Goal: Task Accomplishment & Management: Manage account settings

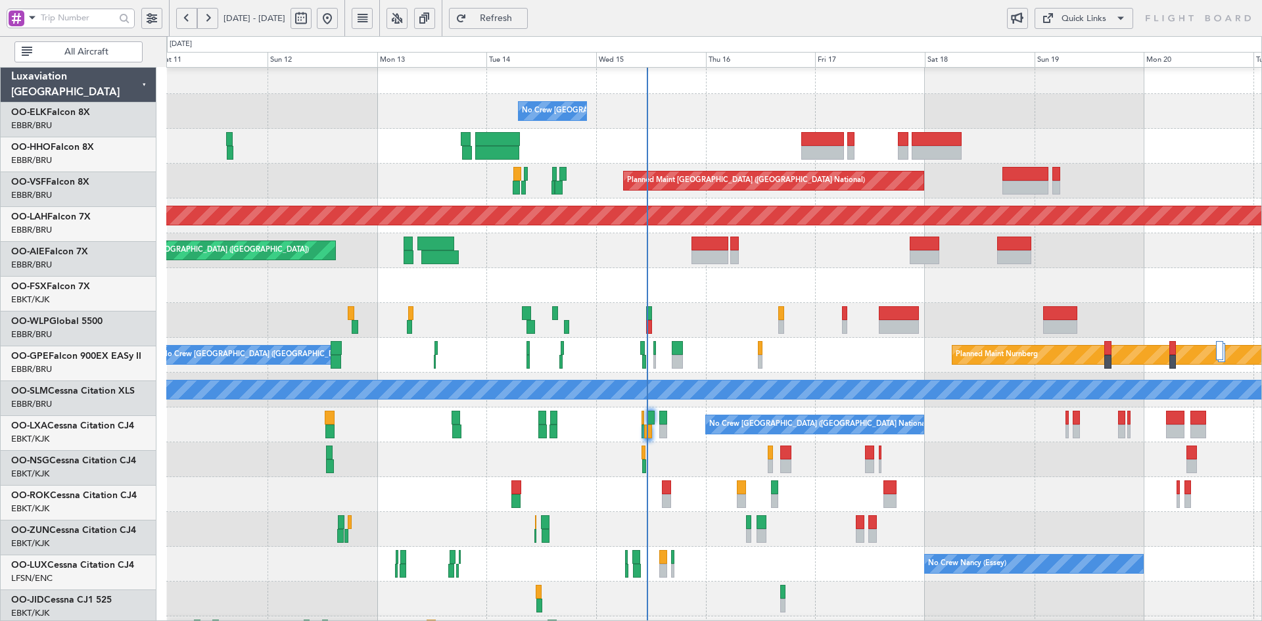
scroll to position [9, 0]
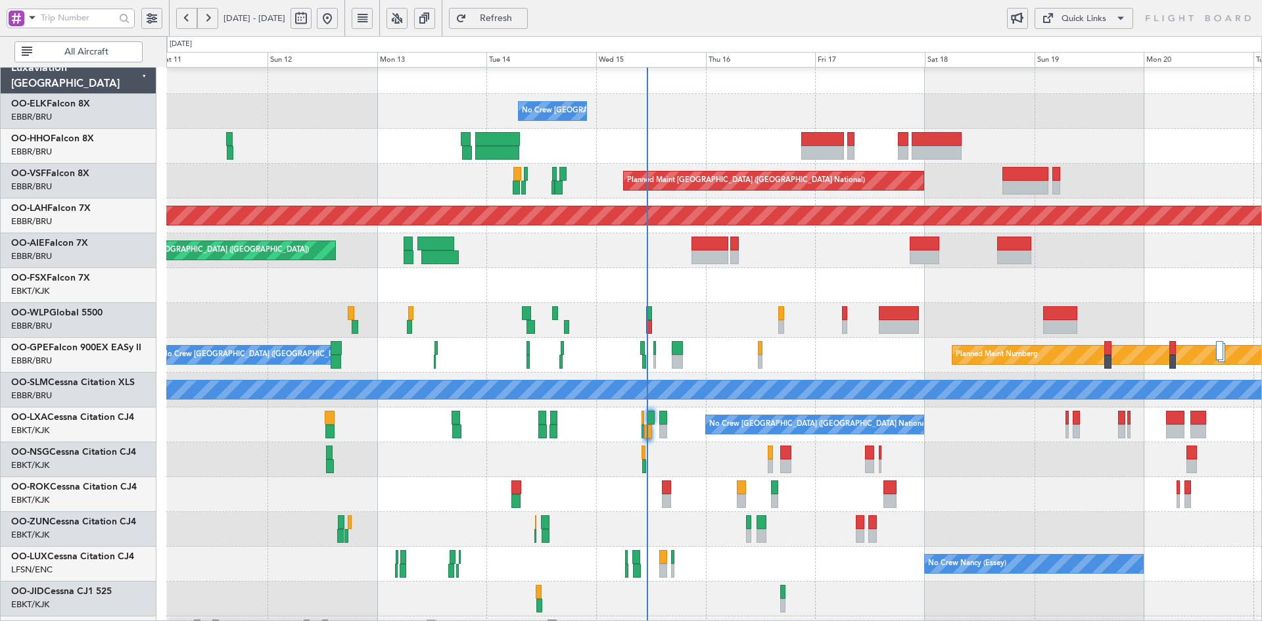
click at [810, 310] on div at bounding box center [713, 320] width 1095 height 35
click at [917, 338] on div "Planned Maint Nurnberg No Crew Brussels (Brussels National)" at bounding box center [713, 355] width 1095 height 35
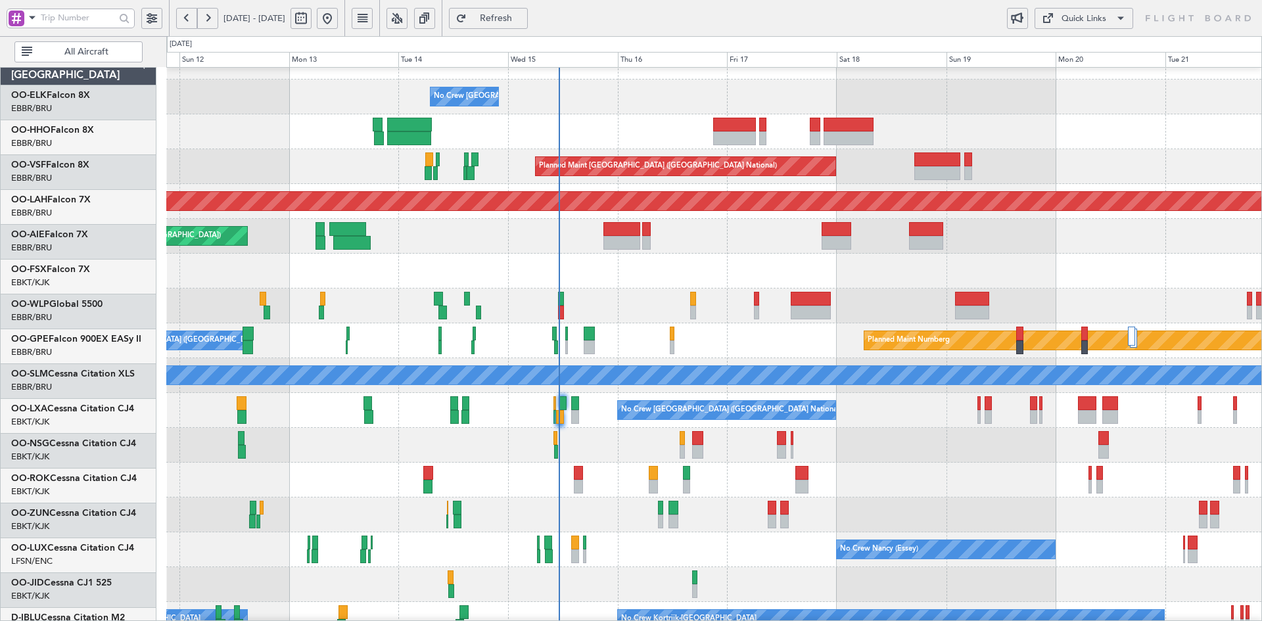
click at [1013, 269] on div "Planned Maint Kortrijk-Wevelgem Planned Maint Kortrijk-Wevelgem" at bounding box center [713, 271] width 1095 height 35
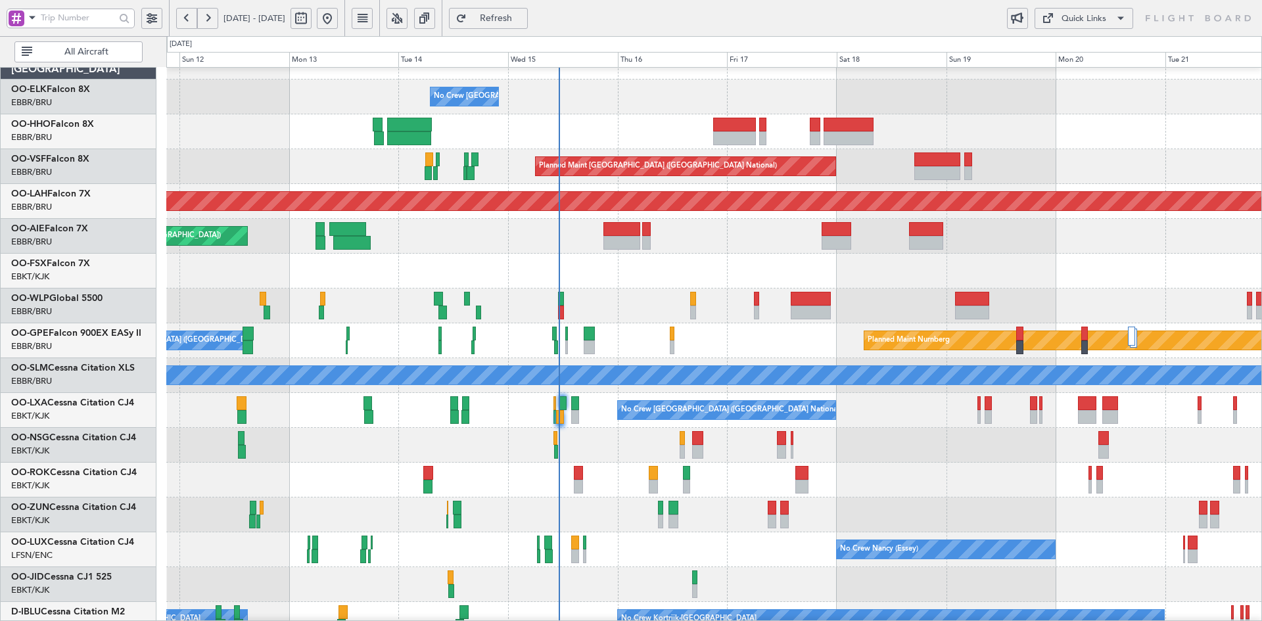
click at [761, 266] on div "Planned Maint Kortrijk-[GEOGRAPHIC_DATA] Planned Maint [GEOGRAPHIC_DATA]-[GEOGR…" at bounding box center [713, 271] width 1095 height 35
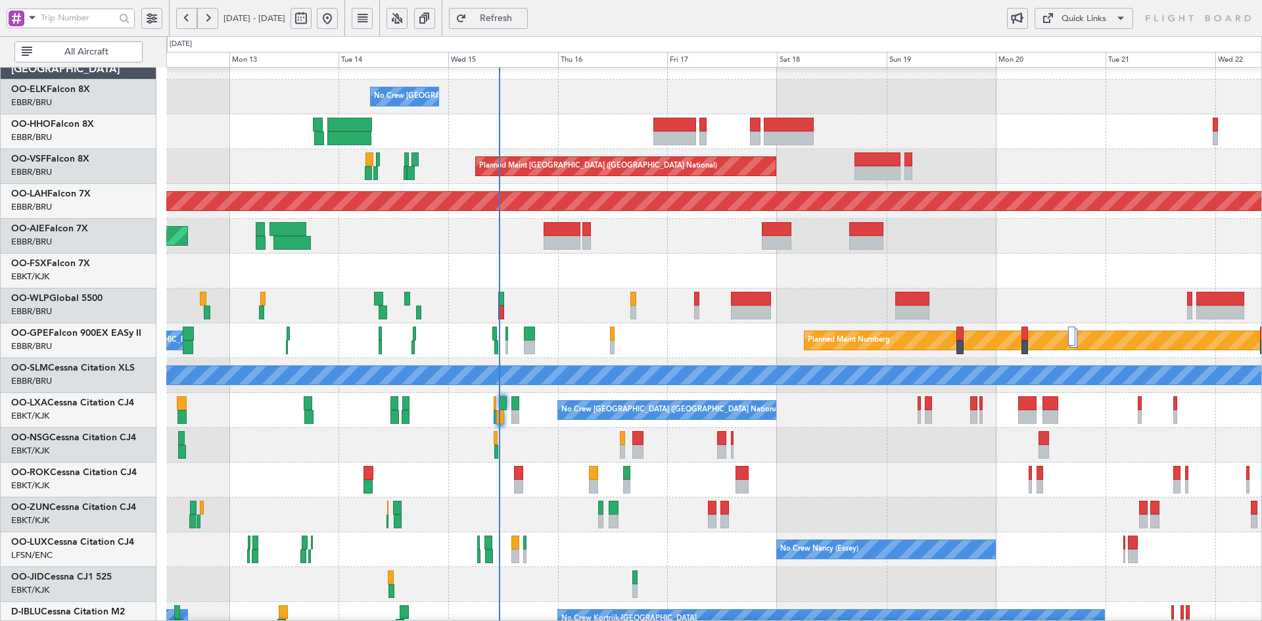
click at [1016, 274] on div "Planned Maint Kortrijk-[GEOGRAPHIC_DATA]" at bounding box center [713, 271] width 1095 height 35
click at [1143, 265] on div "Planned Maint Kortrijk-[GEOGRAPHIC_DATA]" at bounding box center [713, 271] width 1095 height 35
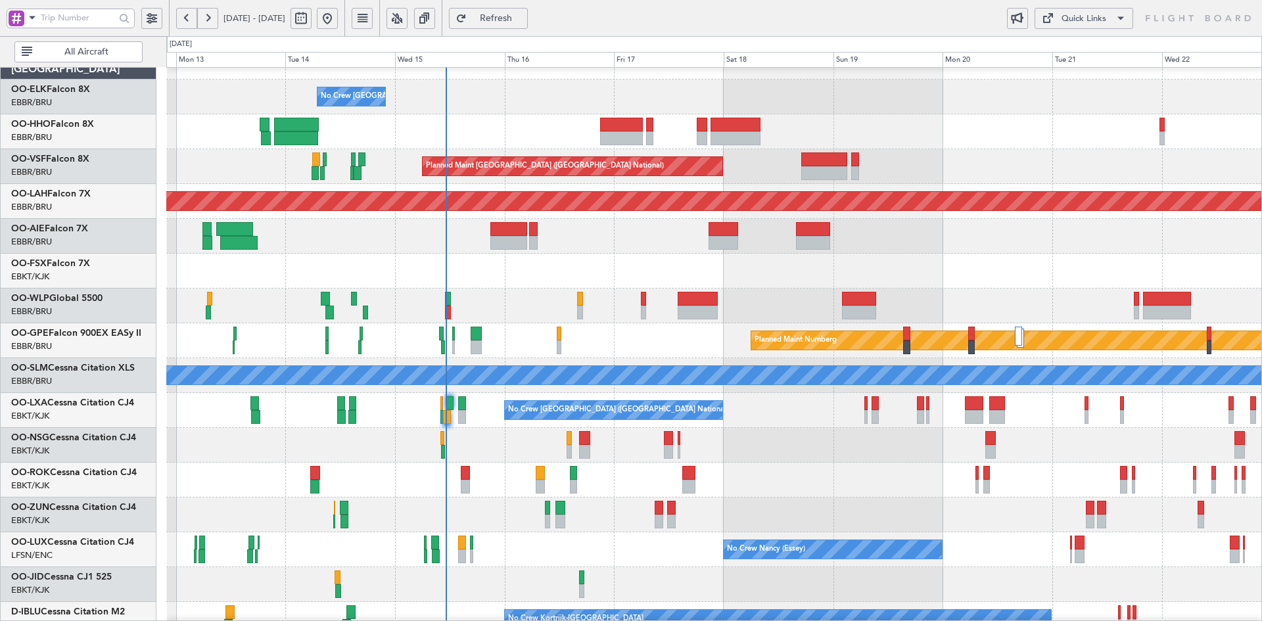
scroll to position [22, 0]
click at [664, 256] on div "Planned Maint Kortrijk-[GEOGRAPHIC_DATA]" at bounding box center [713, 271] width 1095 height 35
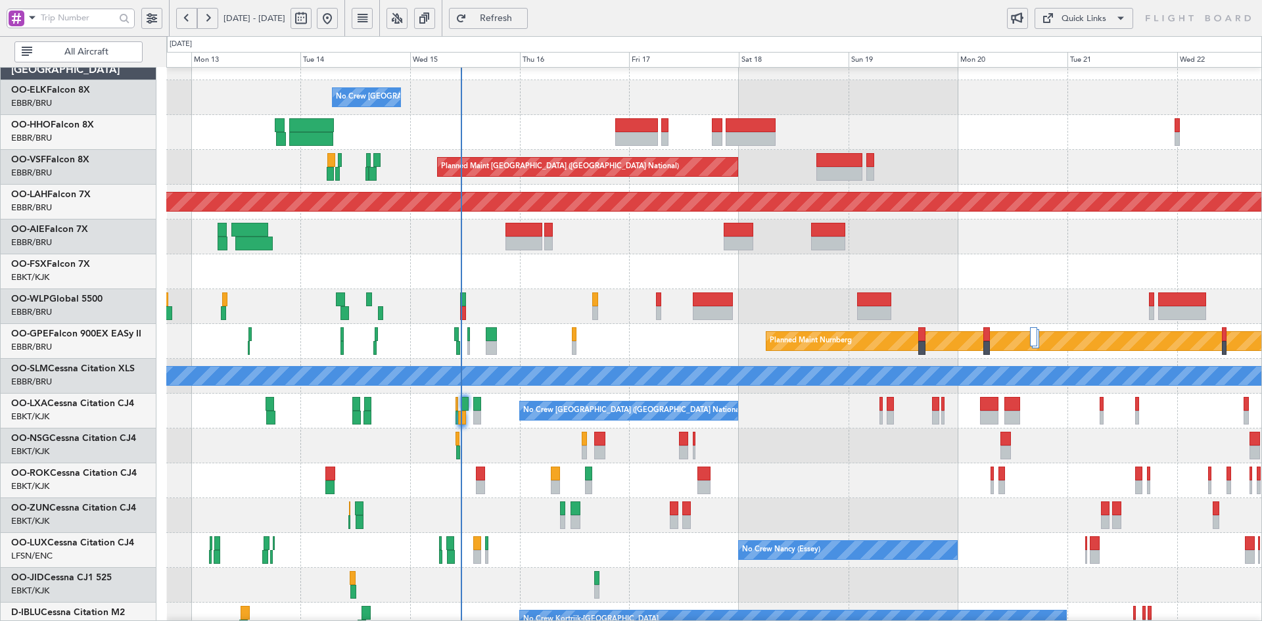
click at [973, 295] on div at bounding box center [713, 306] width 1095 height 35
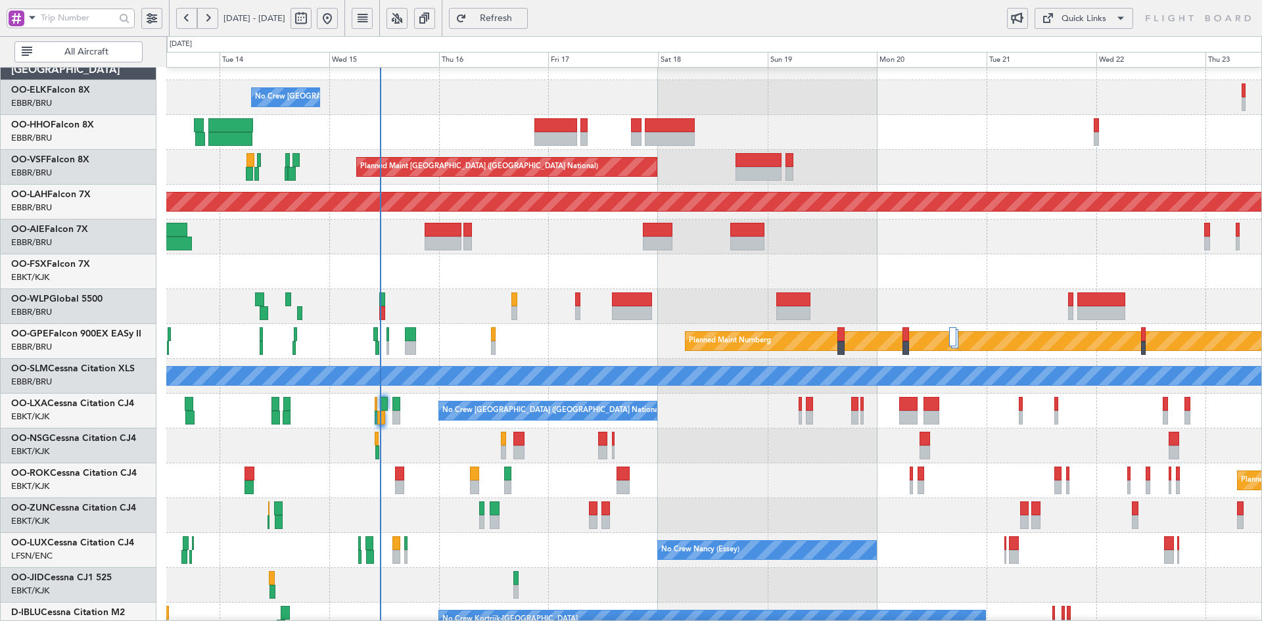
click at [899, 463] on div "Planned Maint Kortrijk-[GEOGRAPHIC_DATA]" at bounding box center [713, 480] width 1095 height 35
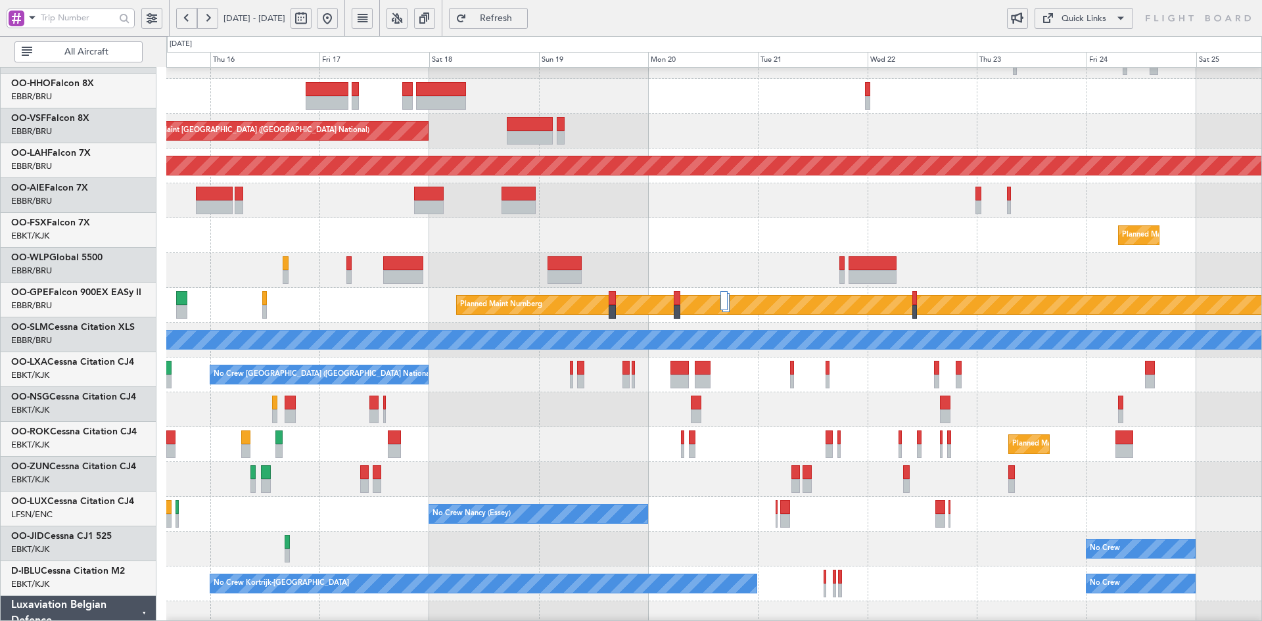
scroll to position [57, 0]
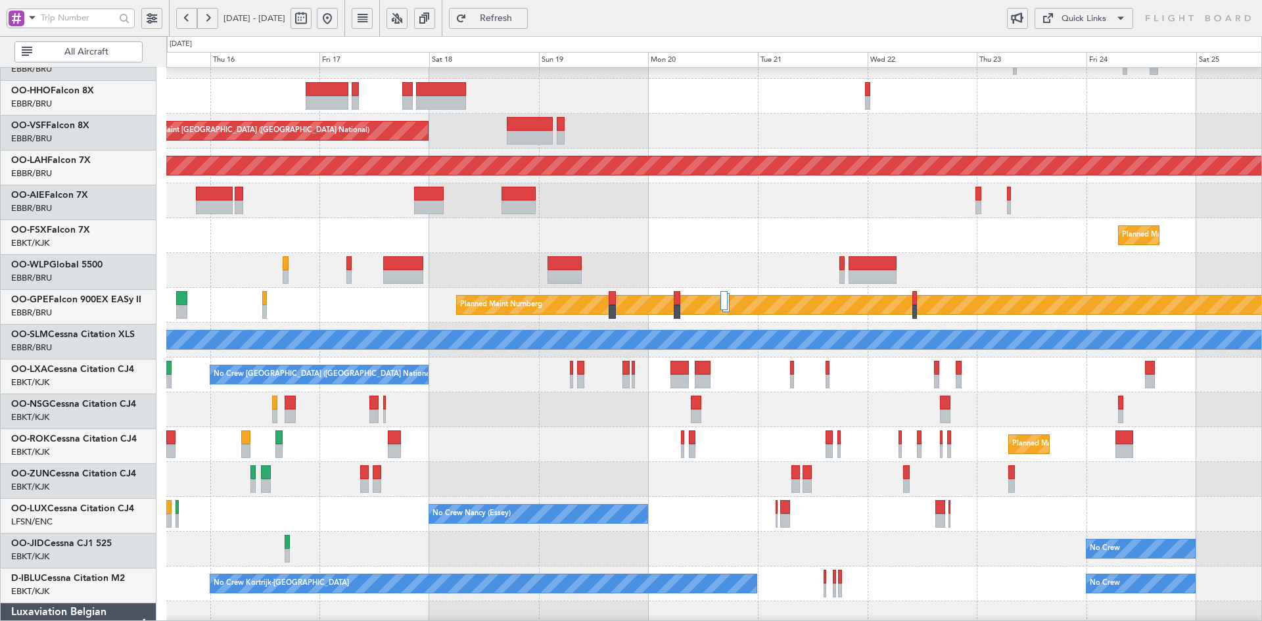
click at [880, 395] on div at bounding box center [713, 409] width 1095 height 35
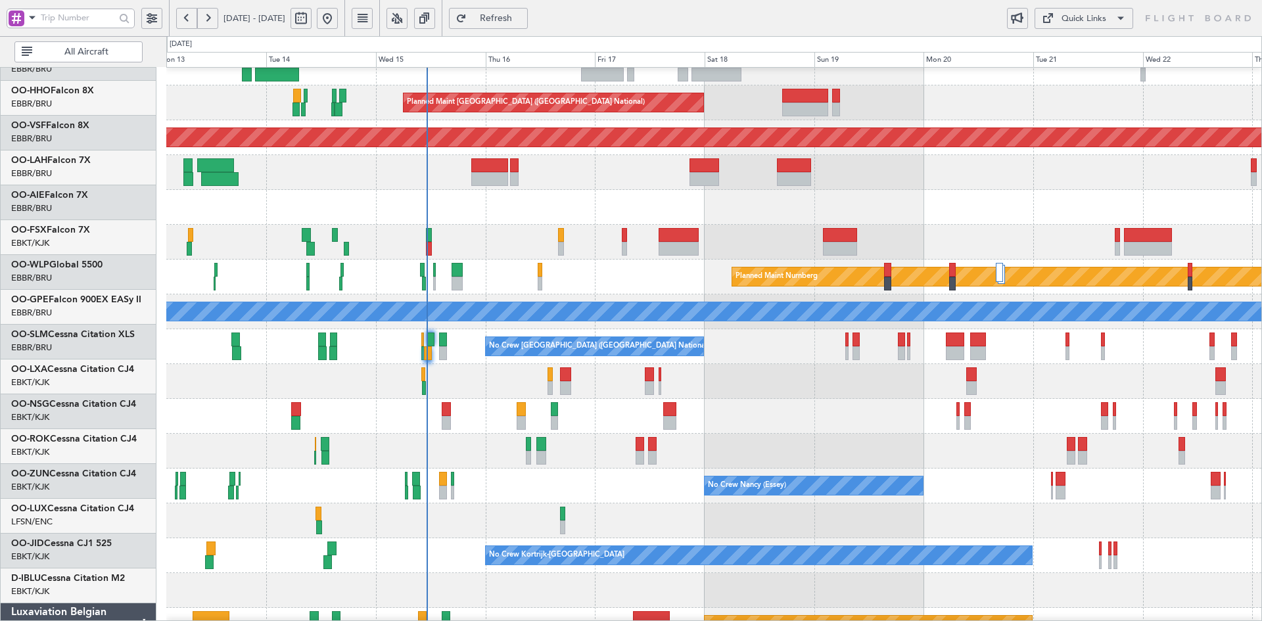
scroll to position [87, 0]
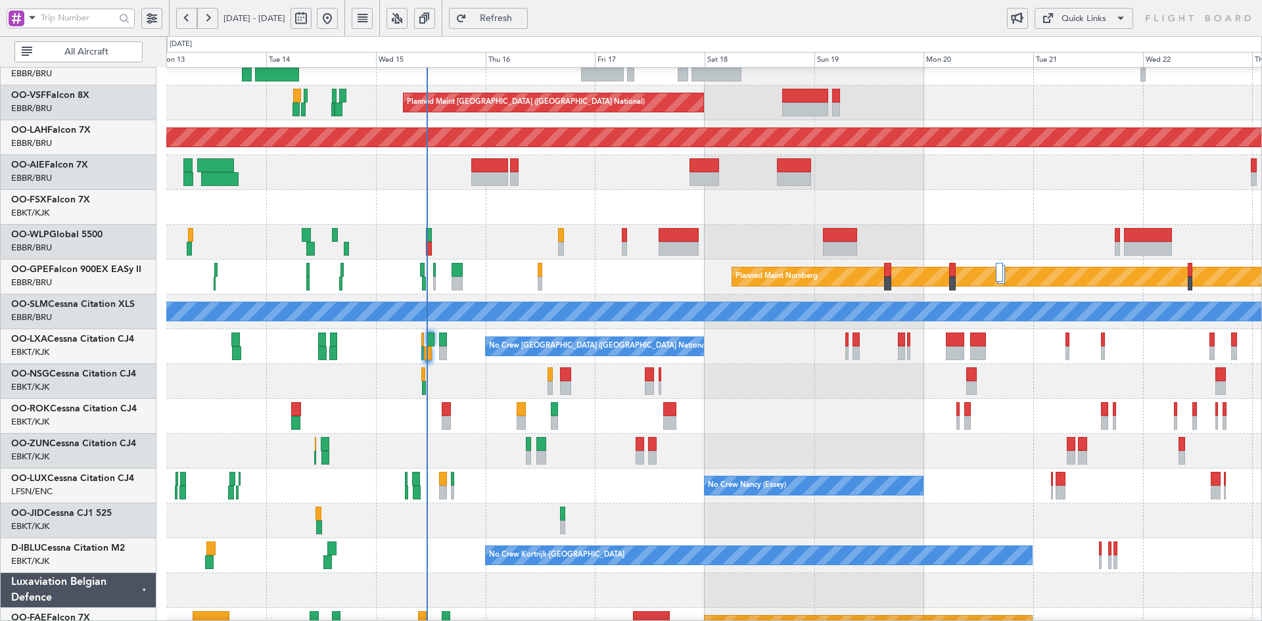
click at [867, 212] on div "Planned Maint Kortrijk-[GEOGRAPHIC_DATA]" at bounding box center [713, 207] width 1095 height 35
click at [1018, 225] on div "Planned Maint Kortrijk-[GEOGRAPHIC_DATA]" at bounding box center [713, 207] width 1095 height 35
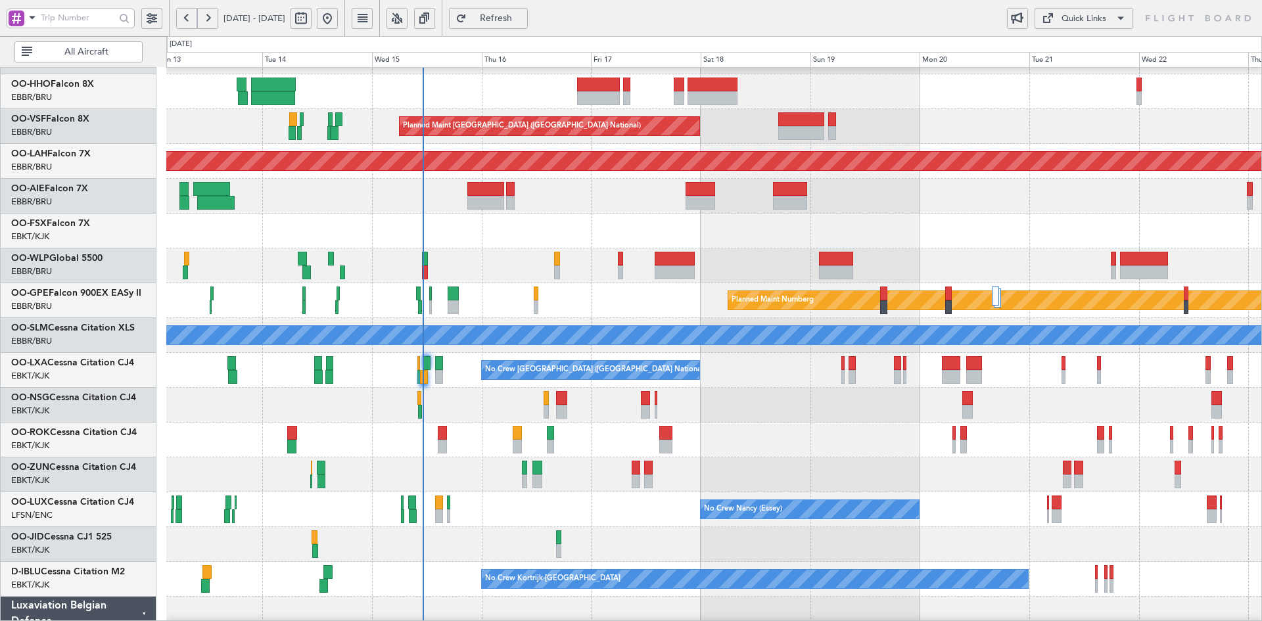
click at [697, 432] on div "Planned Maint Kortrijk-[GEOGRAPHIC_DATA]" at bounding box center [713, 439] width 1095 height 35
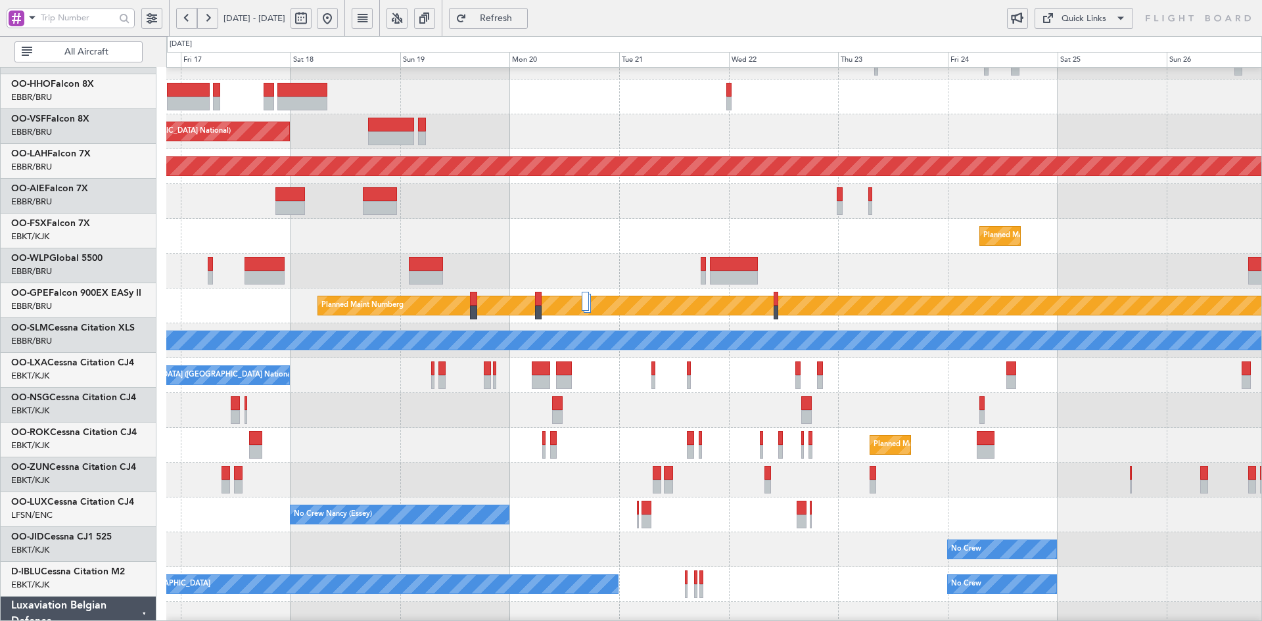
scroll to position [58, 0]
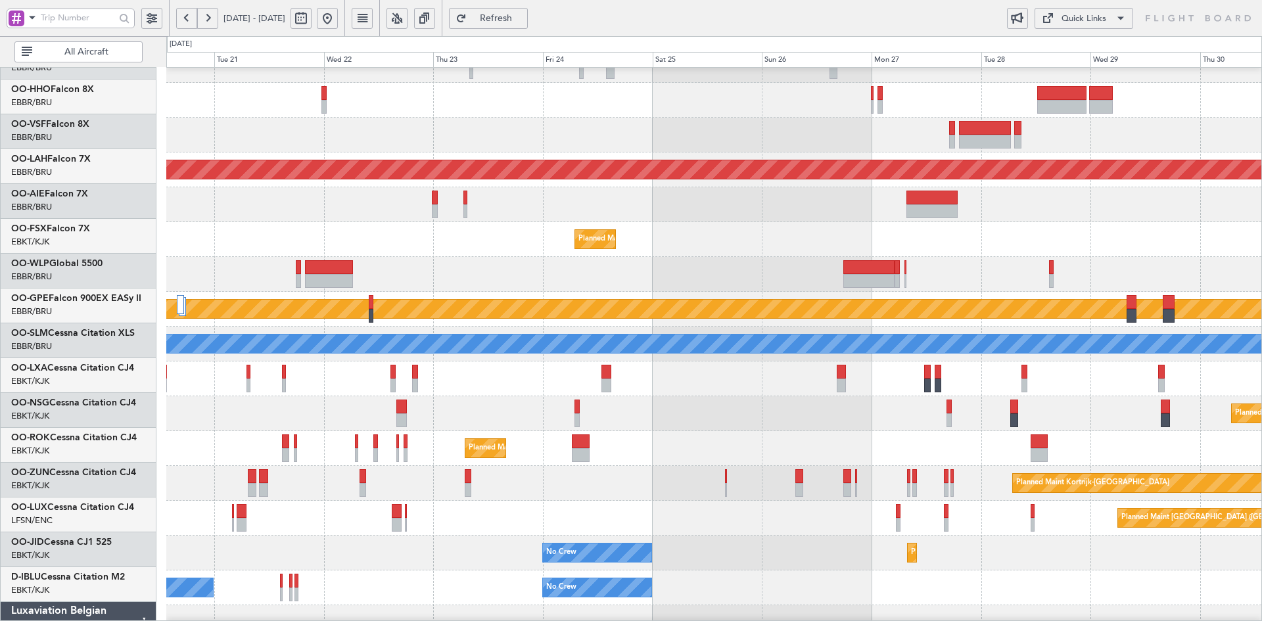
click at [677, 390] on div at bounding box center [713, 378] width 1095 height 35
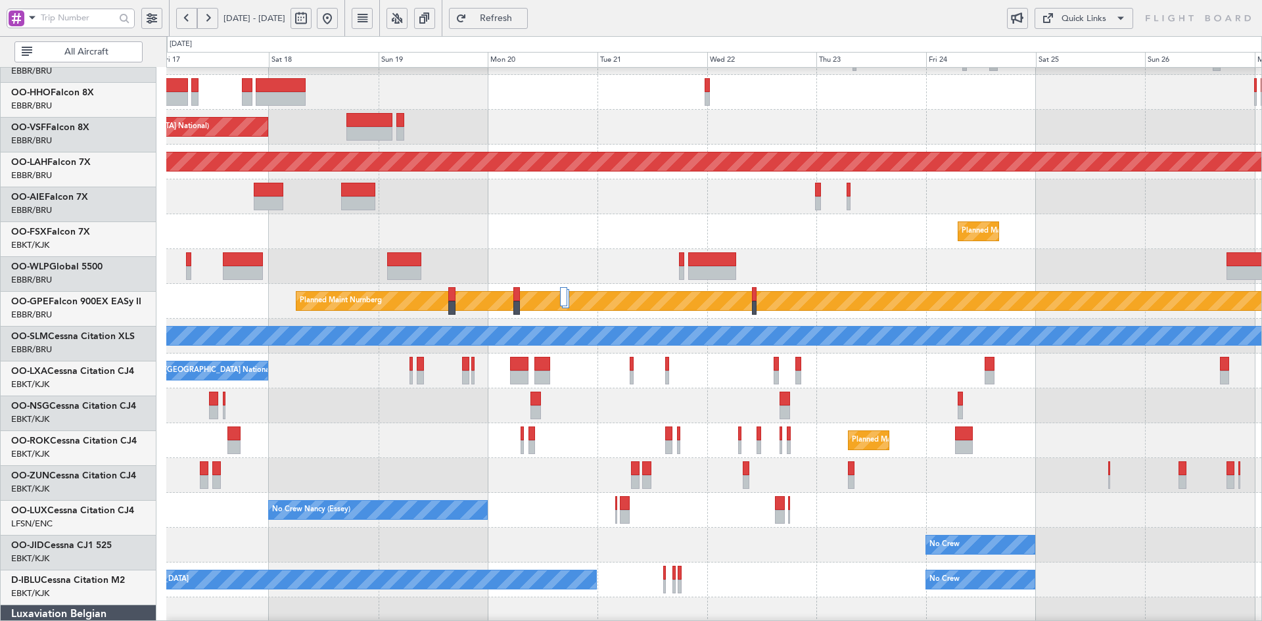
scroll to position [62, 0]
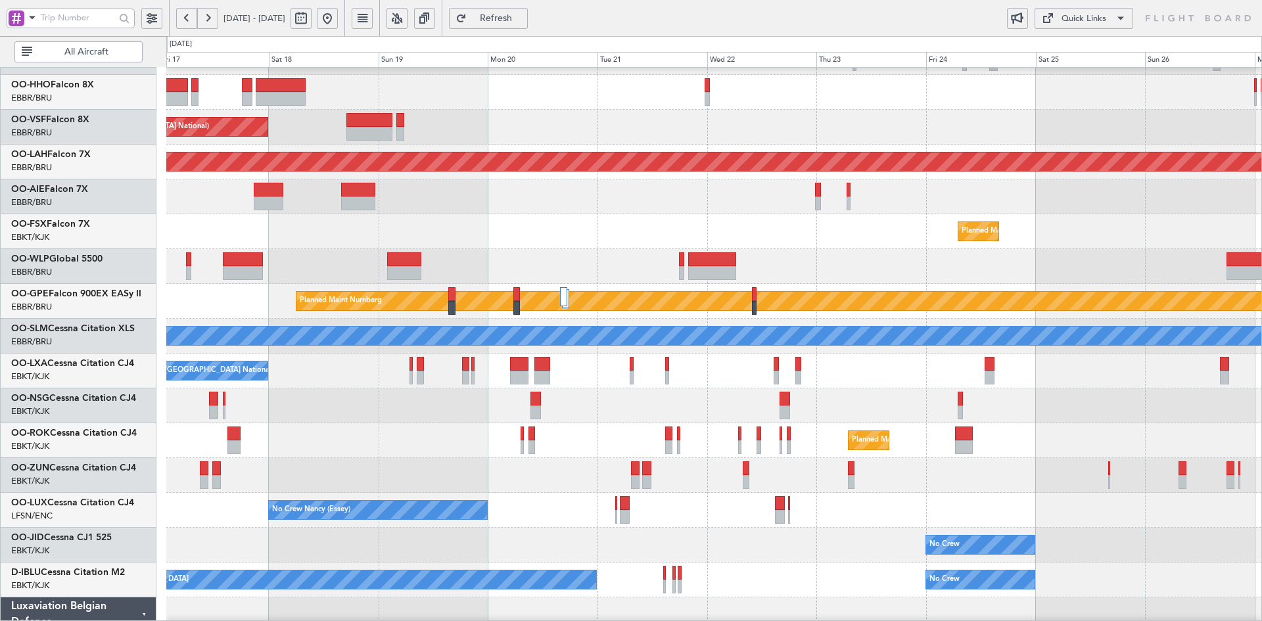
click at [639, 202] on div at bounding box center [713, 196] width 1095 height 35
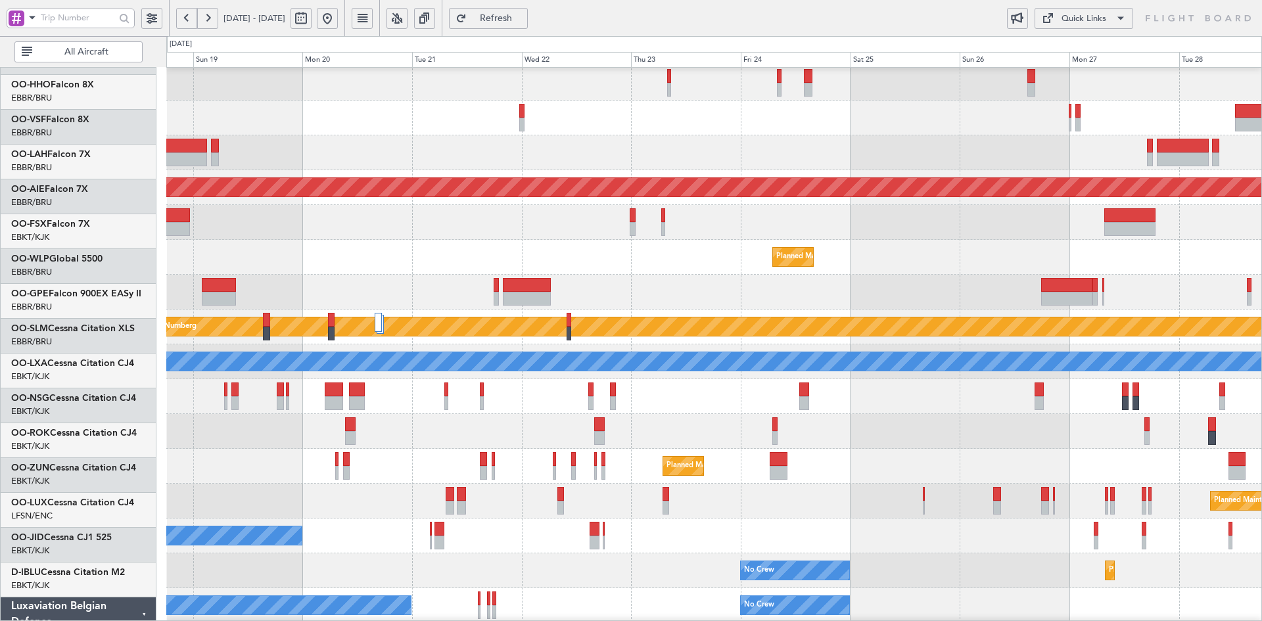
scroll to position [30, 0]
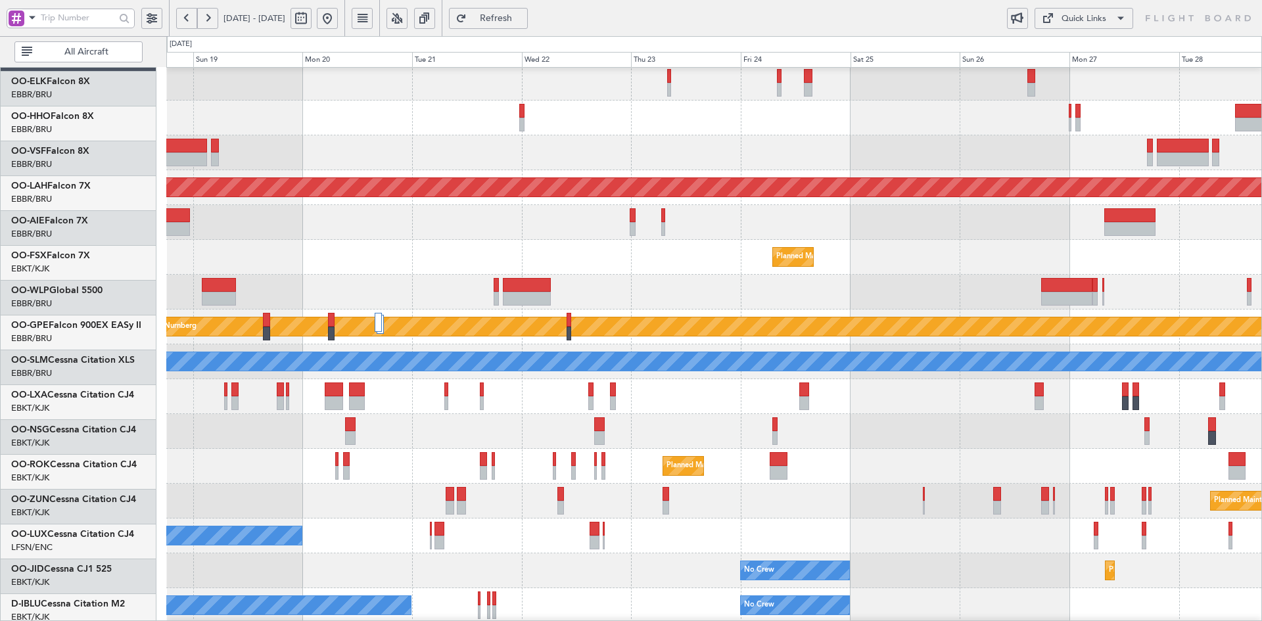
click at [448, 237] on div at bounding box center [713, 222] width 1095 height 35
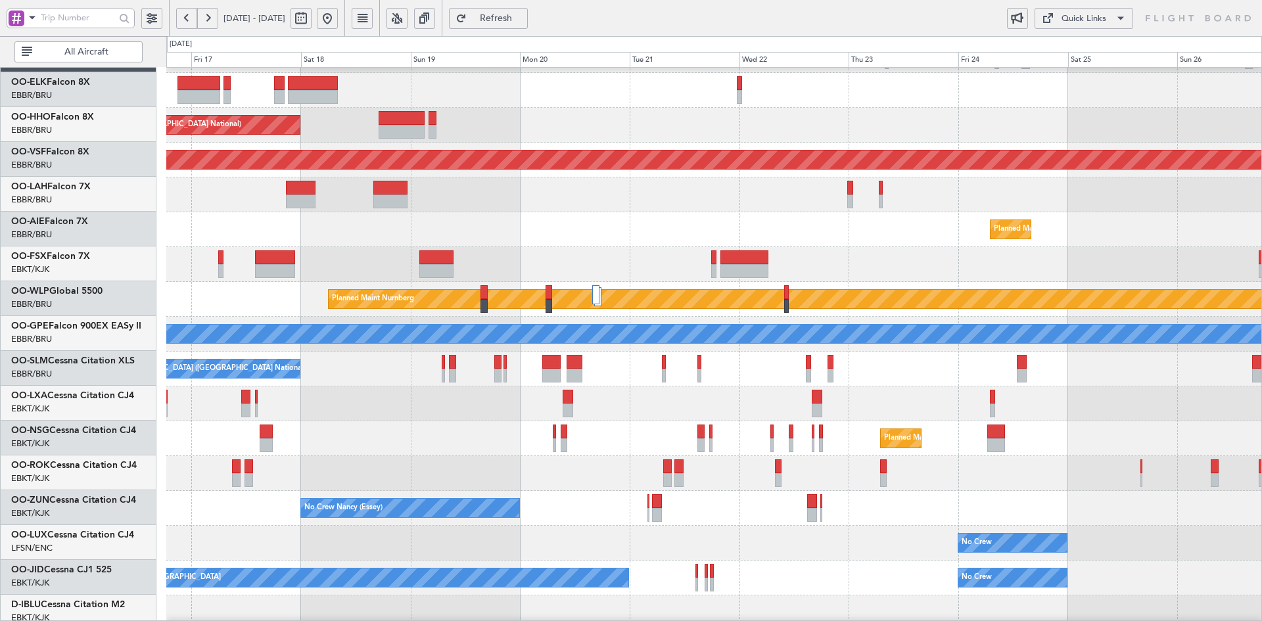
scroll to position [65, 0]
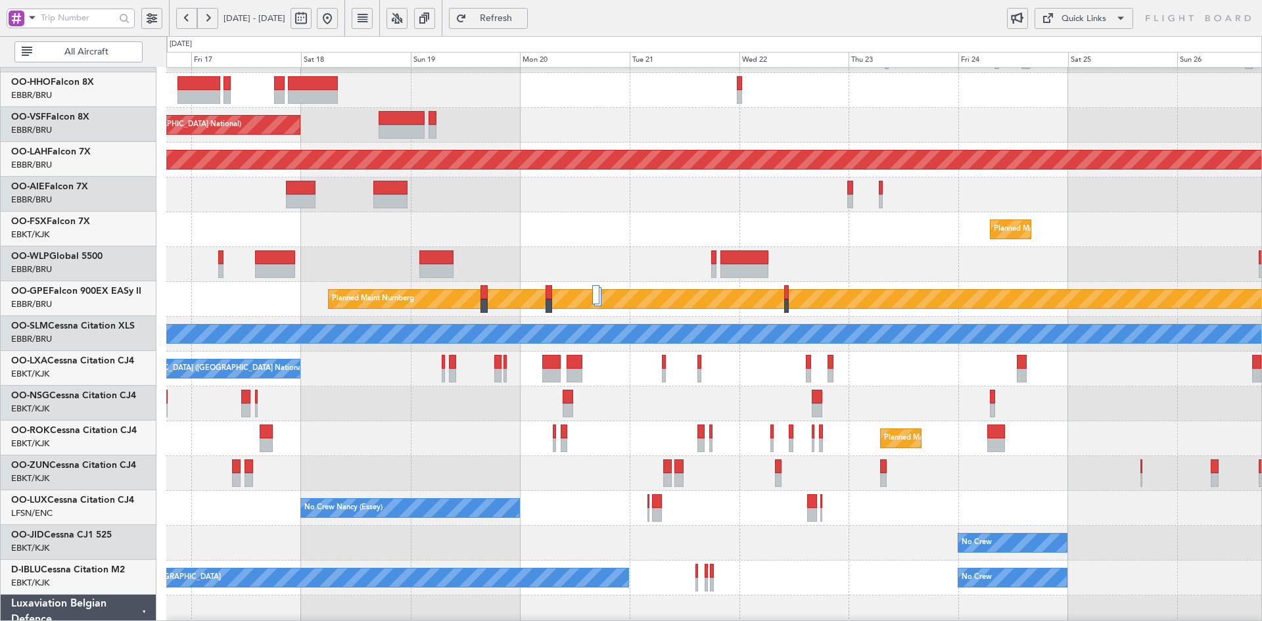
click at [782, 235] on div "Planned Maint Kortrijk-[GEOGRAPHIC_DATA]" at bounding box center [713, 229] width 1095 height 35
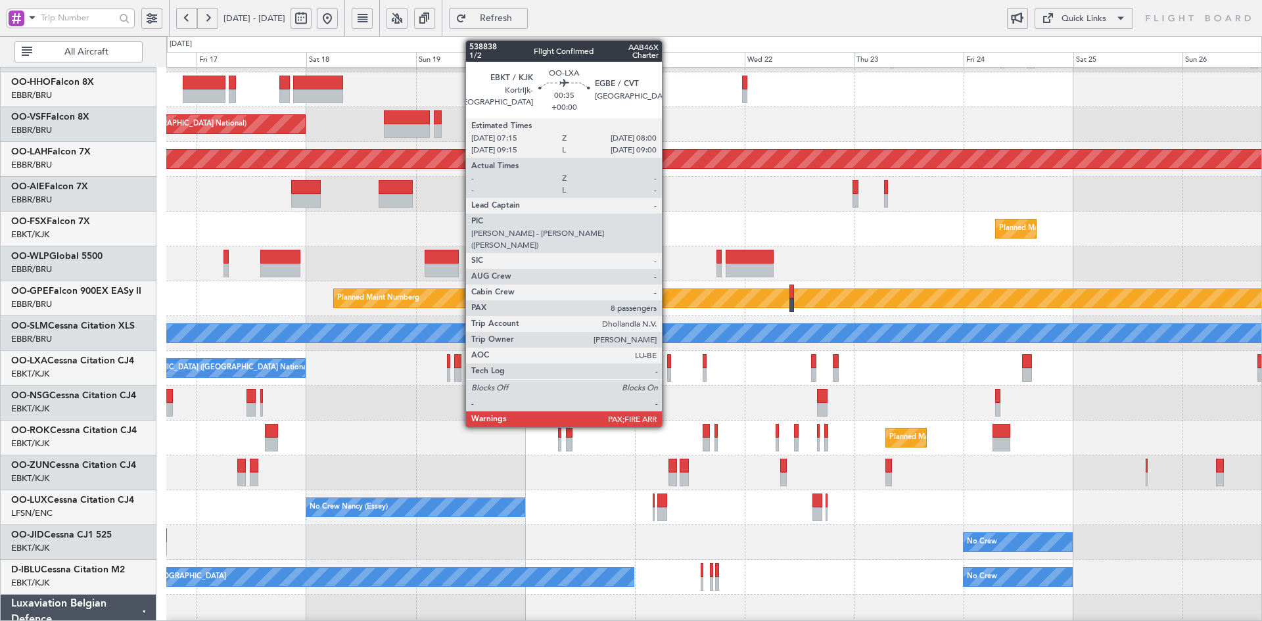
click at [668, 375] on div at bounding box center [669, 375] width 4 height 14
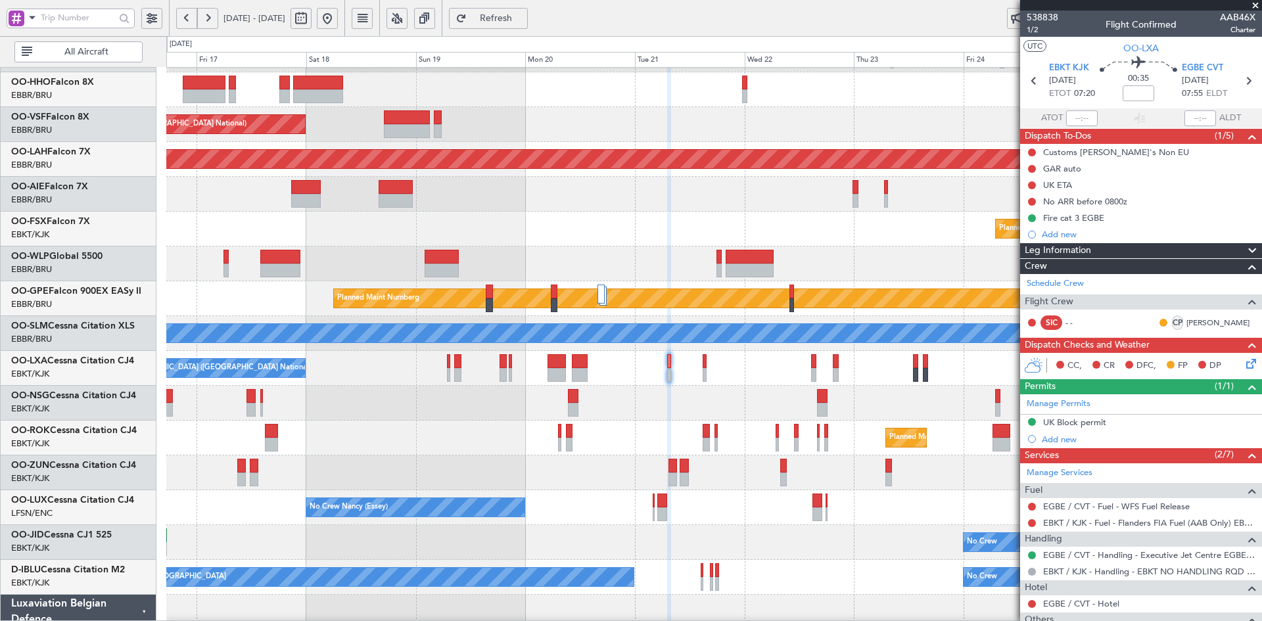
click at [1254, 6] on span at bounding box center [1254, 6] width 13 height 12
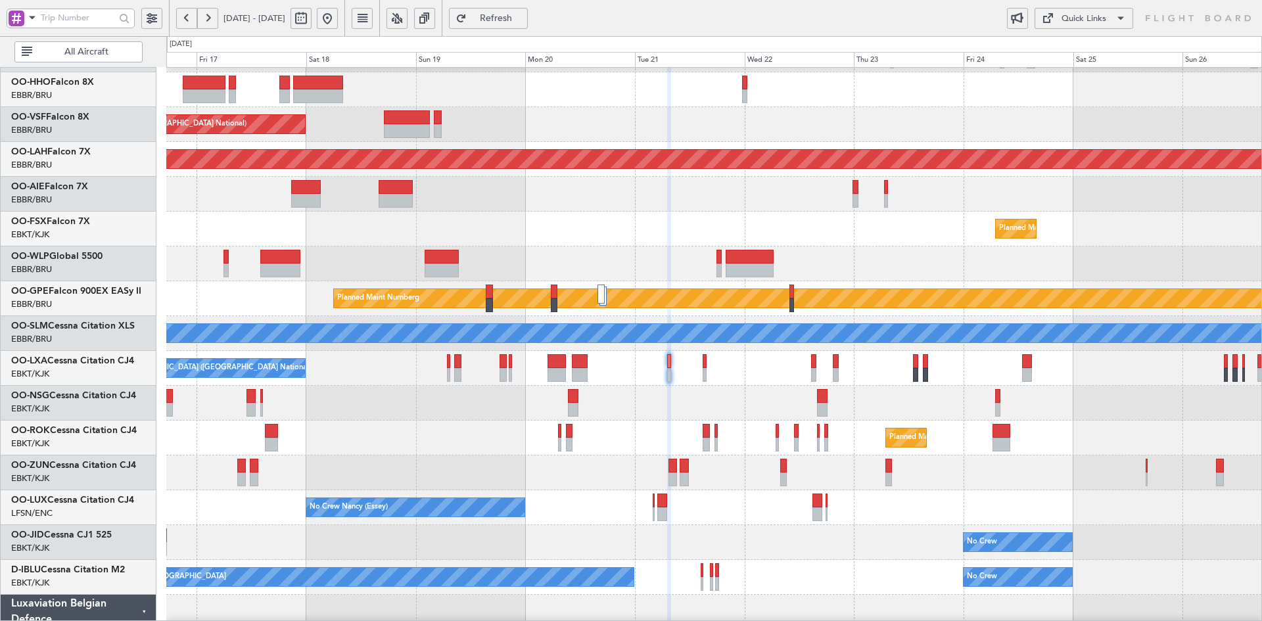
type input "0"
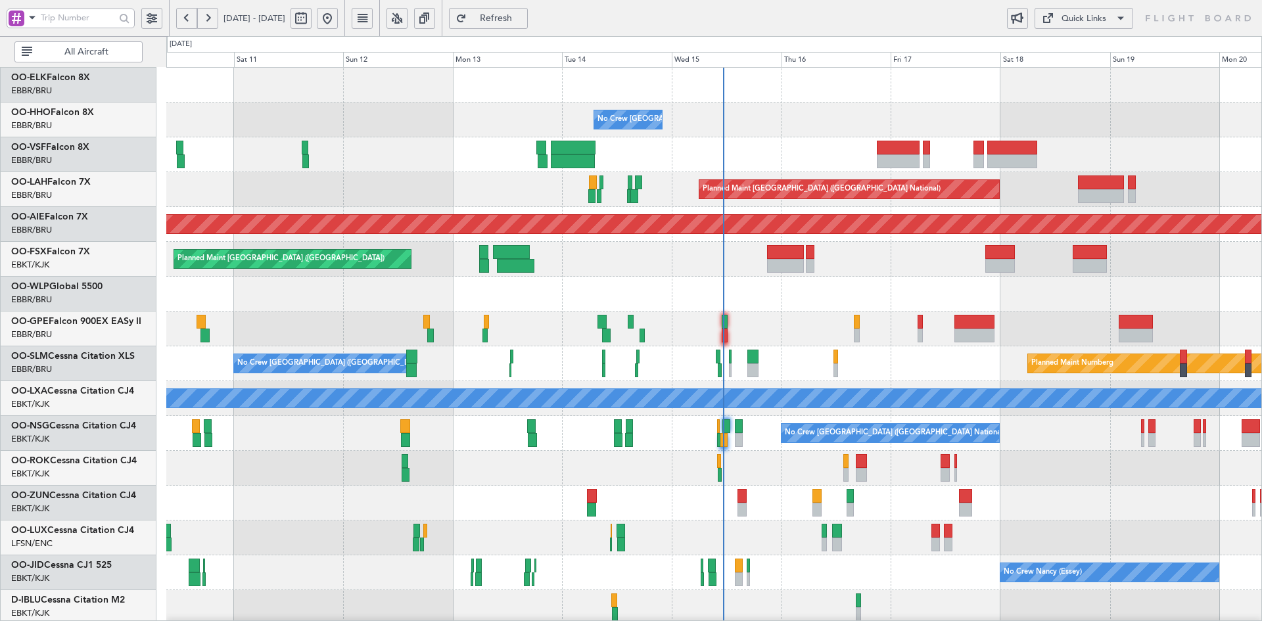
scroll to position [0, 0]
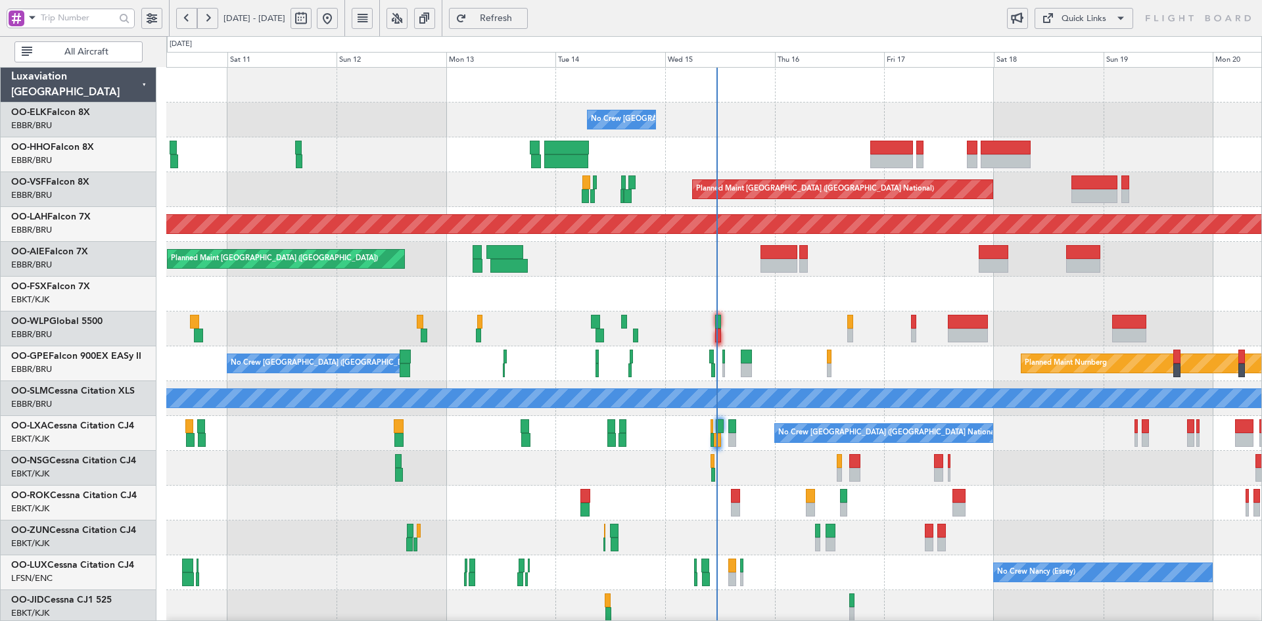
click at [1261, 349] on html "16 Oct 2025 - 26 Oct 2025 Refresh Quick Links All Aircraft No Crew Brussels (Br…" at bounding box center [631, 310] width 1262 height 621
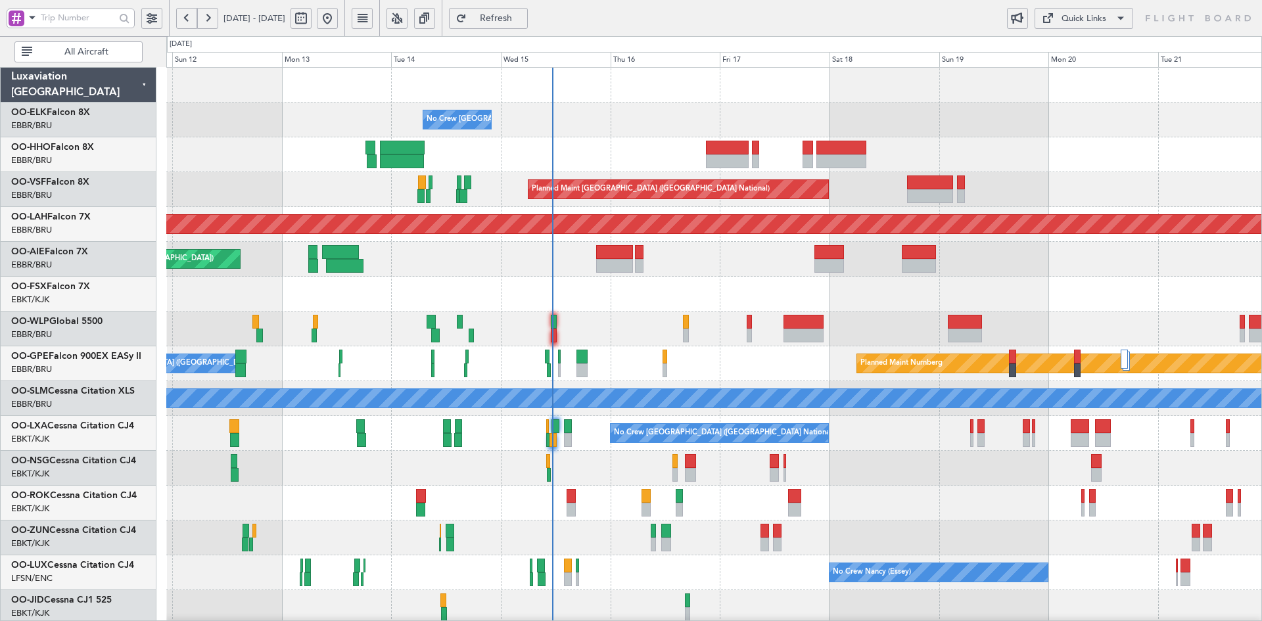
click at [914, 114] on div "No Crew [GEOGRAPHIC_DATA] ([GEOGRAPHIC_DATA] National)" at bounding box center [713, 119] width 1095 height 35
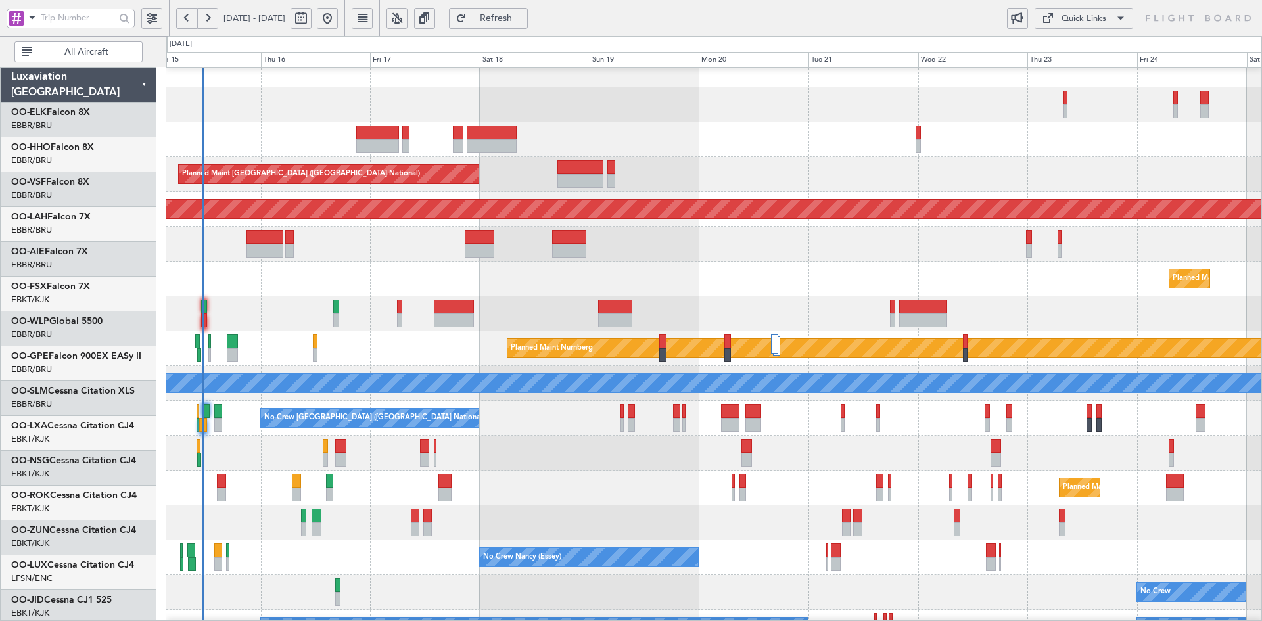
scroll to position [17, 0]
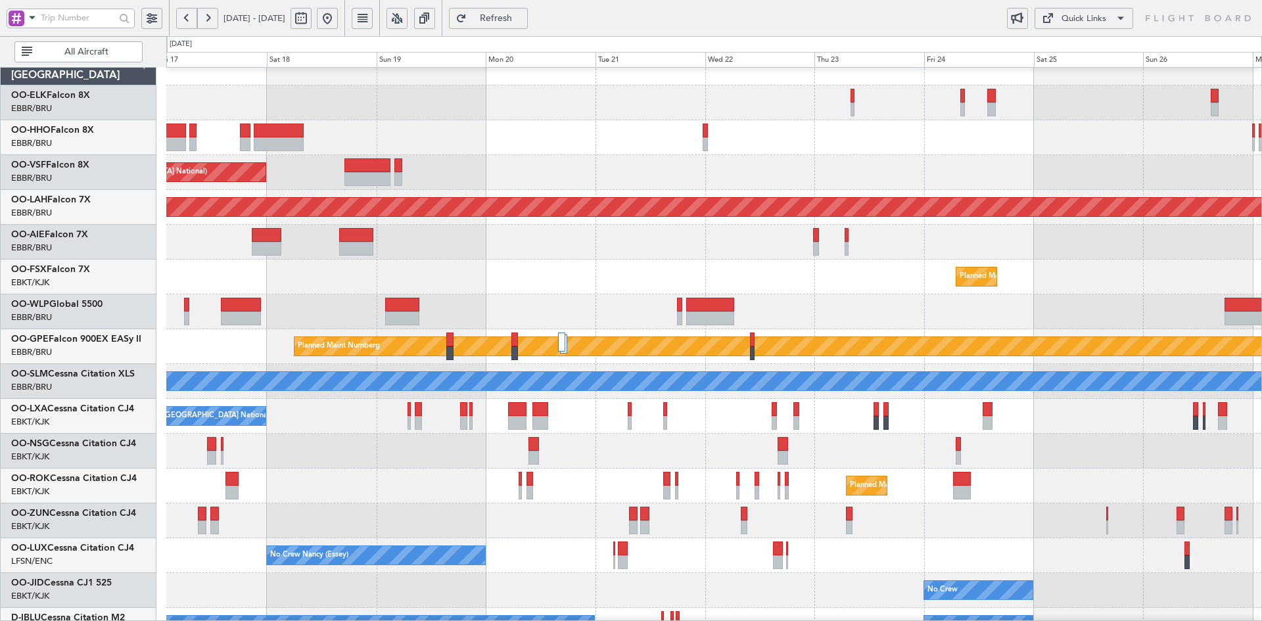
click at [656, 264] on div "Planned Maint Kortrijk-[GEOGRAPHIC_DATA]" at bounding box center [713, 277] width 1095 height 35
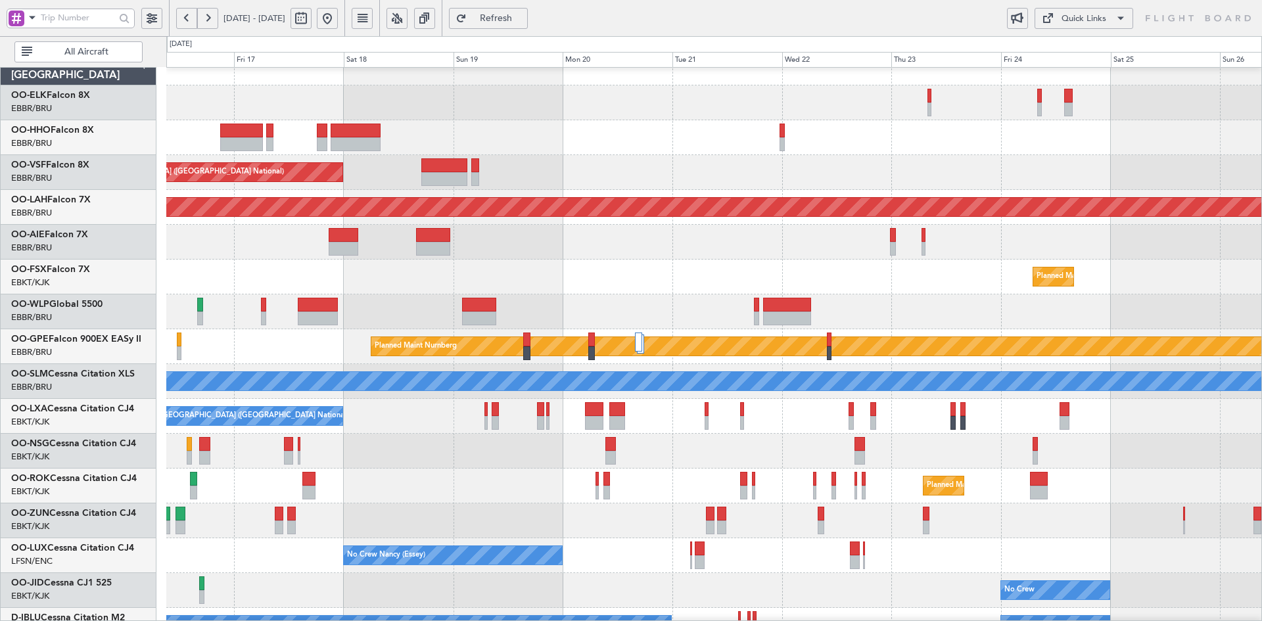
click at [934, 268] on div "Planned Maint Kortrijk-[GEOGRAPHIC_DATA]" at bounding box center [713, 277] width 1095 height 35
click at [886, 248] on div at bounding box center [713, 242] width 1095 height 35
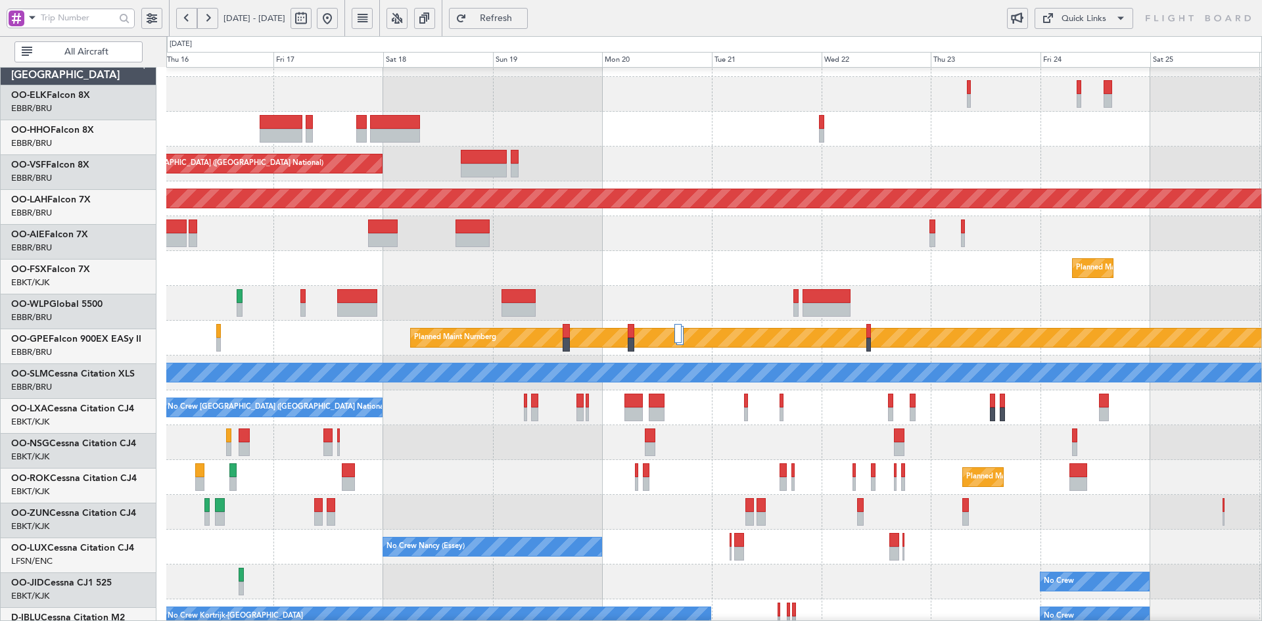
scroll to position [26, 0]
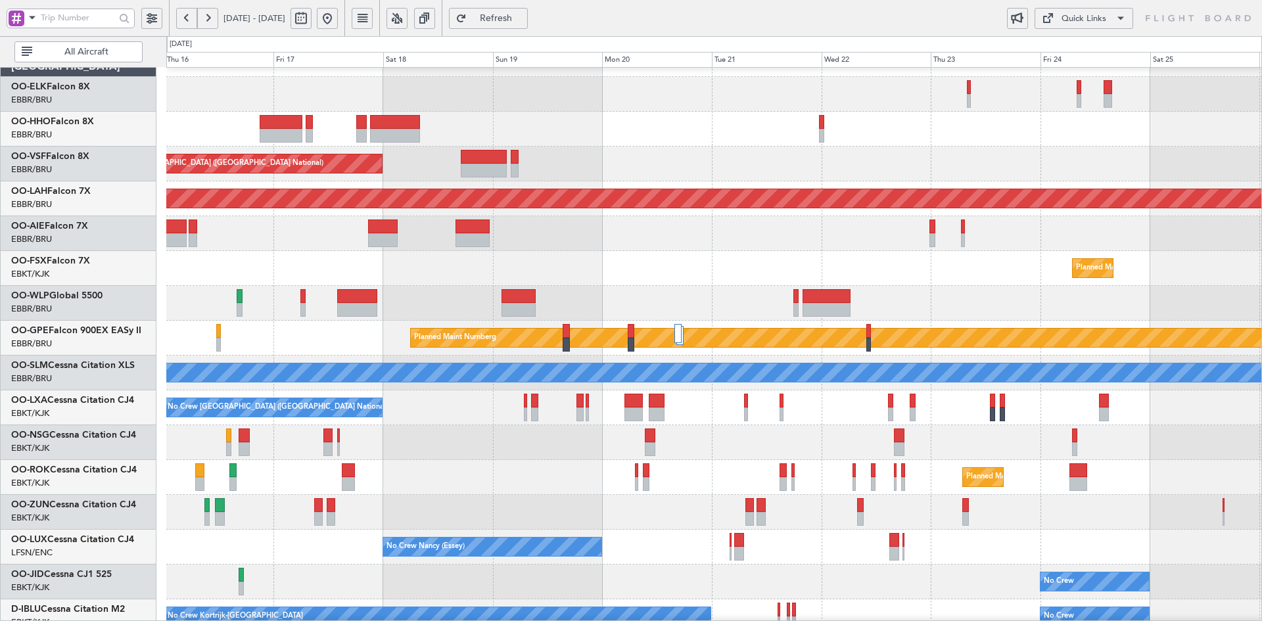
click at [988, 33] on fb-flight-board "16 Oct 2025 - 26 Oct 2025 Refresh Quick Links All Aircraft No Crew Brussels (Br…" at bounding box center [631, 318] width 1262 height 605
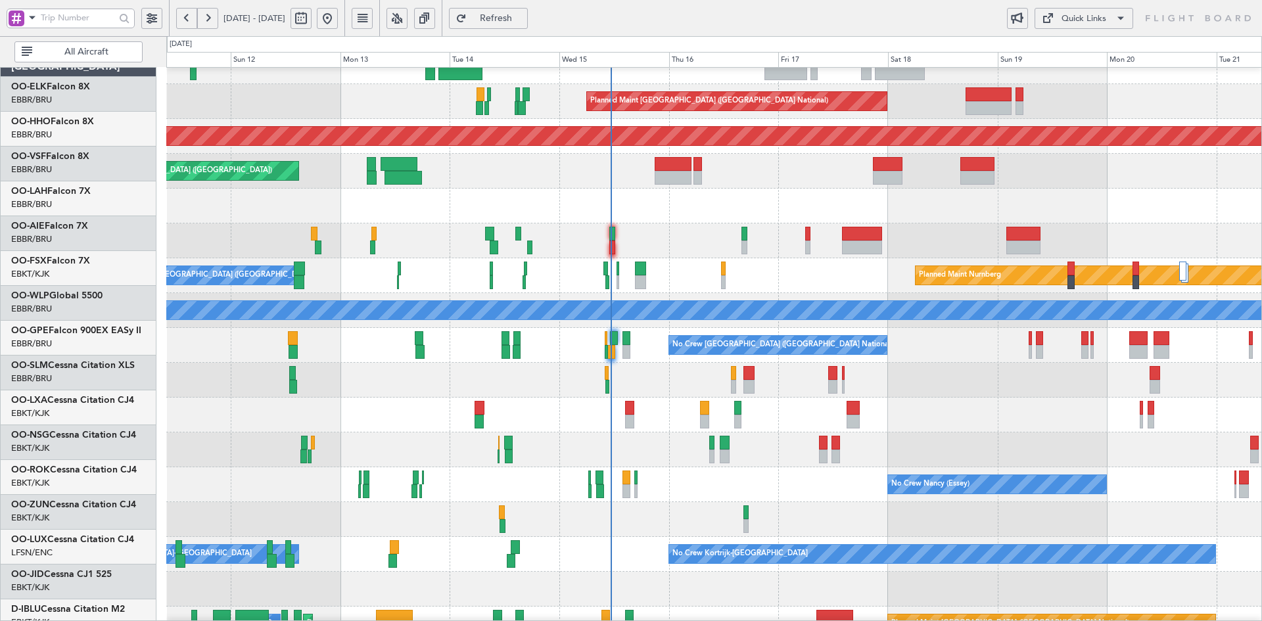
scroll to position [88, 0]
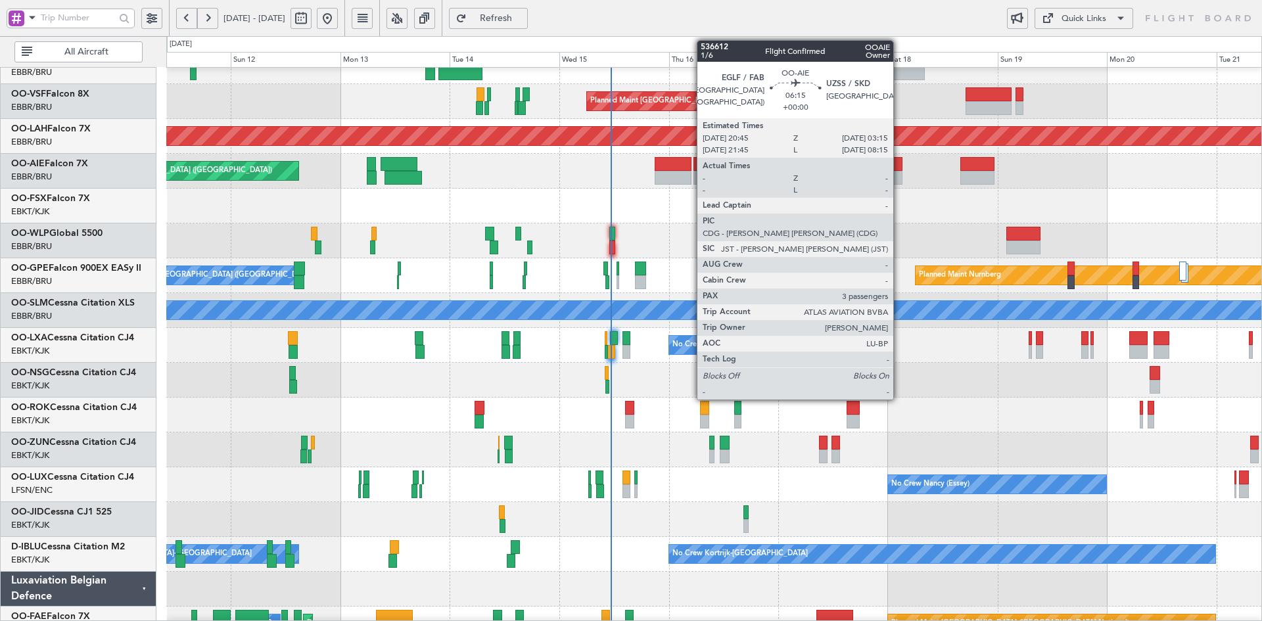
click at [850, 304] on div "Planned Maint Geneva (Cointrin) Planned Maint Brussels (Brussels National) Plan…" at bounding box center [713, 328] width 1095 height 696
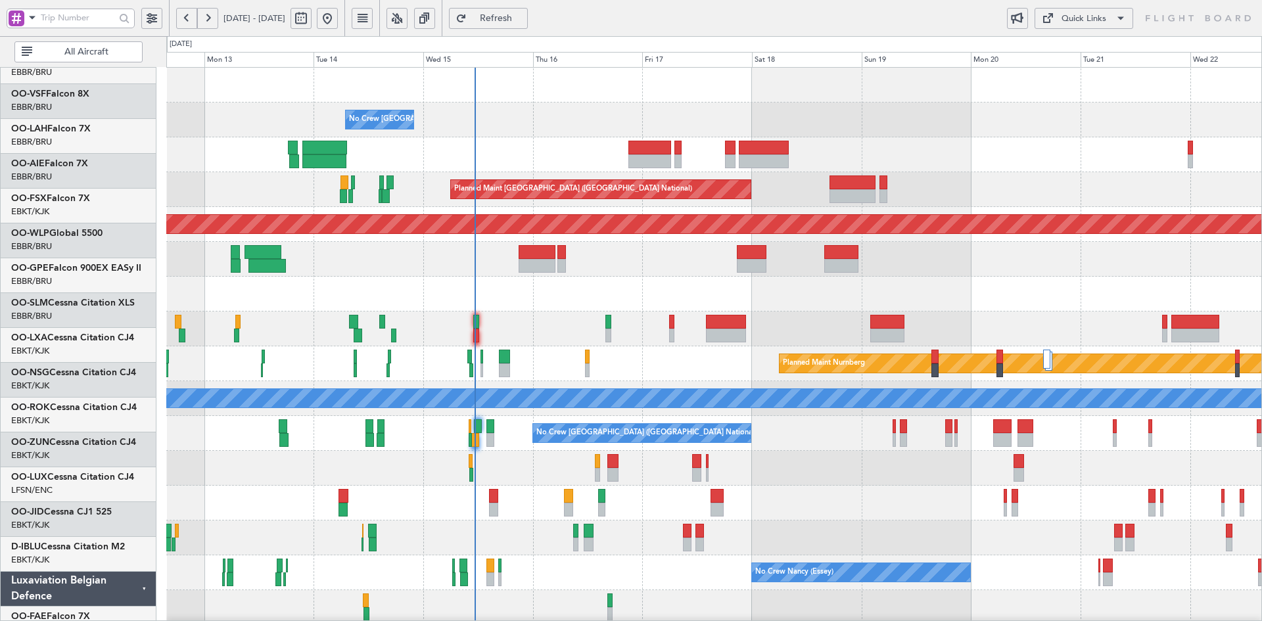
scroll to position [0, 0]
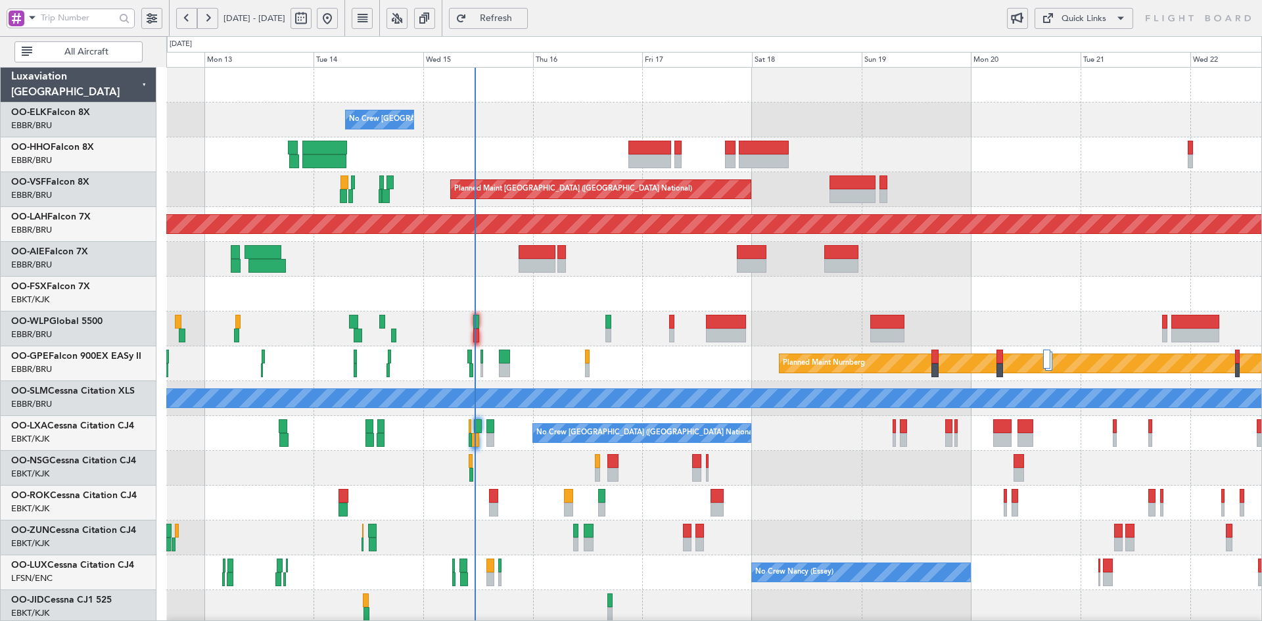
click at [875, 117] on div "No Crew [GEOGRAPHIC_DATA] ([GEOGRAPHIC_DATA] National)" at bounding box center [713, 119] width 1095 height 35
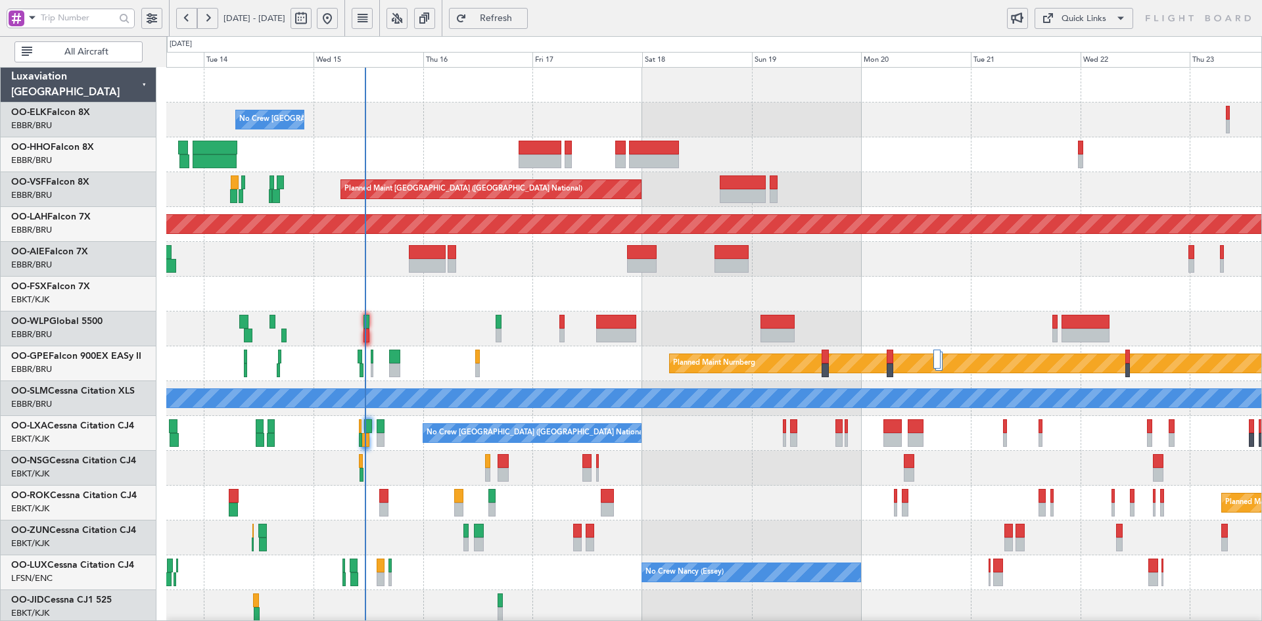
click at [819, 125] on div "No Crew [GEOGRAPHIC_DATA] ([GEOGRAPHIC_DATA] National)" at bounding box center [713, 119] width 1095 height 35
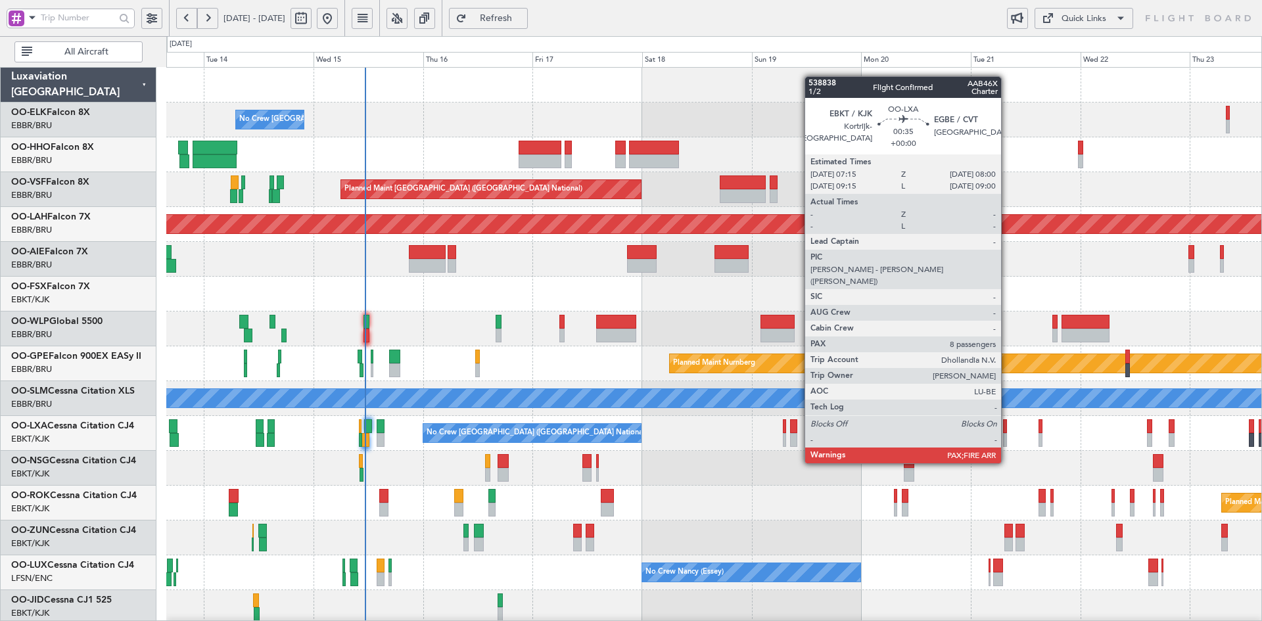
click at [1007, 438] on div at bounding box center [1005, 440] width 4 height 14
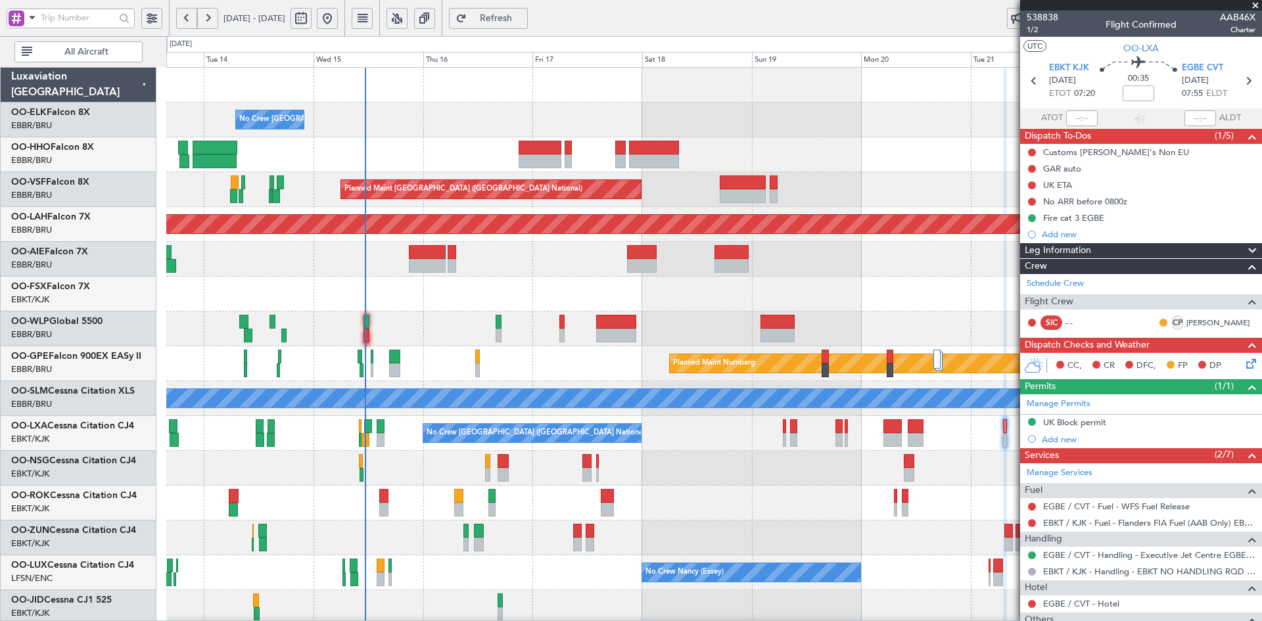
click at [1260, 6] on span at bounding box center [1254, 6] width 13 height 12
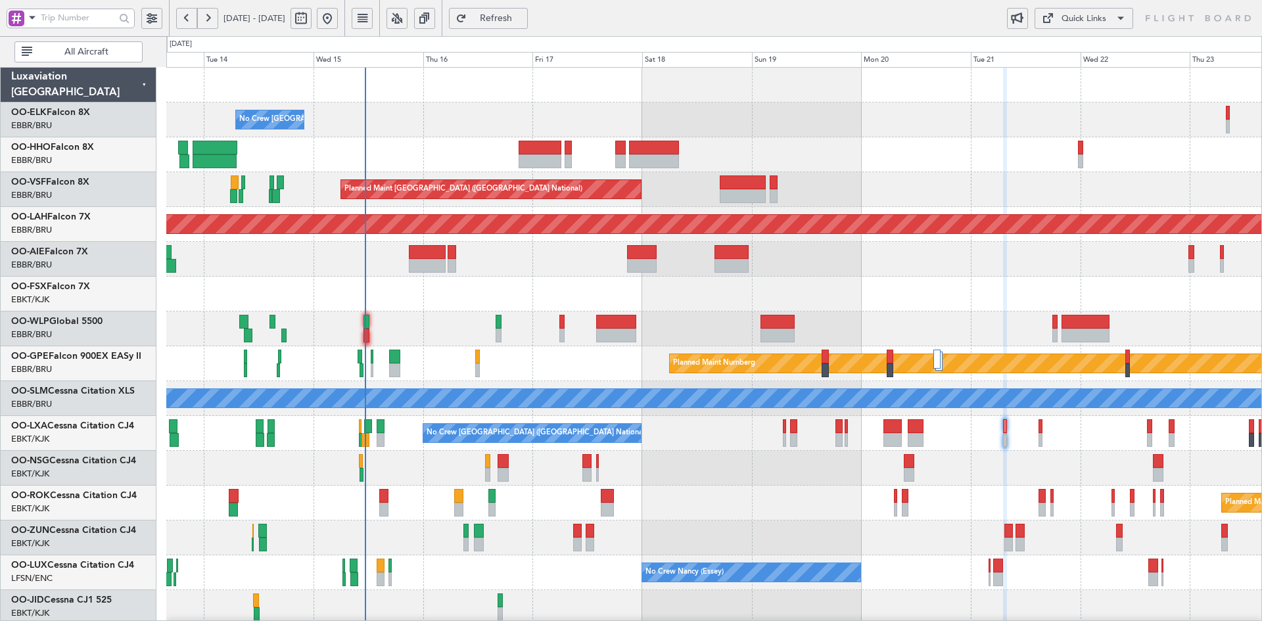
type input "0"
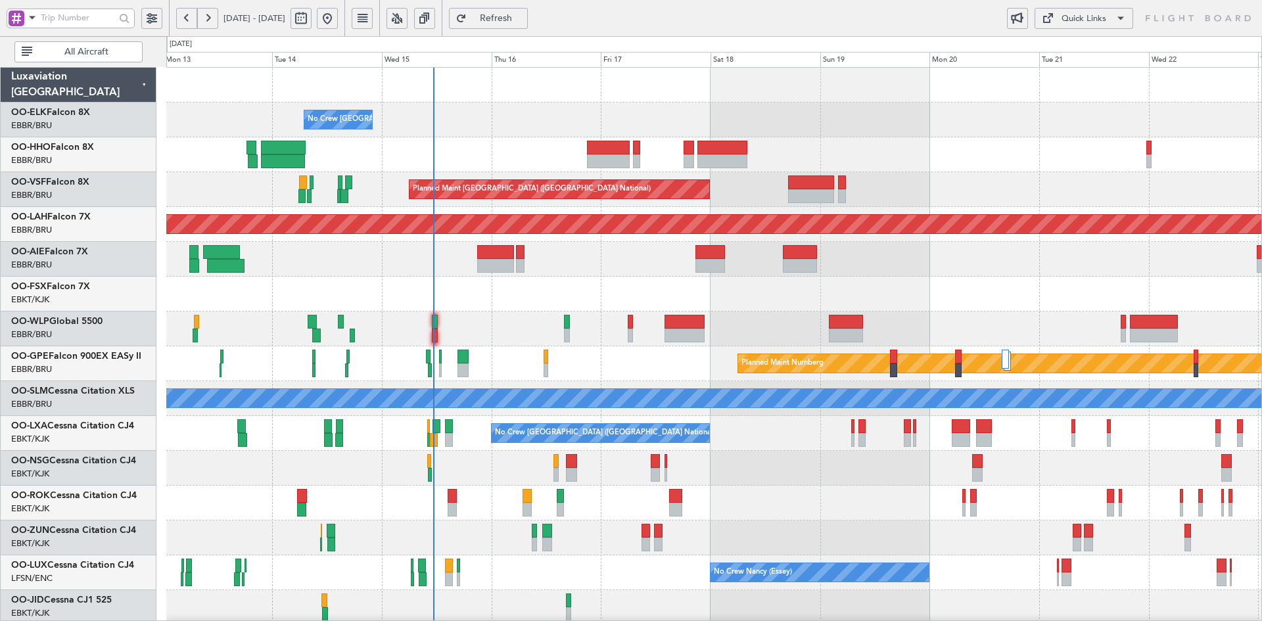
click at [539, 295] on div "Planned Maint Kortrijk-[GEOGRAPHIC_DATA]" at bounding box center [713, 294] width 1095 height 35
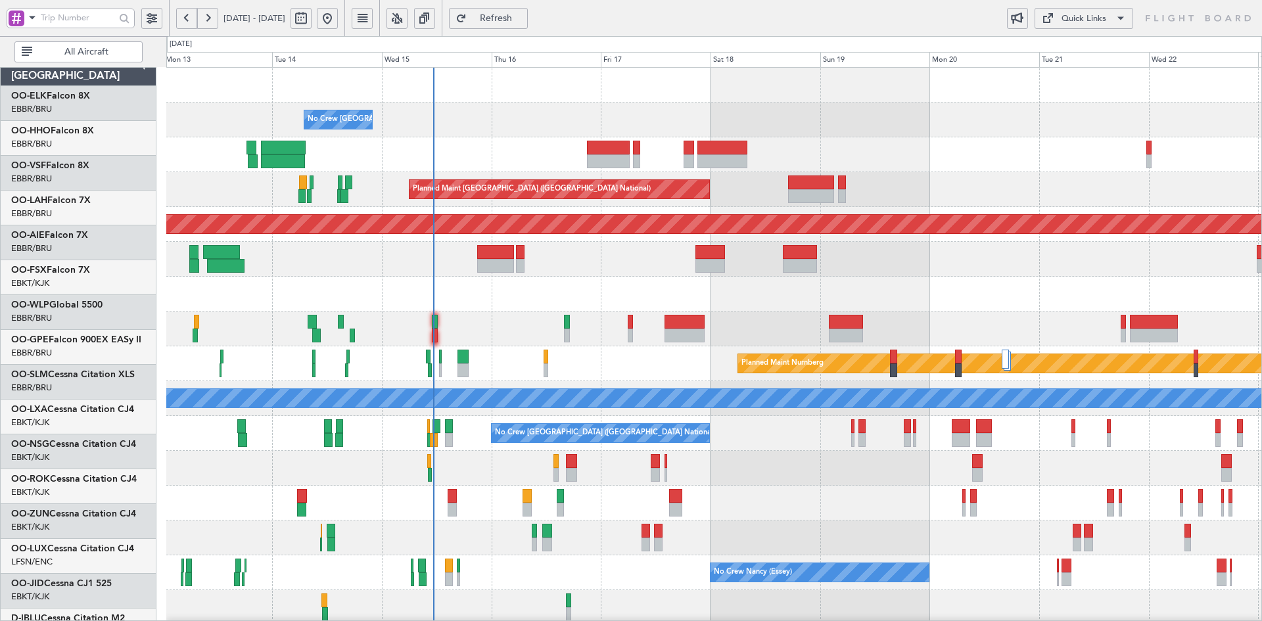
click at [948, 312] on div at bounding box center [713, 328] width 1095 height 35
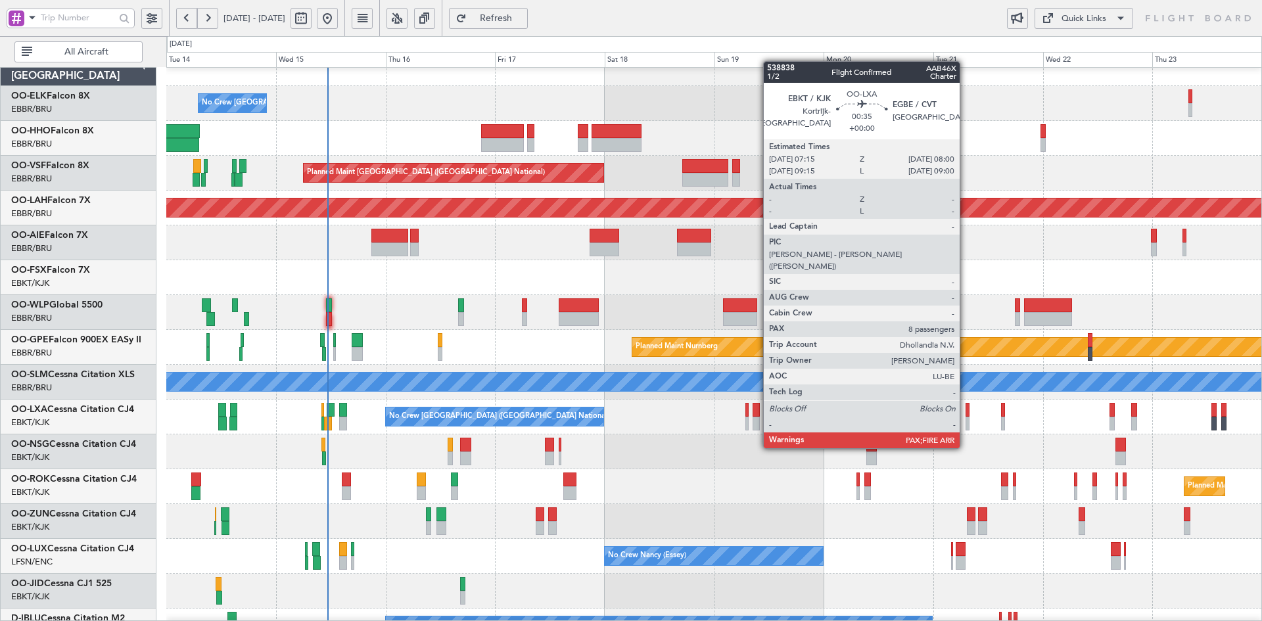
click at [965, 423] on div at bounding box center [967, 424] width 4 height 14
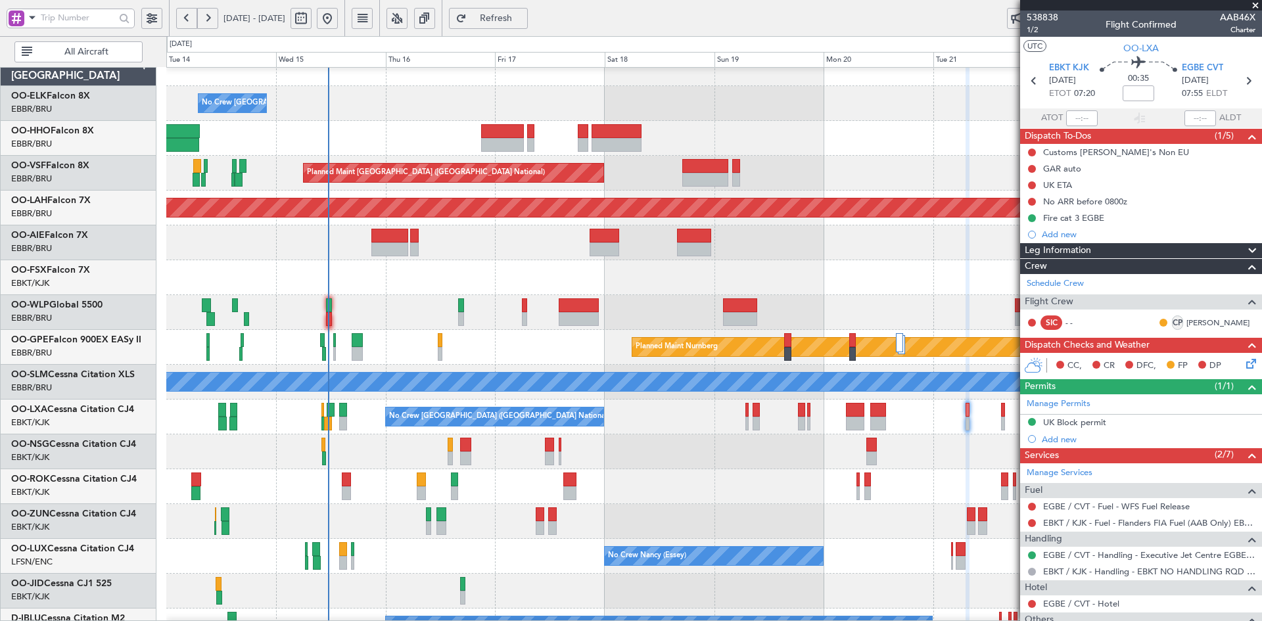
click at [857, 262] on div "Planned Maint Kortrijk-[GEOGRAPHIC_DATA]" at bounding box center [713, 277] width 1095 height 35
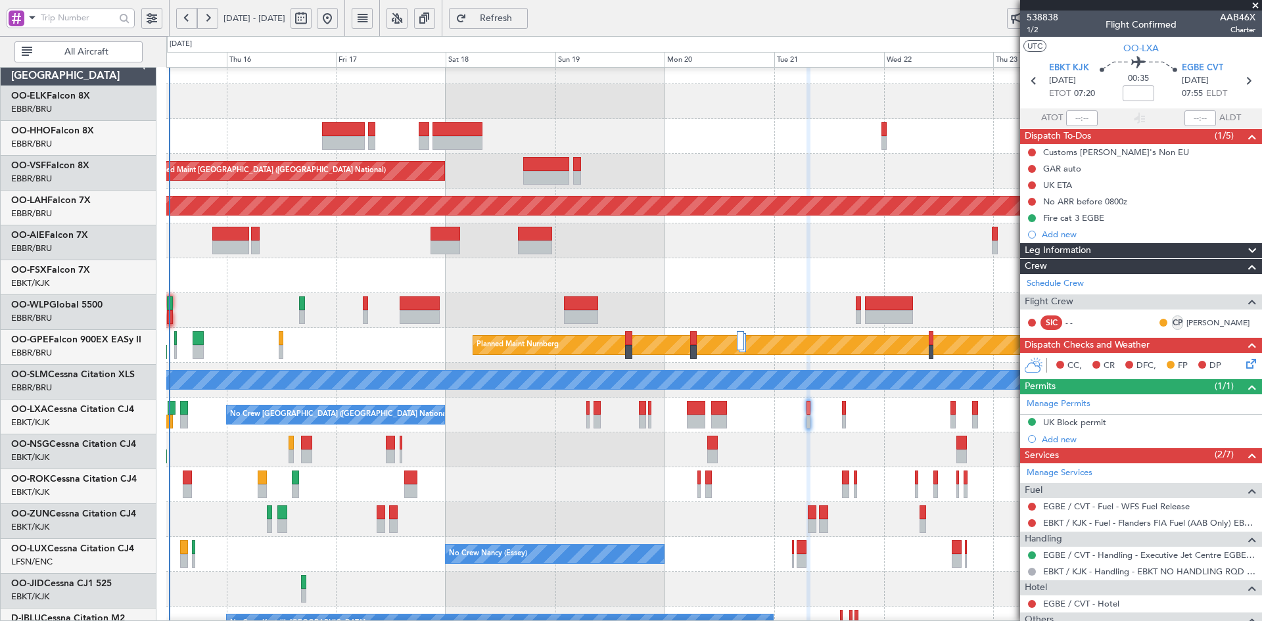
scroll to position [18, 0]
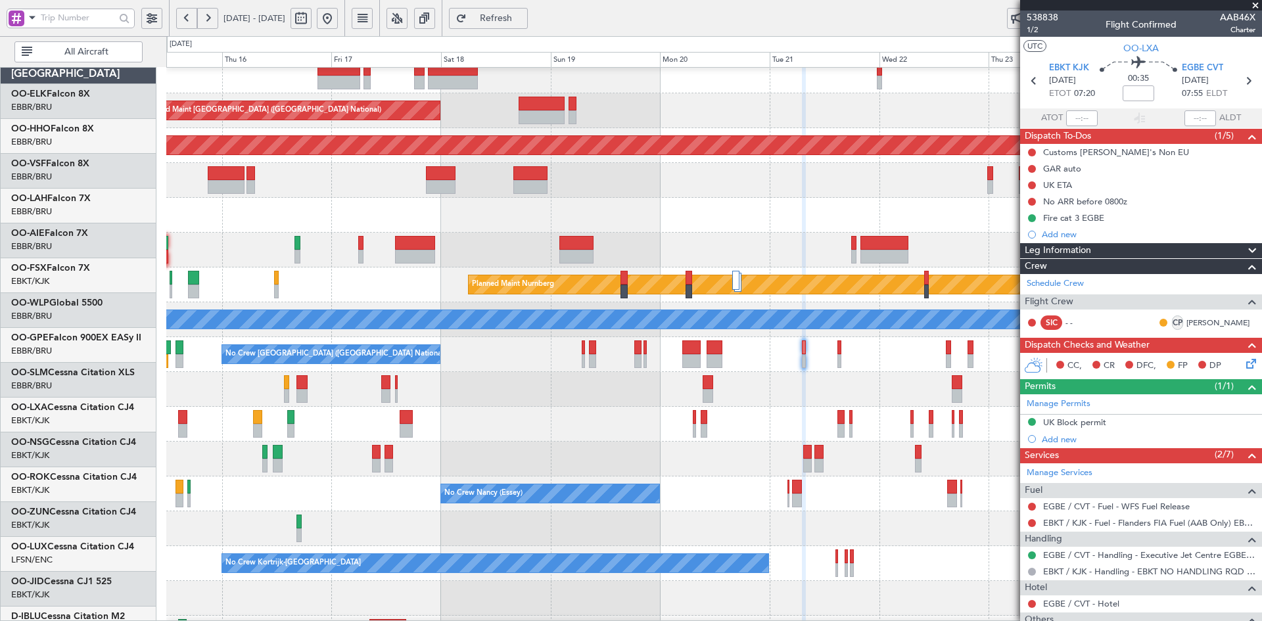
click at [684, 419] on div "Planned Maint Kortrijk-[GEOGRAPHIC_DATA]" at bounding box center [713, 424] width 1095 height 35
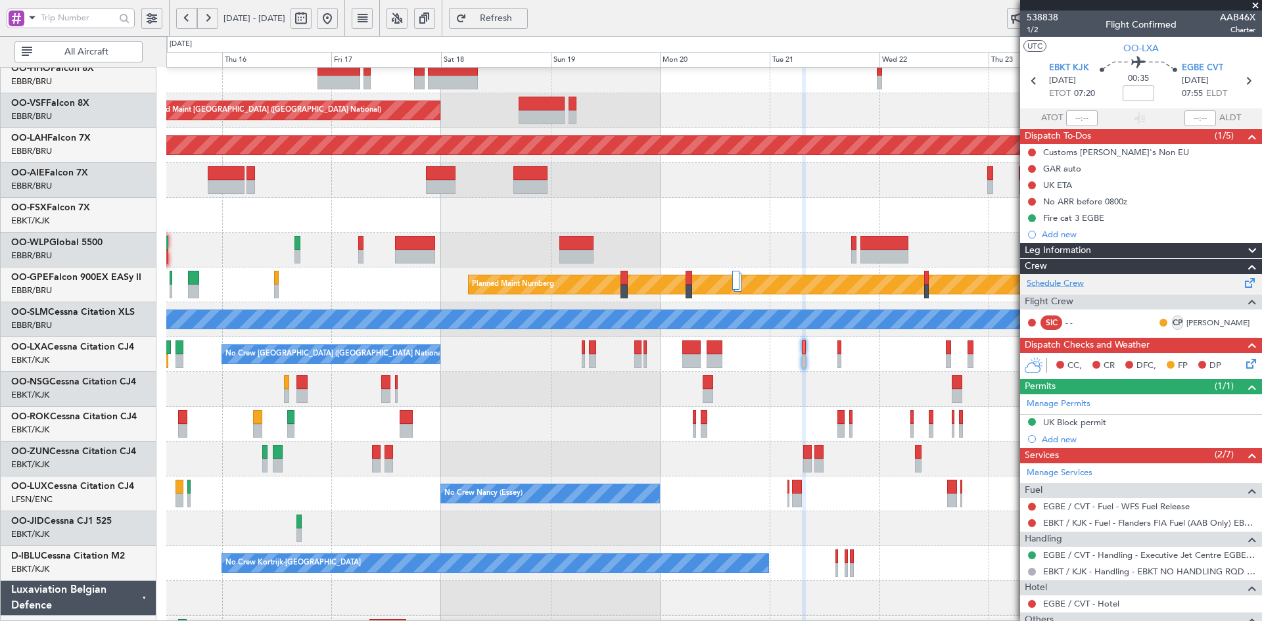
click at [1065, 283] on link "Schedule Crew" at bounding box center [1054, 283] width 57 height 13
click at [1260, 1] on span at bounding box center [1254, 6] width 13 height 12
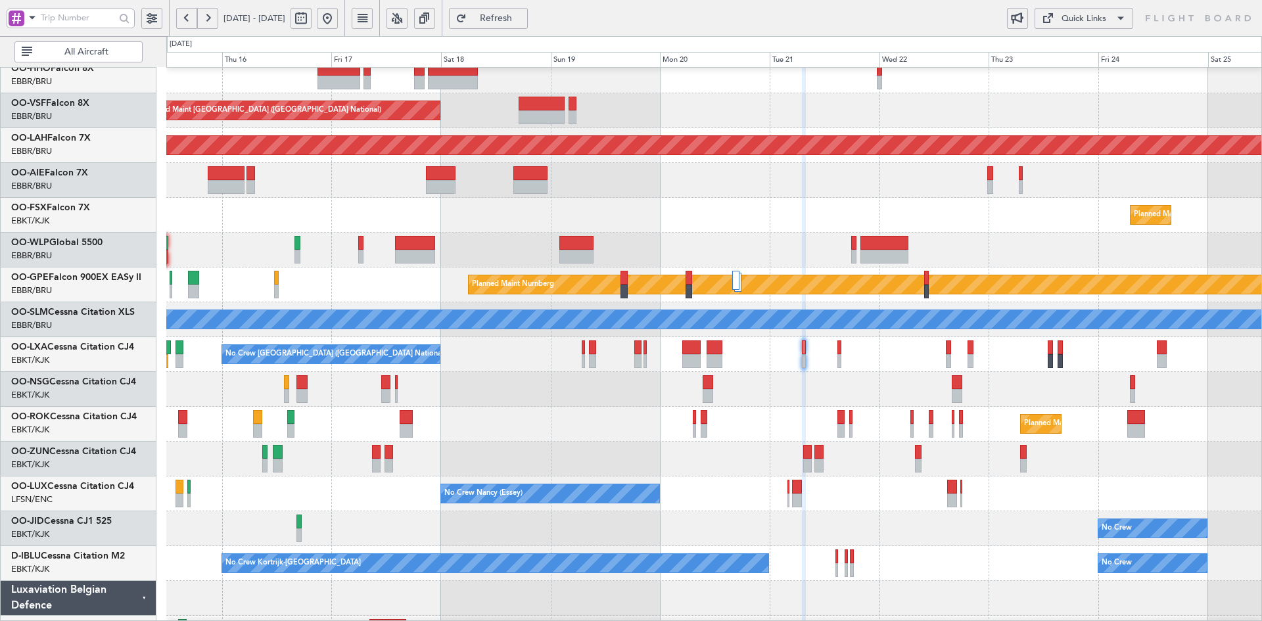
type input "0"
click at [1005, 407] on div "Planned Maint Kortrijk-[GEOGRAPHIC_DATA]" at bounding box center [713, 424] width 1095 height 35
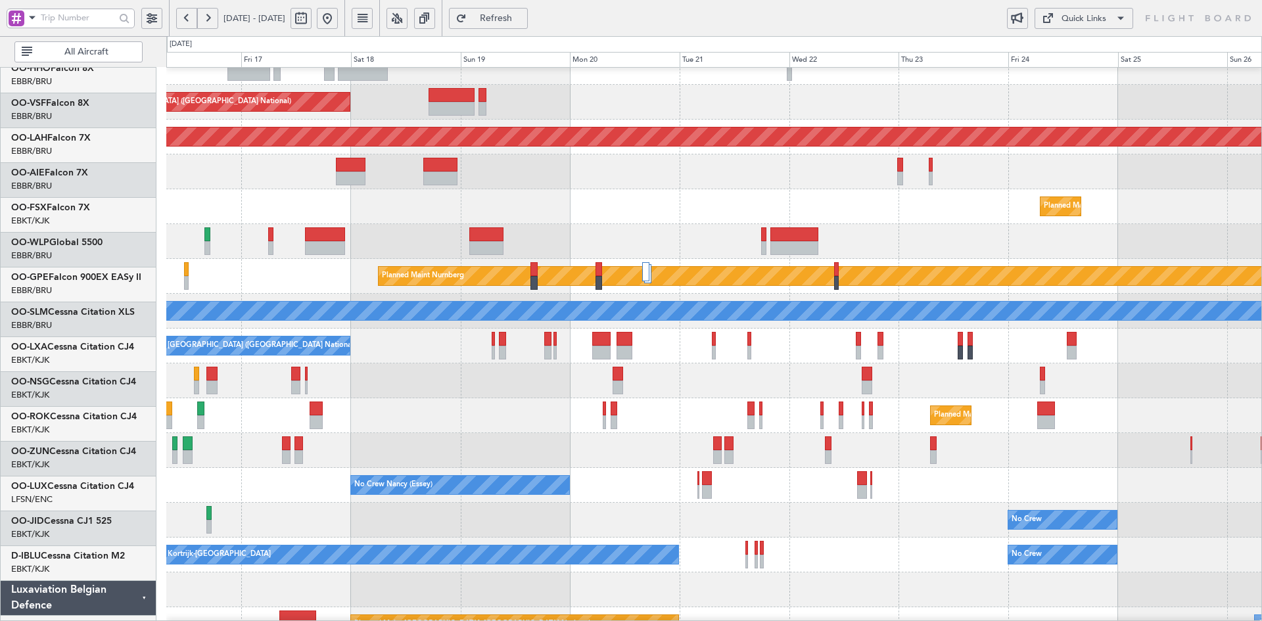
scroll to position [87, 0]
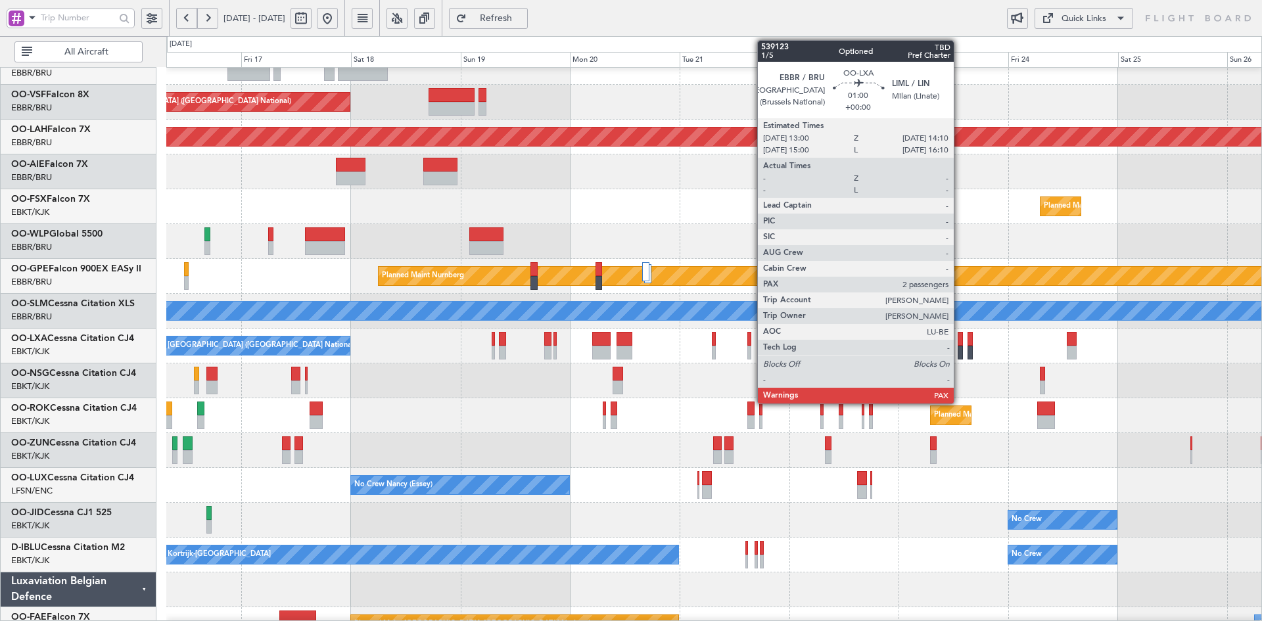
click at [959, 355] on div at bounding box center [960, 353] width 6 height 14
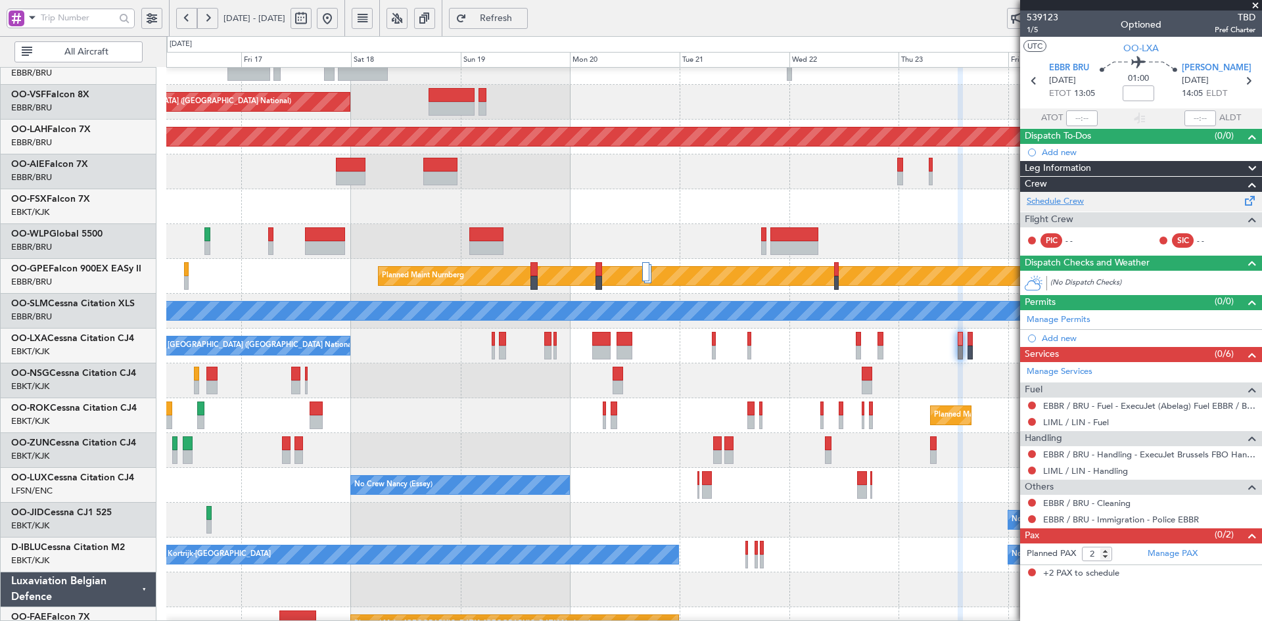
click at [1077, 202] on link "Schedule Crew" at bounding box center [1054, 201] width 57 height 13
click at [1253, 0] on span at bounding box center [1254, 6] width 13 height 12
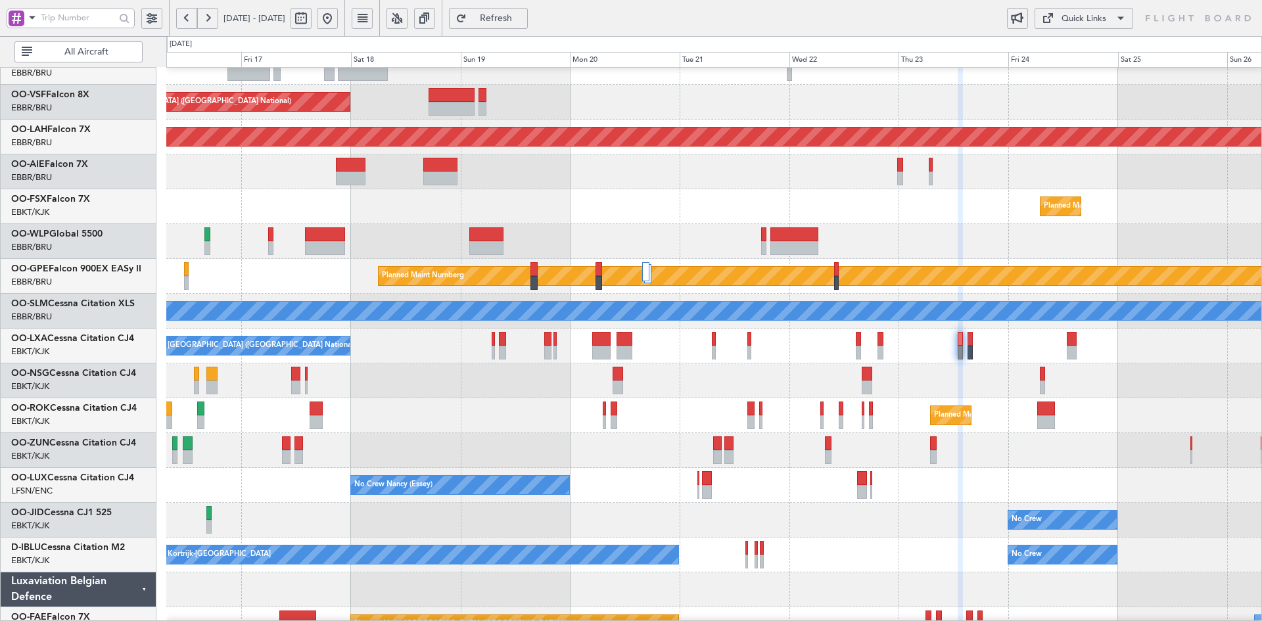
type input "0"
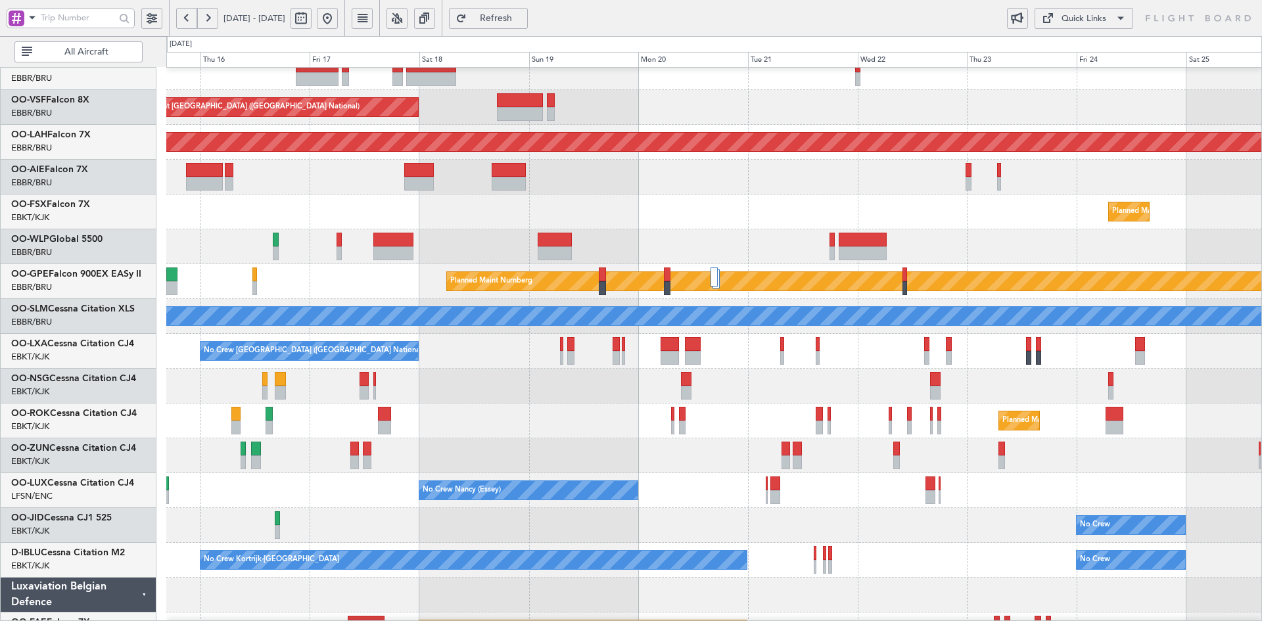
click at [662, 164] on div at bounding box center [713, 177] width 1095 height 35
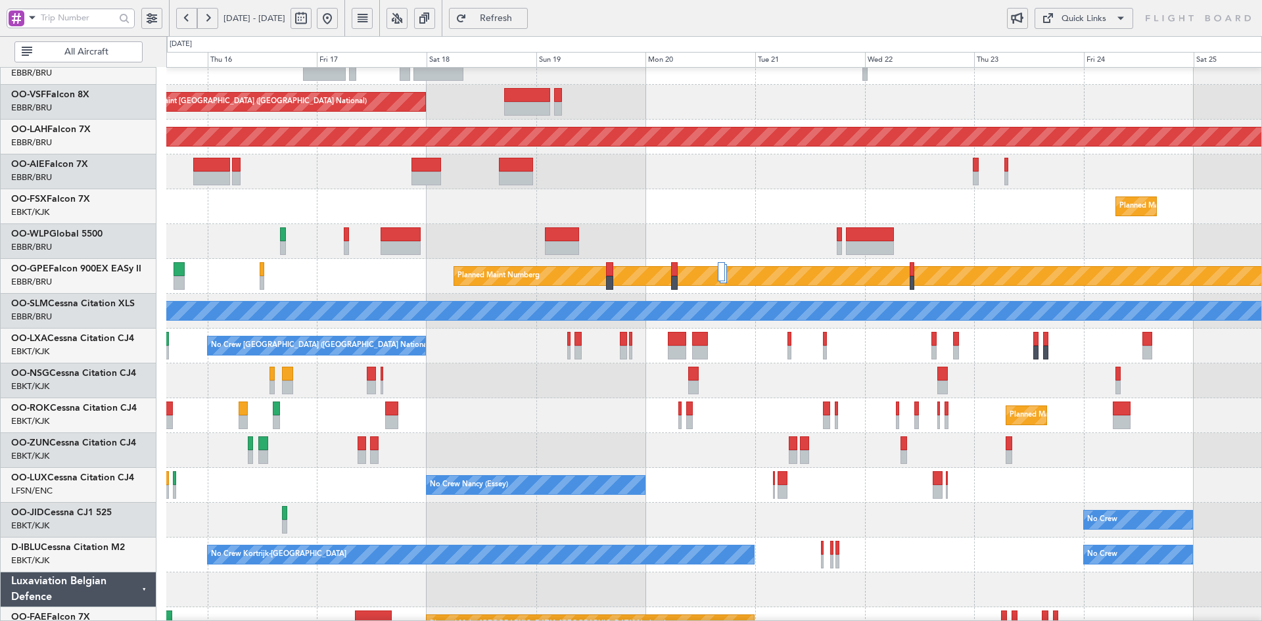
click at [371, 240] on div at bounding box center [713, 241] width 1095 height 35
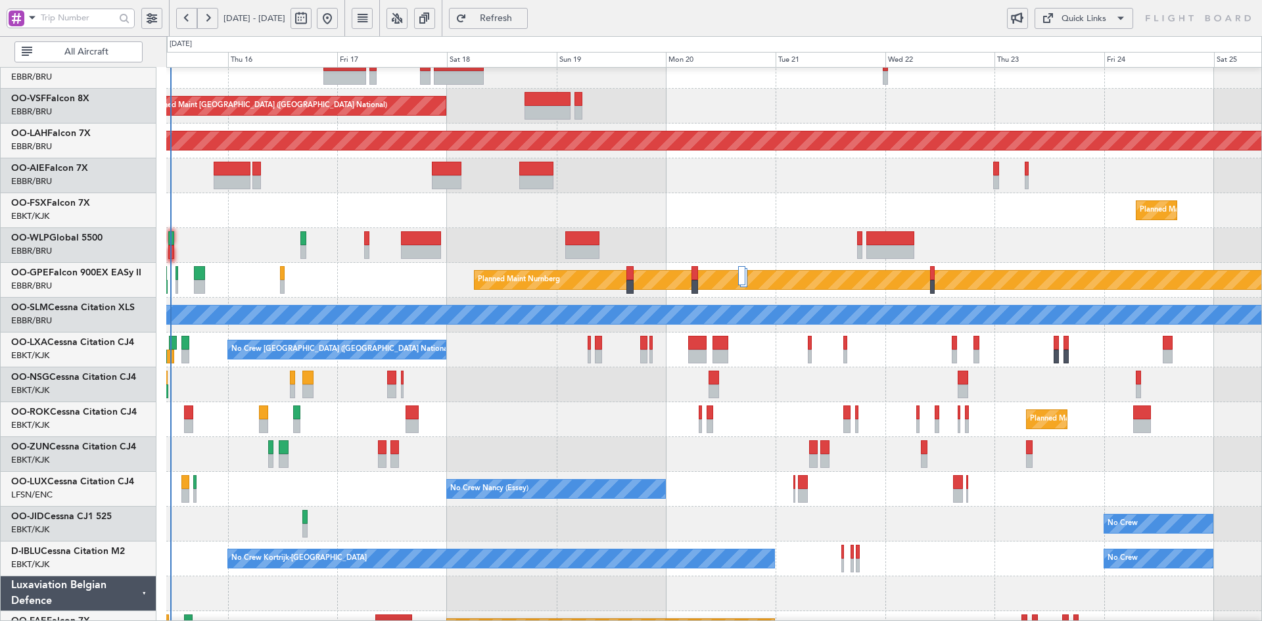
click at [626, 364] on div "Planned Maint Brussels (Brussels National) Planned Maint Alton-st Louis (St Lou…" at bounding box center [713, 332] width 1095 height 696
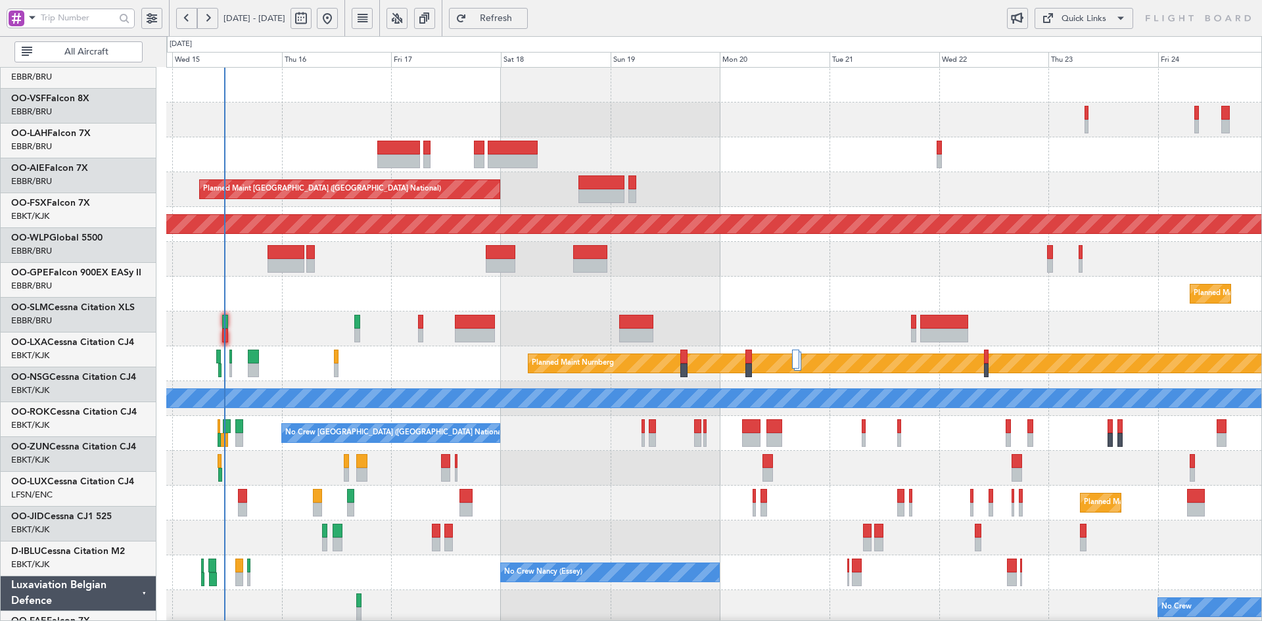
scroll to position [0, 0]
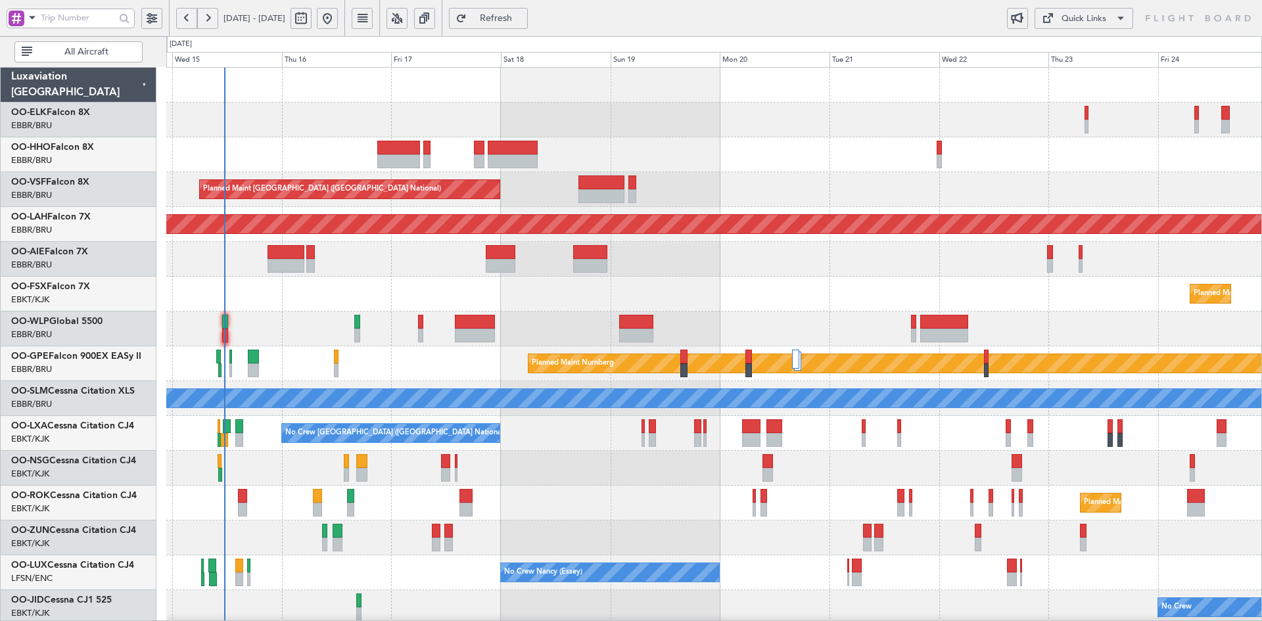
click at [431, 145] on div at bounding box center [713, 154] width 1095 height 35
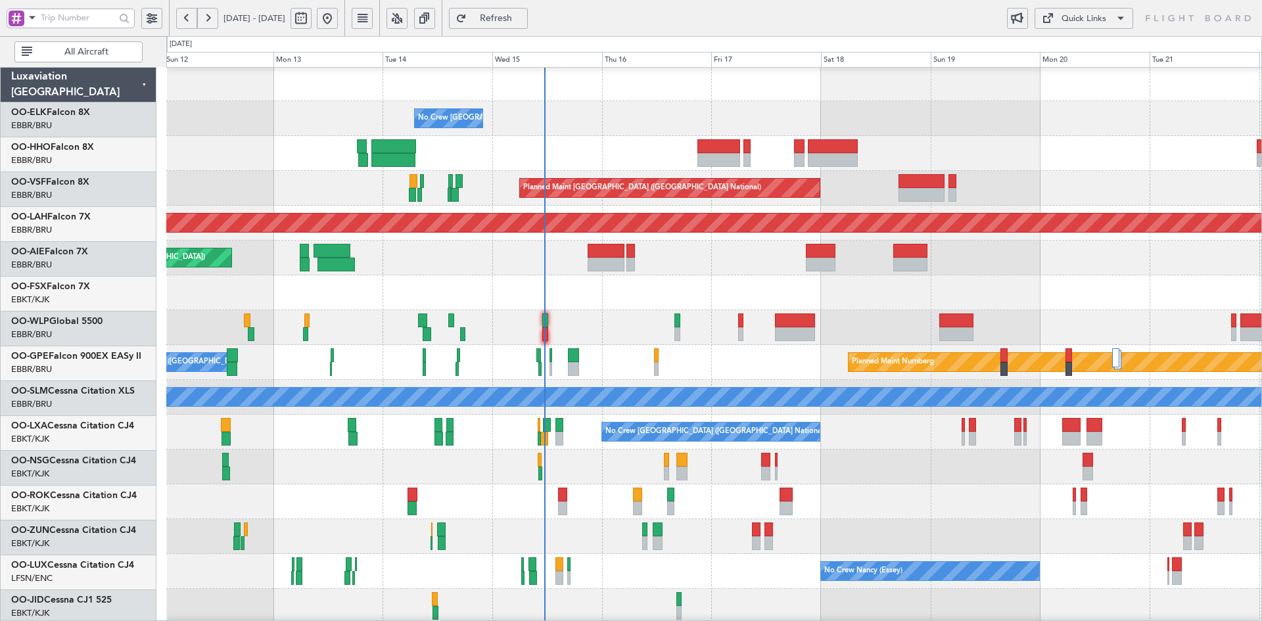
scroll to position [1, 0]
click at [614, 102] on div "No Crew [GEOGRAPHIC_DATA] ([GEOGRAPHIC_DATA] National)" at bounding box center [713, 118] width 1095 height 35
click at [1108, 283] on div "Planned Maint Kortrijk-[GEOGRAPHIC_DATA] Planned Maint [GEOGRAPHIC_DATA]-[GEOGR…" at bounding box center [713, 292] width 1095 height 35
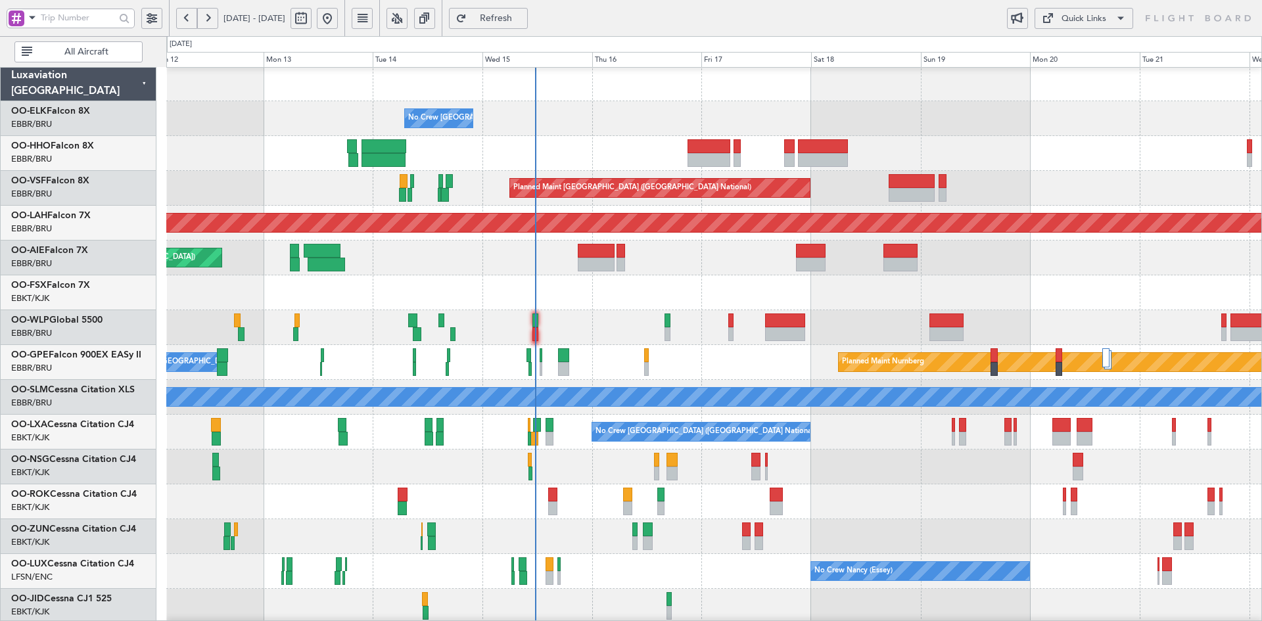
click at [604, 106] on div "No Crew [GEOGRAPHIC_DATA] ([GEOGRAPHIC_DATA] National)" at bounding box center [713, 118] width 1095 height 35
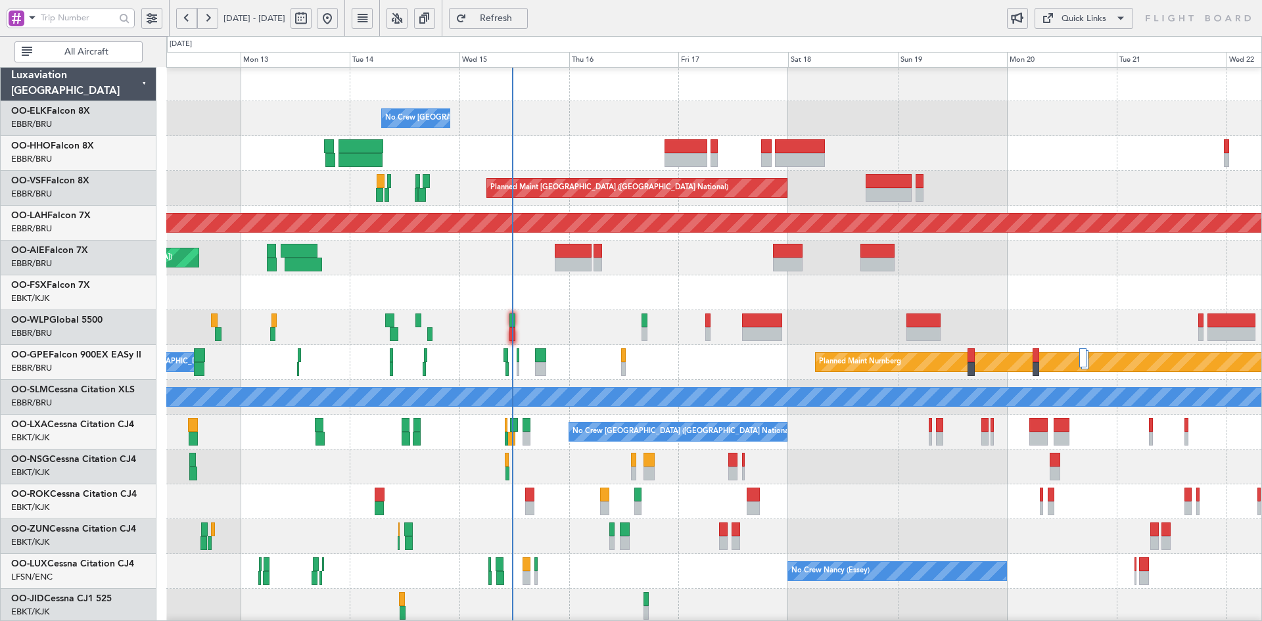
click at [1098, 127] on div "No Crew [GEOGRAPHIC_DATA] ([GEOGRAPHIC_DATA] National)" at bounding box center [713, 118] width 1095 height 35
click at [639, 254] on div "No Crew Brussels (Brussels National) Planned Maint Brussels (Brussels National)…" at bounding box center [713, 414] width 1095 height 696
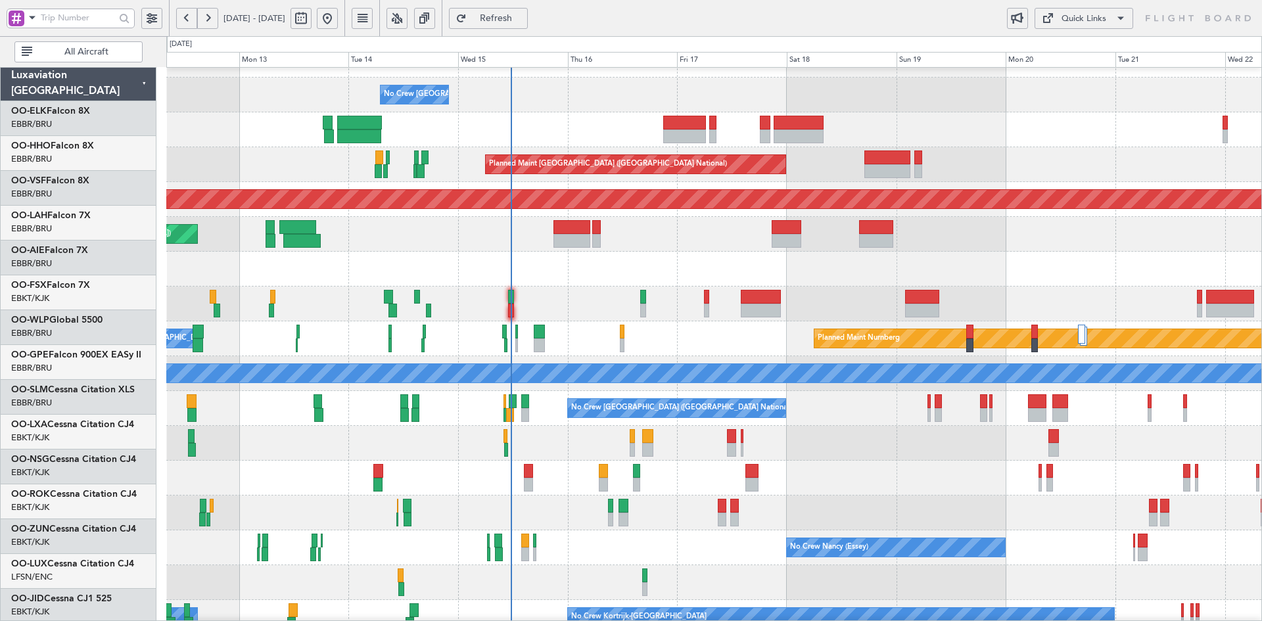
scroll to position [25, 0]
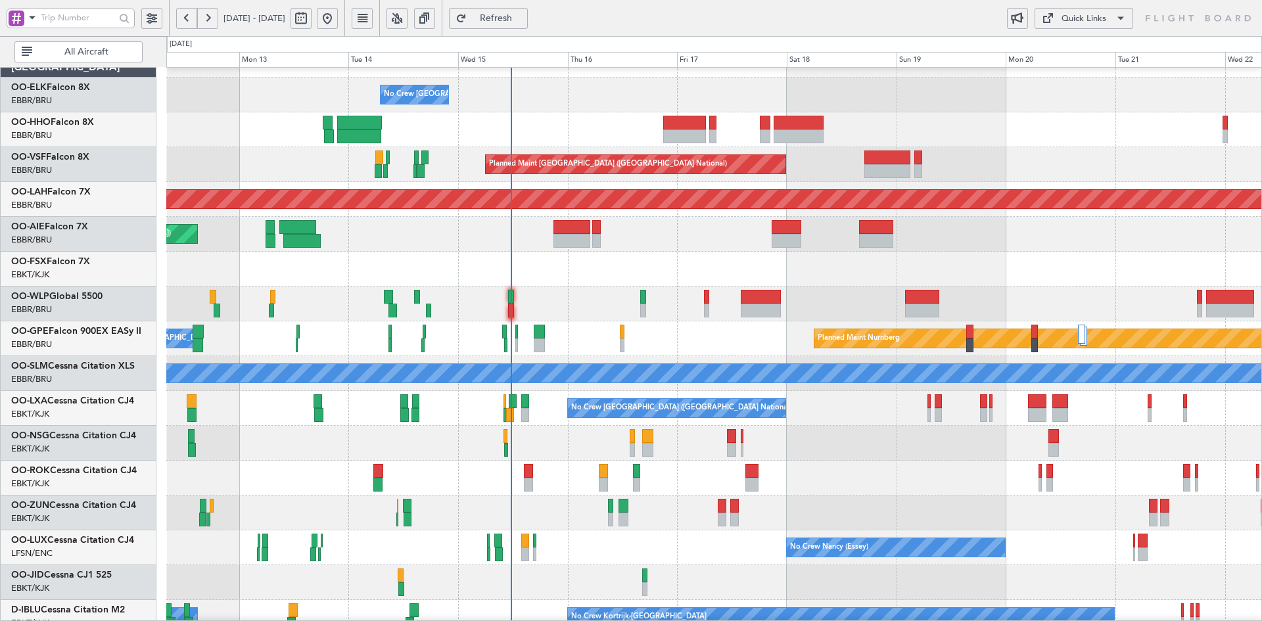
click at [1108, 263] on div "Planned Maint Kortrijk-[GEOGRAPHIC_DATA]" at bounding box center [713, 269] width 1095 height 35
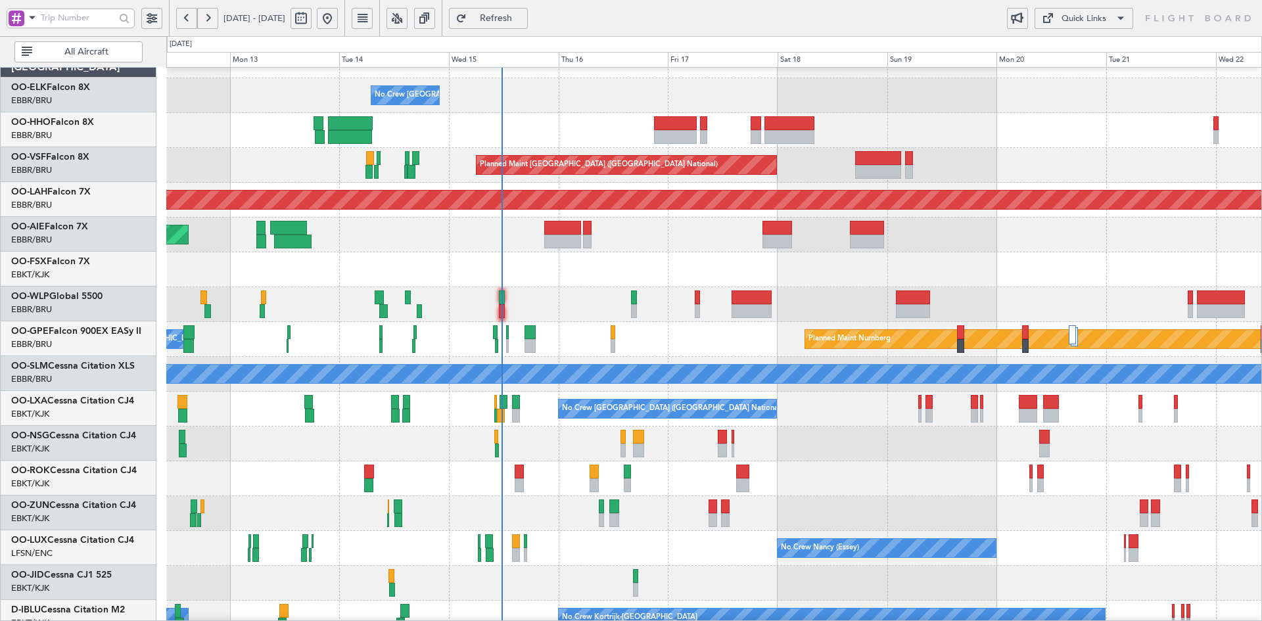
scroll to position [24, 0]
click at [677, 252] on div "Planned Maint Kortrijk-[GEOGRAPHIC_DATA]" at bounding box center [713, 269] width 1095 height 35
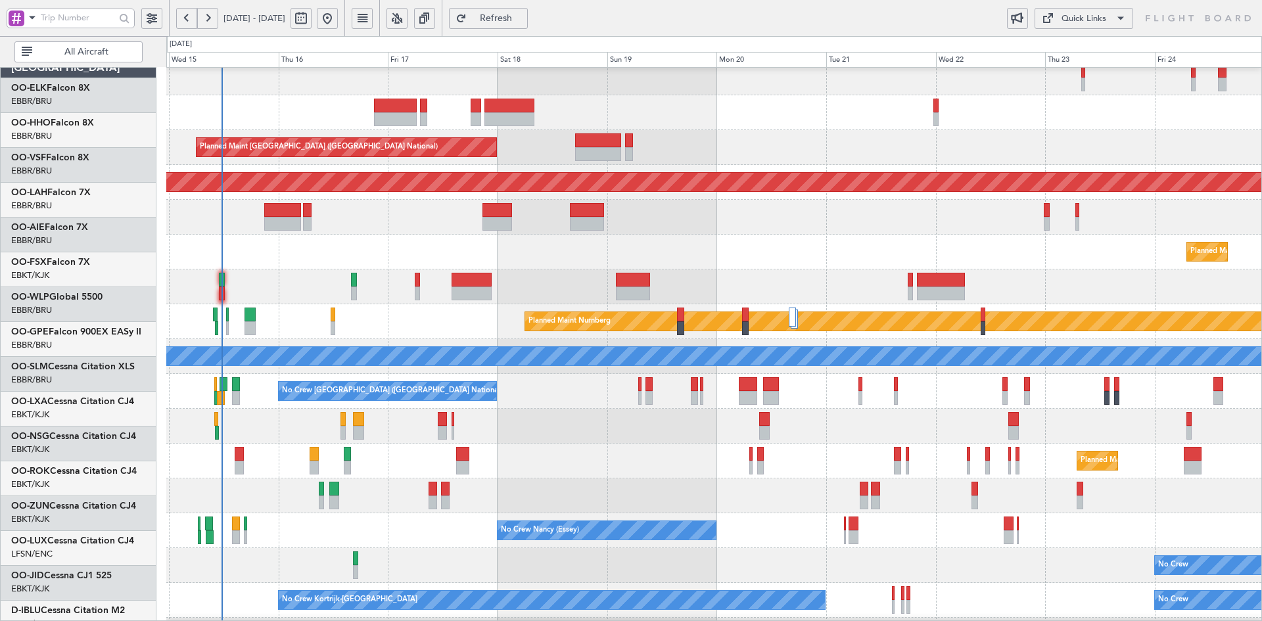
scroll to position [42, 0]
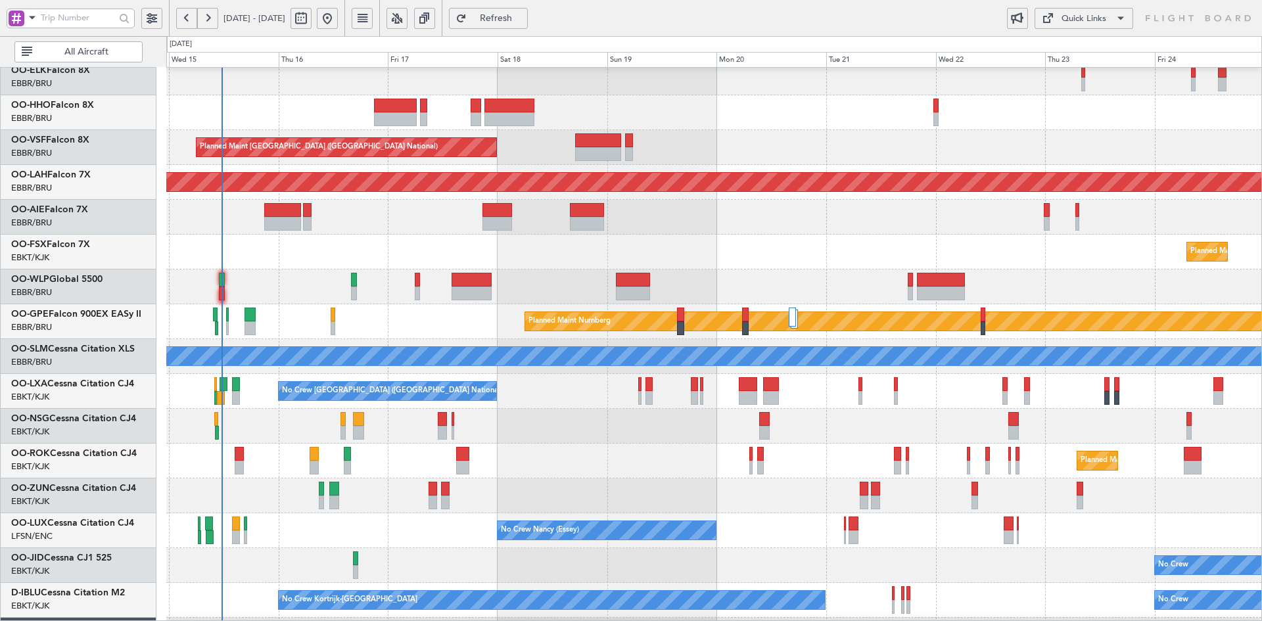
click at [1066, 428] on div at bounding box center [713, 426] width 1095 height 35
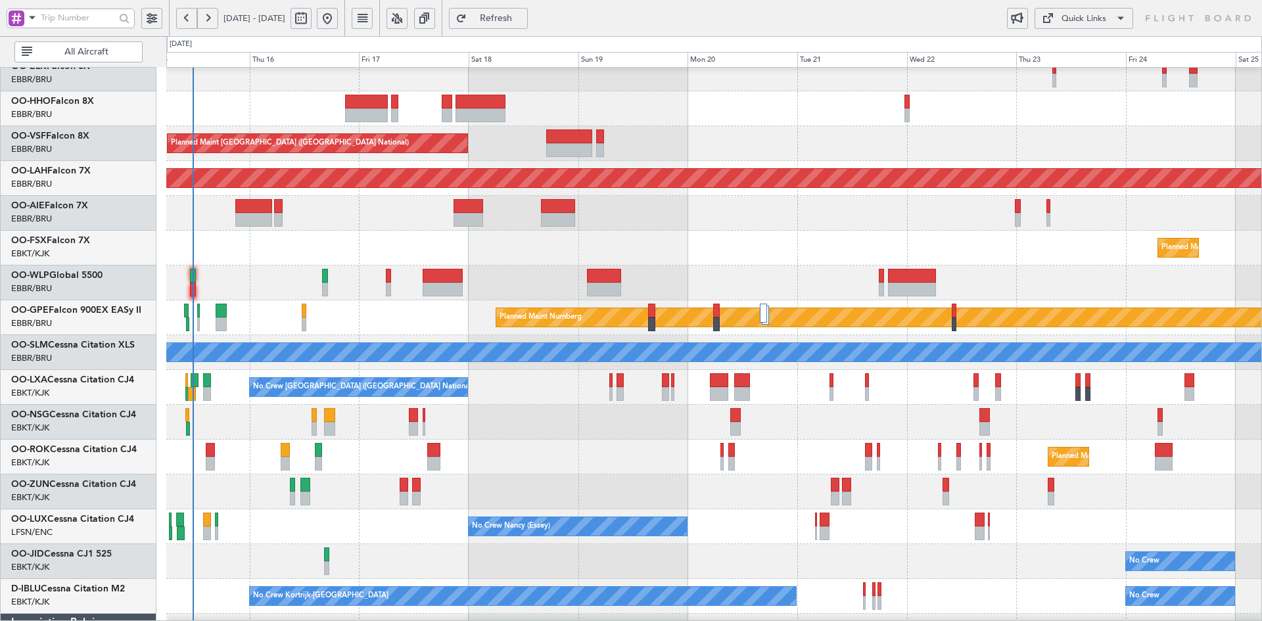
click at [1049, 417] on div at bounding box center [713, 422] width 1095 height 35
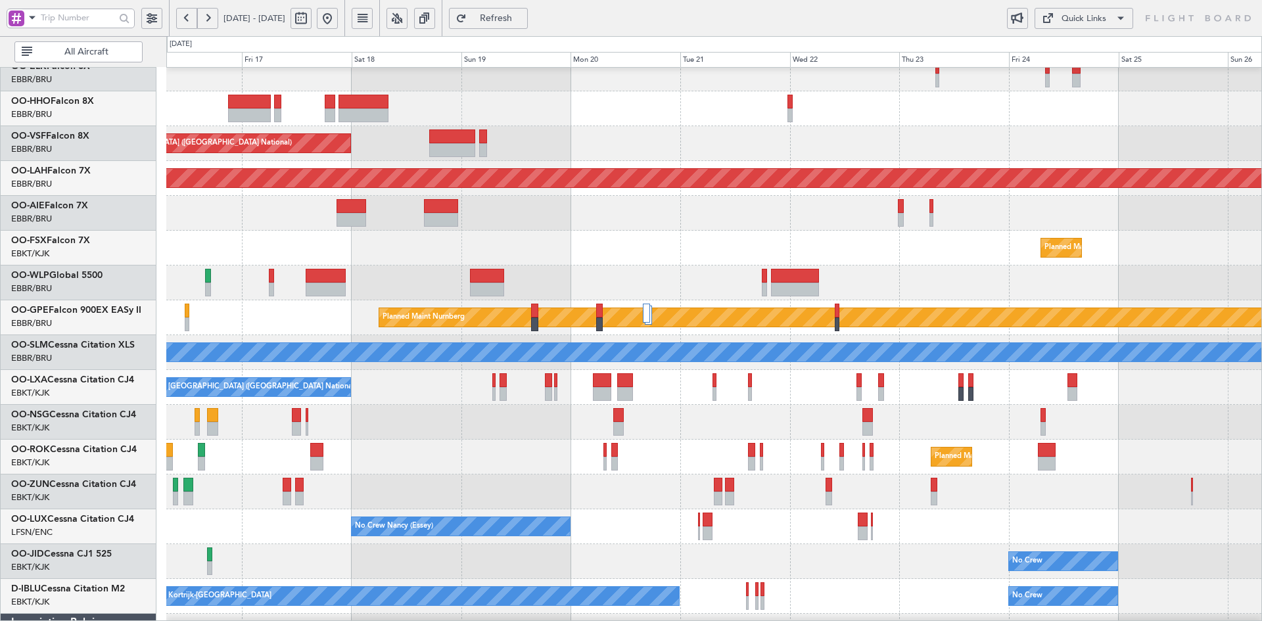
click at [840, 231] on div "Planned Maint Kortrijk-[GEOGRAPHIC_DATA]" at bounding box center [713, 248] width 1095 height 35
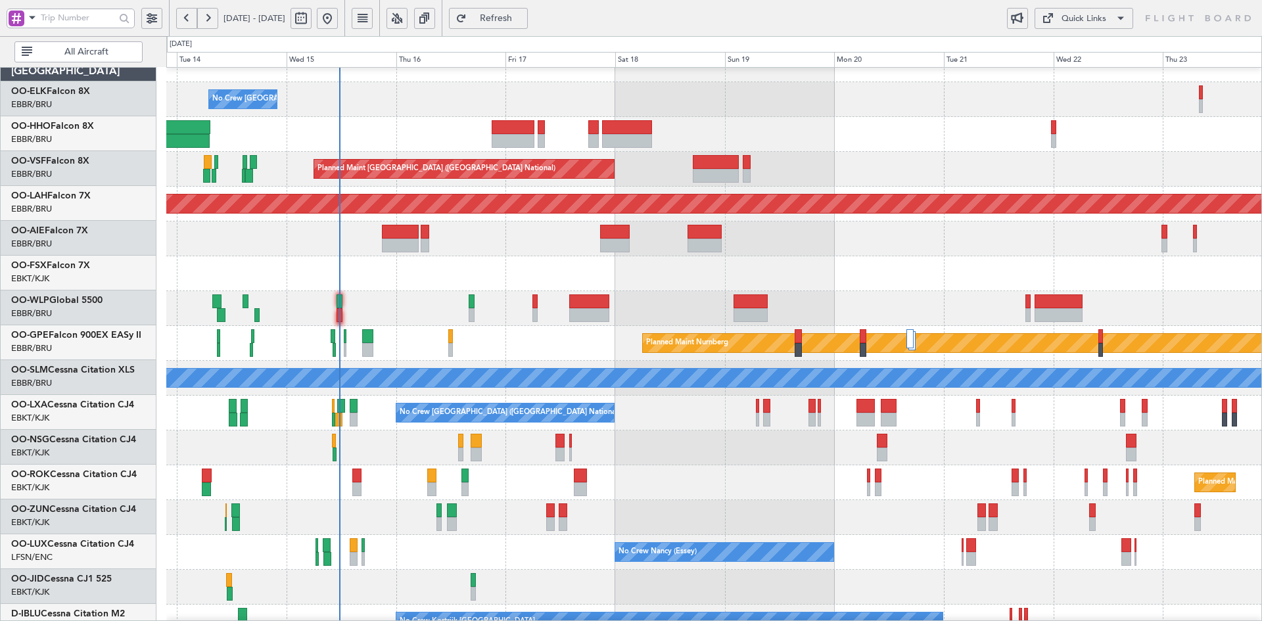
scroll to position [20, 0]
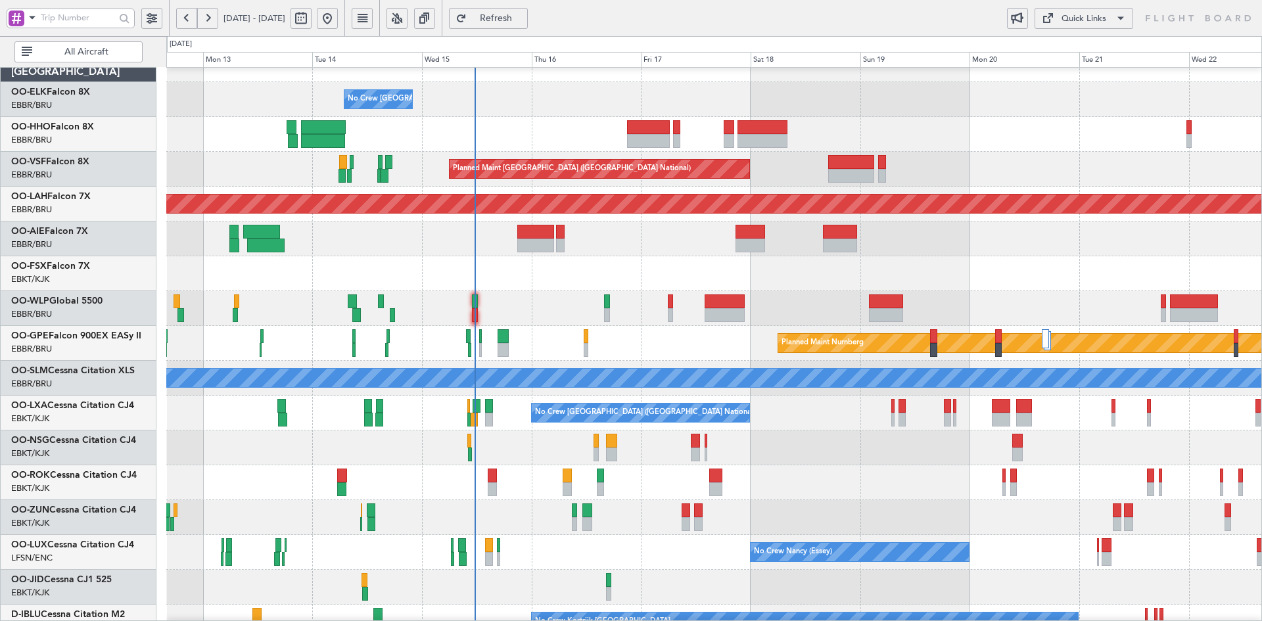
click at [573, 267] on div "Planned Maint Kortrijk-[GEOGRAPHIC_DATA]" at bounding box center [713, 273] width 1095 height 35
click at [339, 344] on div "No Crew Brussels (Brussels National) Planned Maint Brussels (Brussels National)…" at bounding box center [713, 395] width 1095 height 696
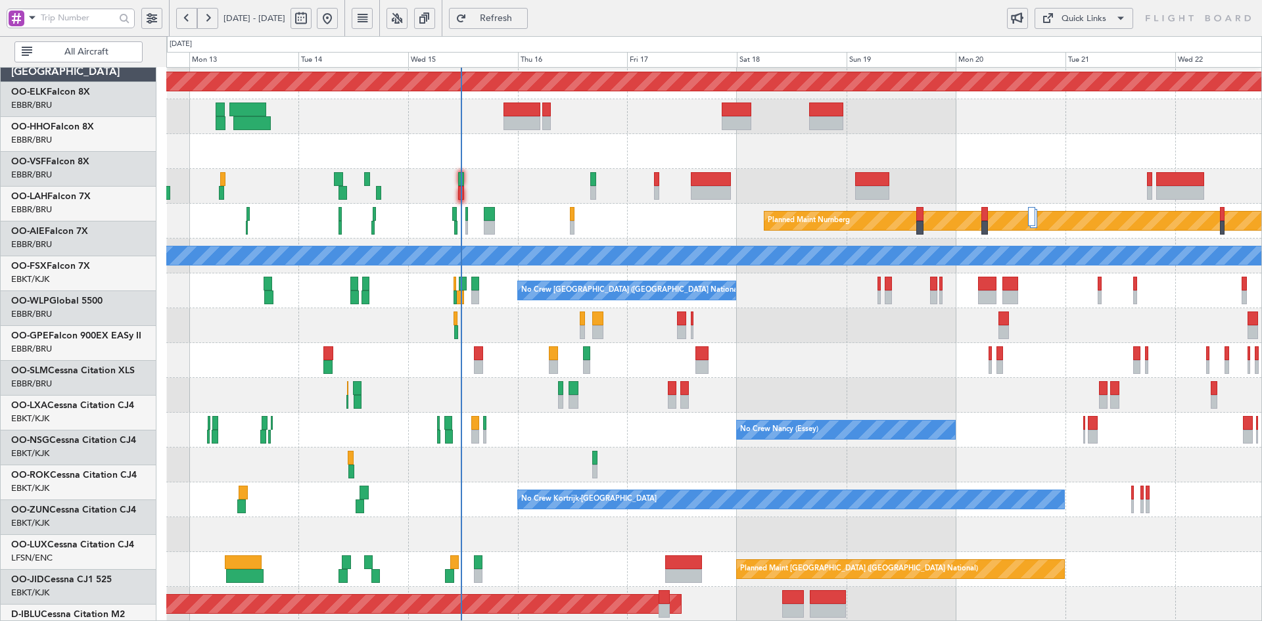
scroll to position [143, 0]
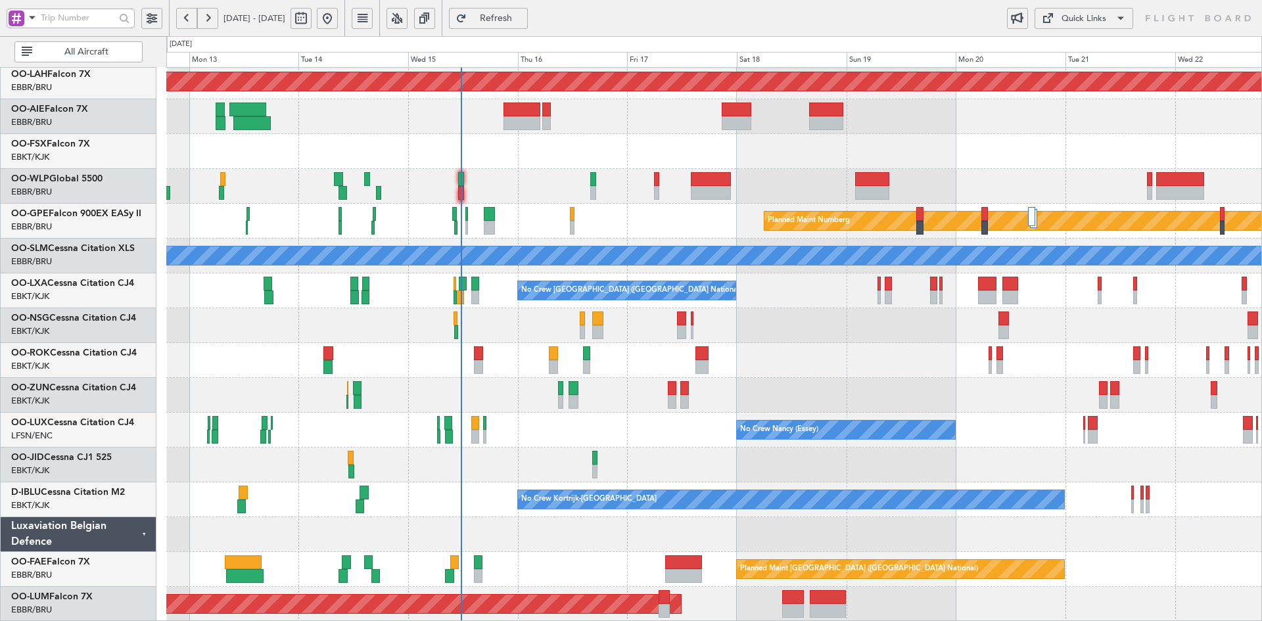
click at [762, 369] on div "Planned Maint Kortrijk-[GEOGRAPHIC_DATA]" at bounding box center [713, 360] width 1095 height 35
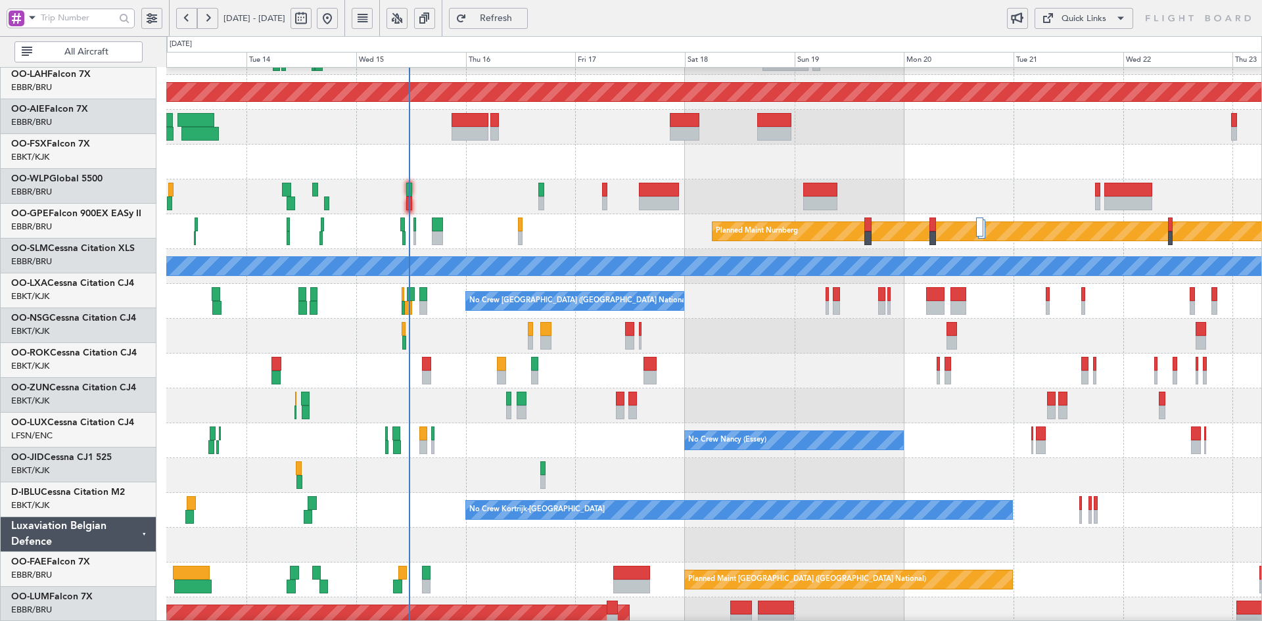
scroll to position [132, 0]
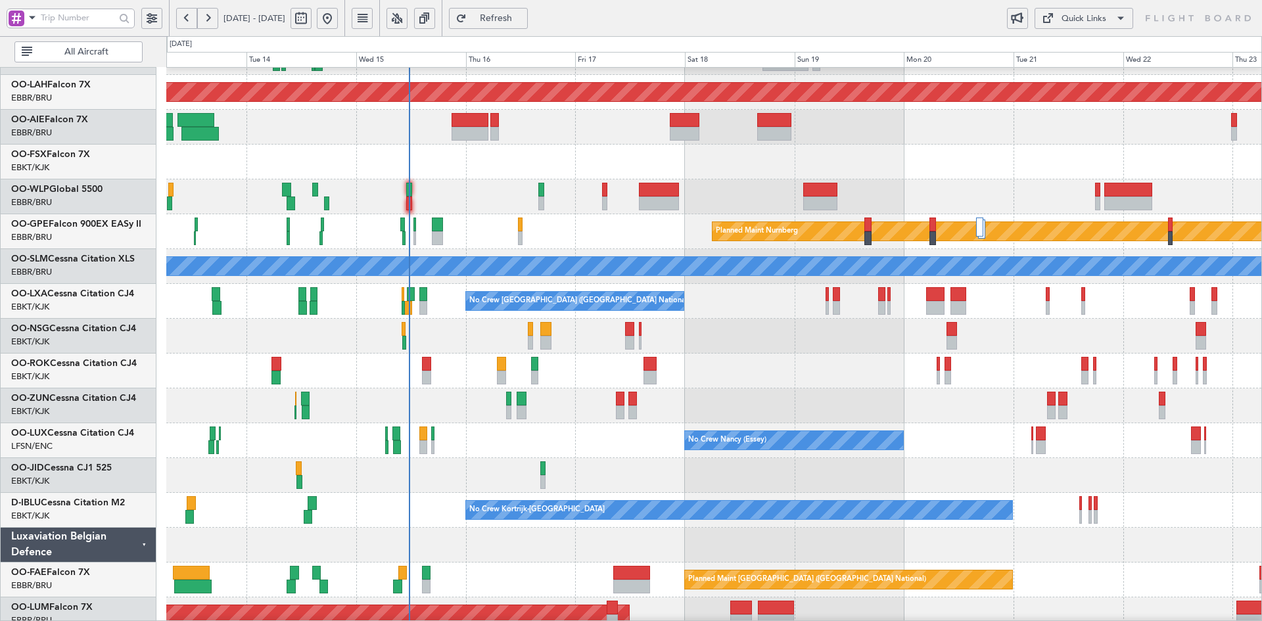
click at [515, 202] on div at bounding box center [713, 196] width 1095 height 35
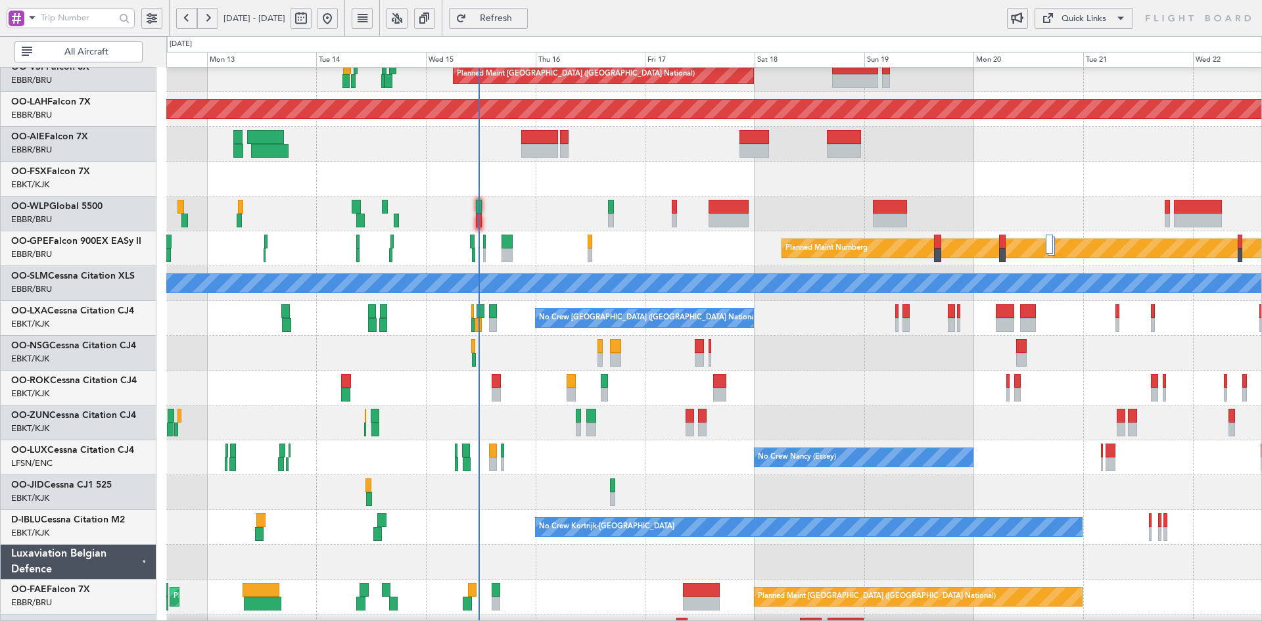
click at [639, 405] on div "Planned Maint Brussels (Brussels National) Planned Maint Alton-st Louis (St Lou…" at bounding box center [713, 301] width 1095 height 696
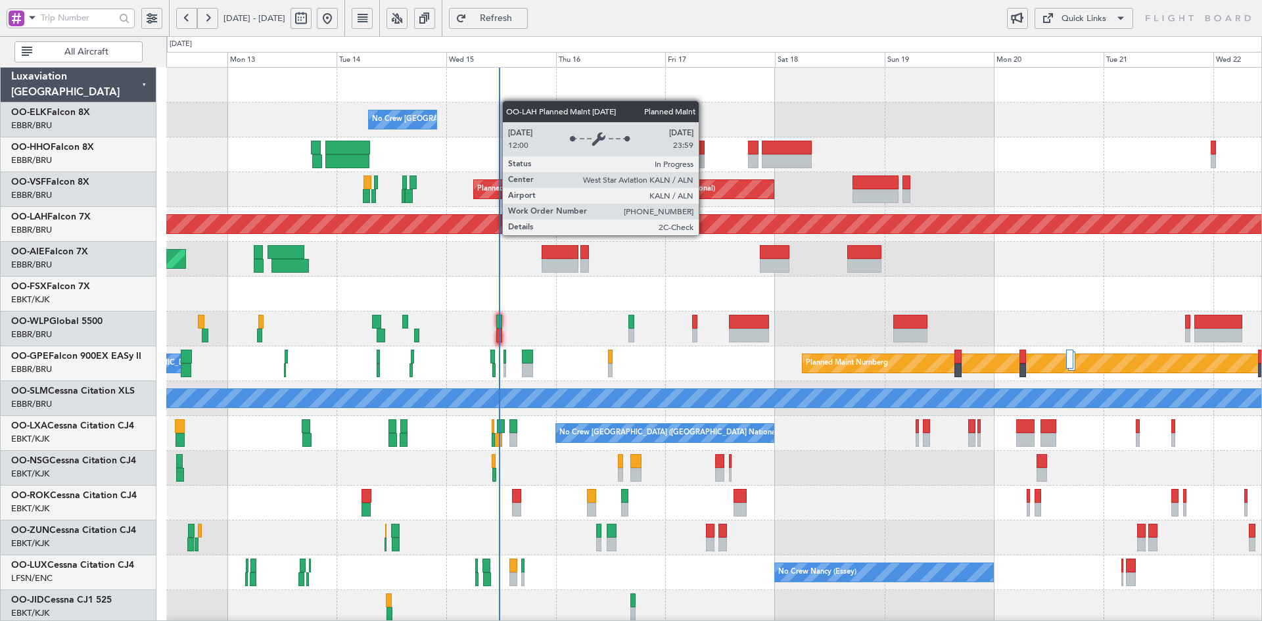
click at [701, 214] on div "Planned Maint [PERSON_NAME]-[GEOGRAPHIC_DATA][PERSON_NAME] ([GEOGRAPHIC_DATA][P…" at bounding box center [714, 224] width 3285 height 21
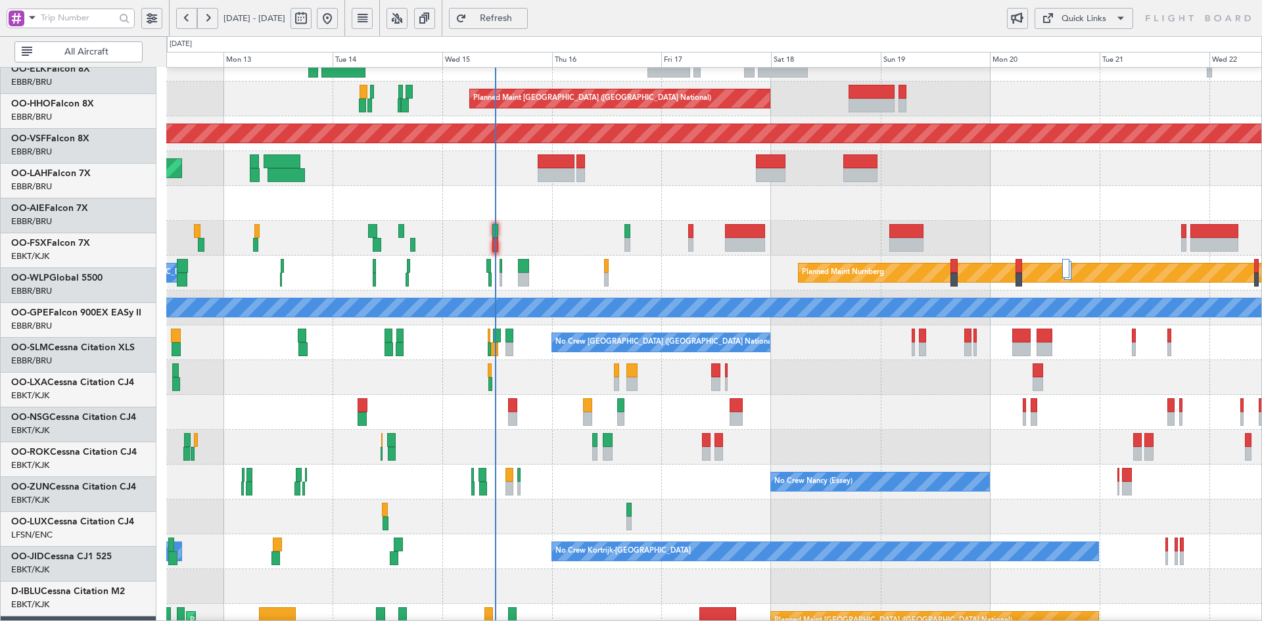
scroll to position [91, 0]
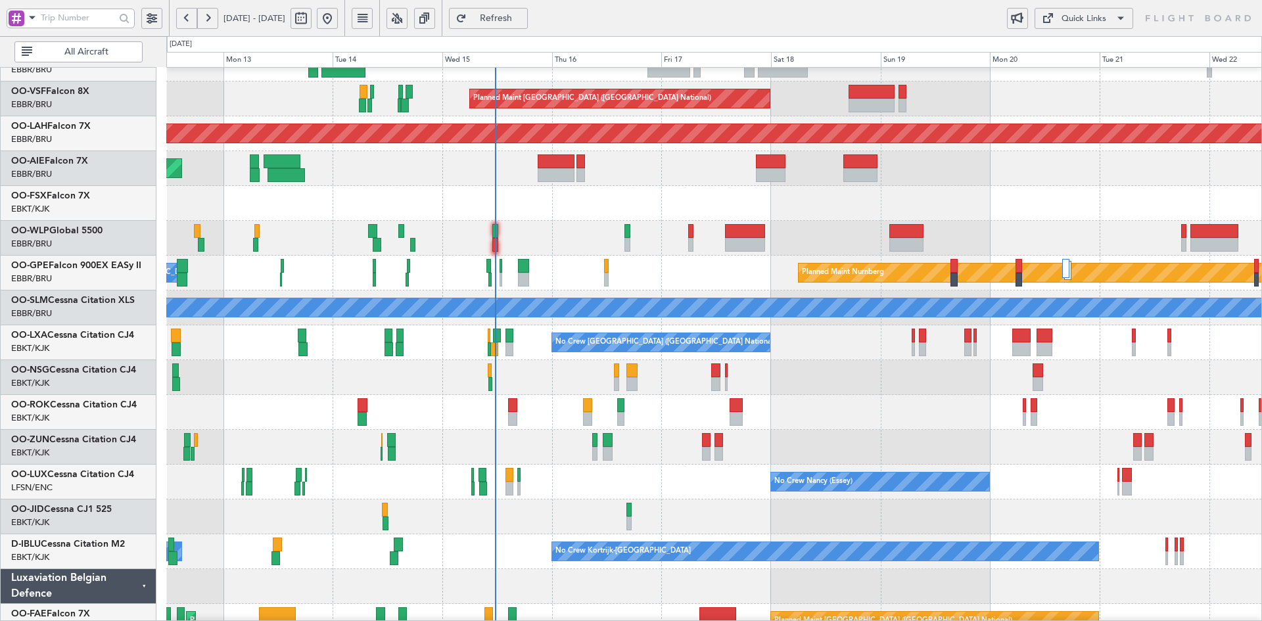
click at [1038, 194] on div "Planned Maint Kortrijk-[GEOGRAPHIC_DATA]" at bounding box center [713, 203] width 1095 height 35
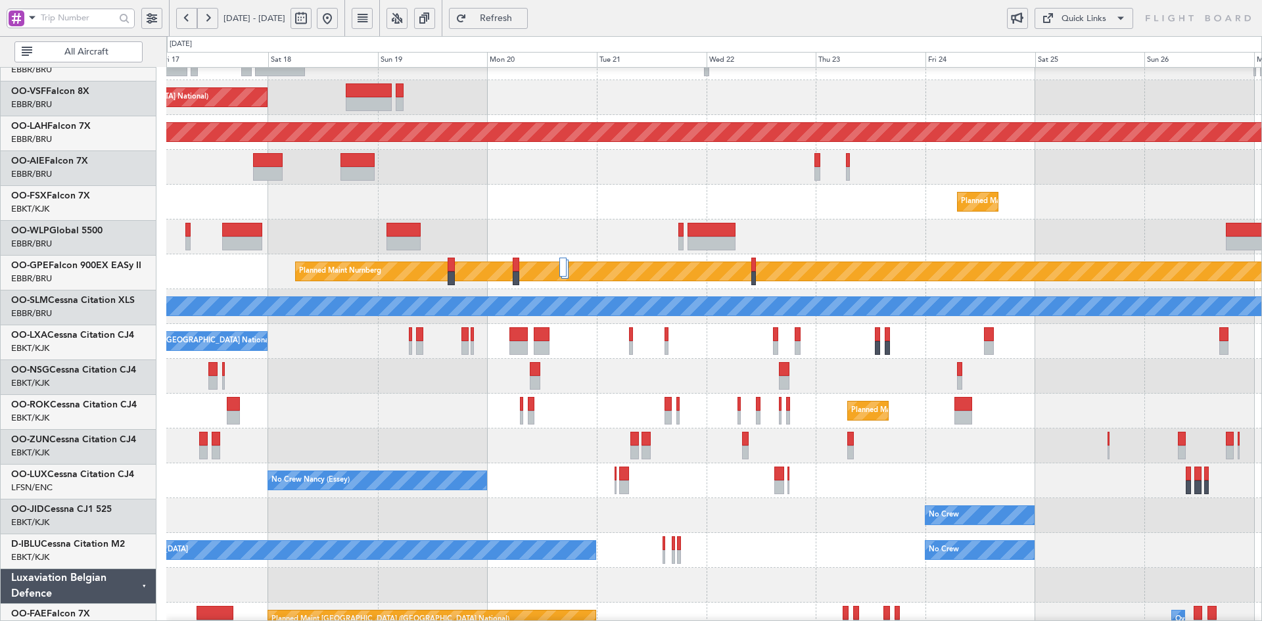
scroll to position [92, 0]
click at [590, 396] on div "Planned Maint Kortrijk-[GEOGRAPHIC_DATA]" at bounding box center [713, 411] width 1095 height 35
click at [868, 396] on div "Planned Maint Kortrijk-[GEOGRAPHIC_DATA]" at bounding box center [713, 411] width 1095 height 35
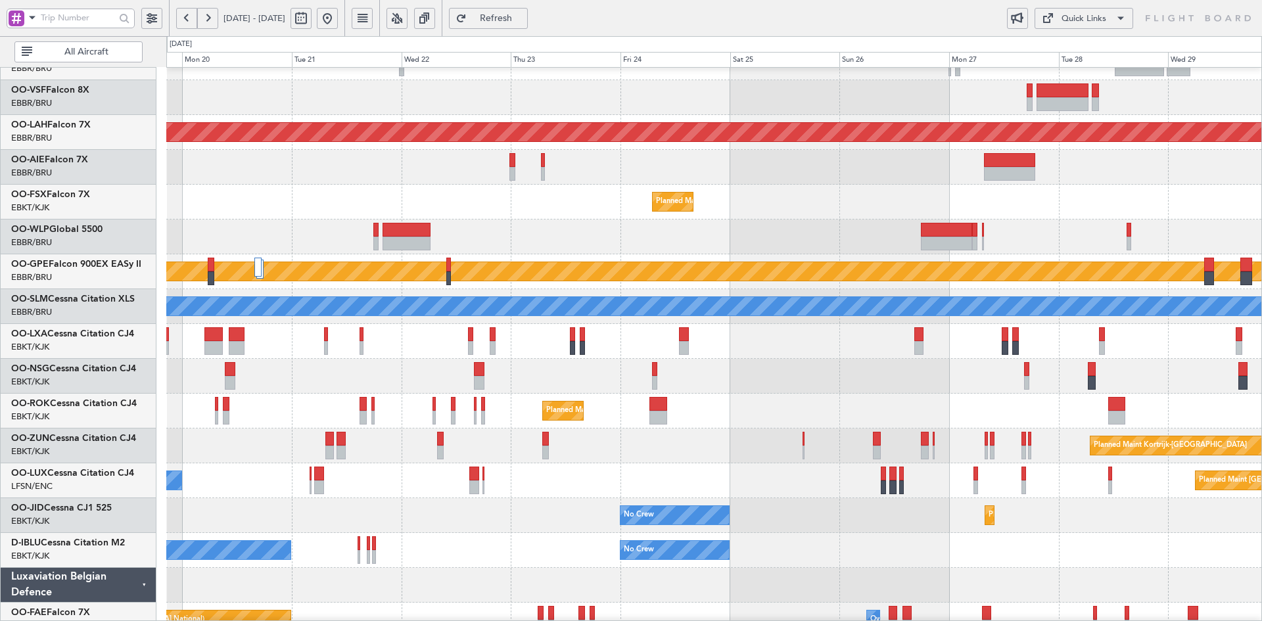
click at [820, 405] on div "Planned Maint Kortrijk-[GEOGRAPHIC_DATA]" at bounding box center [713, 411] width 1095 height 35
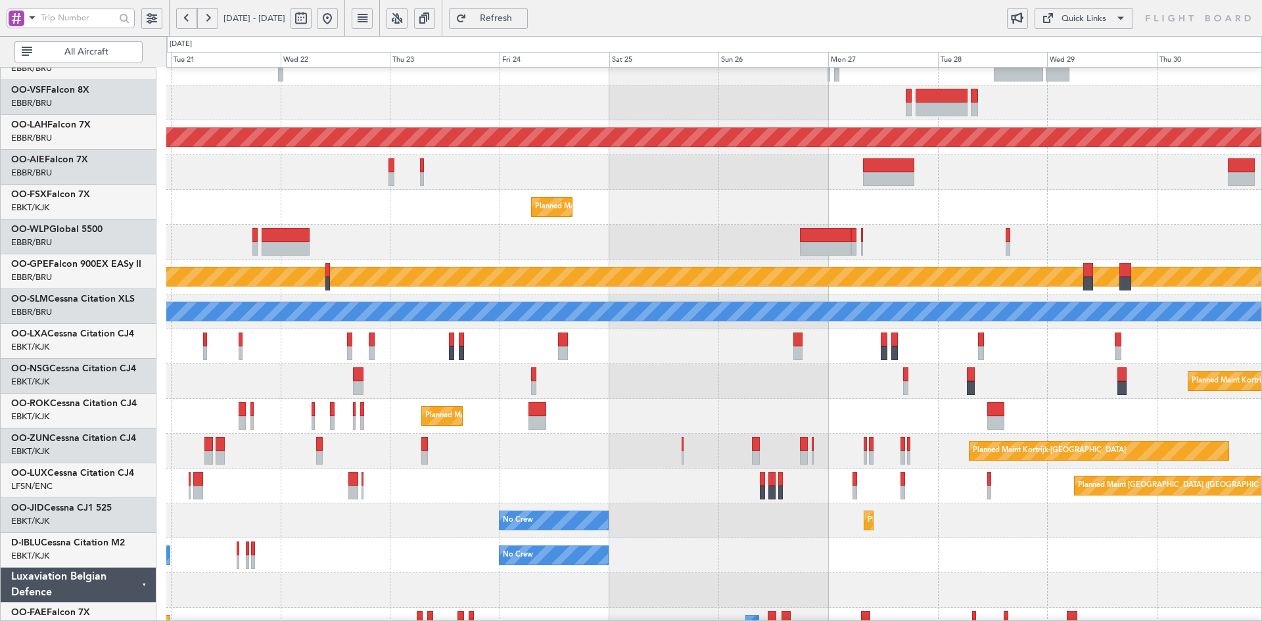
scroll to position [87, 0]
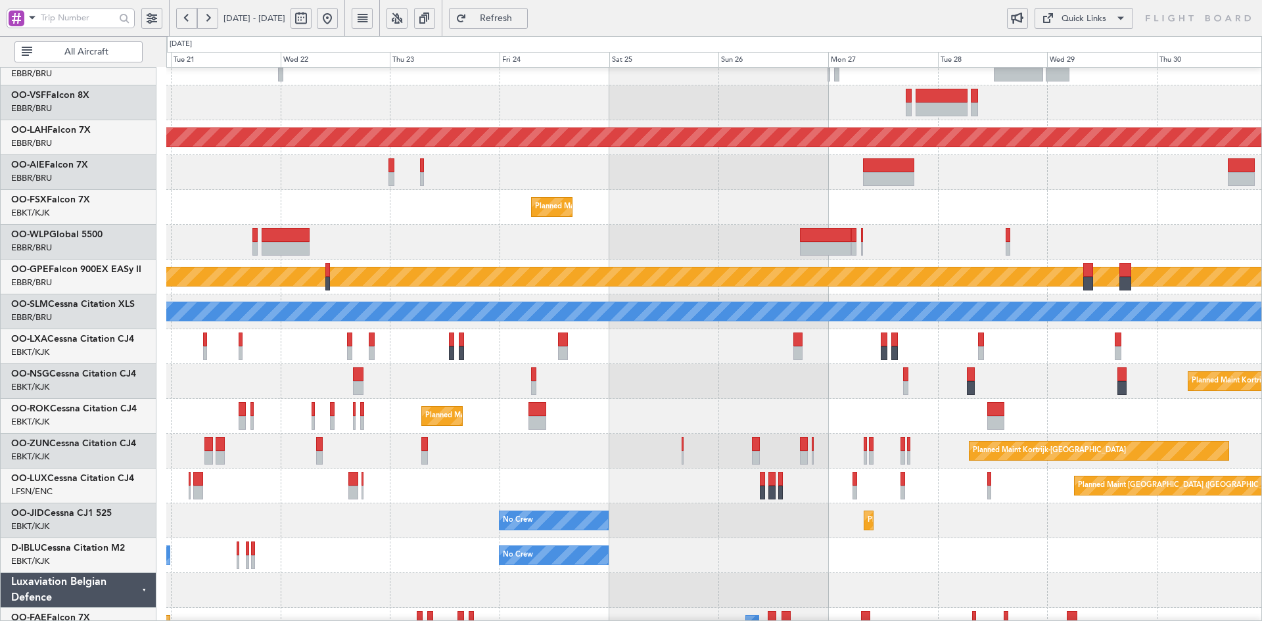
click at [911, 392] on div "Planned Maint Kortrijk-[GEOGRAPHIC_DATA]" at bounding box center [713, 381] width 1095 height 35
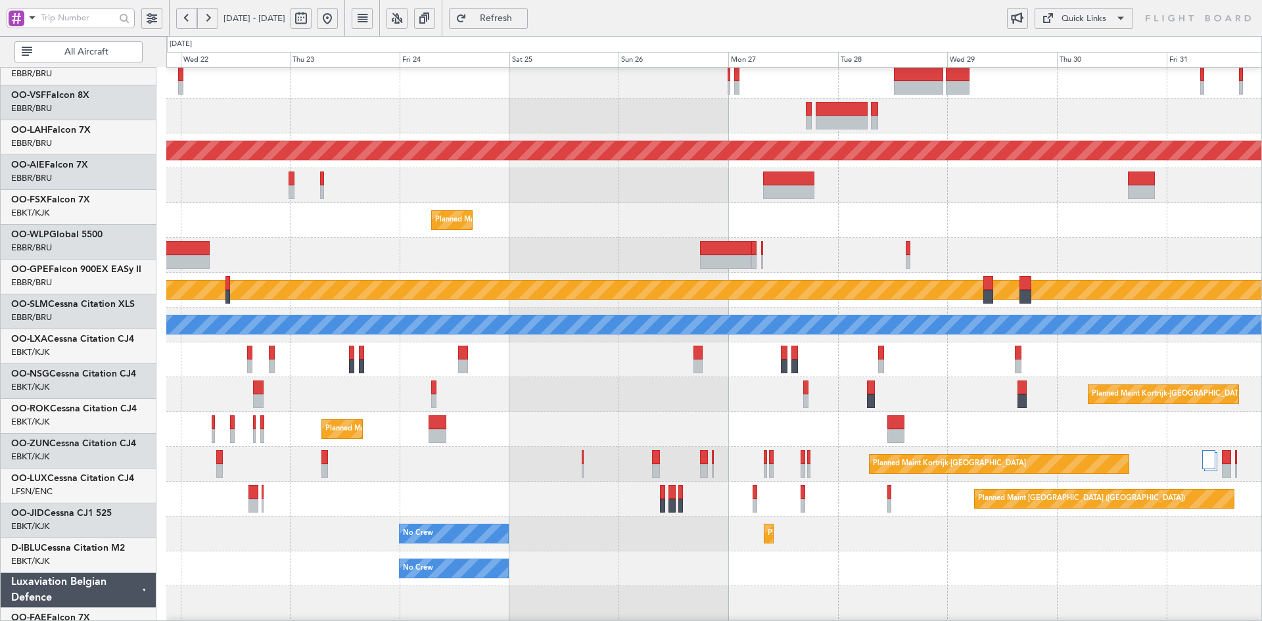
scroll to position [74, 0]
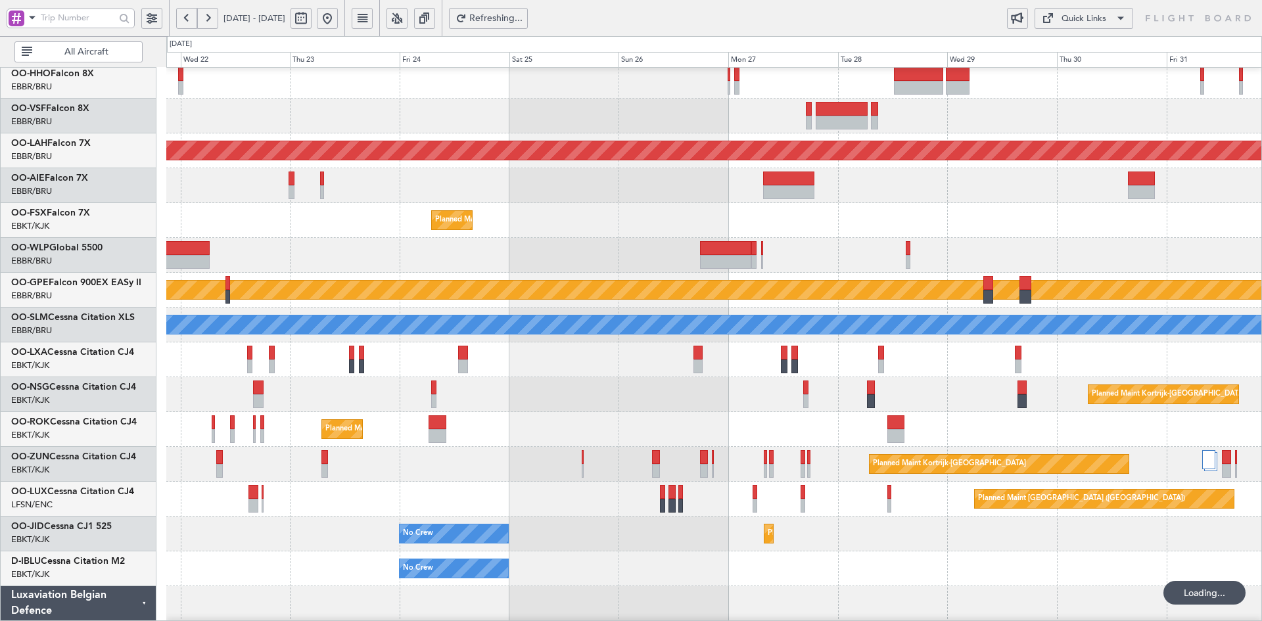
click at [760, 238] on div "Planned Maint Kortrijk-[GEOGRAPHIC_DATA]" at bounding box center [713, 220] width 1095 height 35
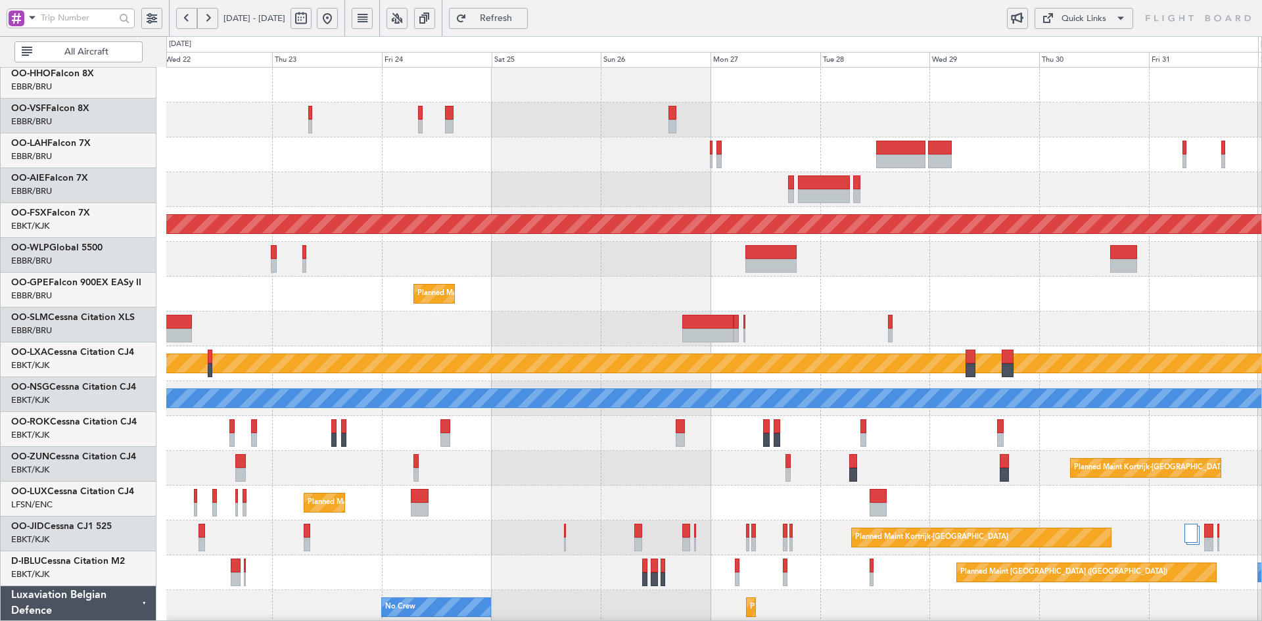
scroll to position [0, 0]
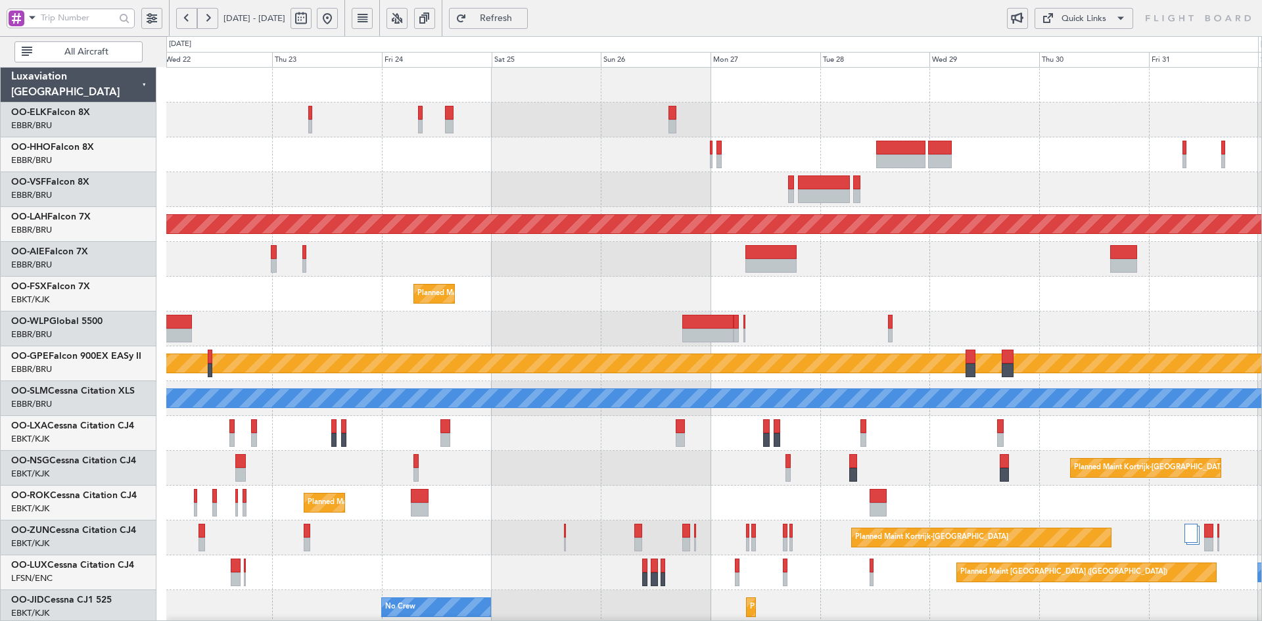
click at [861, 190] on div at bounding box center [713, 189] width 1095 height 35
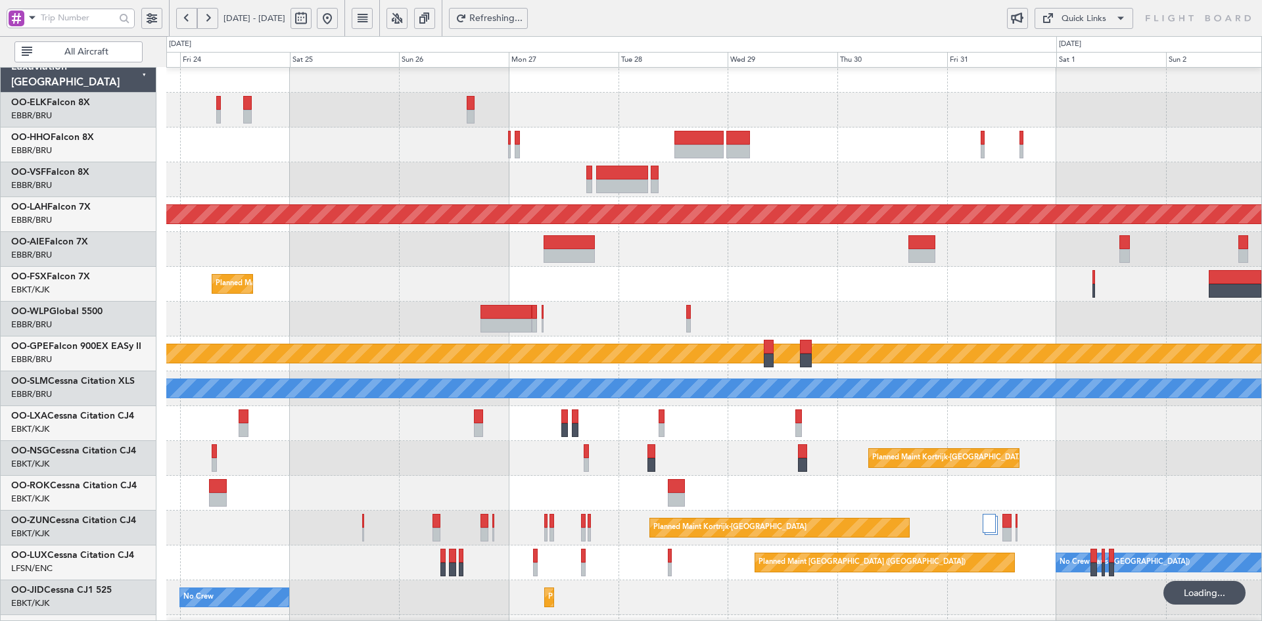
click at [805, 172] on div at bounding box center [713, 179] width 1095 height 35
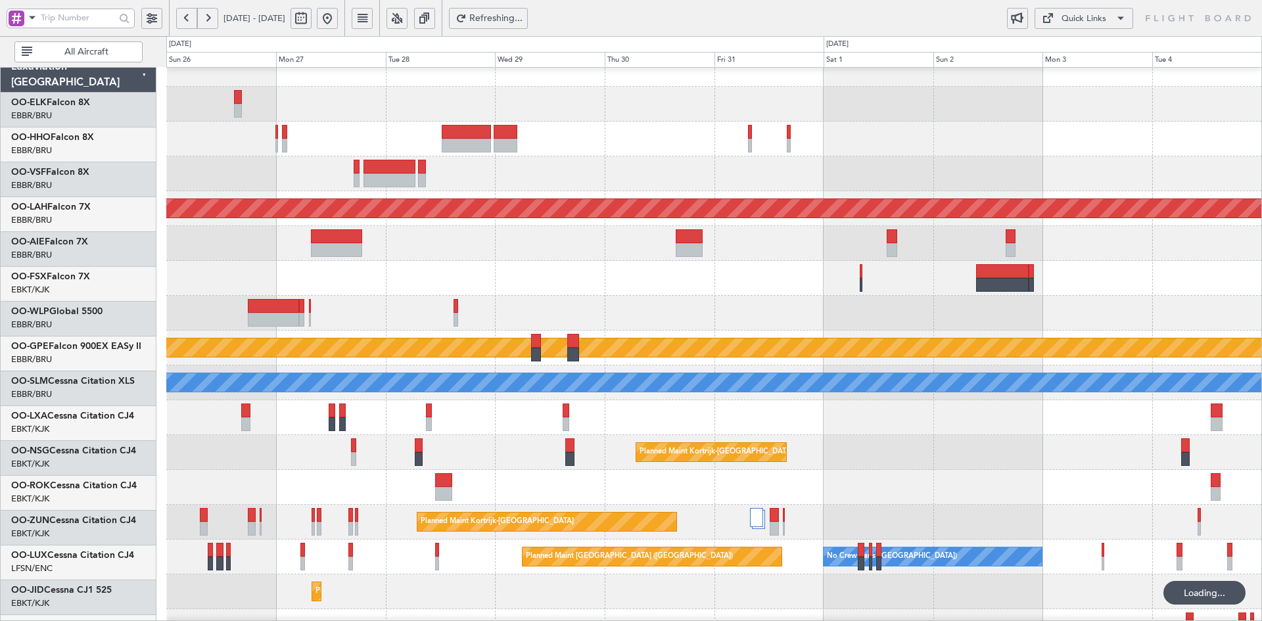
scroll to position [16, 0]
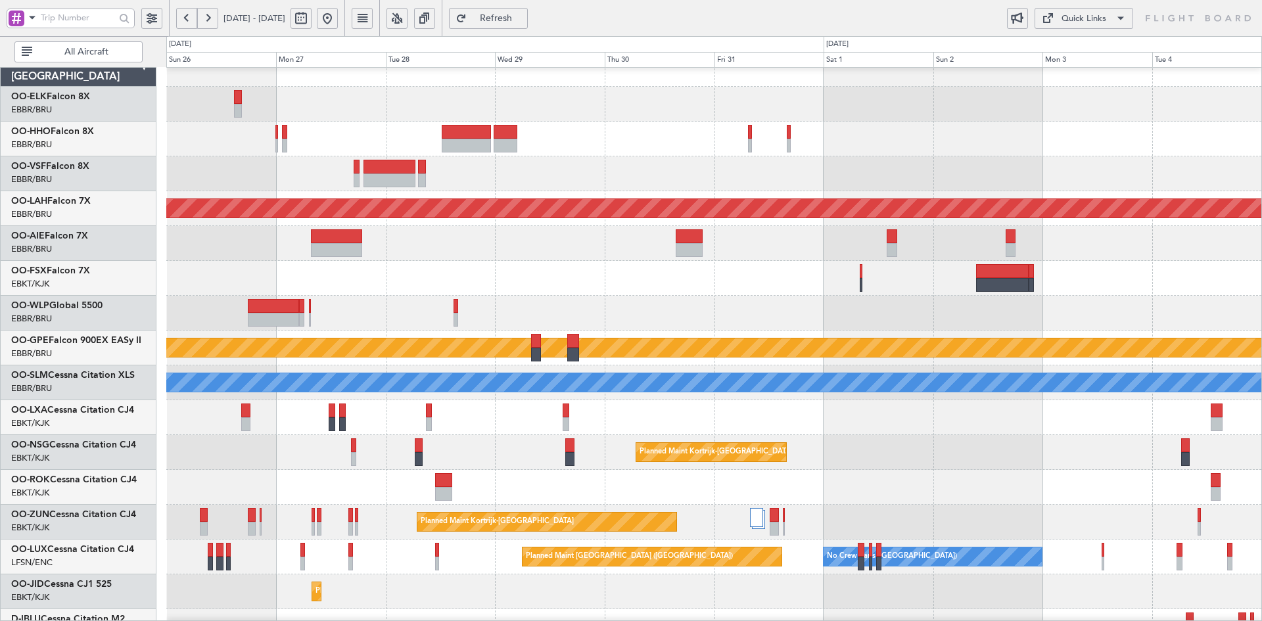
click at [338, 17] on button at bounding box center [327, 18] width 21 height 21
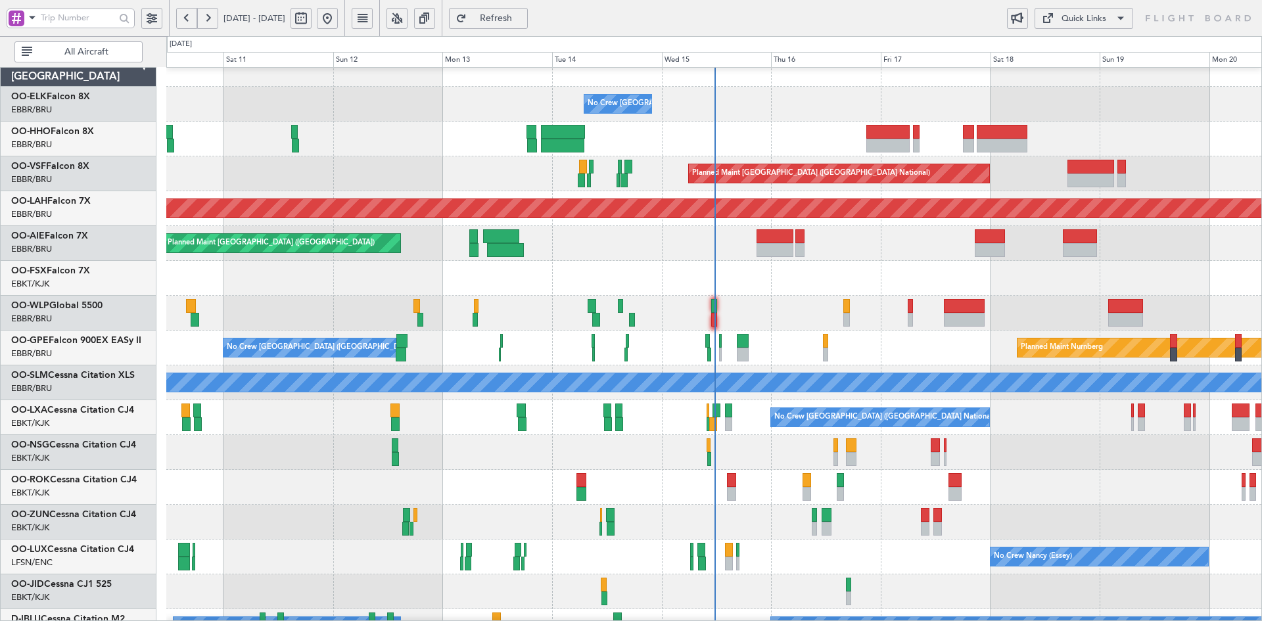
click at [807, 270] on div "Planned Maint Kortrijk-[GEOGRAPHIC_DATA]" at bounding box center [713, 278] width 1095 height 35
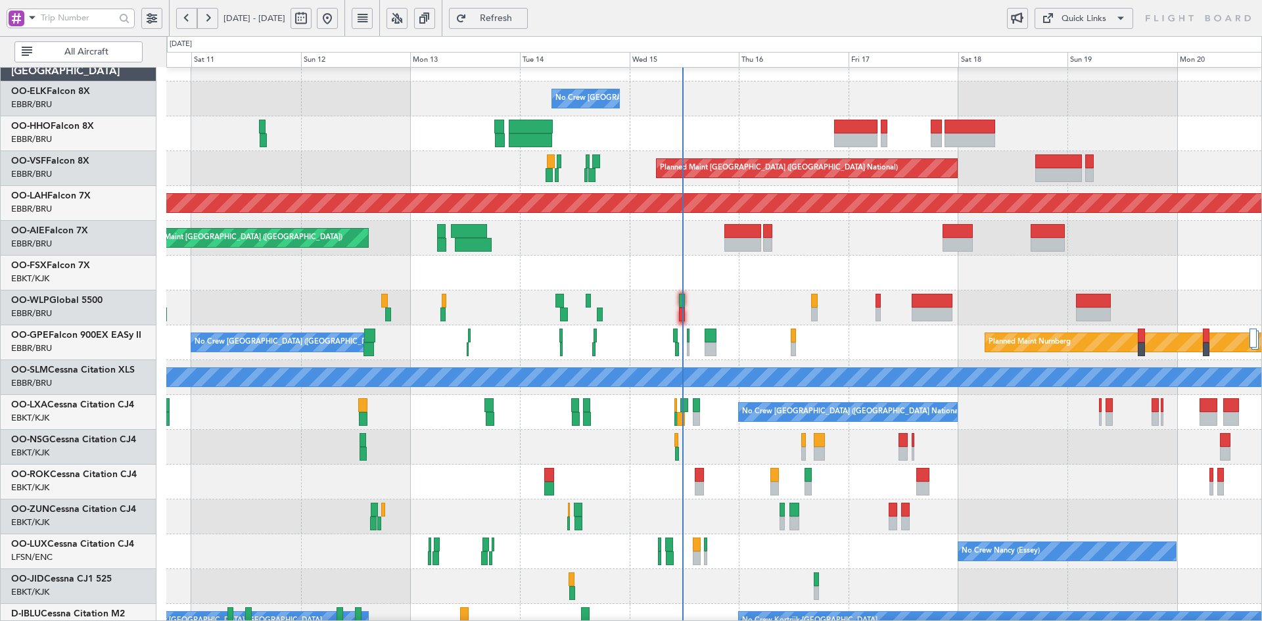
click at [1057, 278] on div "Planned Maint Kortrijk-[GEOGRAPHIC_DATA]" at bounding box center [713, 273] width 1095 height 35
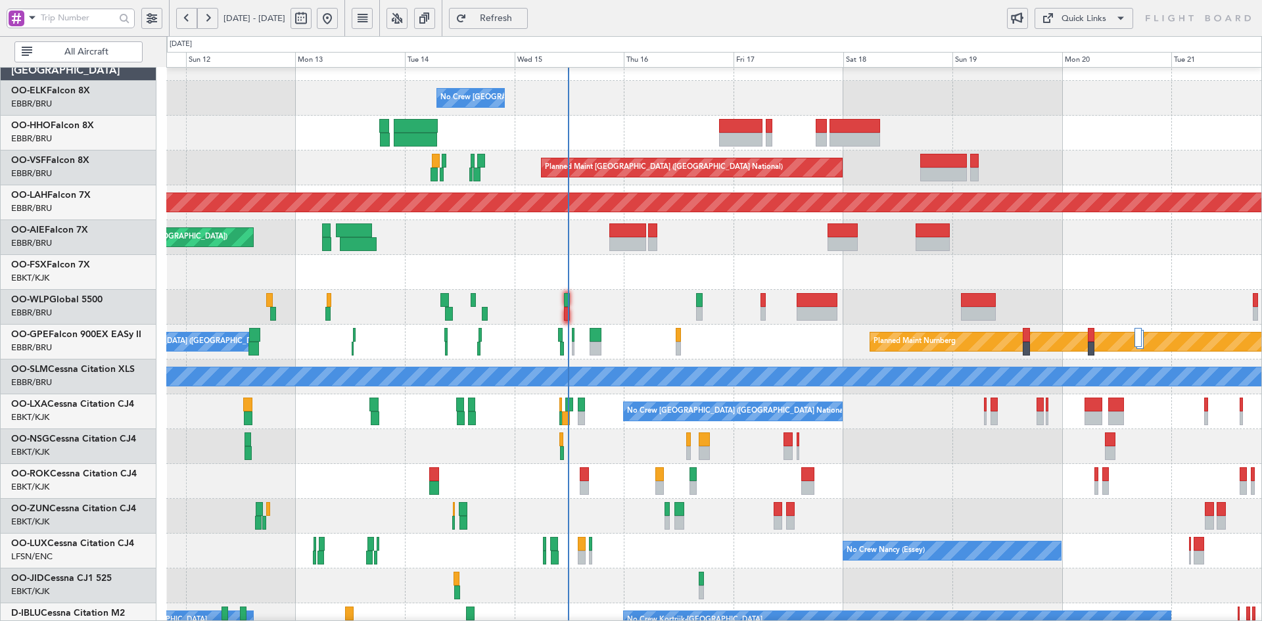
scroll to position [17, 0]
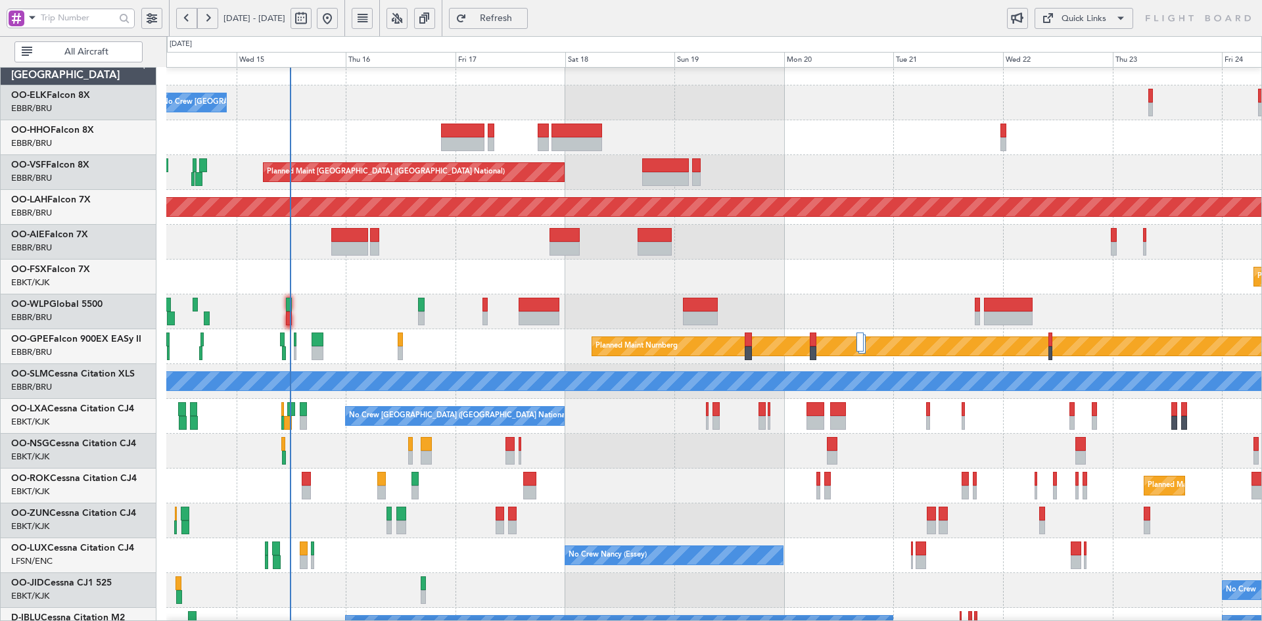
click at [838, 262] on div "Planned Maint Kortrijk-[GEOGRAPHIC_DATA]" at bounding box center [713, 277] width 1095 height 35
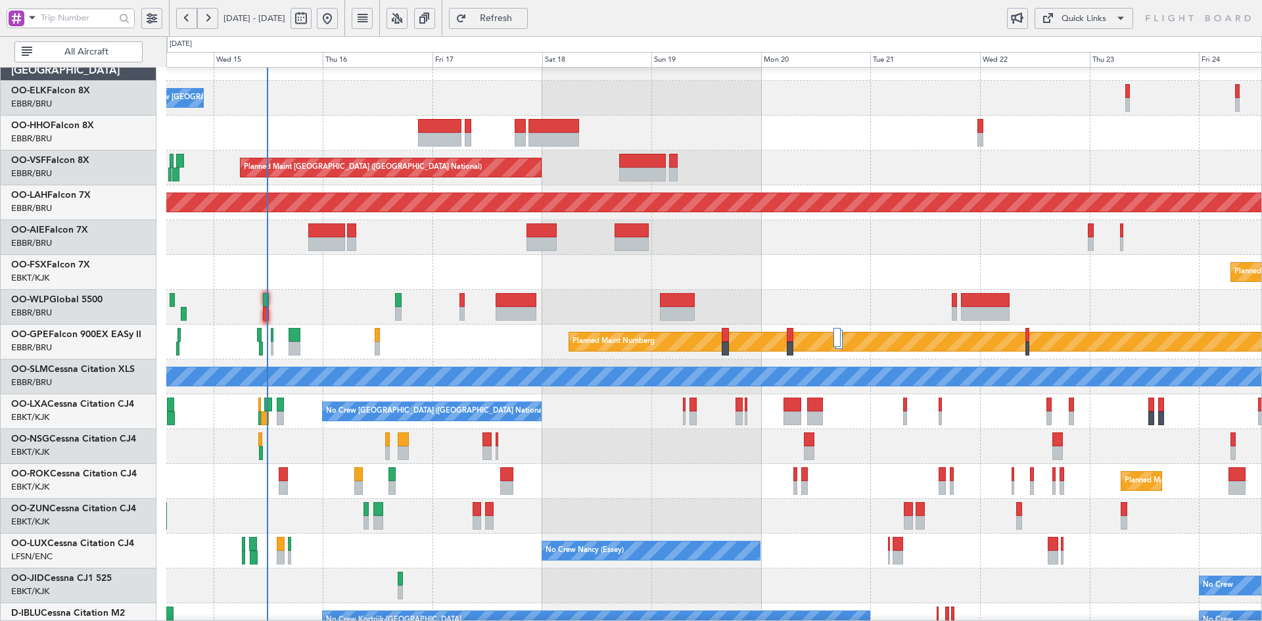
scroll to position [21, 0]
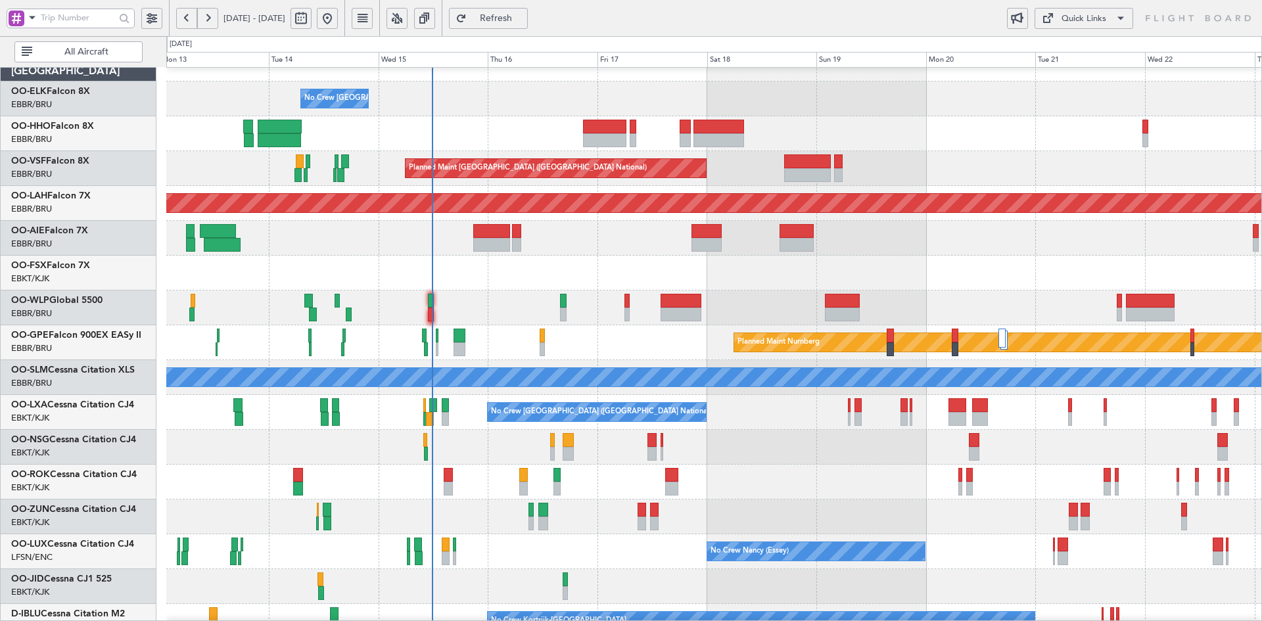
click at [1174, 304] on div at bounding box center [713, 307] width 1095 height 35
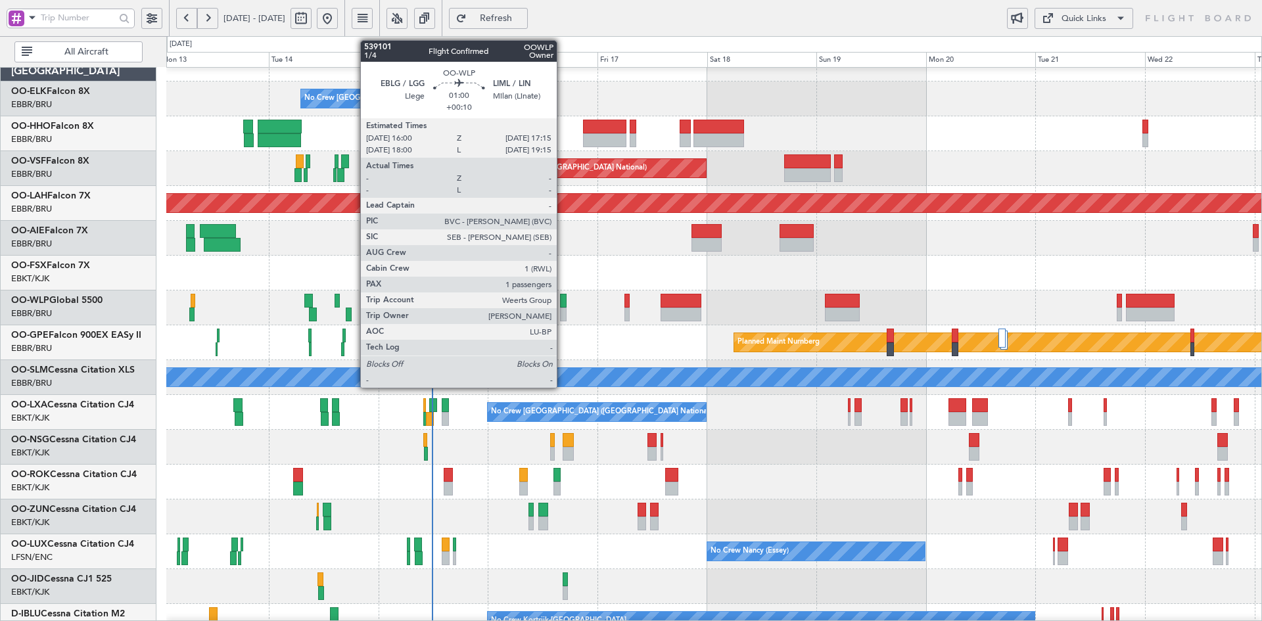
click at [562, 314] on div at bounding box center [563, 314] width 6 height 14
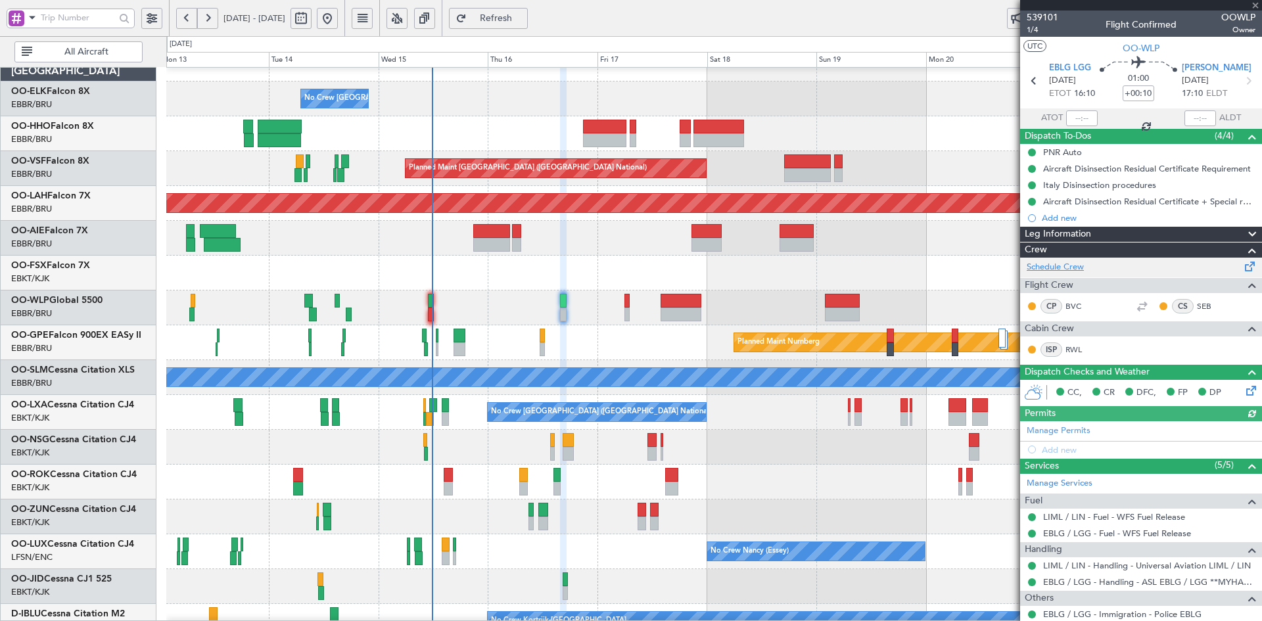
click at [1040, 266] on link "Schedule Crew" at bounding box center [1054, 267] width 57 height 13
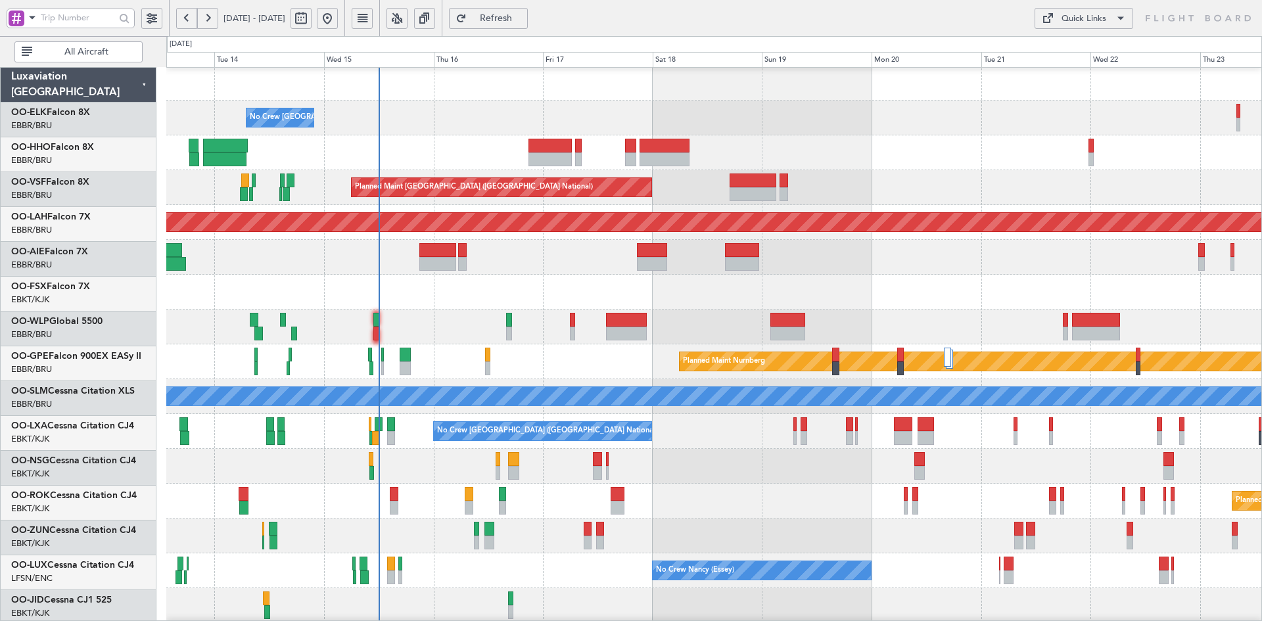
click at [835, 275] on div "Planned Maint Kortrijk-[GEOGRAPHIC_DATA]" at bounding box center [713, 292] width 1095 height 35
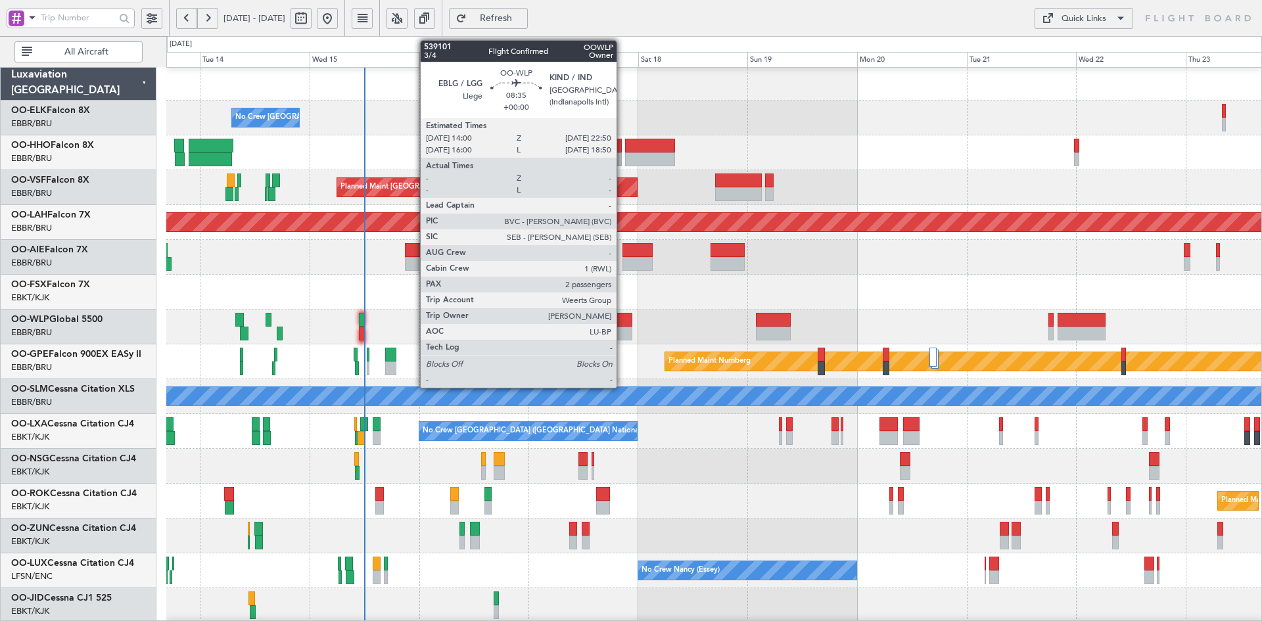
click at [622, 329] on div at bounding box center [611, 334] width 41 height 14
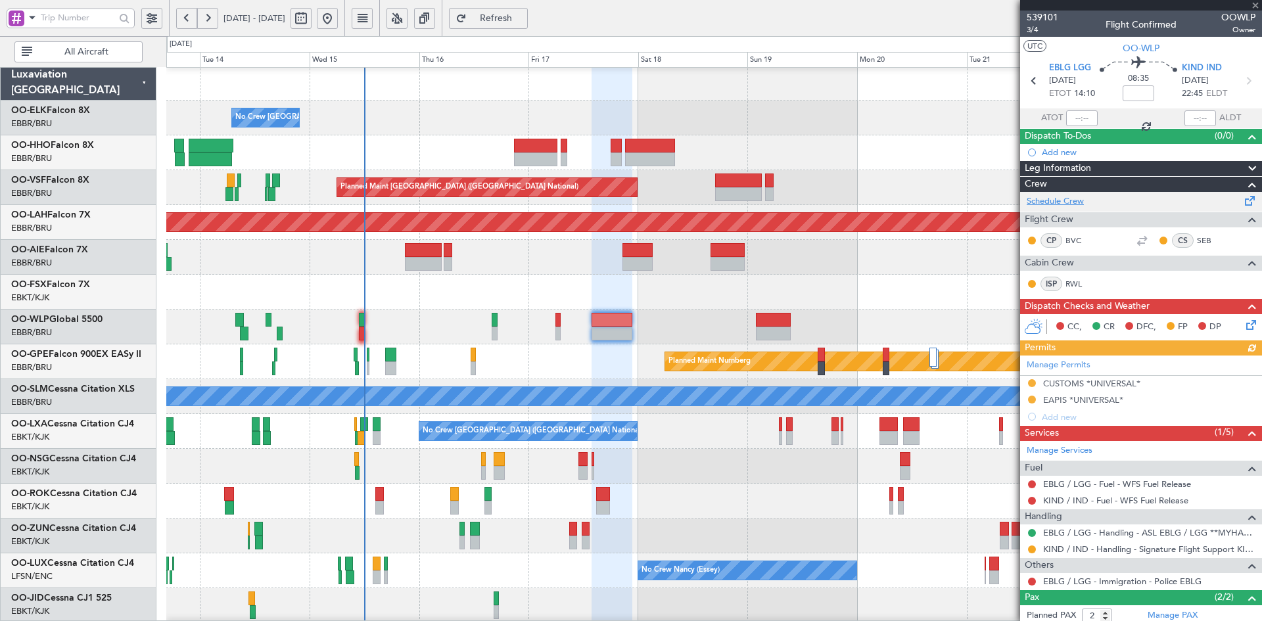
click at [1060, 200] on link "Schedule Crew" at bounding box center [1054, 201] width 57 height 13
click at [1252, 3] on span at bounding box center [1254, 6] width 13 height 12
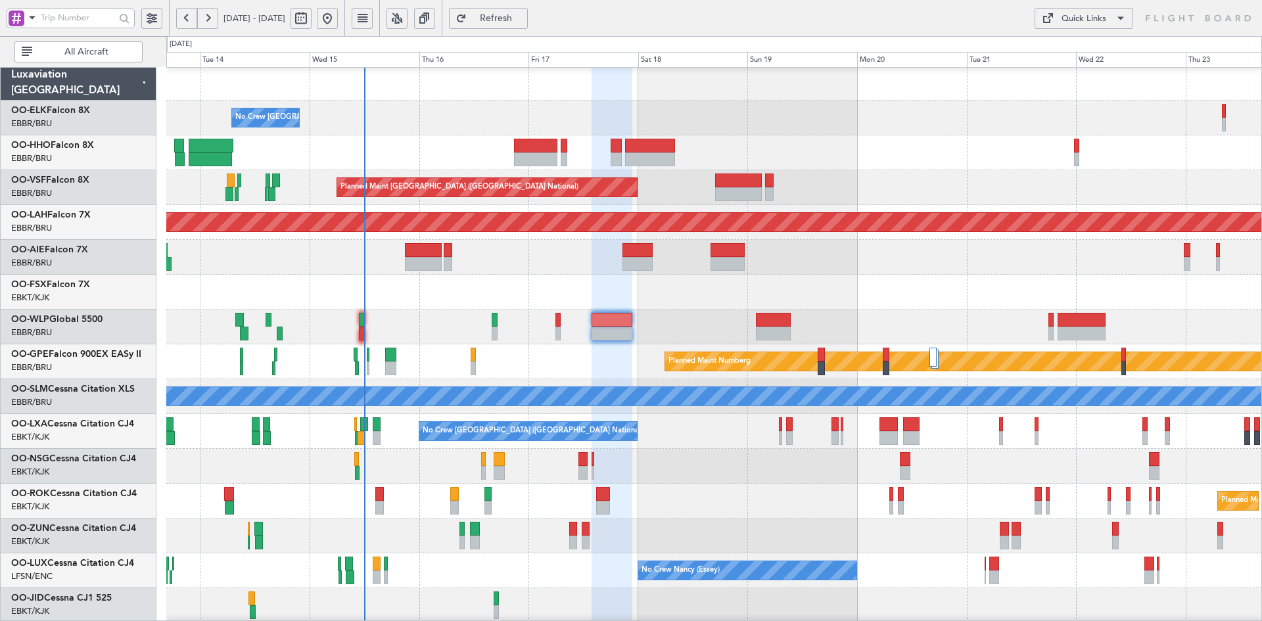
type input "0"
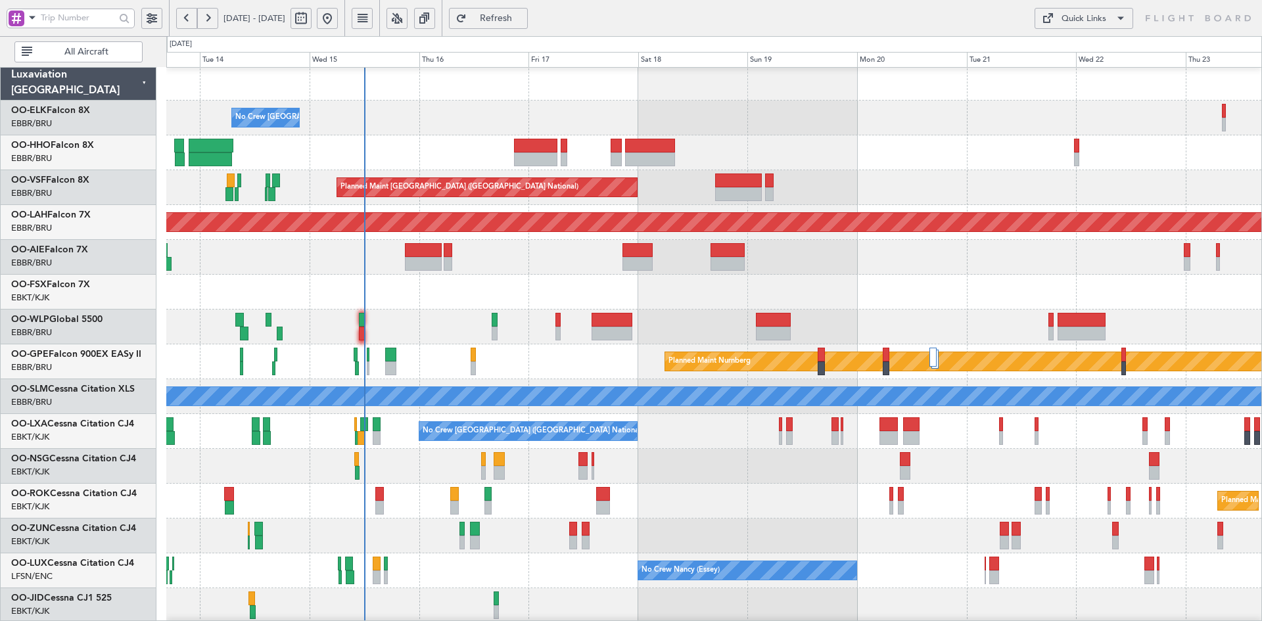
scroll to position [25, 0]
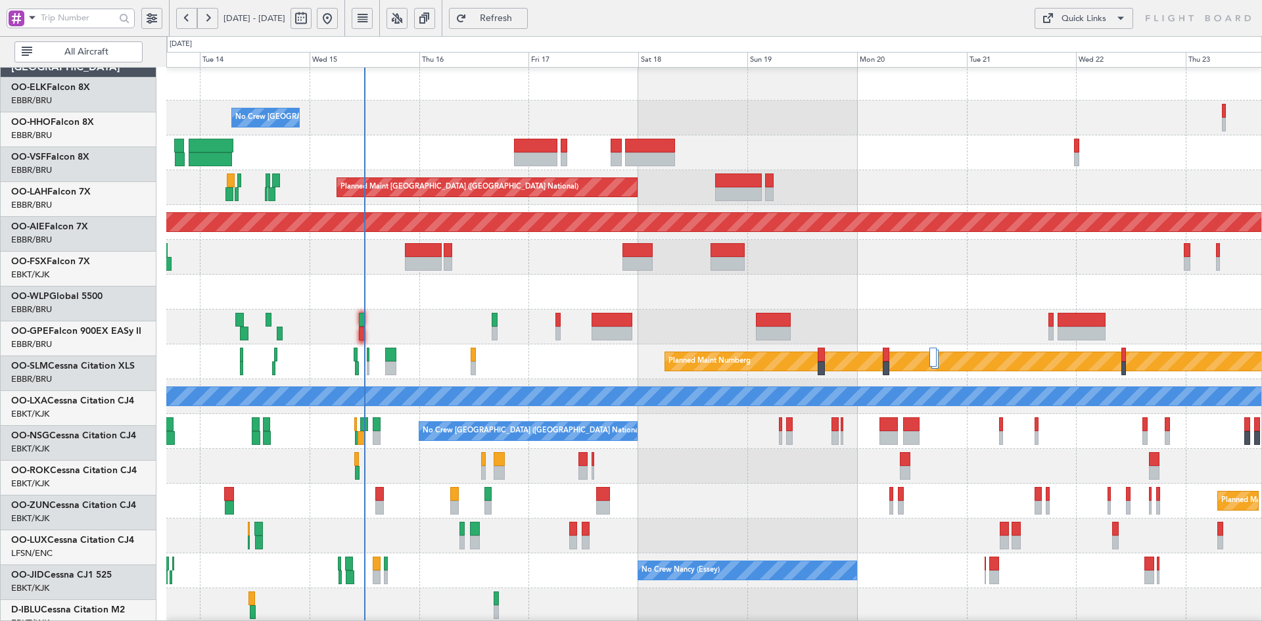
click at [528, 282] on div "Planned Maint Kortrijk-[GEOGRAPHIC_DATA]" at bounding box center [713, 292] width 1095 height 35
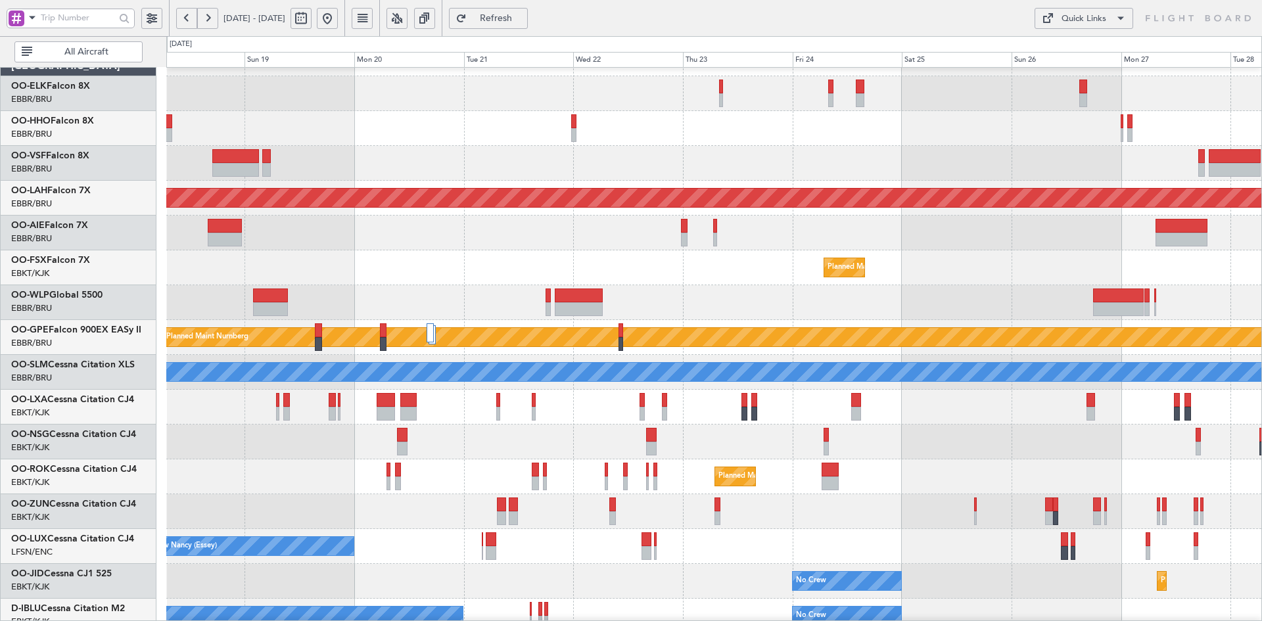
click at [655, 255] on div "Planned Maint Kortrijk-[GEOGRAPHIC_DATA]" at bounding box center [713, 267] width 1095 height 35
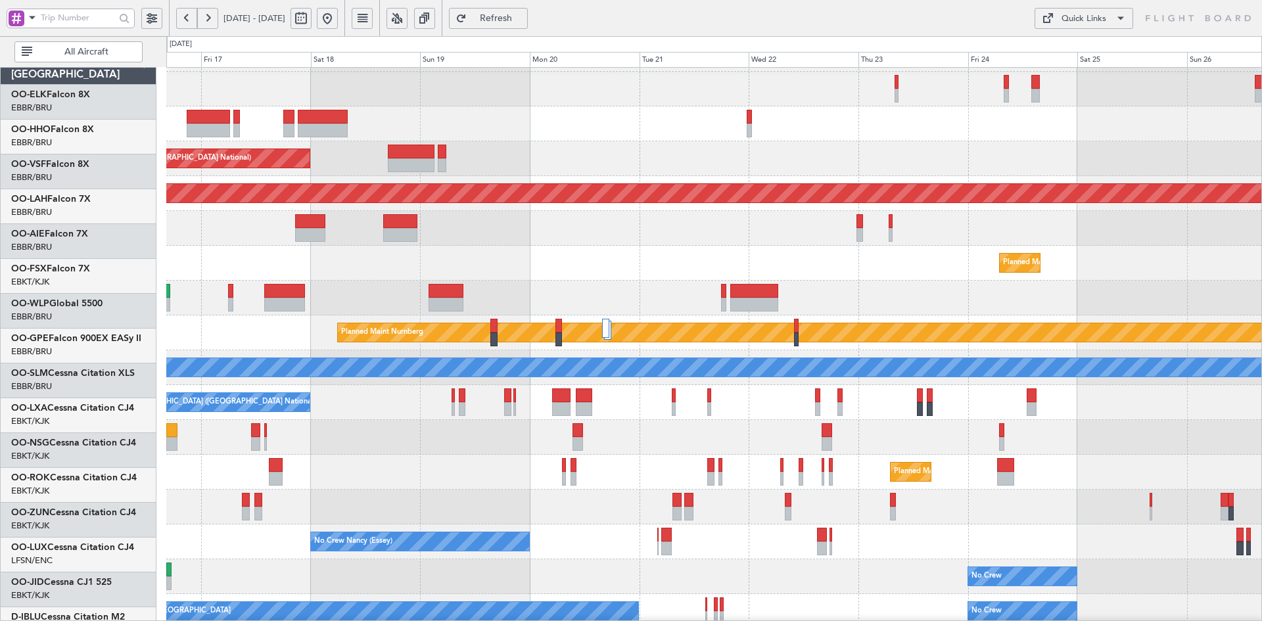
scroll to position [31, 0]
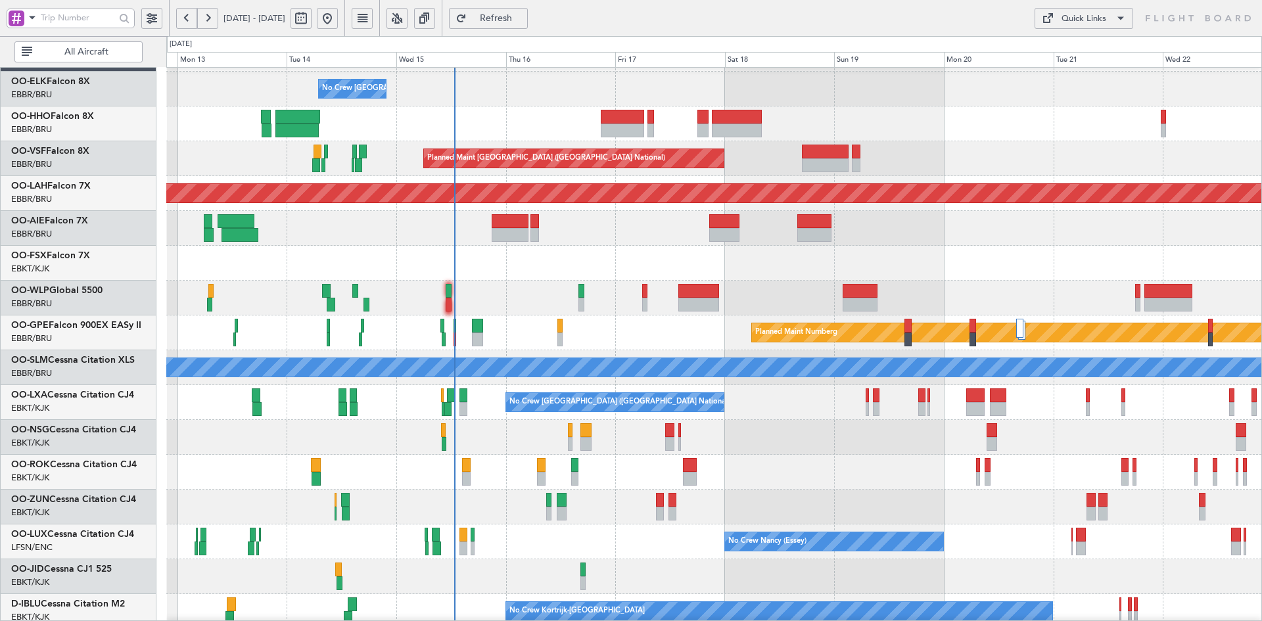
click at [998, 300] on div at bounding box center [713, 298] width 1095 height 35
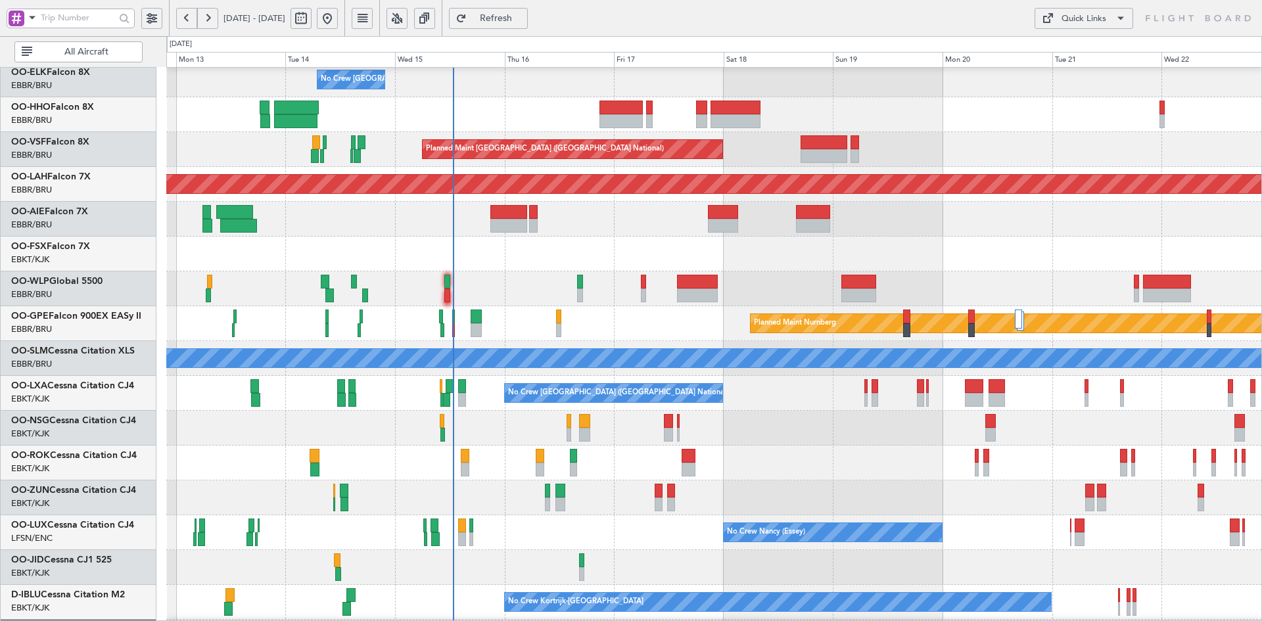
click at [644, 256] on div "Planned Maint Kortrijk-[GEOGRAPHIC_DATA]" at bounding box center [713, 254] width 1095 height 35
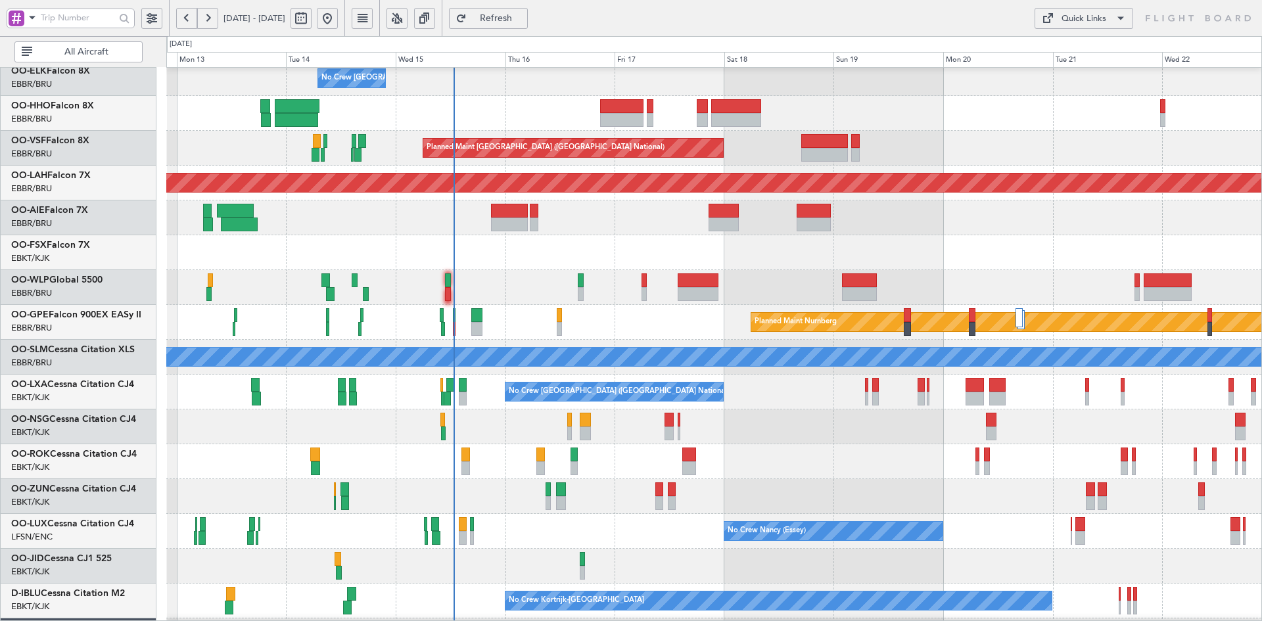
click at [724, 444] on div "Planned Maint Kortrijk-[GEOGRAPHIC_DATA]" at bounding box center [713, 461] width 1095 height 35
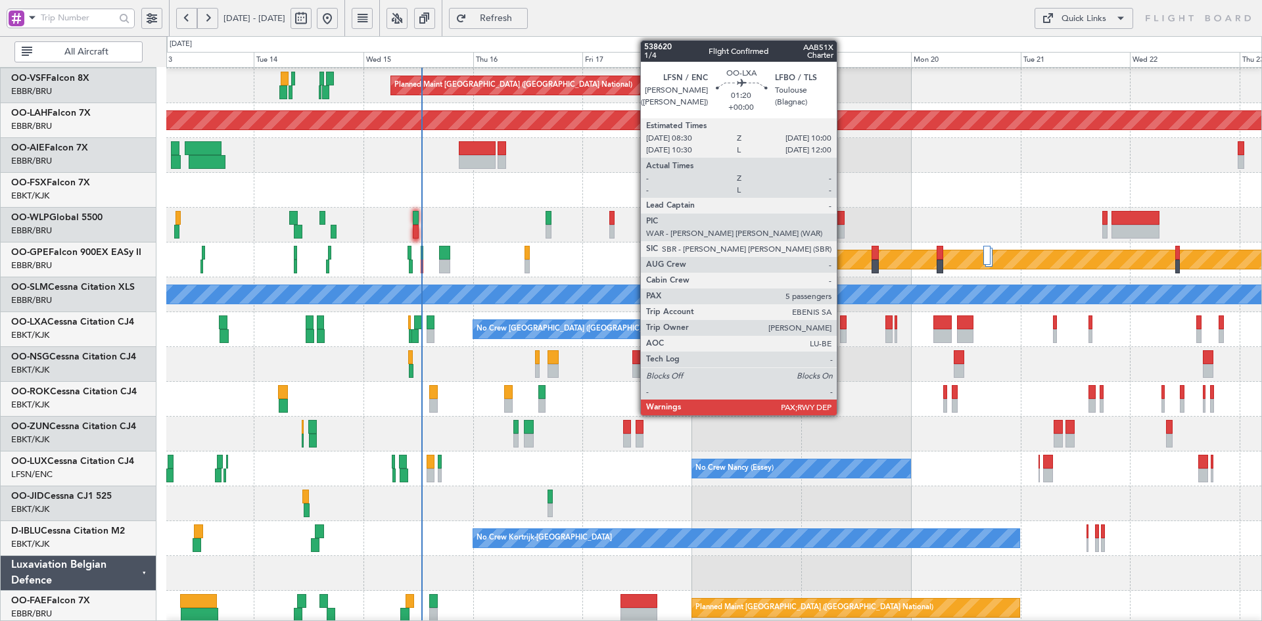
click at [842, 336] on div at bounding box center [843, 336] width 7 height 14
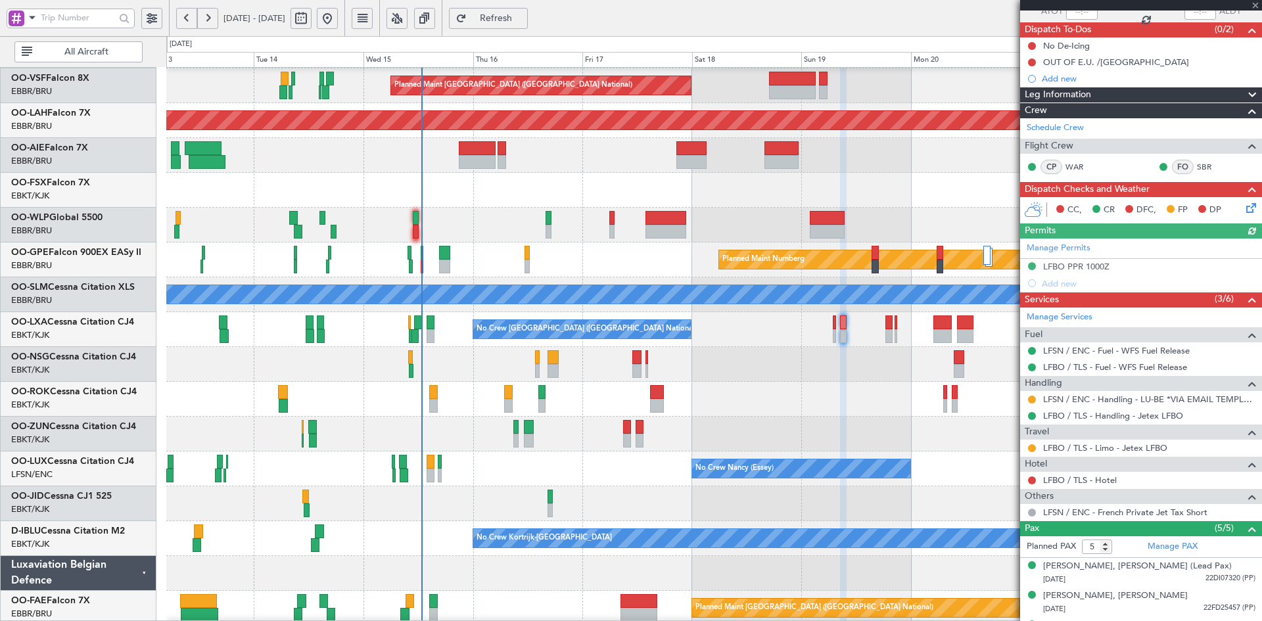
scroll to position [191, 0]
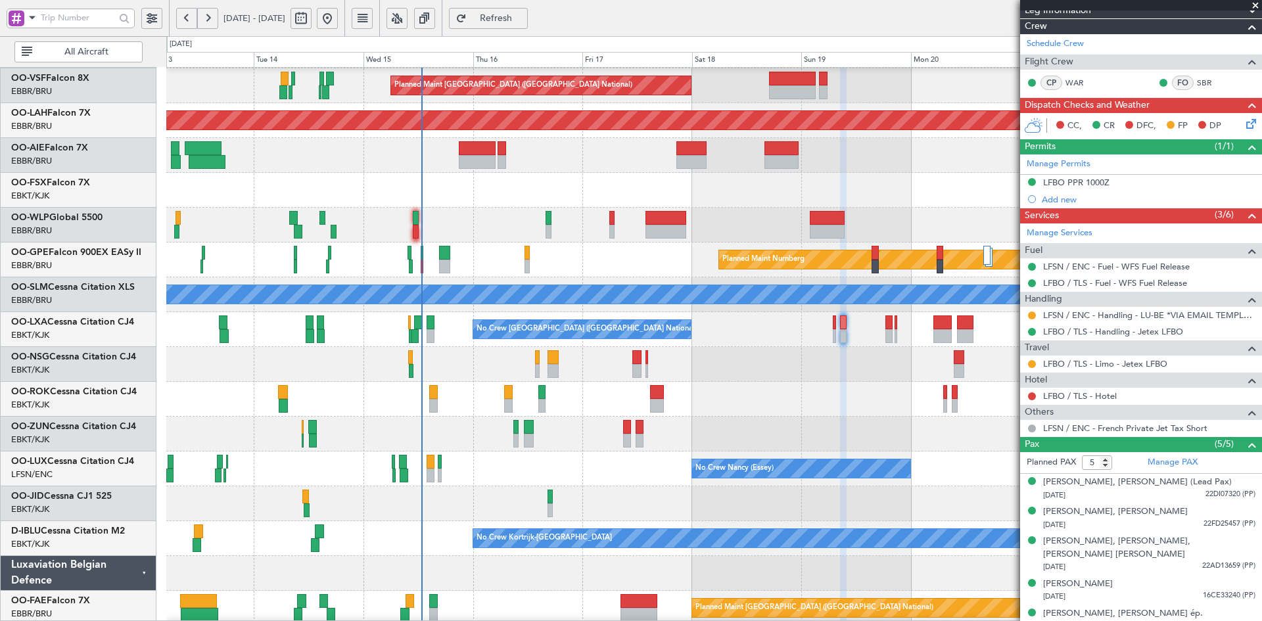
click at [1256, 0] on span at bounding box center [1254, 6] width 13 height 12
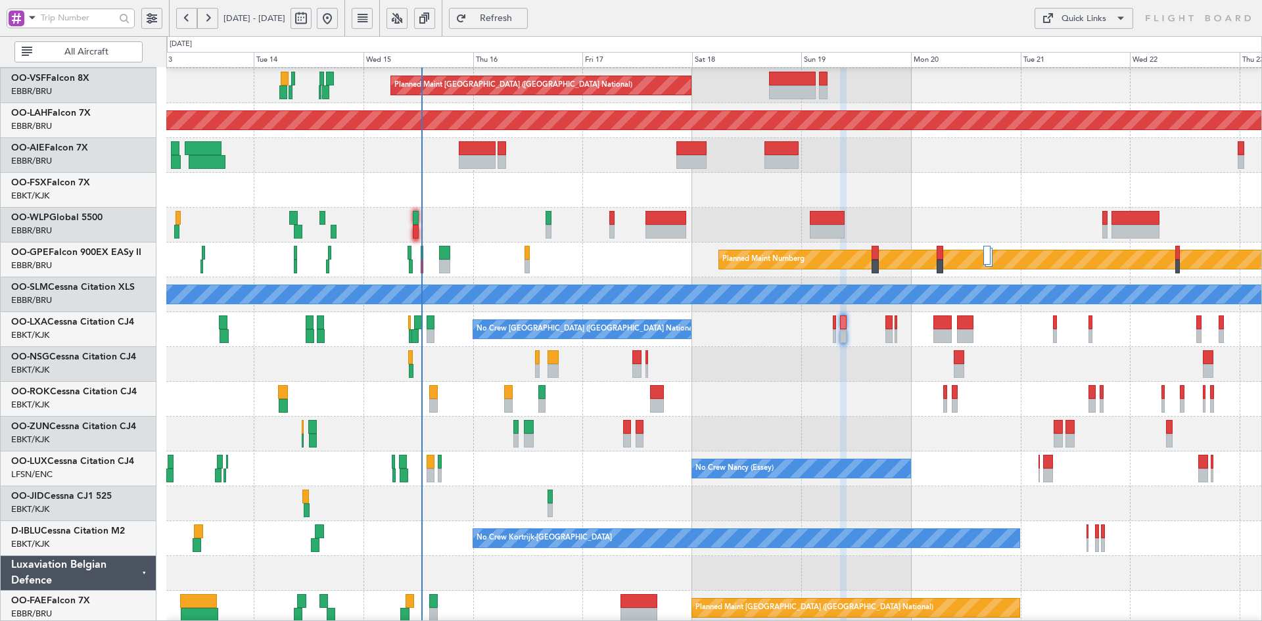
type input "0"
click at [771, 210] on div "Planned Maint Brussels (Brussels National) Planned Maint Alton-st Louis (St Lou…" at bounding box center [713, 312] width 1095 height 696
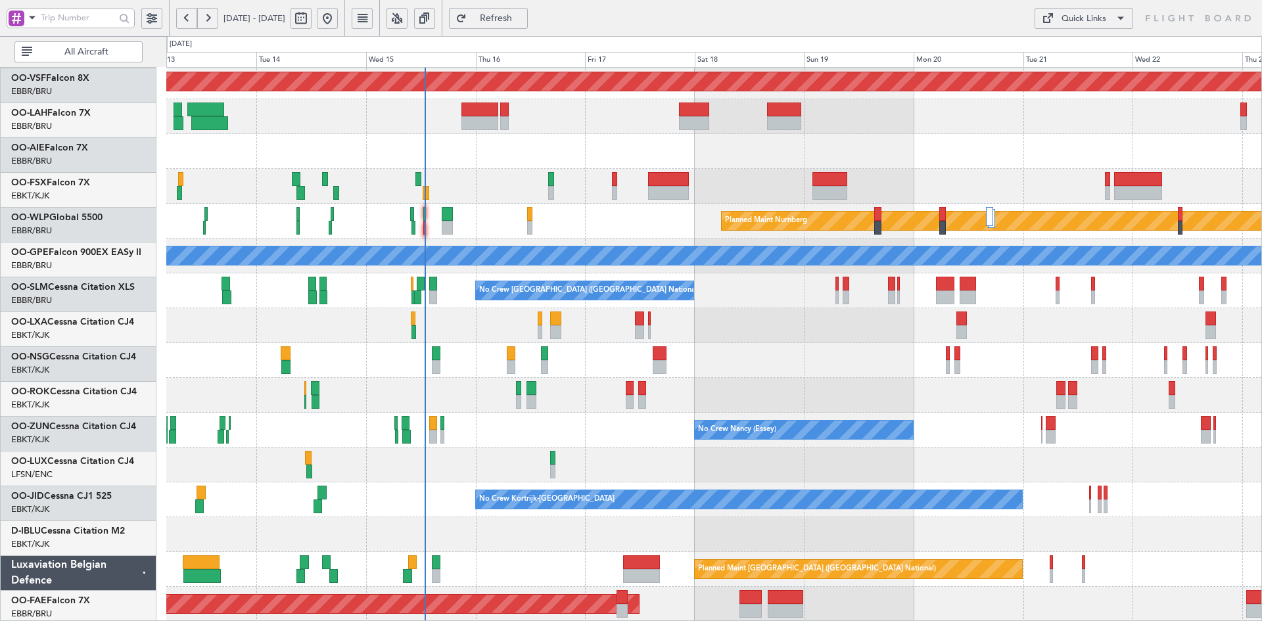
scroll to position [143, 0]
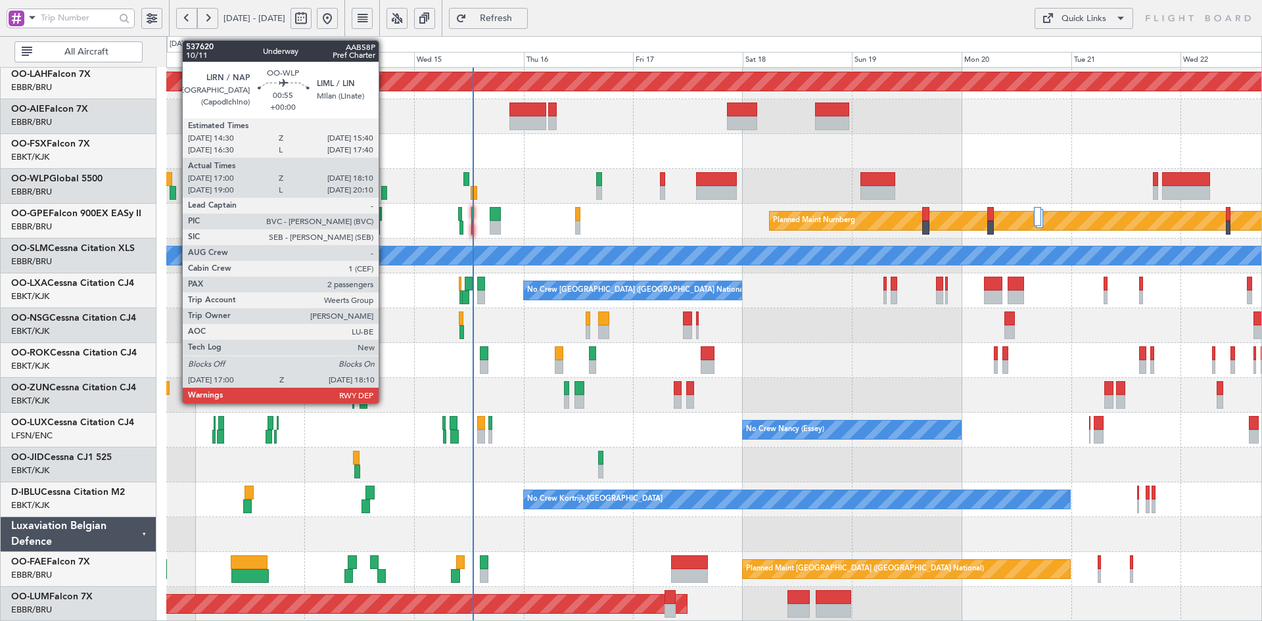
click at [384, 194] on div at bounding box center [384, 193] width 6 height 14
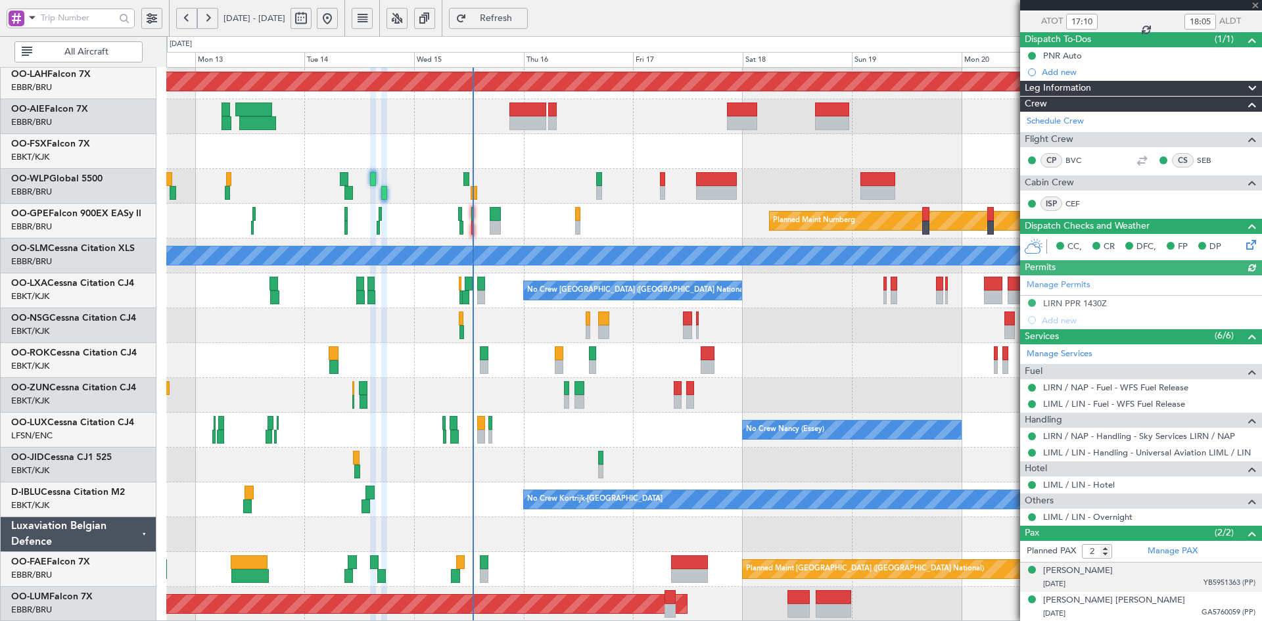
scroll to position [0, 0]
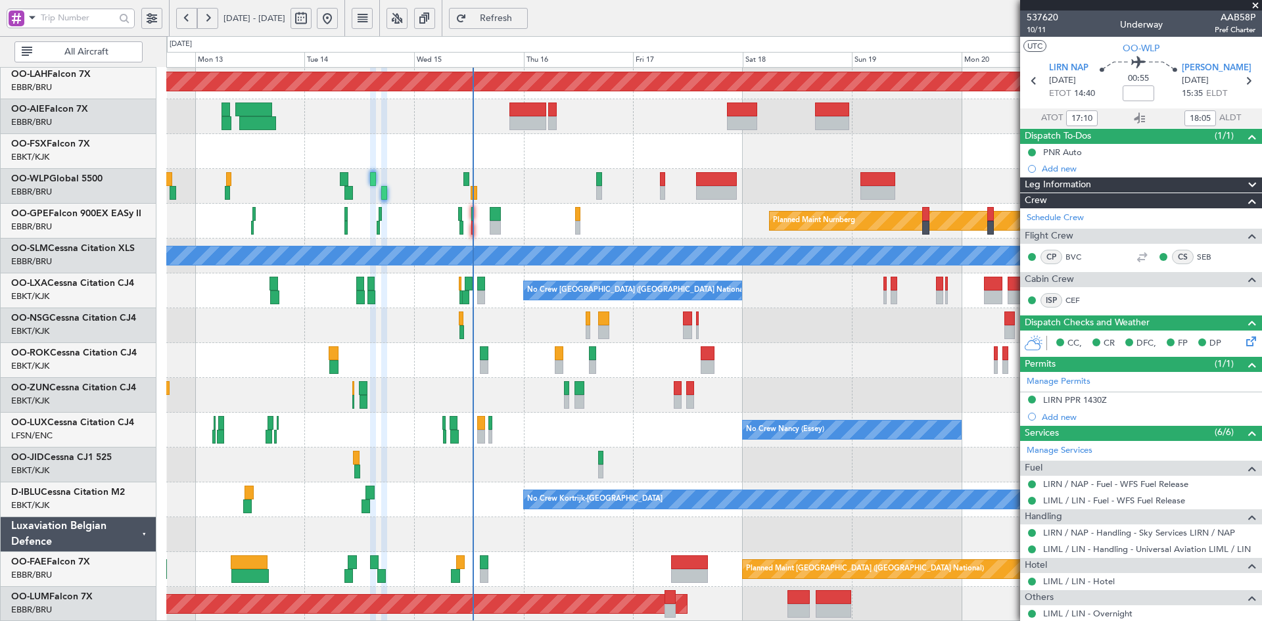
click at [1256, 2] on span at bounding box center [1254, 6] width 13 height 12
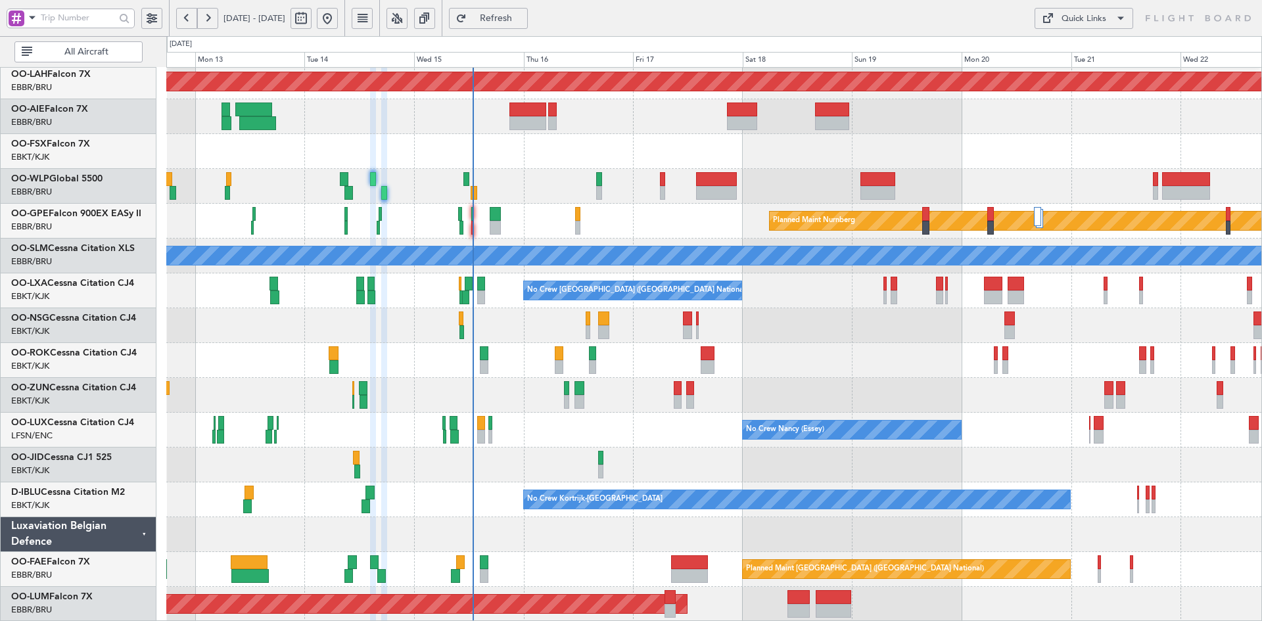
type input "0"
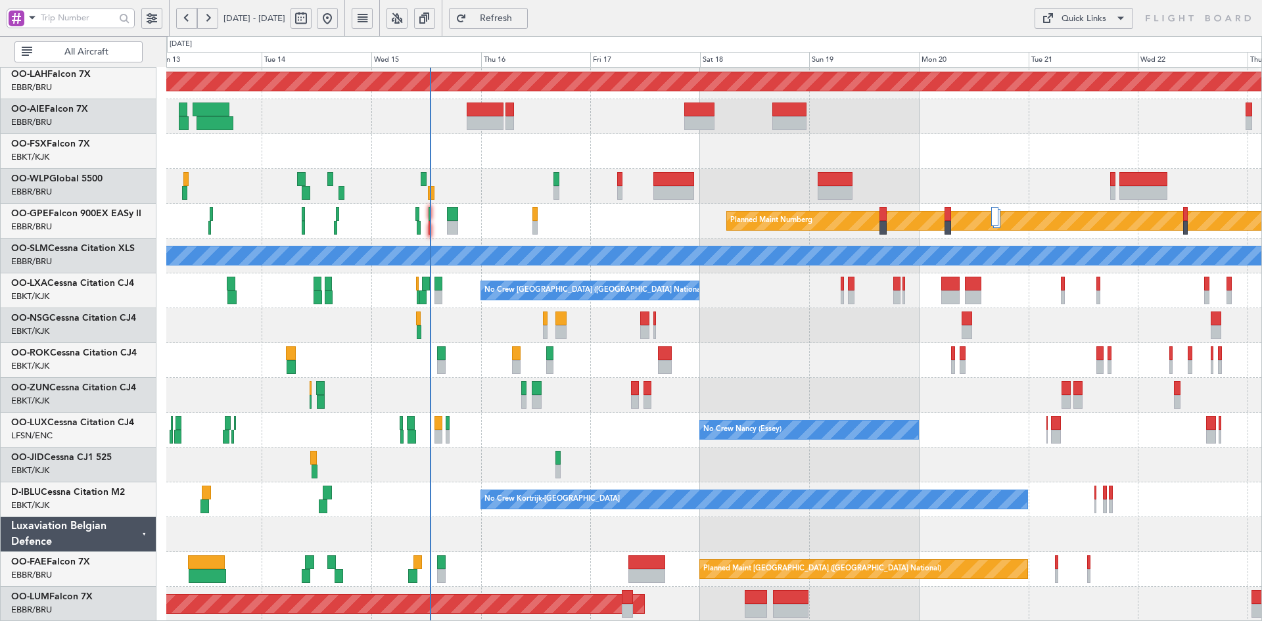
click at [922, 161] on div "Planned Maint Kortrijk-[GEOGRAPHIC_DATA]" at bounding box center [713, 151] width 1095 height 35
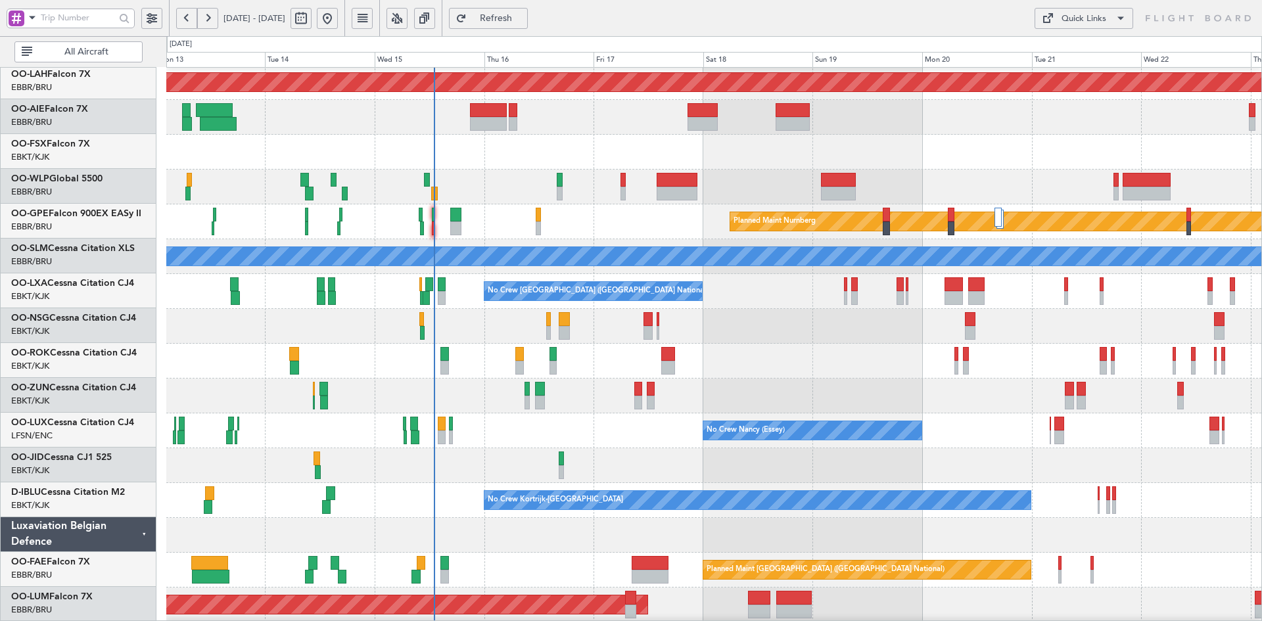
scroll to position [142, 0]
click at [611, 143] on div "Planned Maint Kortrijk-[GEOGRAPHIC_DATA]" at bounding box center [713, 152] width 1095 height 35
click at [1012, 135] on div "Planned Maint [GEOGRAPHIC_DATA] ([GEOGRAPHIC_DATA])" at bounding box center [713, 117] width 1095 height 35
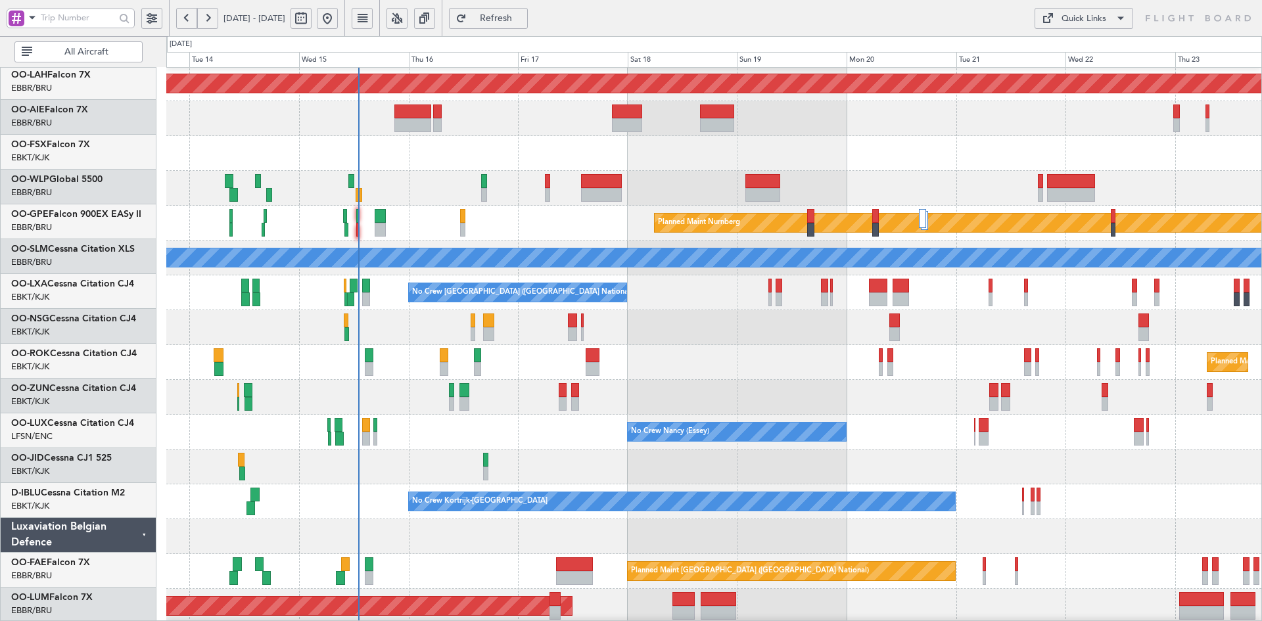
scroll to position [141, 0]
click at [538, 168] on div "Planned Maint Brussels (Brussels National) Planned Maint Alton-st Louis (St Lou…" at bounding box center [713, 275] width 1095 height 696
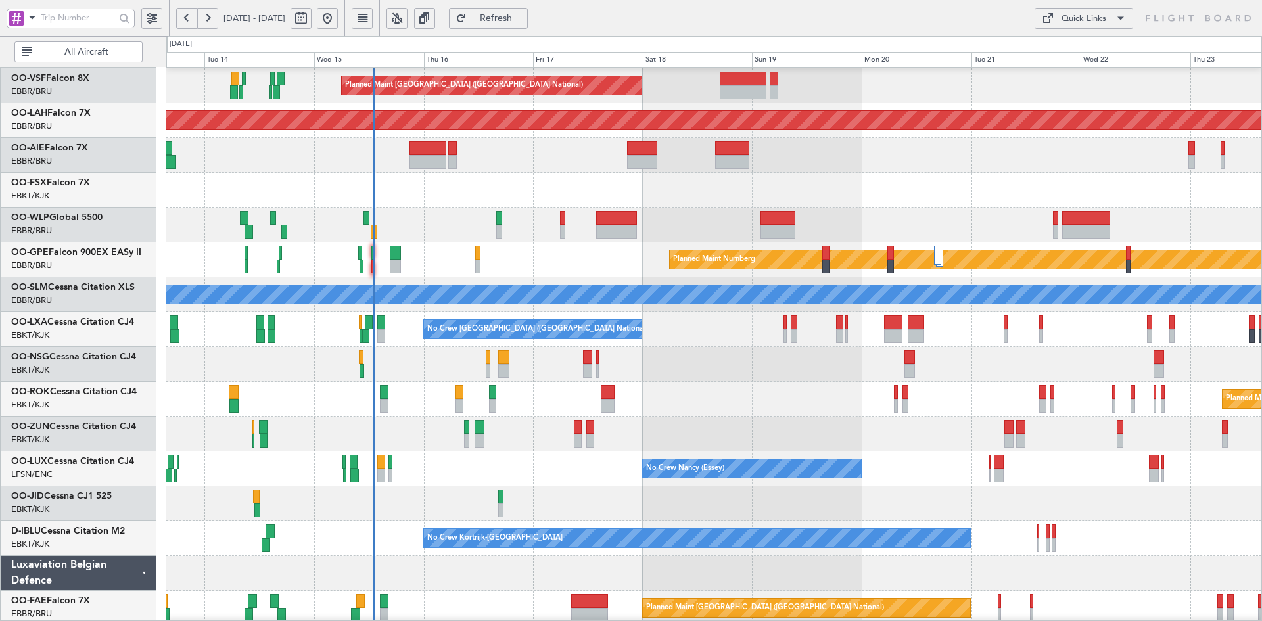
click at [541, 191] on div "Planned Maint Brussels (Brussels National) Planned Maint Alton-st Louis (St Lou…" at bounding box center [713, 312] width 1095 height 696
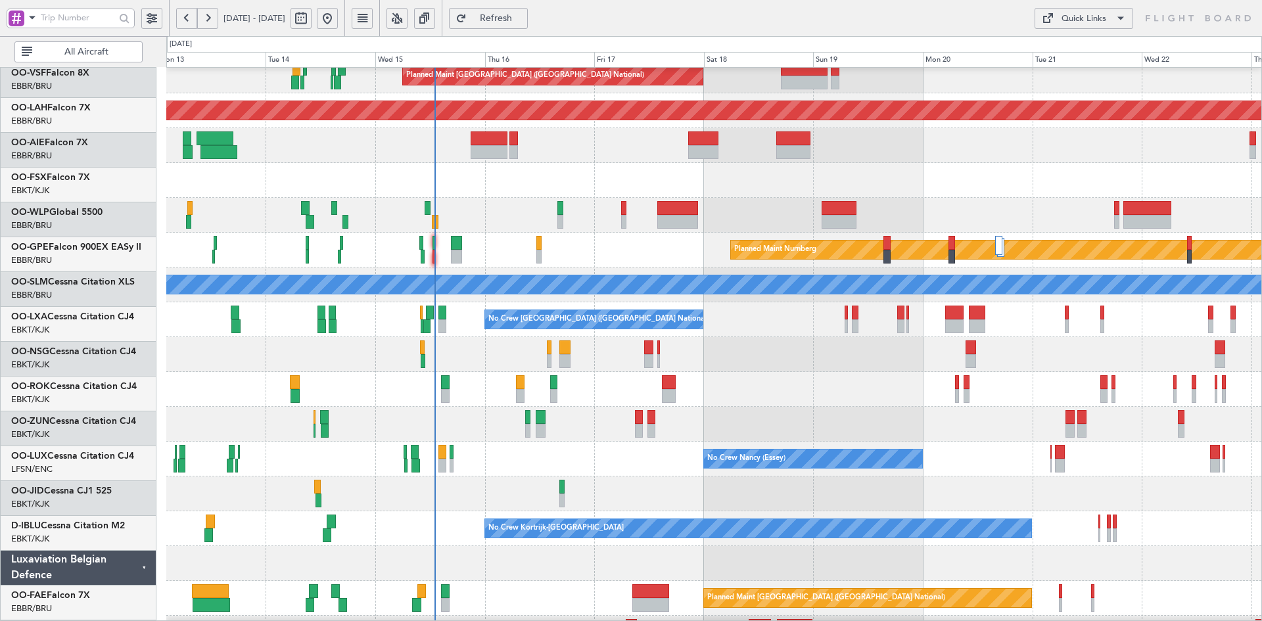
scroll to position [114, 0]
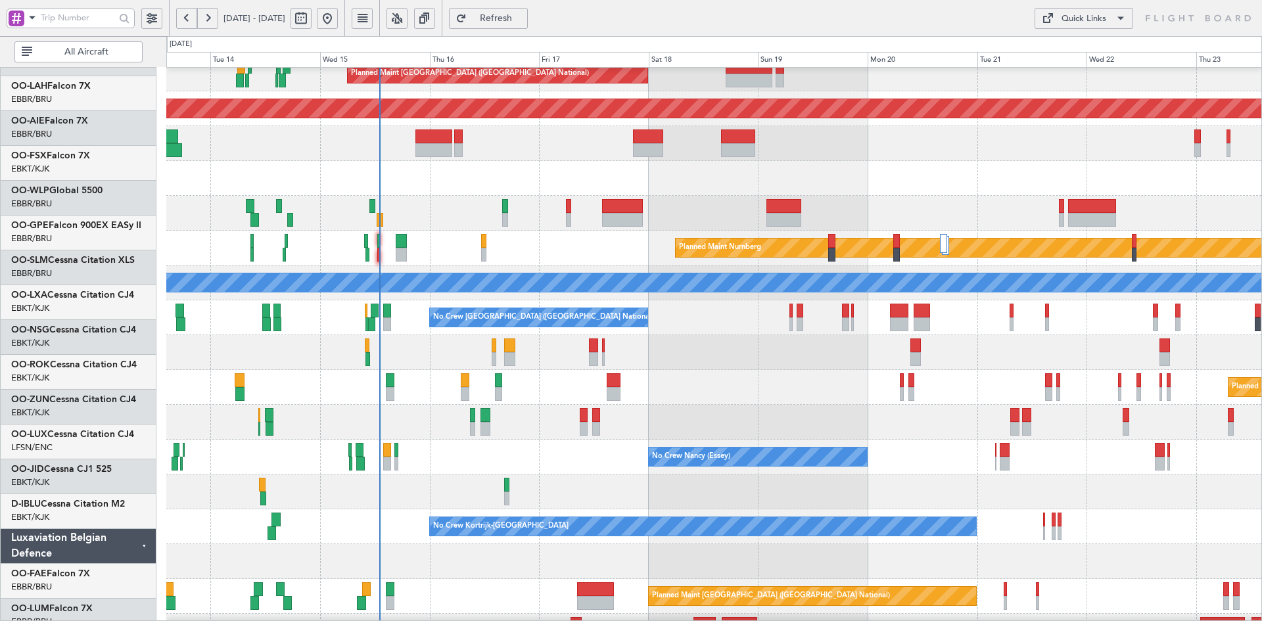
click at [924, 140] on div "Planned Maint [GEOGRAPHIC_DATA] ([GEOGRAPHIC_DATA])" at bounding box center [713, 143] width 1095 height 35
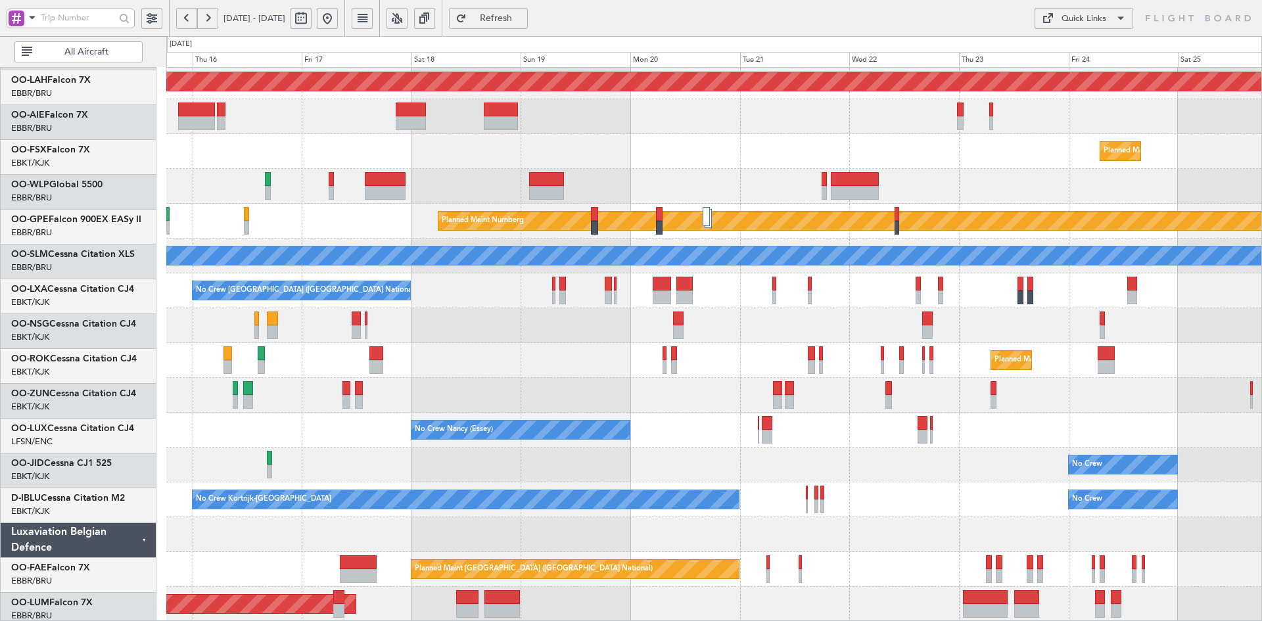
scroll to position [143, 0]
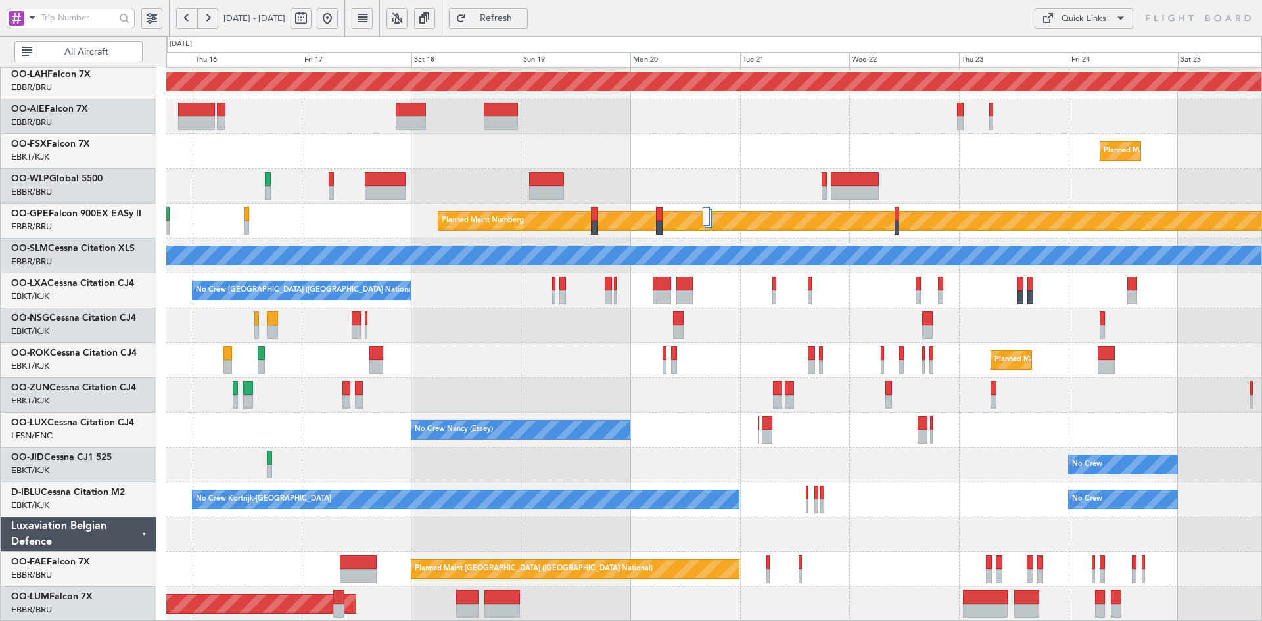
click at [1001, 472] on div "No Crew Planned Maint Kortrijk-Wevelgem" at bounding box center [713, 464] width 1095 height 35
click at [685, 150] on div "Planned Maint Kortrijk-[GEOGRAPHIC_DATA]" at bounding box center [713, 151] width 1095 height 35
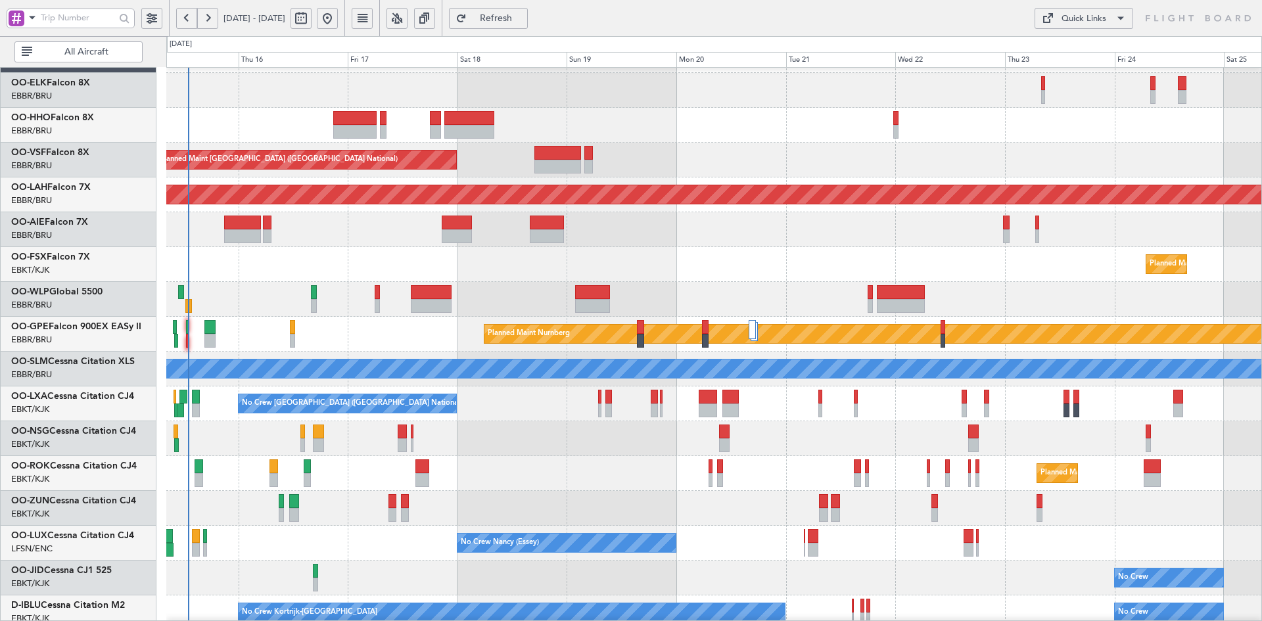
click at [716, 294] on div at bounding box center [713, 299] width 1095 height 35
click at [745, 191] on div "No Crew Brussels (Brussels National) Planned Maint Brussels (Brussels National)…" at bounding box center [713, 386] width 1095 height 696
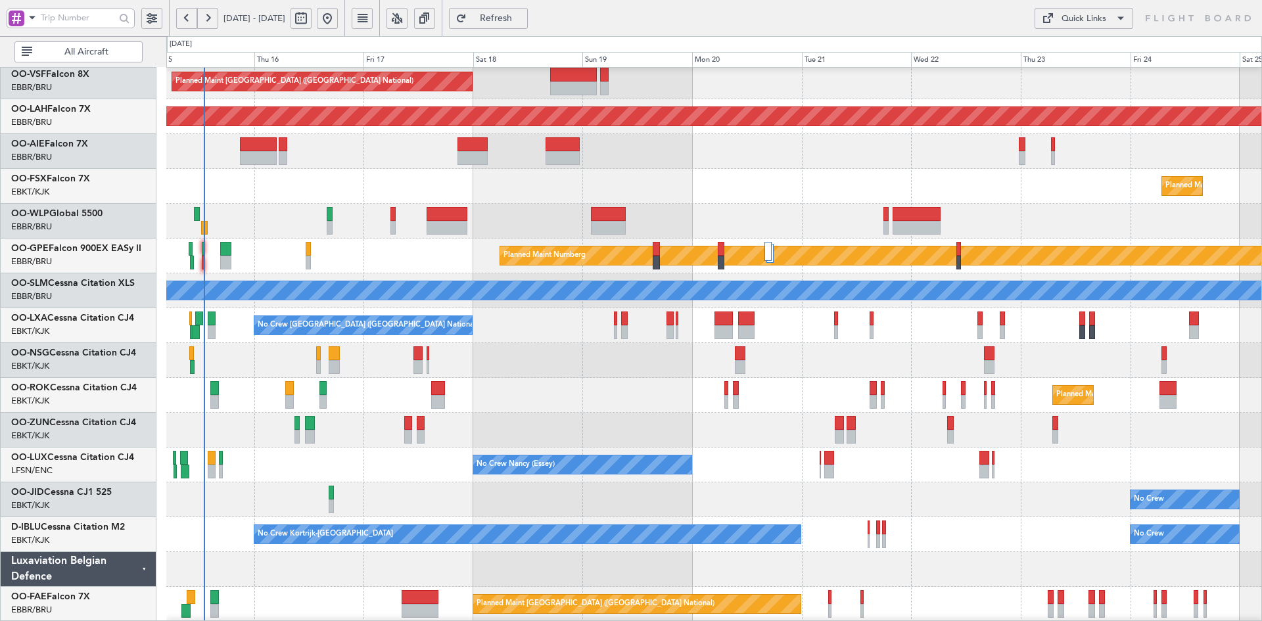
click at [773, 168] on div at bounding box center [713, 151] width 1095 height 35
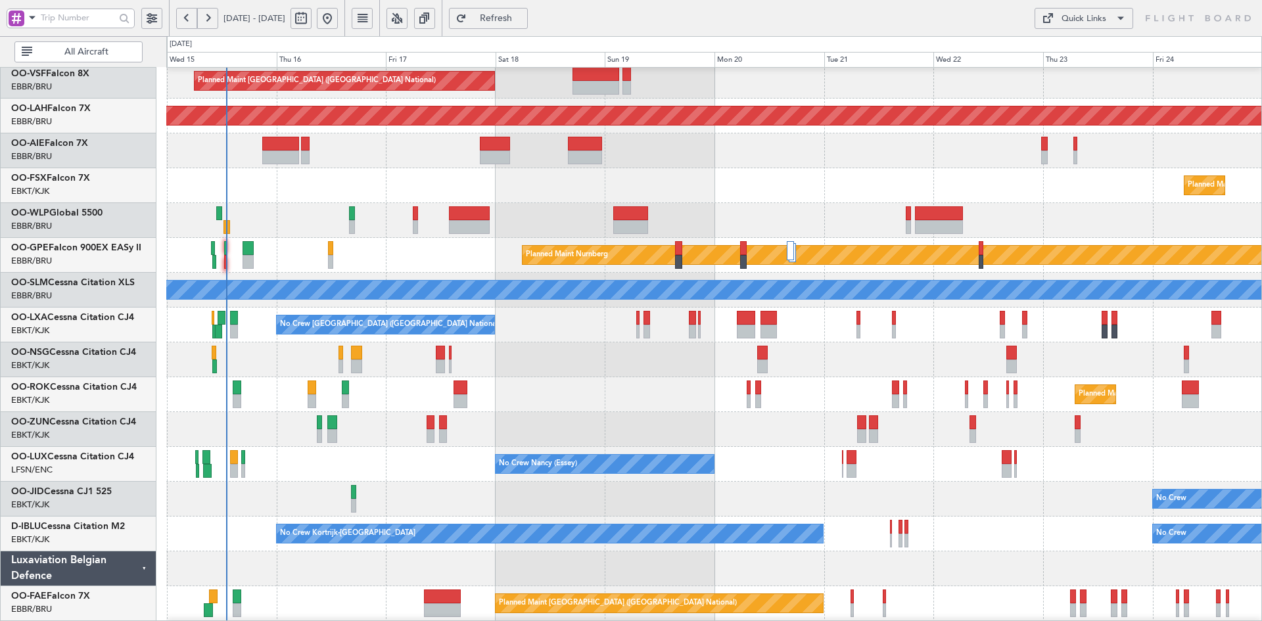
click at [846, 162] on div "Planned Maint Brussels (Brussels National) Planned Maint Alton-st Louis (St Lou…" at bounding box center [713, 307] width 1095 height 696
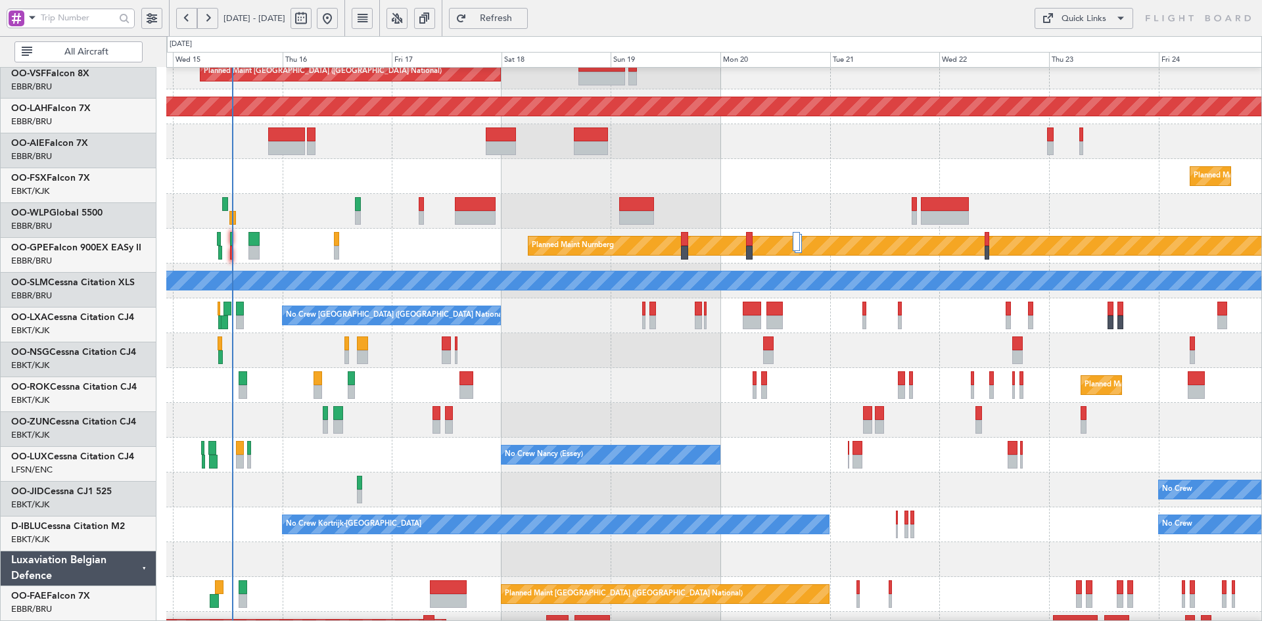
scroll to position [118, 0]
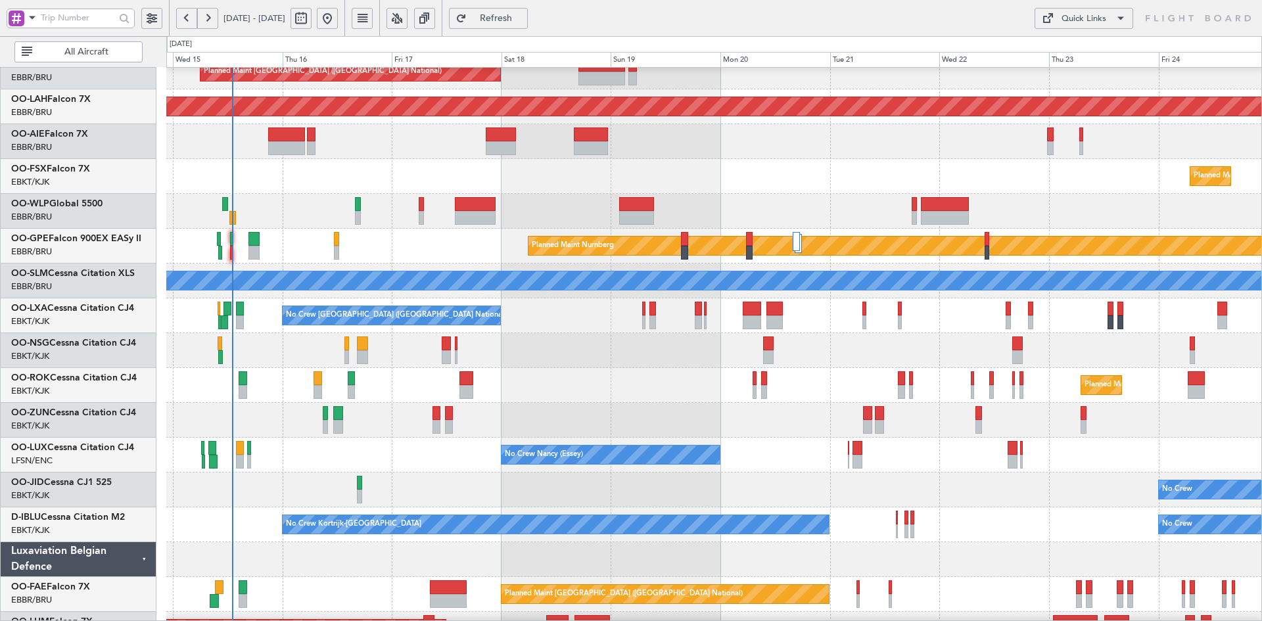
click at [822, 346] on div "Planned Maint Brussels (Brussels National) Planned Maint Alton-st Louis (St Lou…" at bounding box center [713, 298] width 1095 height 696
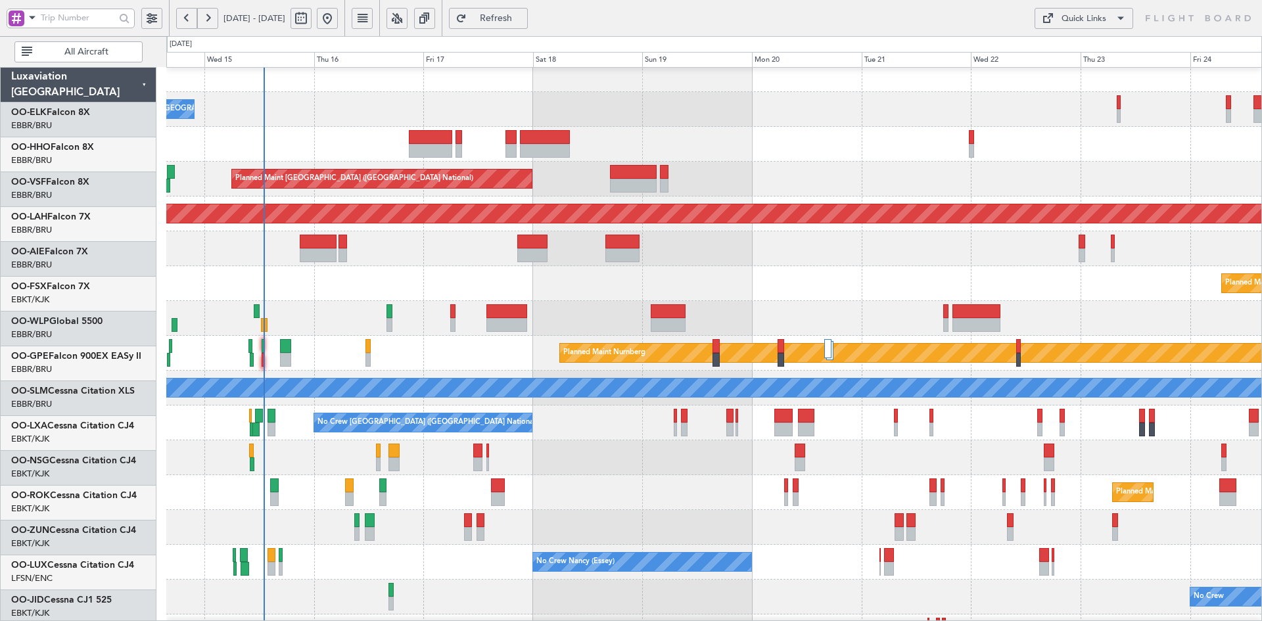
scroll to position [11, 0]
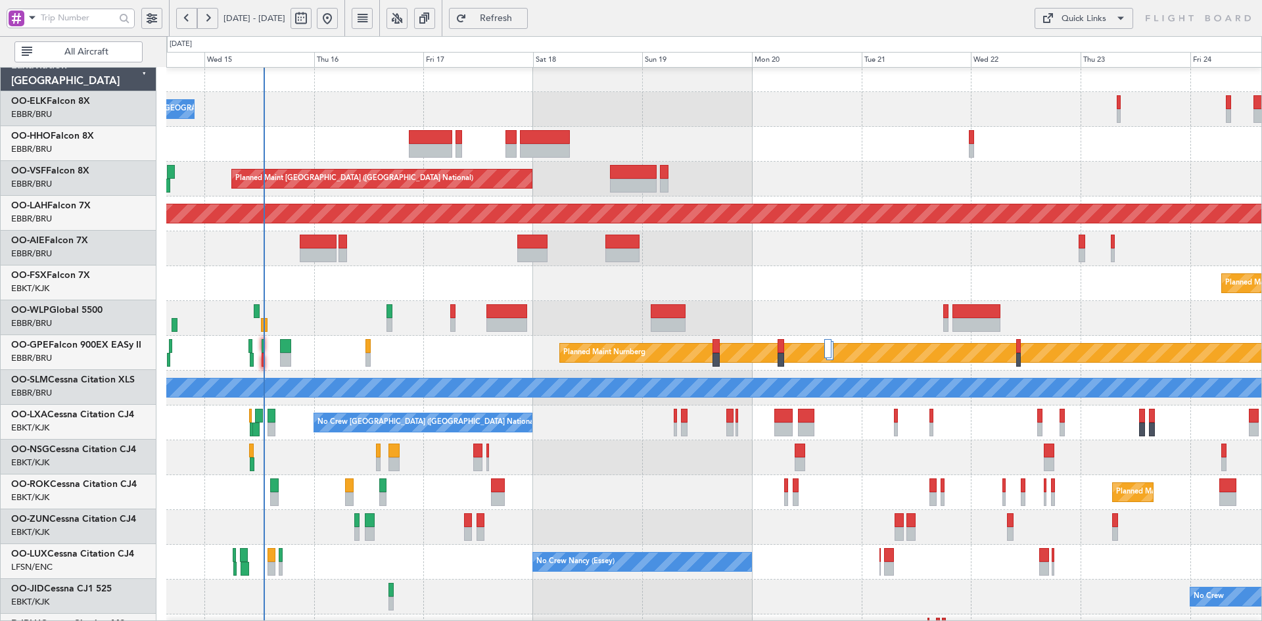
click at [819, 266] on div "Planned Maint Kortrijk-[GEOGRAPHIC_DATA]" at bounding box center [713, 283] width 1095 height 35
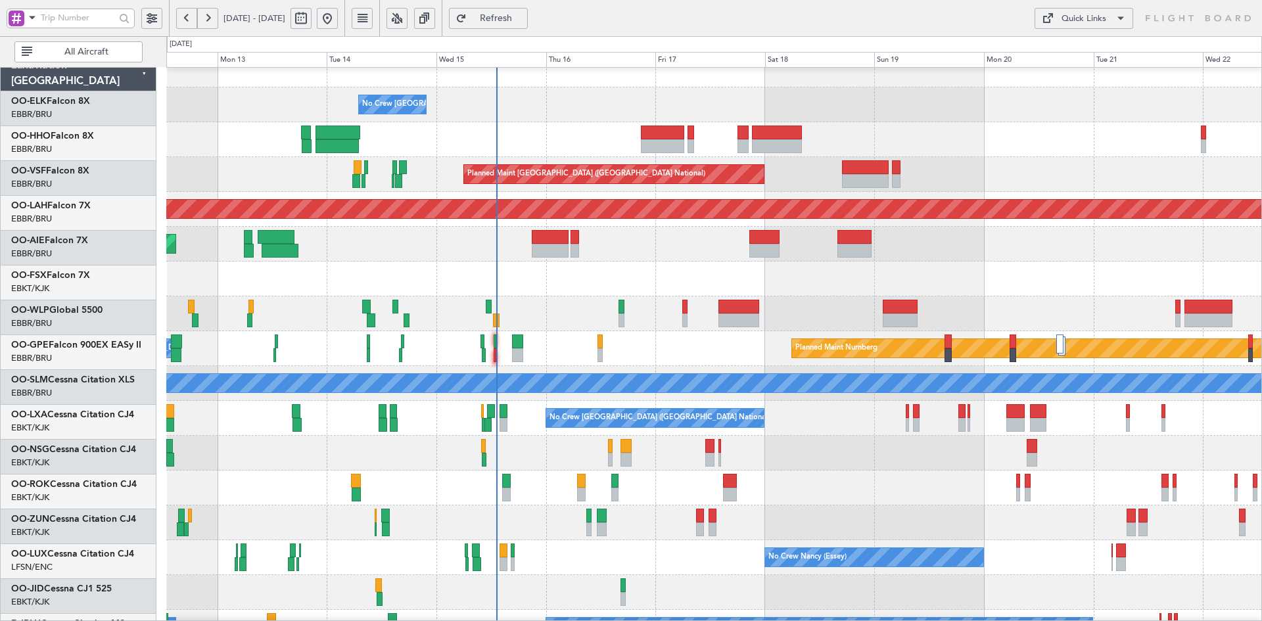
scroll to position [15, 0]
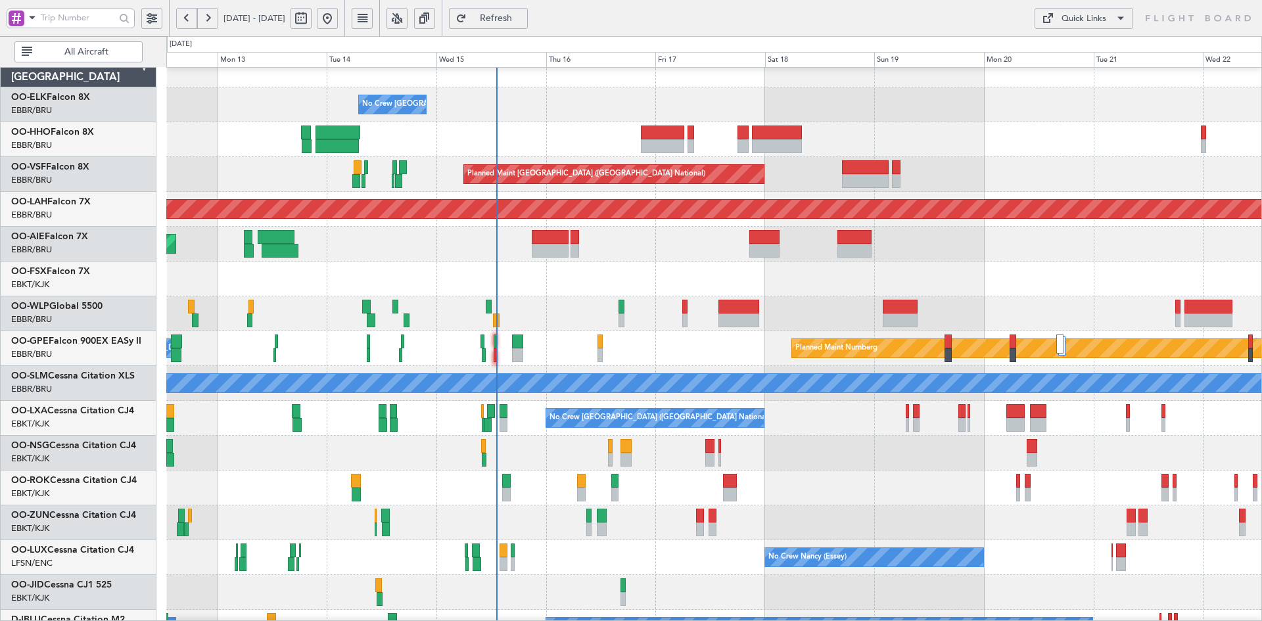
click at [976, 284] on div "Planned Maint Kortrijk-[GEOGRAPHIC_DATA]" at bounding box center [713, 279] width 1095 height 35
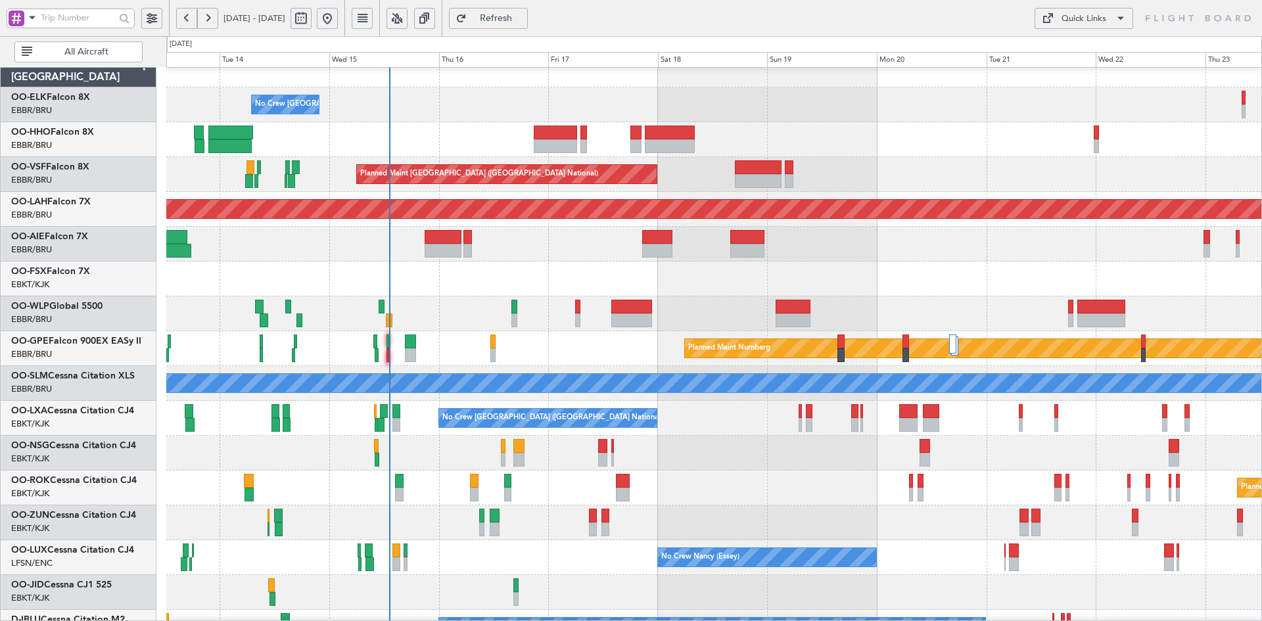
click at [717, 476] on div "Planned Maint Kortrijk-[GEOGRAPHIC_DATA]" at bounding box center [713, 487] width 1095 height 35
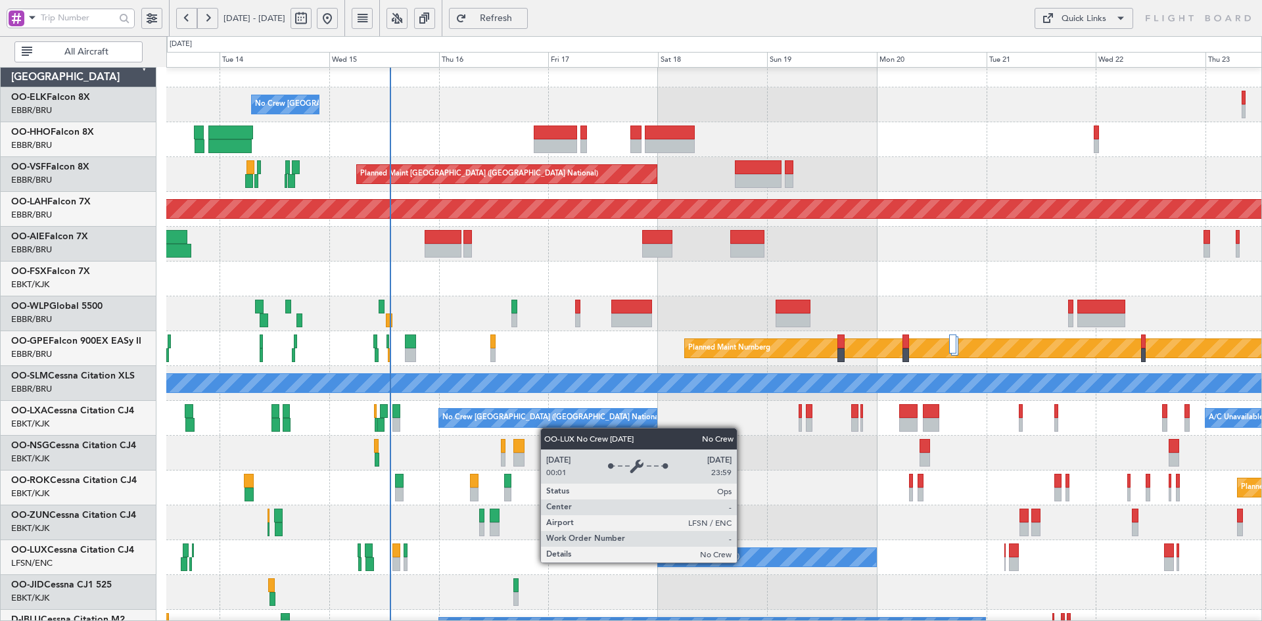
click at [742, 562] on div "No Crew Nancy (Essey)" at bounding box center [767, 557] width 218 height 18
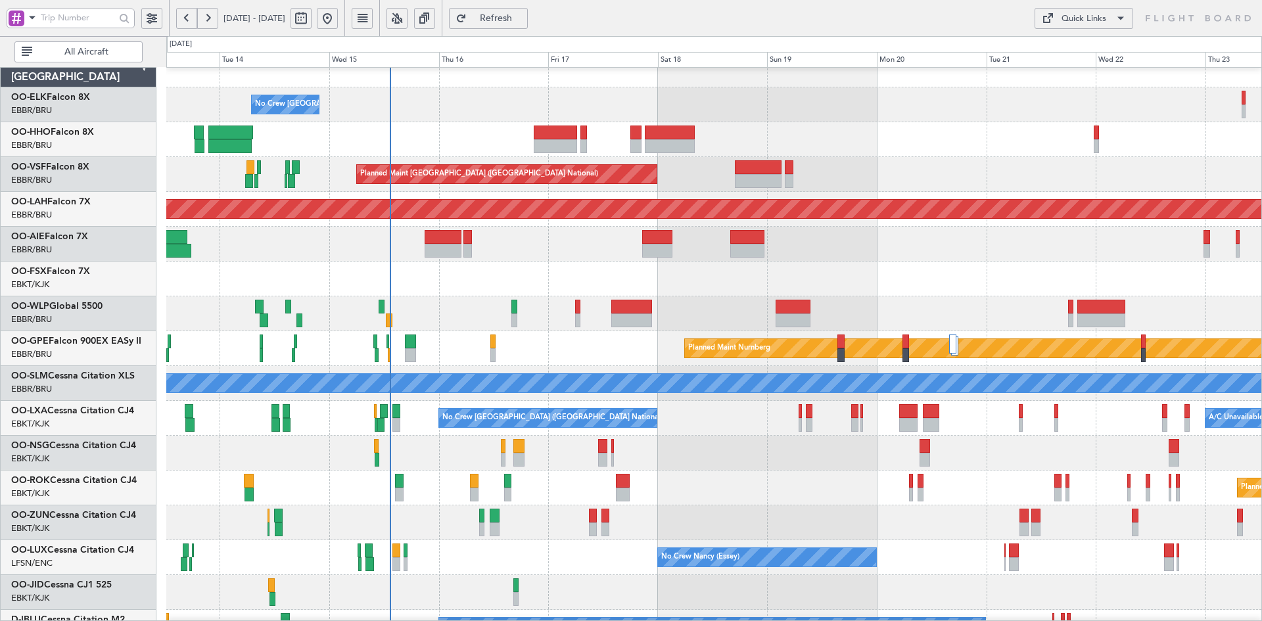
click at [784, 547] on div "No Crew Nancy (Essey)" at bounding box center [713, 557] width 1095 height 35
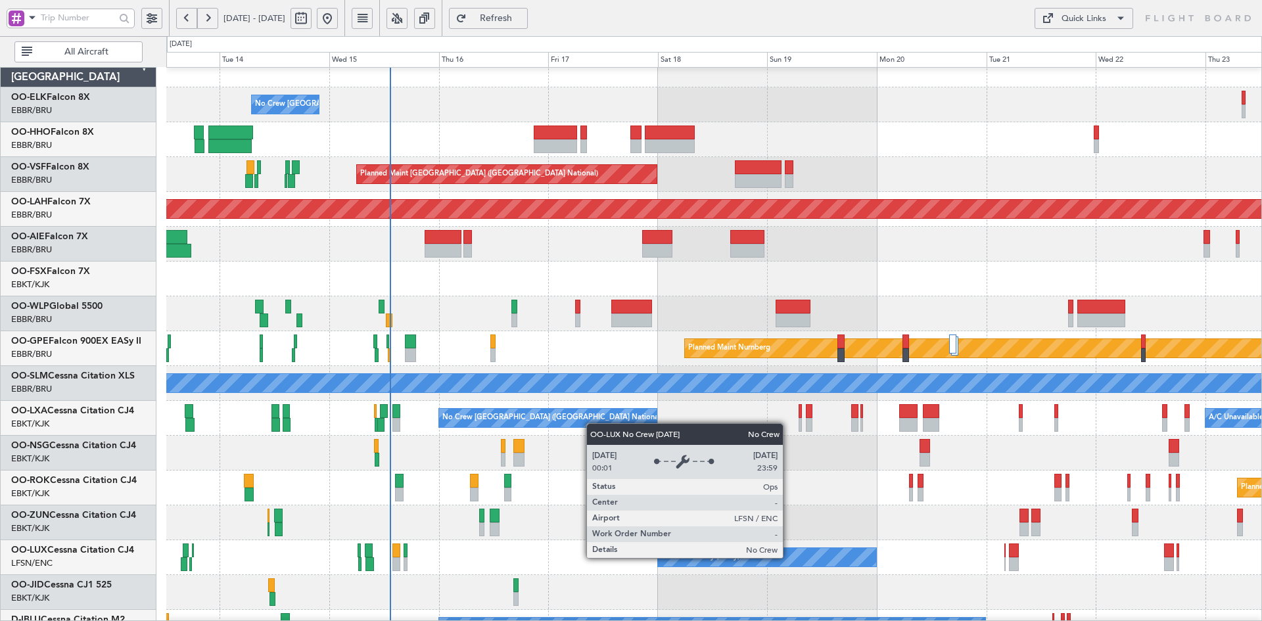
click at [788, 557] on div "No Crew Nancy (Essey)" at bounding box center [767, 557] width 218 height 18
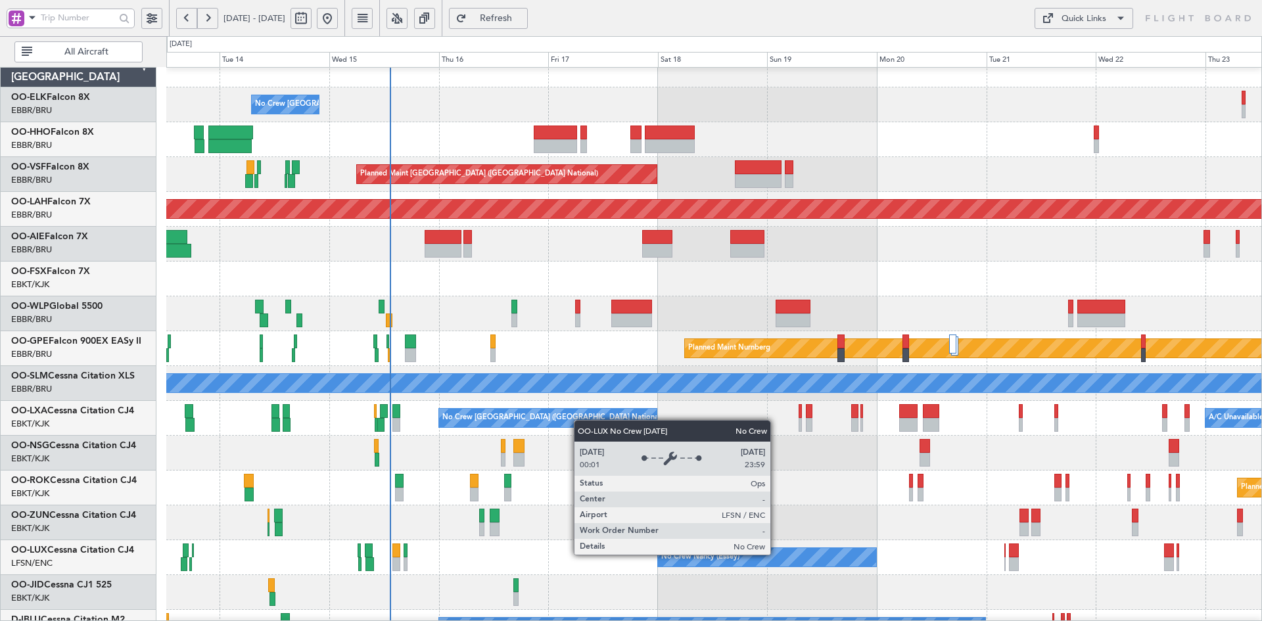
click at [776, 554] on div "No Crew Nancy (Essey)" at bounding box center [767, 557] width 218 height 18
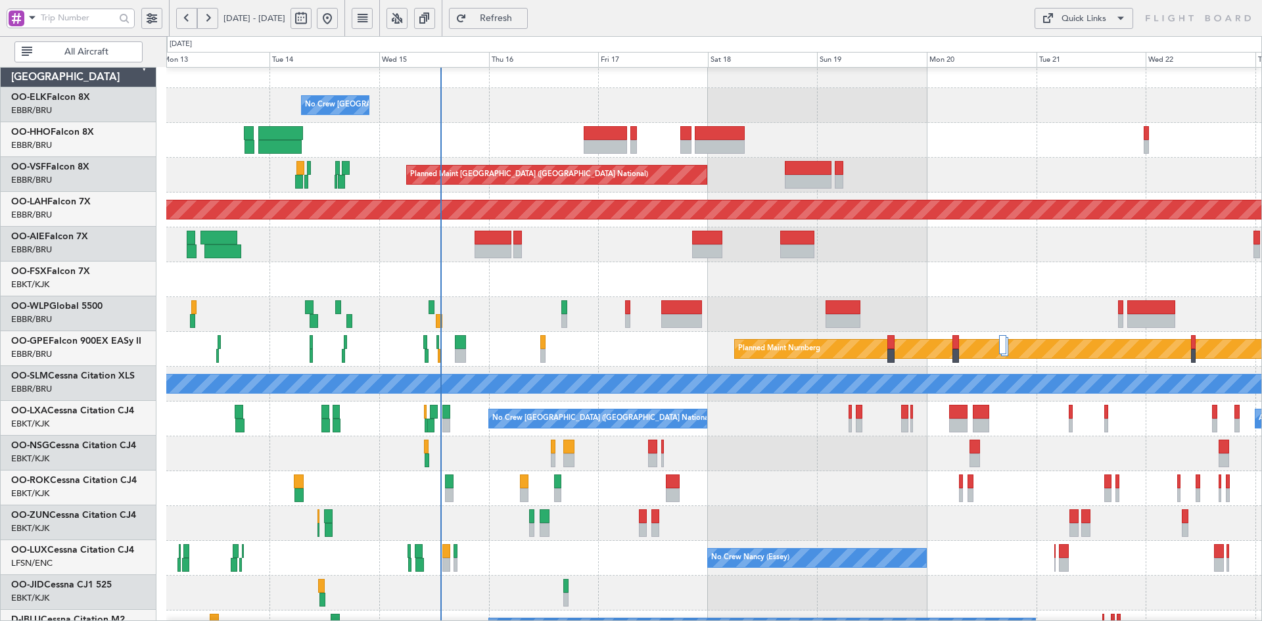
click at [589, 283] on div "Planned Maint Kortrijk-[GEOGRAPHIC_DATA]" at bounding box center [713, 279] width 1095 height 35
click at [574, 292] on div "Planned Maint Kortrijk-[GEOGRAPHIC_DATA]" at bounding box center [713, 279] width 1095 height 35
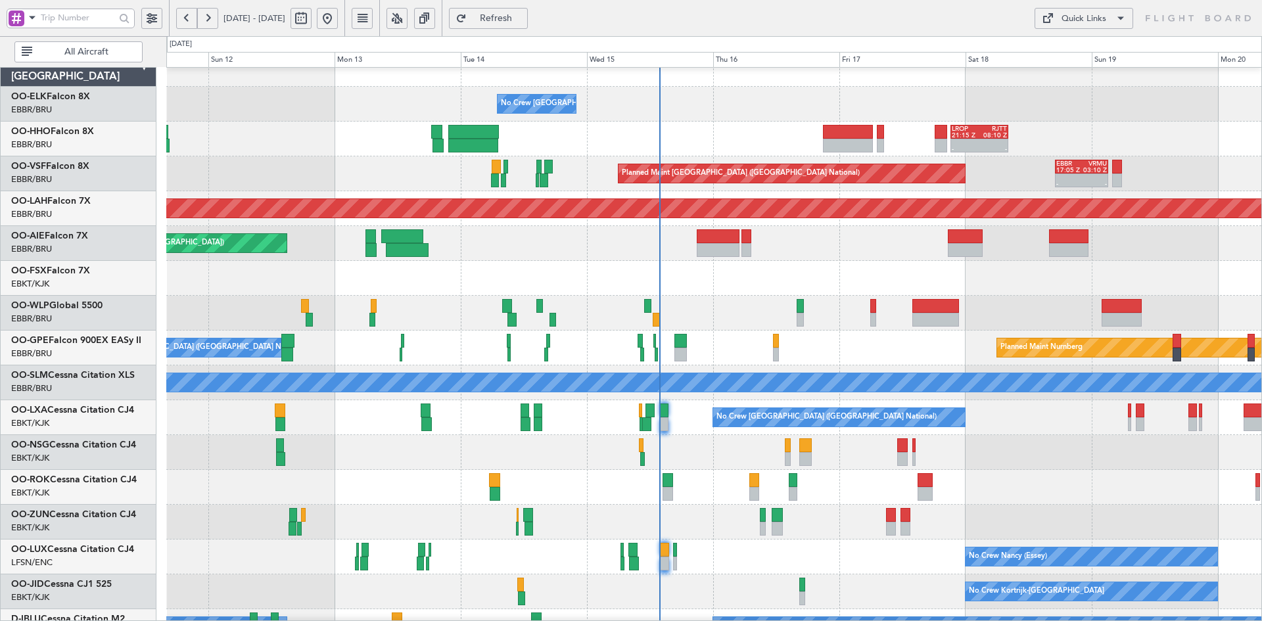
click at [537, 0] on html "11 Oct 2025 - 20 Oct 2025 Refresh Quick Links All Aircraft No Crew Brussels (Br…" at bounding box center [631, 310] width 1262 height 621
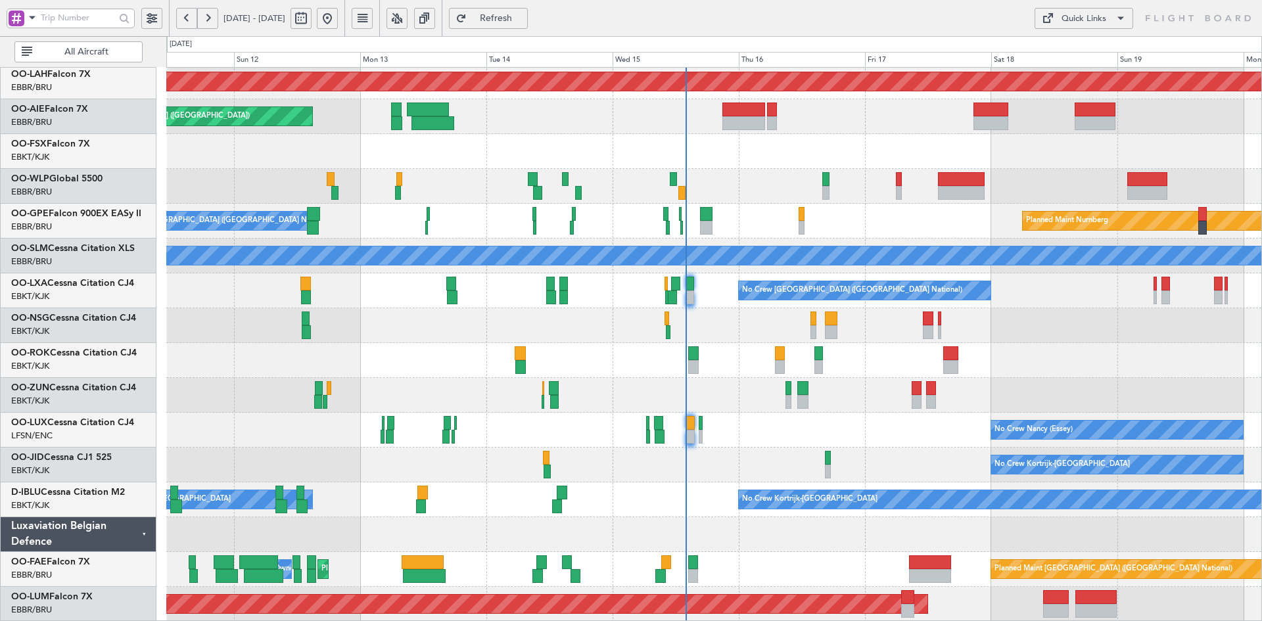
scroll to position [141, 0]
click at [898, 375] on div at bounding box center [713, 360] width 1095 height 35
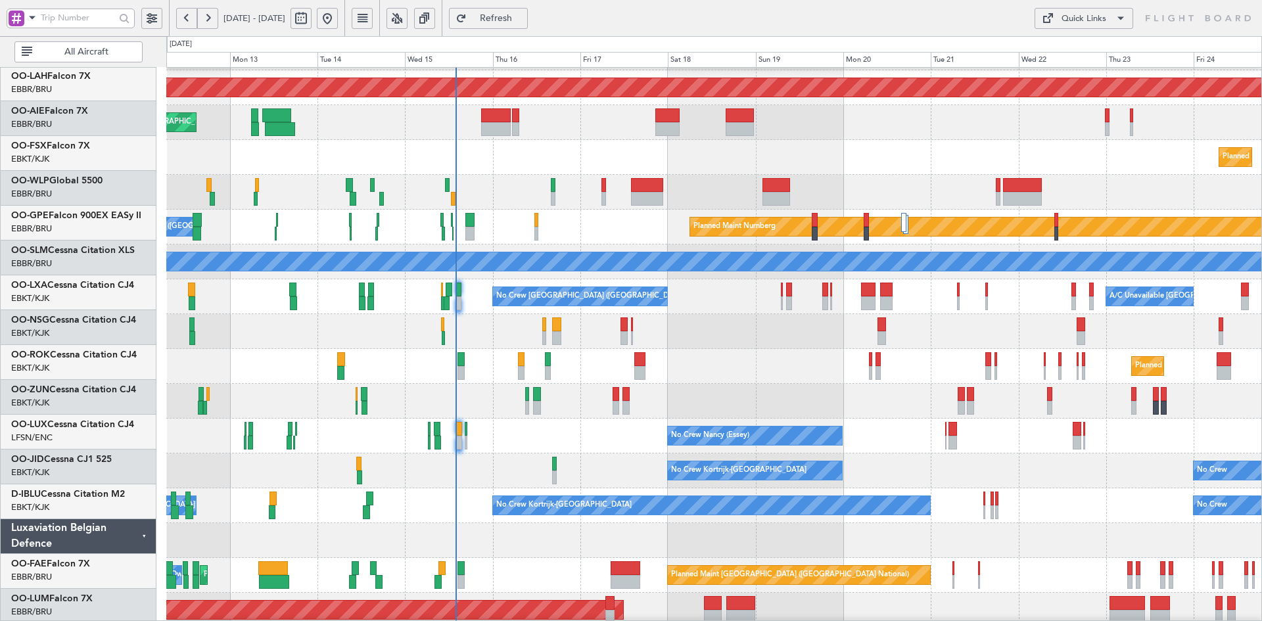
click at [905, 374] on div "Planned Maint Kortrijk-[GEOGRAPHIC_DATA]" at bounding box center [713, 366] width 1095 height 35
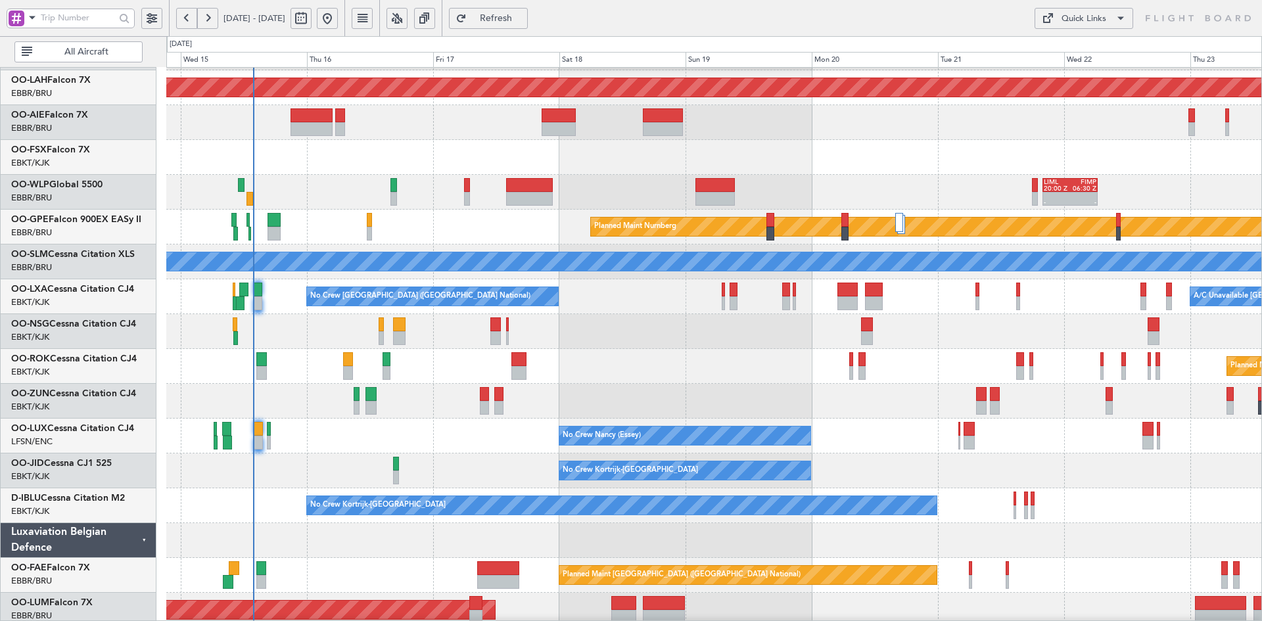
scroll to position [140, 0]
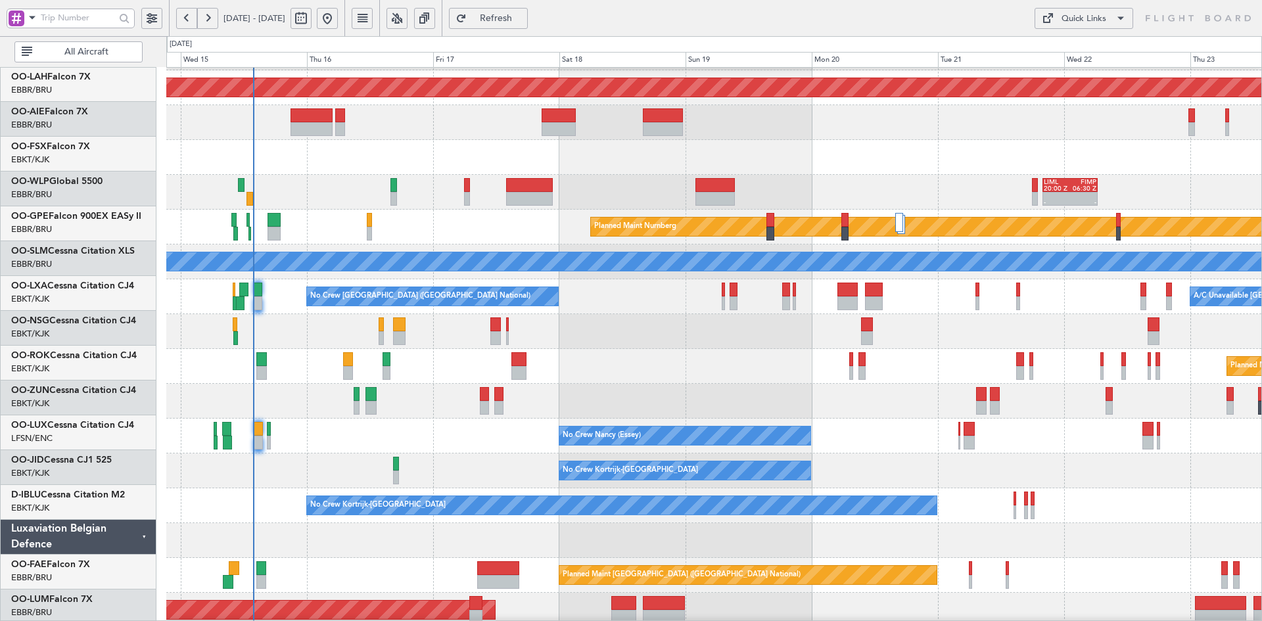
click at [394, 411] on div at bounding box center [713, 401] width 1095 height 35
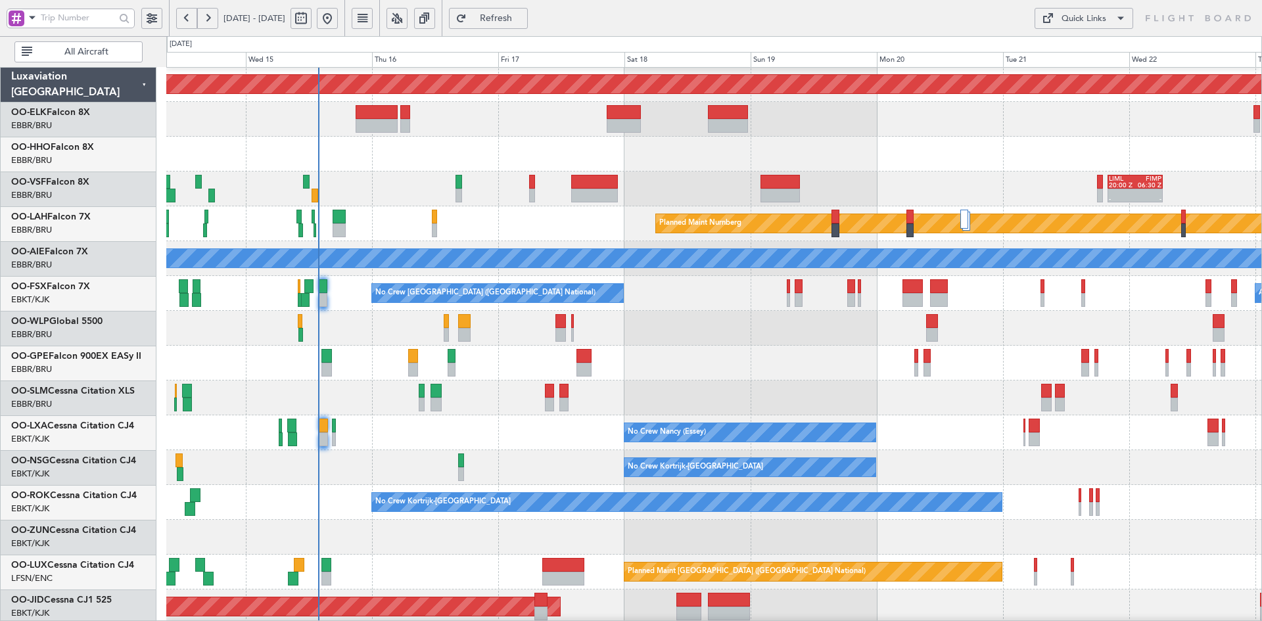
scroll to position [140, 0]
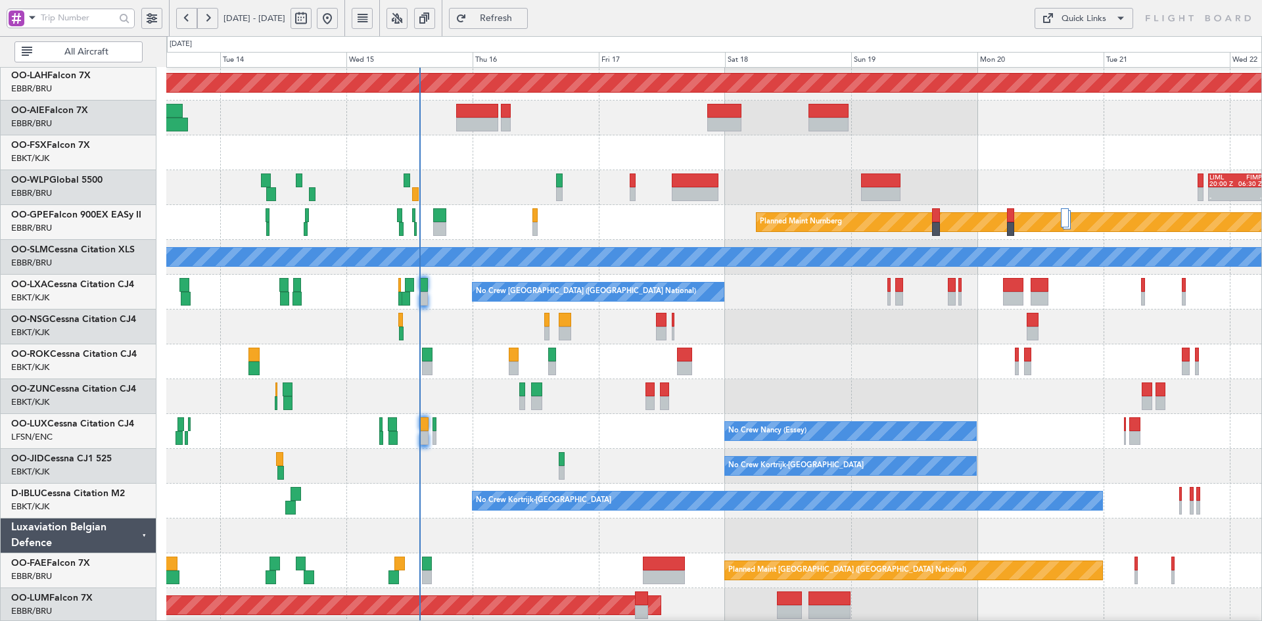
click at [751, 369] on div "Planned Maint Kortrijk-[GEOGRAPHIC_DATA]" at bounding box center [713, 361] width 1095 height 35
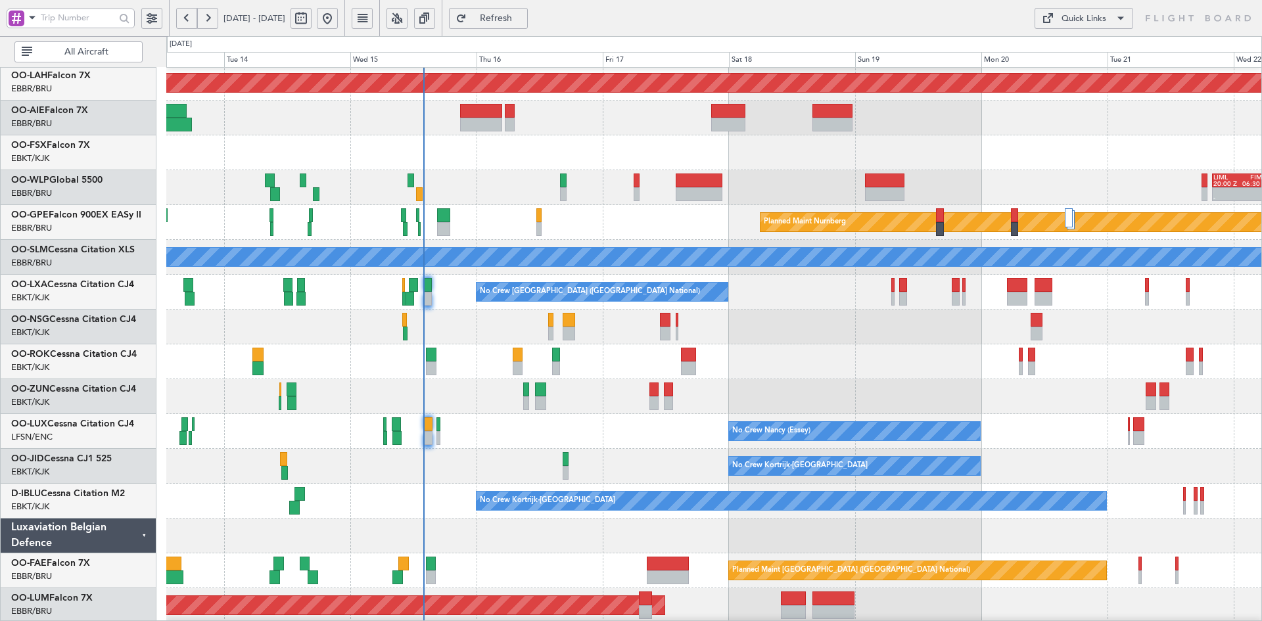
scroll to position [143, 0]
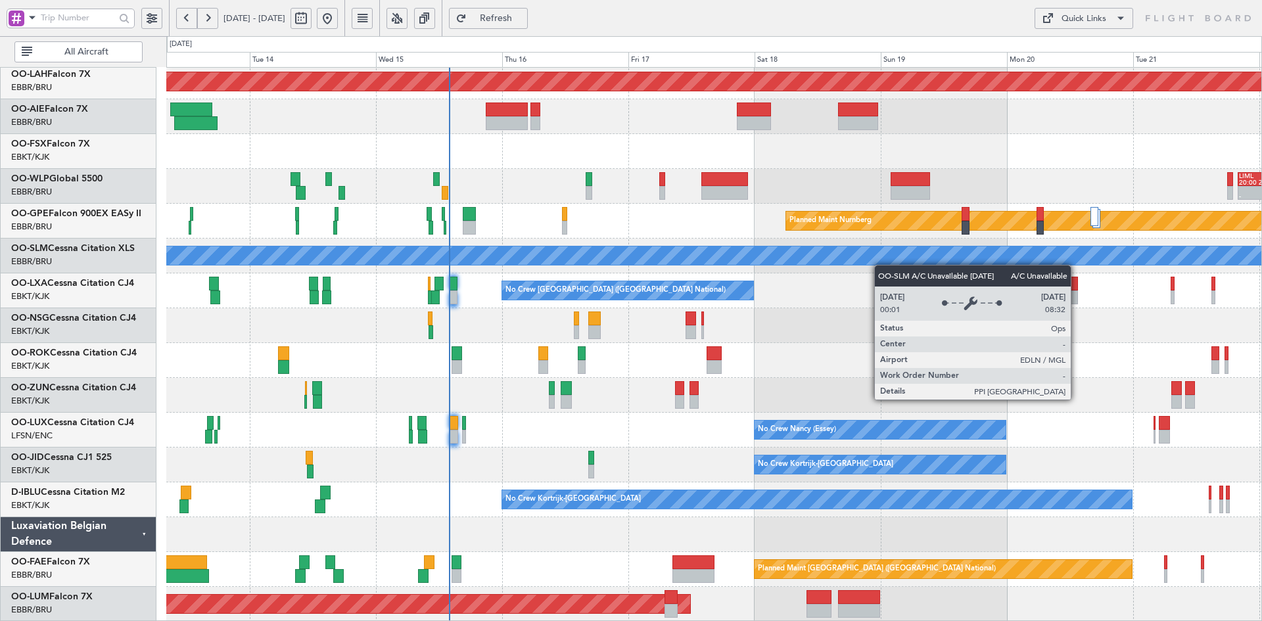
click at [881, 262] on div "Planned Maint [GEOGRAPHIC_DATA] ([GEOGRAPHIC_DATA] National) - - EBBR 17:05 Z V…" at bounding box center [713, 273] width 1095 height 696
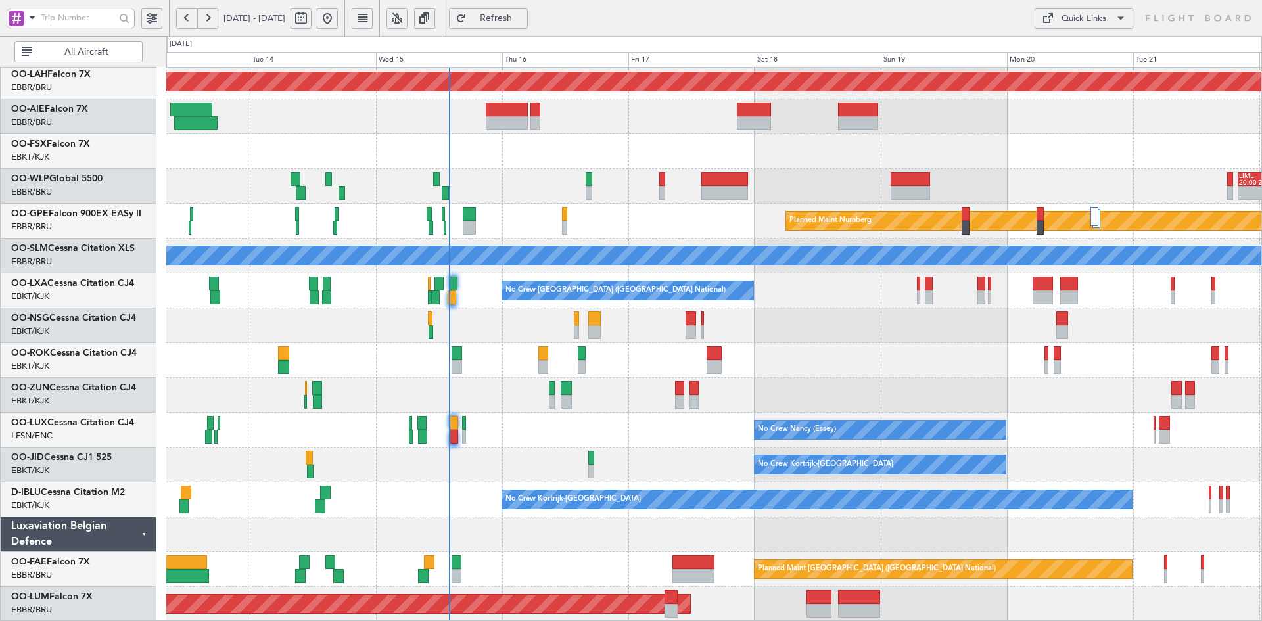
click at [748, 409] on div at bounding box center [713, 395] width 1095 height 35
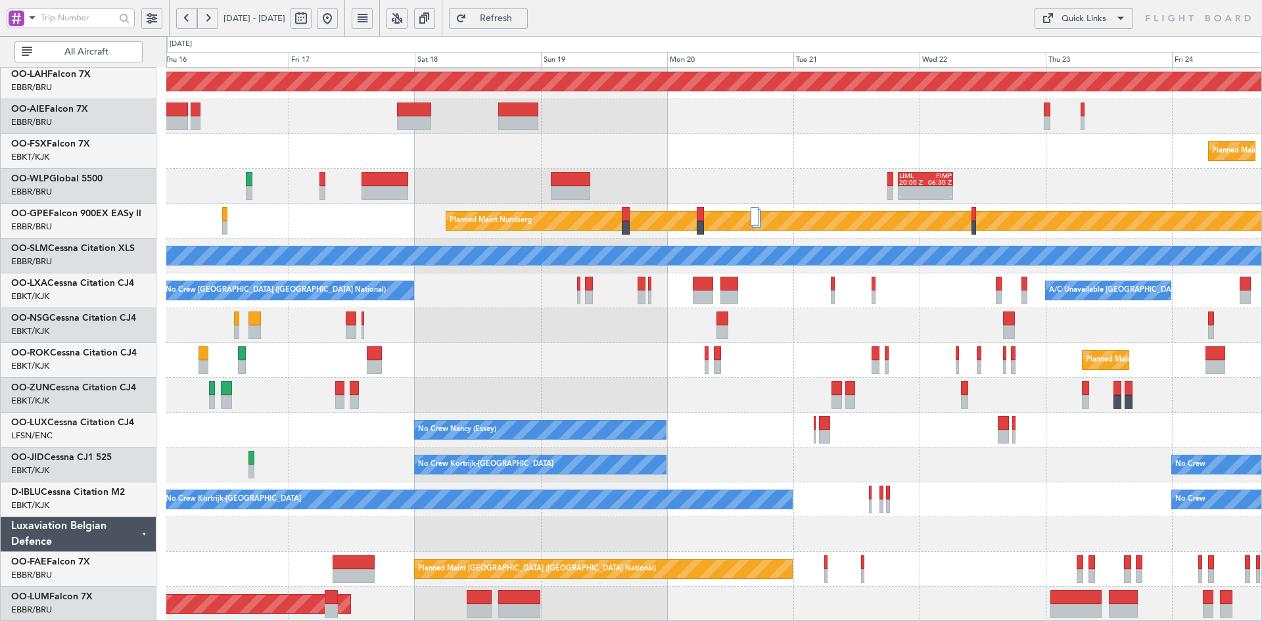
click at [932, 482] on div "No Crew Kortrijk-[GEOGRAPHIC_DATA] No Crew" at bounding box center [713, 499] width 1095 height 35
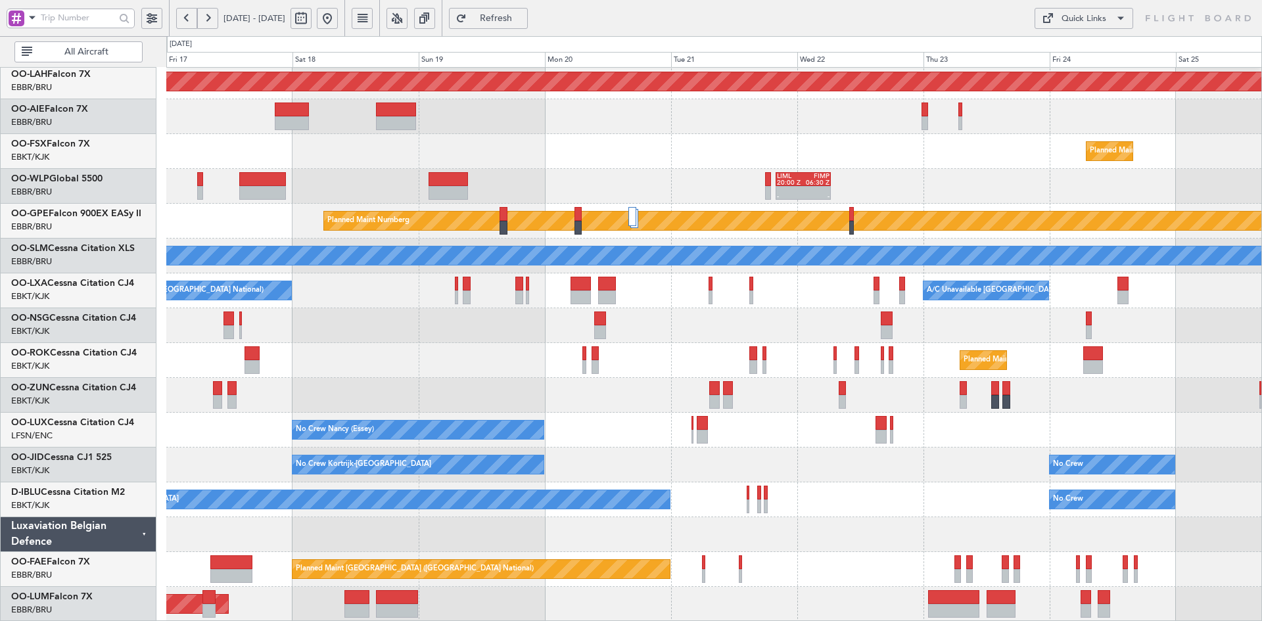
click at [968, 482] on div "No Crew Kortrijk-[GEOGRAPHIC_DATA] No Crew Planned Maint [GEOGRAPHIC_DATA]-[GEO…" at bounding box center [713, 464] width 1095 height 35
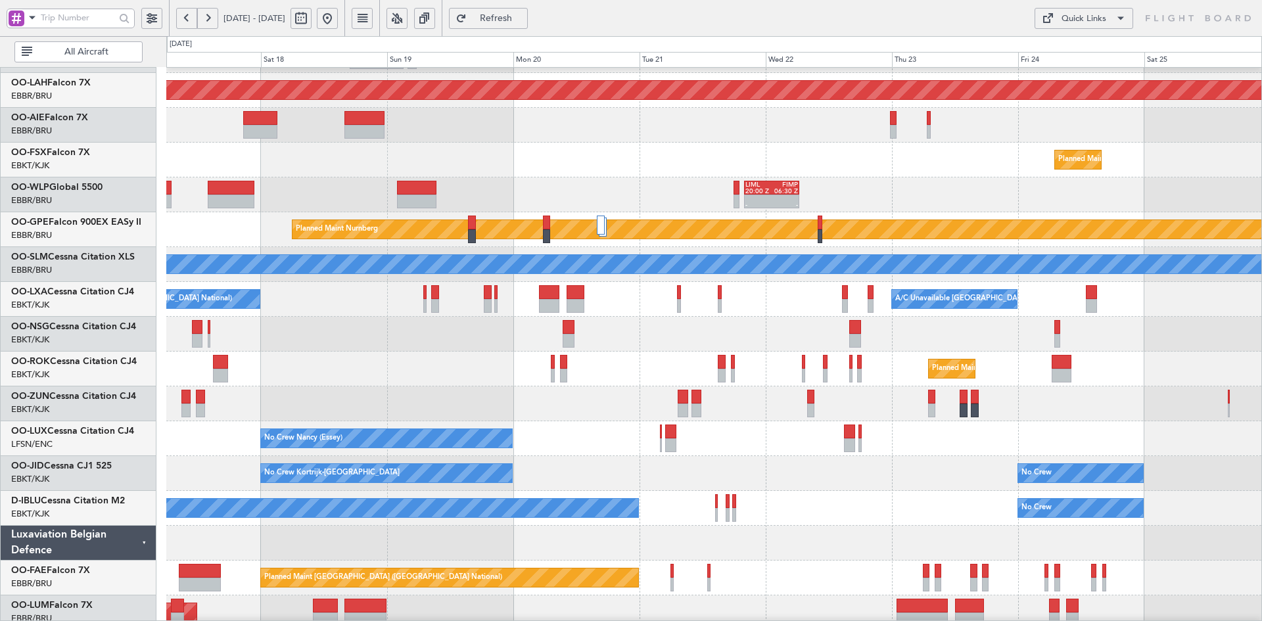
scroll to position [118, 0]
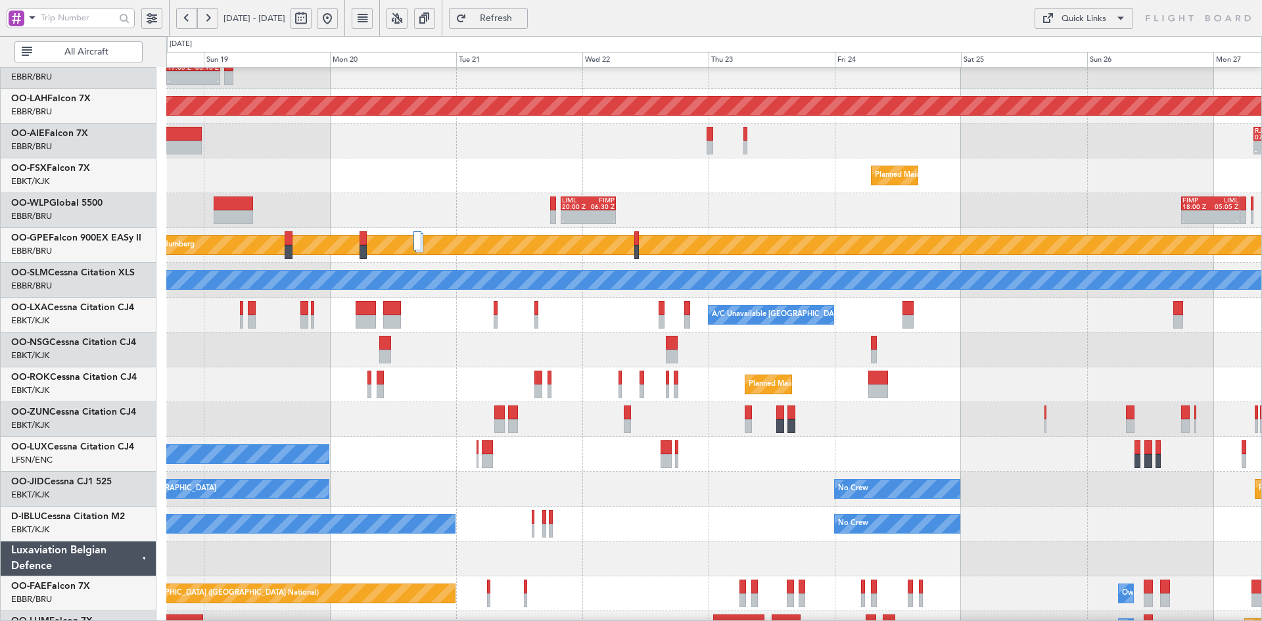
click at [953, 377] on div "Planned Maint Kortrijk-[GEOGRAPHIC_DATA]" at bounding box center [713, 384] width 1095 height 35
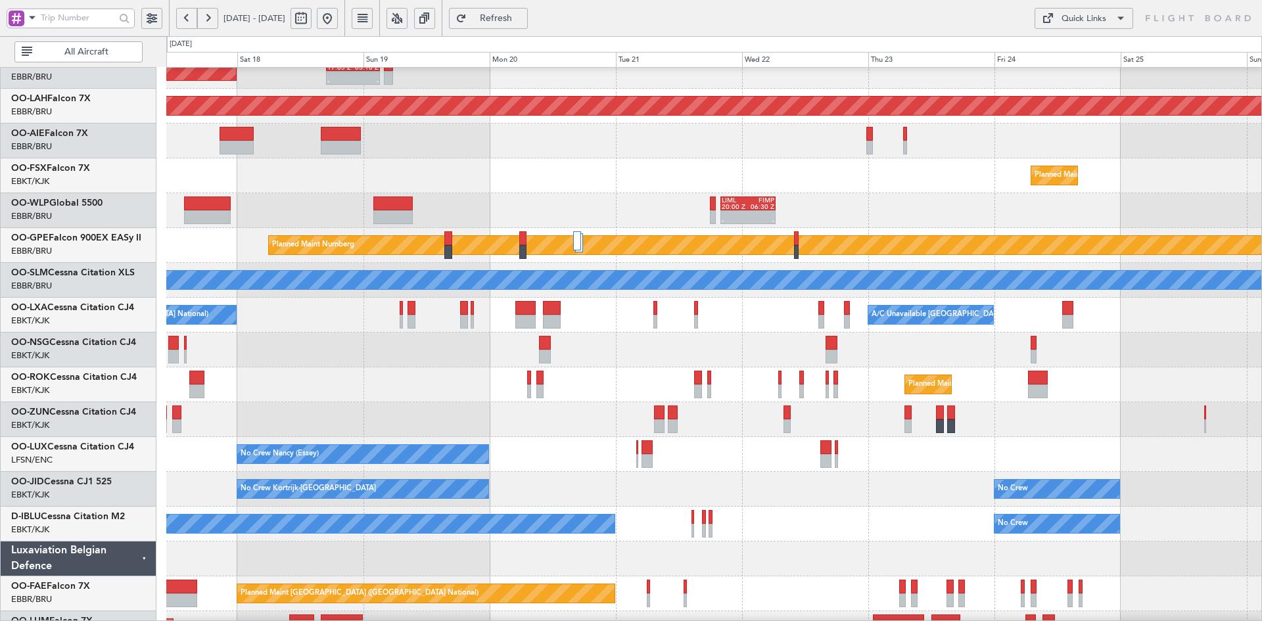
click at [892, 367] on div "Planned Maint Kortrijk-[GEOGRAPHIC_DATA]" at bounding box center [713, 384] width 1095 height 35
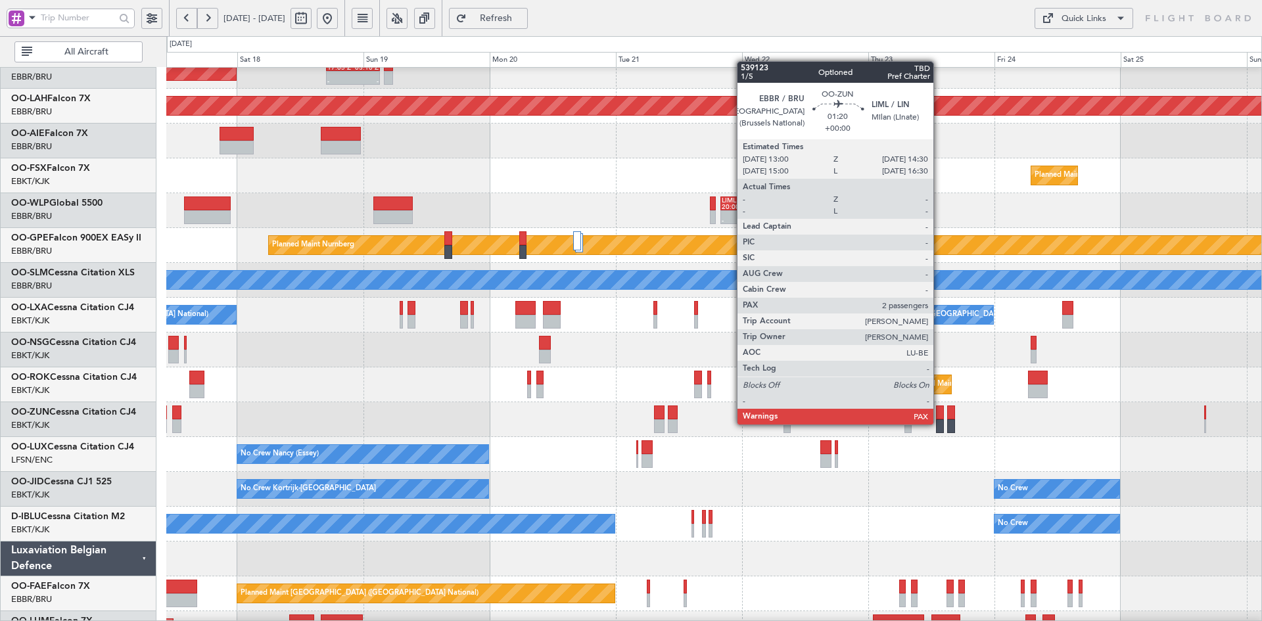
click at [939, 424] on div at bounding box center [940, 426] width 8 height 14
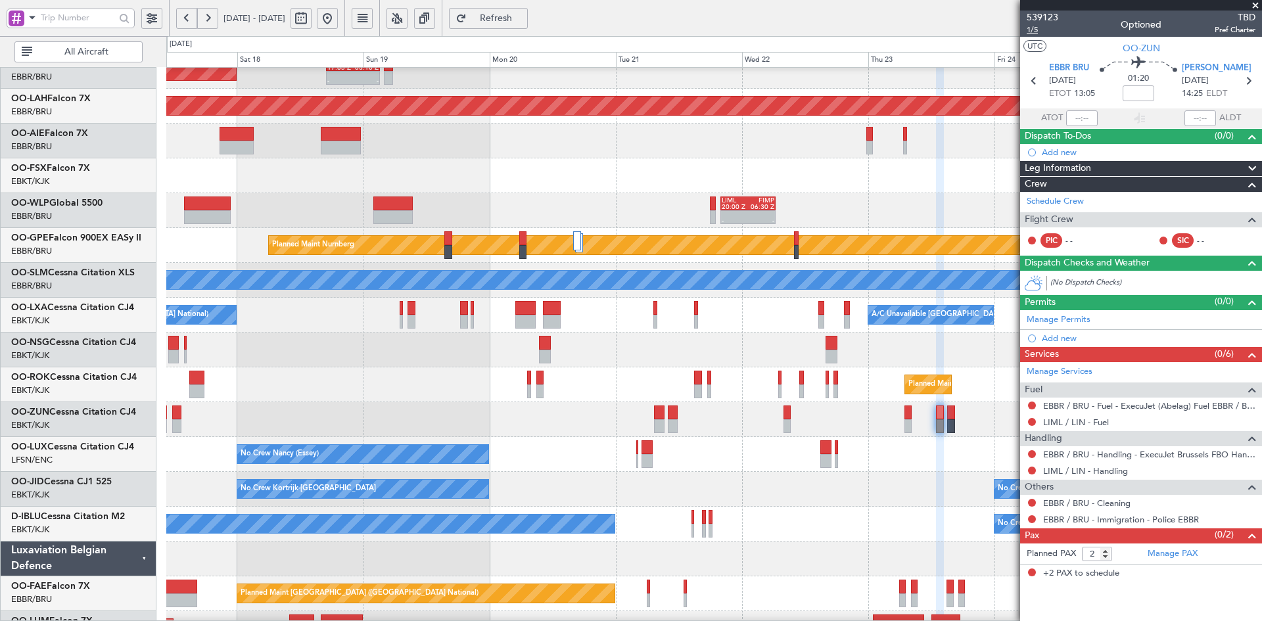
click at [1034, 31] on span "1/5" at bounding box center [1042, 29] width 32 height 11
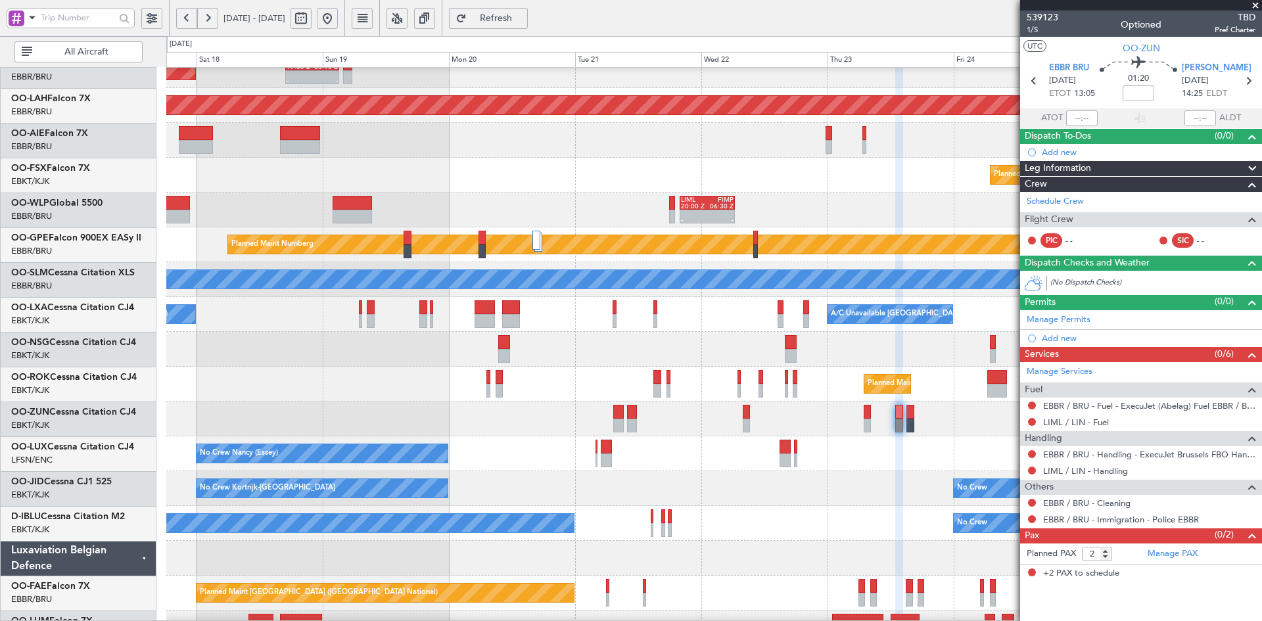
scroll to position [126, 0]
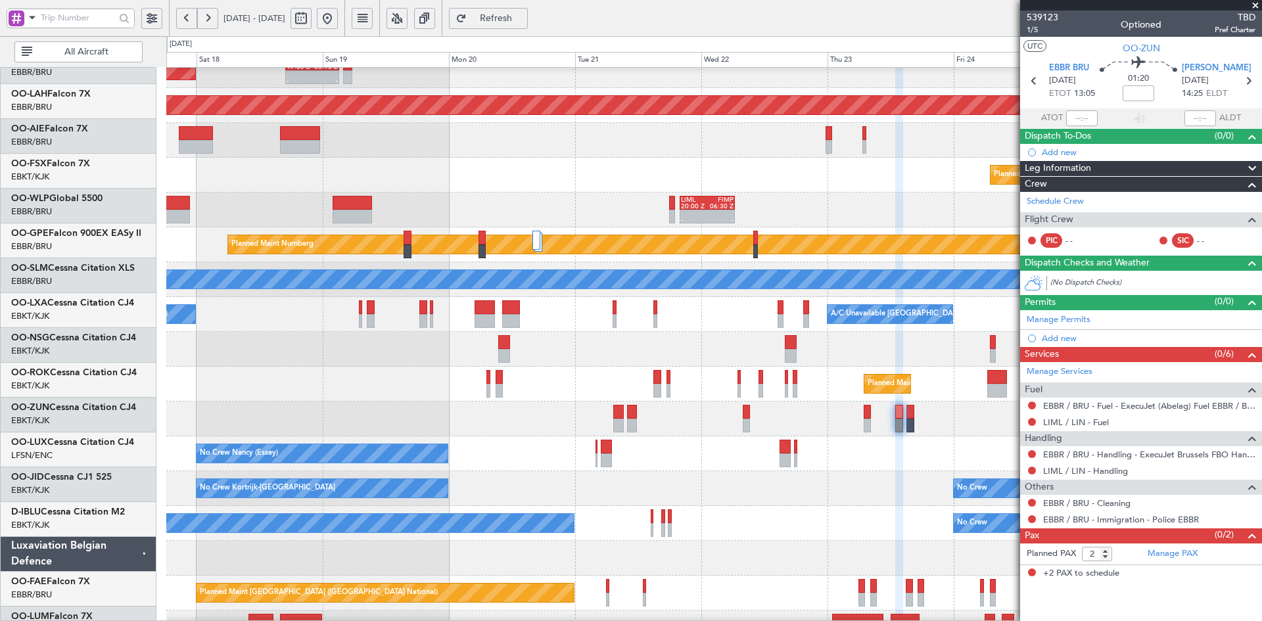
click at [823, 349] on div at bounding box center [713, 349] width 1095 height 35
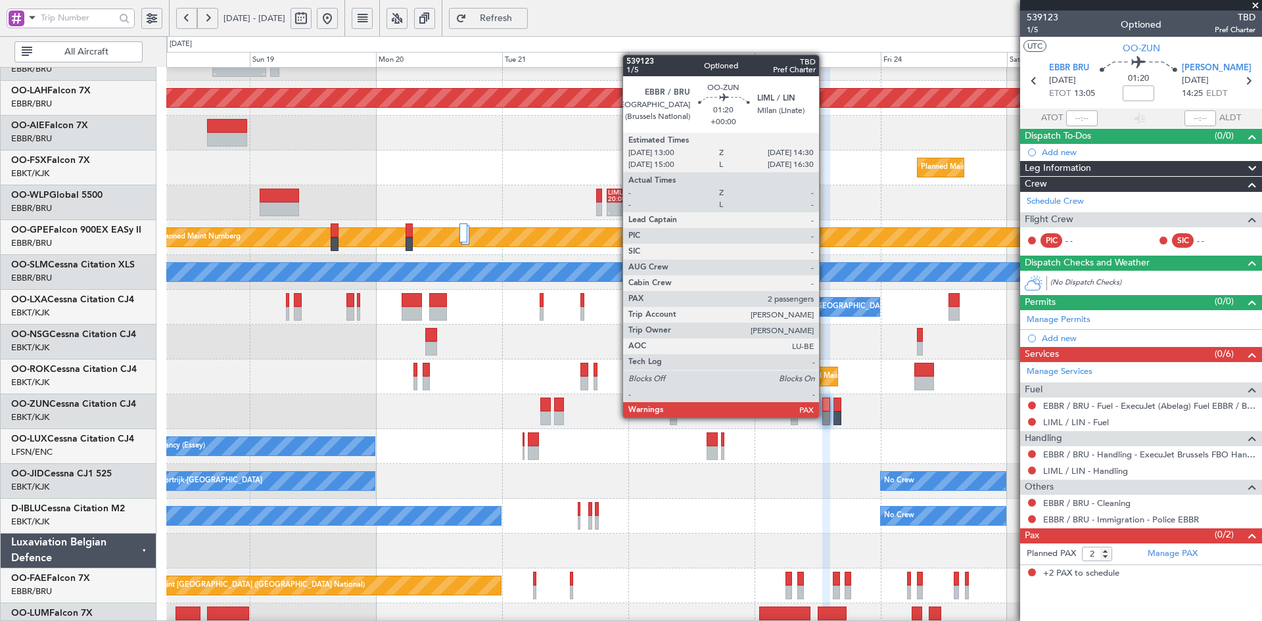
click at [825, 418] on div at bounding box center [826, 418] width 8 height 14
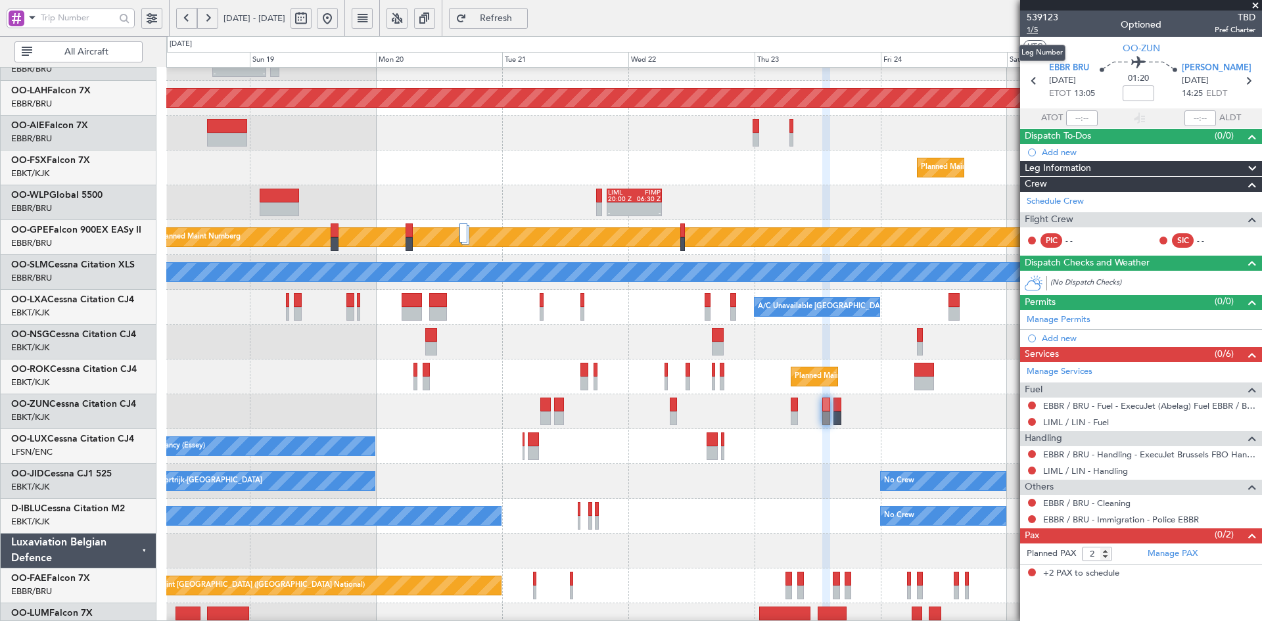
click at [1026, 26] on span "1/5" at bounding box center [1042, 29] width 32 height 11
click at [1067, 195] on link "Schedule Crew" at bounding box center [1054, 201] width 57 height 13
click at [1251, 6] on span at bounding box center [1254, 6] width 13 height 12
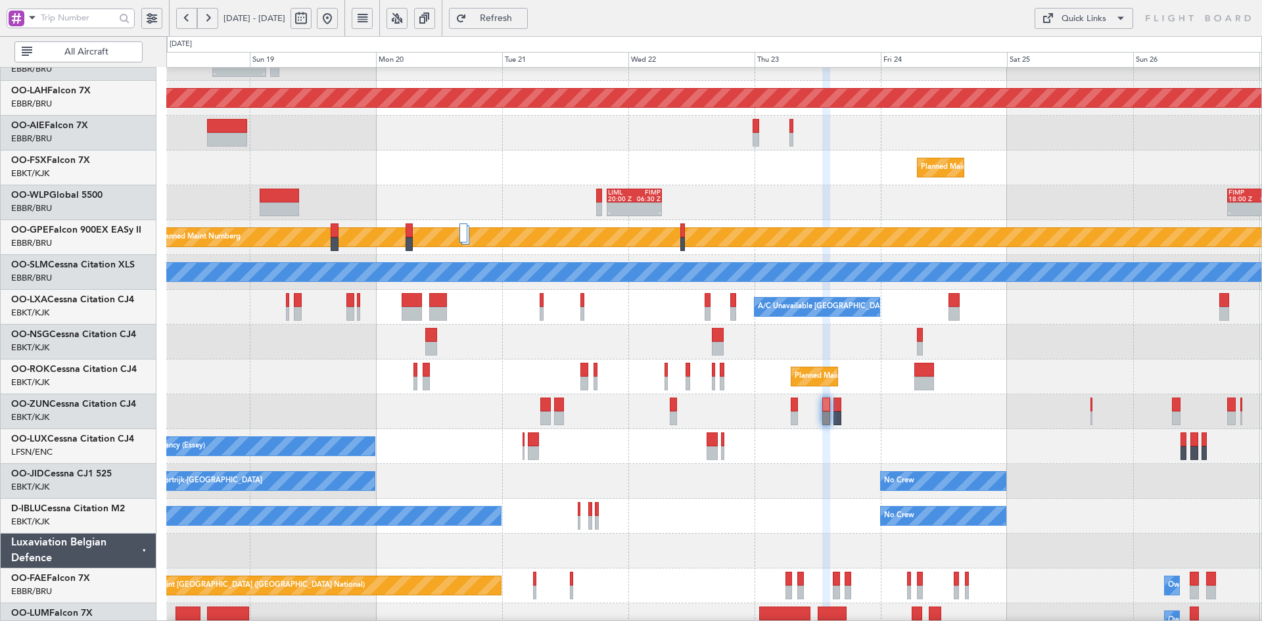
type input "0"
click at [1052, 349] on div at bounding box center [713, 342] width 1095 height 35
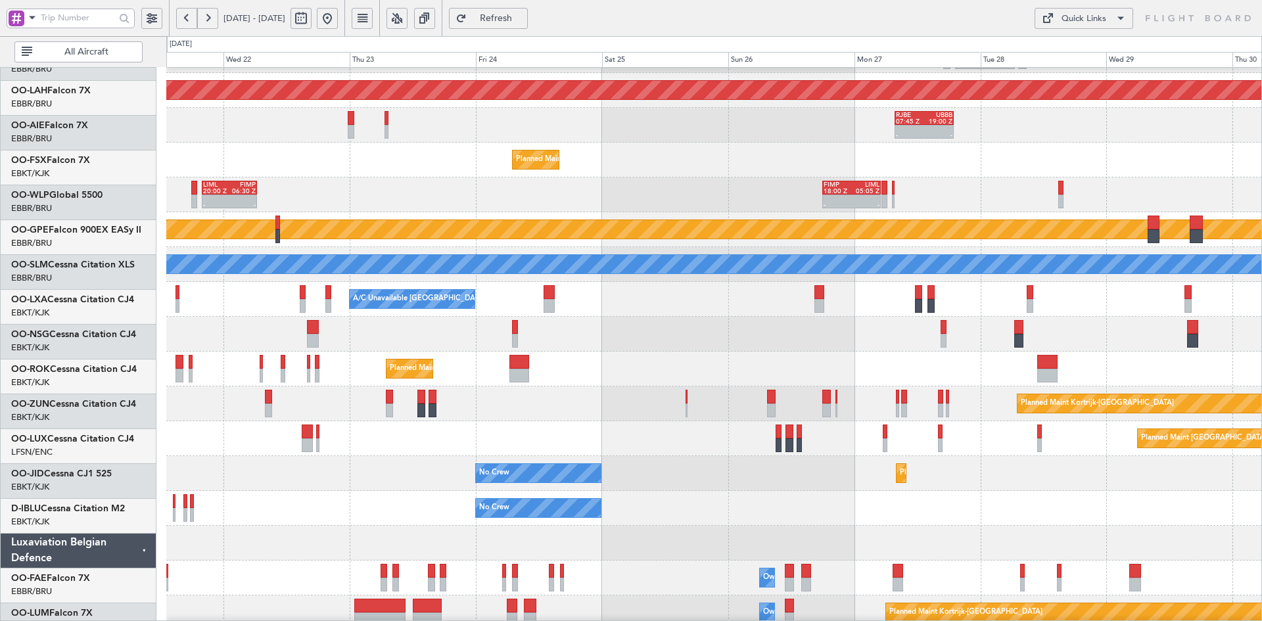
click at [445, 432] on div "Planned Maint Paris (Le Bourget) No Crew Paris (Le Bourget) No Crew Nancy (Esse…" at bounding box center [713, 438] width 1095 height 35
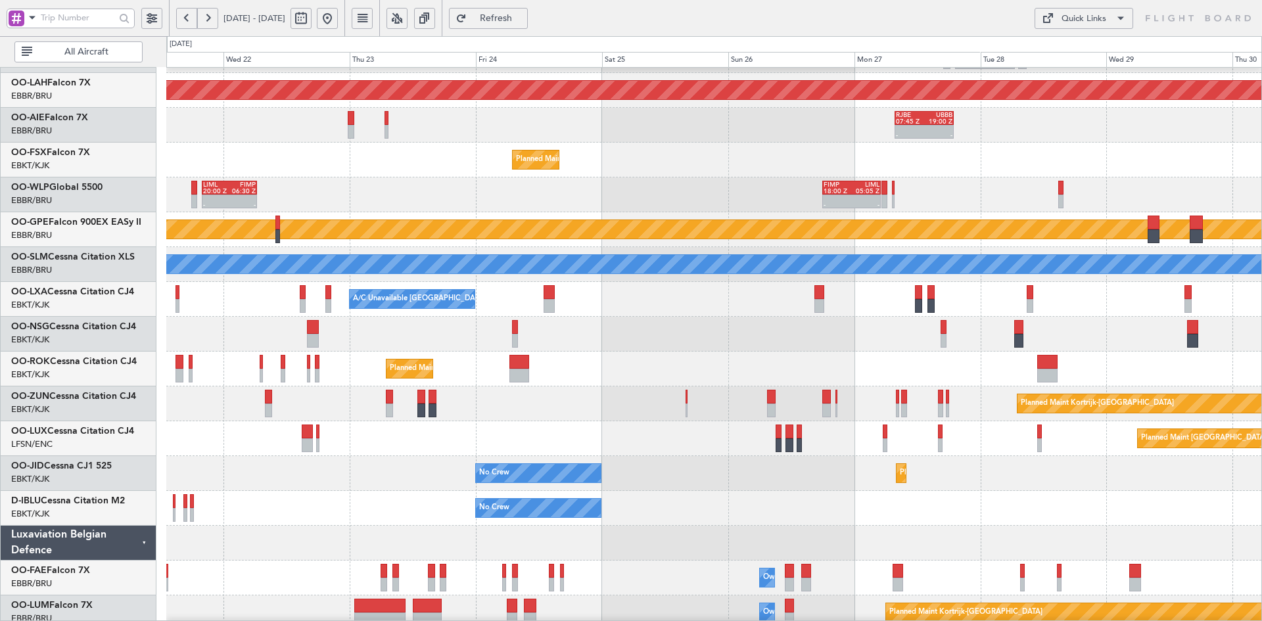
scroll to position [143, 0]
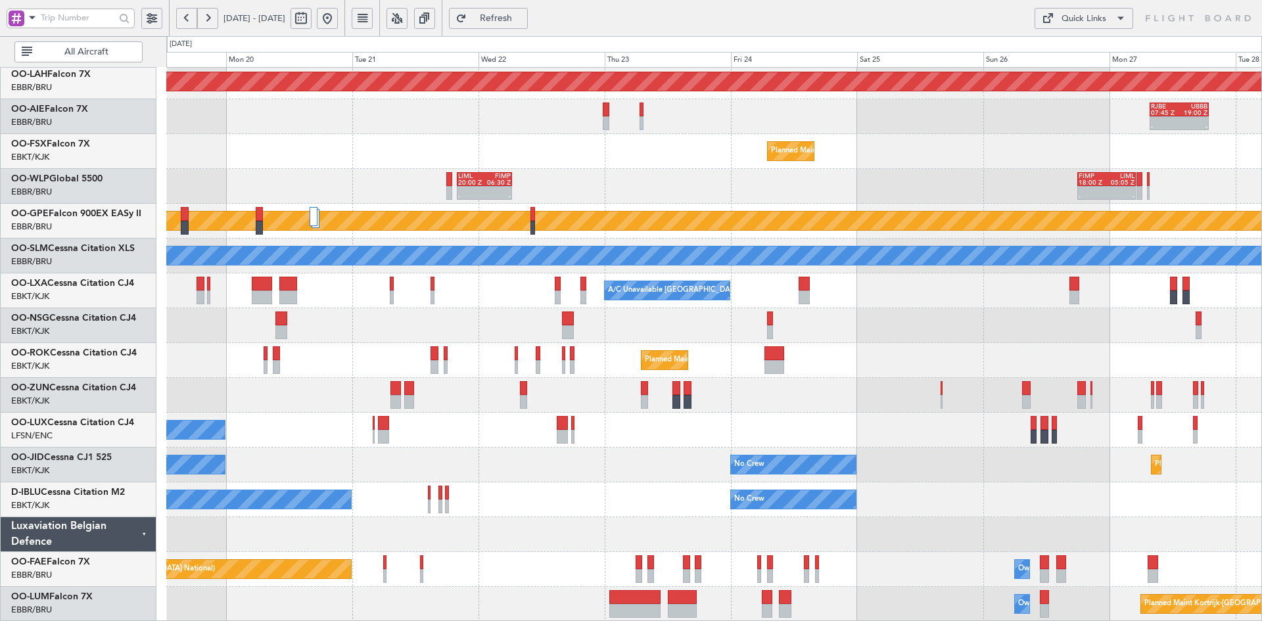
click at [661, 472] on div "No Crew Planned Maint Kortrijk-Wevelgem No Crew Kortrijk-Wevelgem" at bounding box center [713, 464] width 1095 height 35
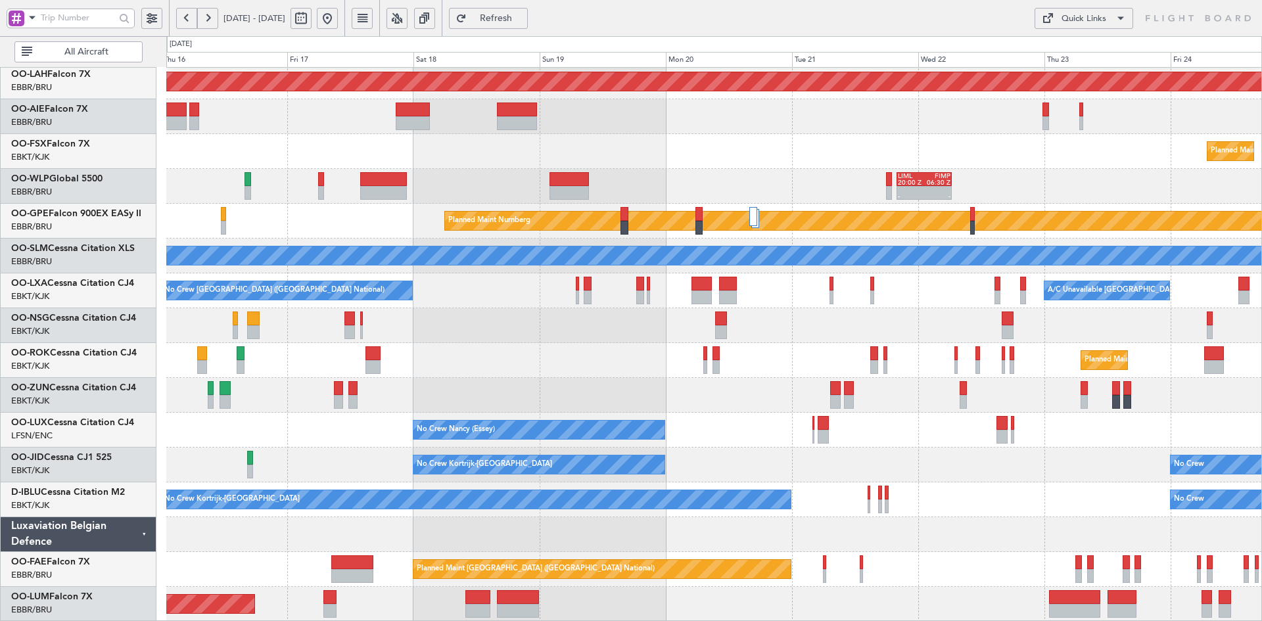
click at [762, 542] on div "- - EBBR 17:05 Z VRMU 03:10 Z Planned Maint Brussels (Brussels National) Planne…" at bounding box center [713, 273] width 1095 height 696
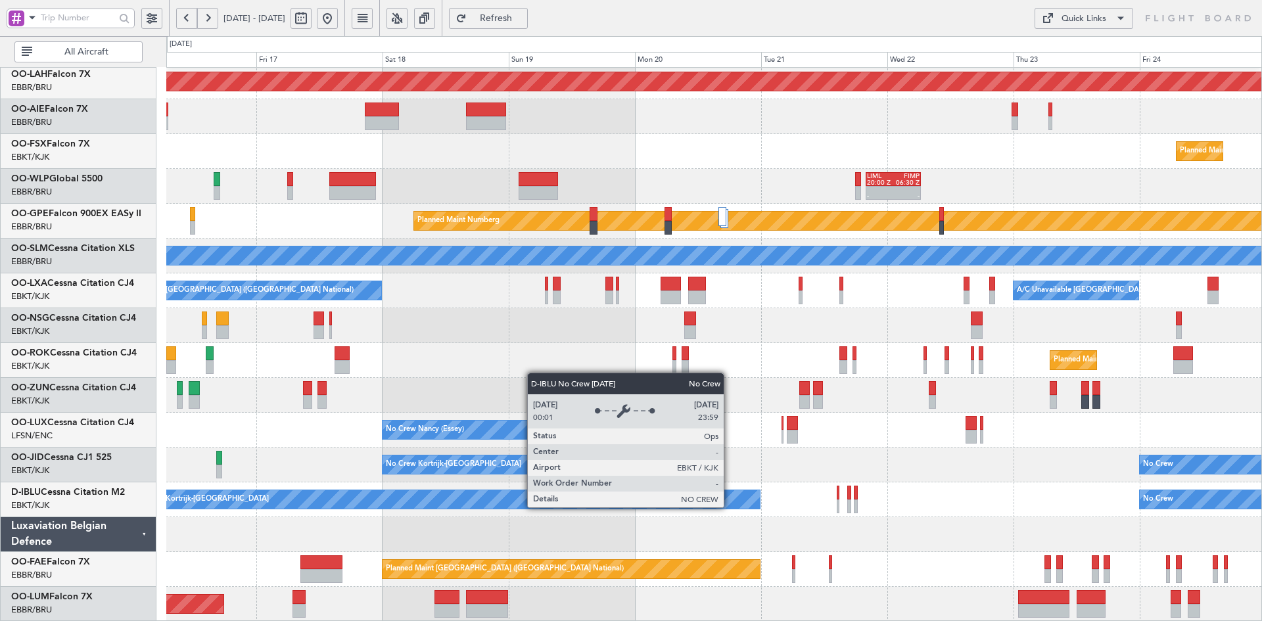
click at [706, 497] on div "No Crew Kortrijk-[GEOGRAPHIC_DATA]" at bounding box center [444, 499] width 629 height 18
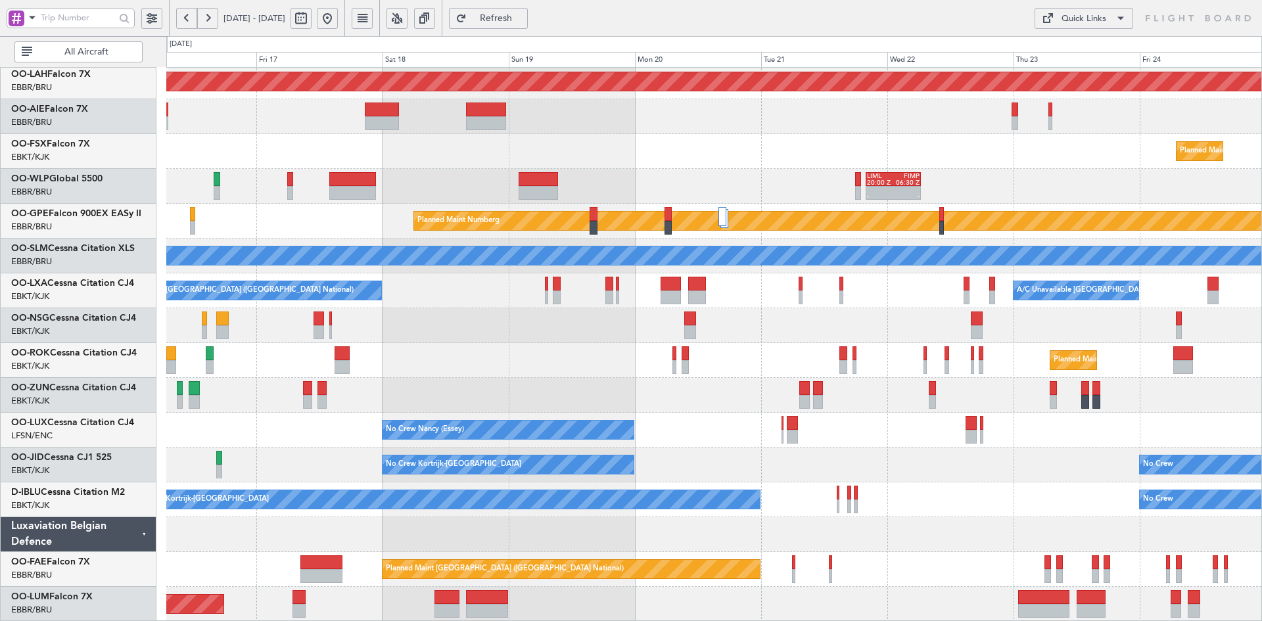
click at [924, 490] on div "No Crew No Crew Kortrijk-Wevelgem" at bounding box center [713, 499] width 1095 height 35
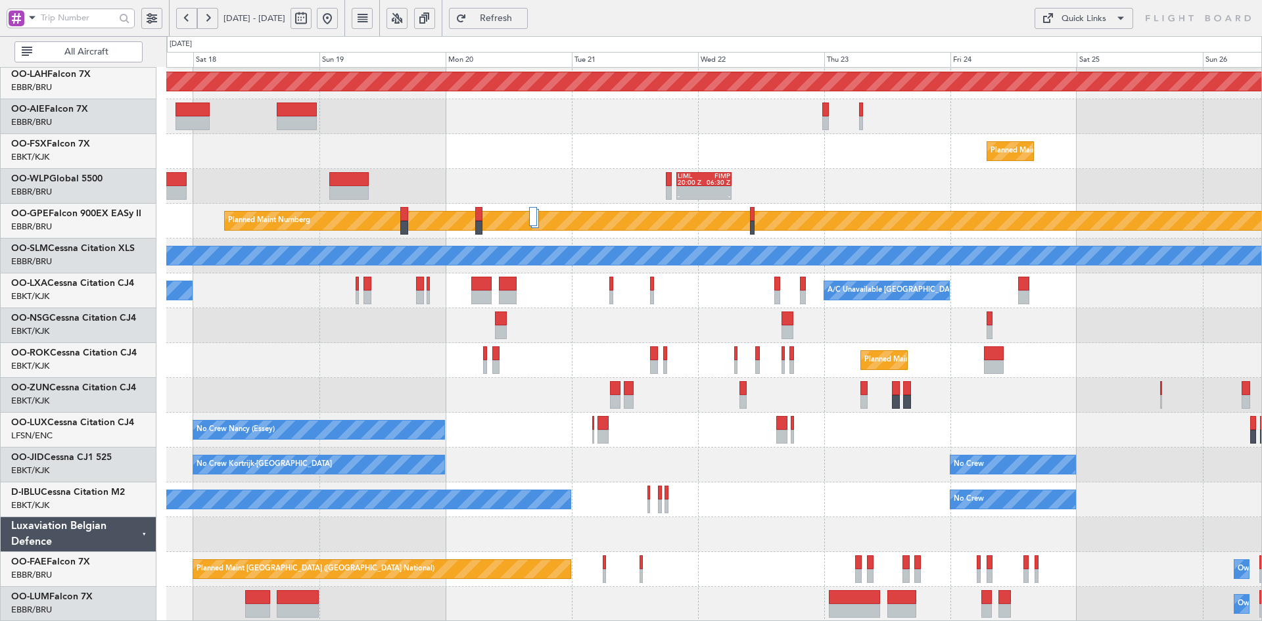
click at [909, 336] on div at bounding box center [713, 325] width 1095 height 35
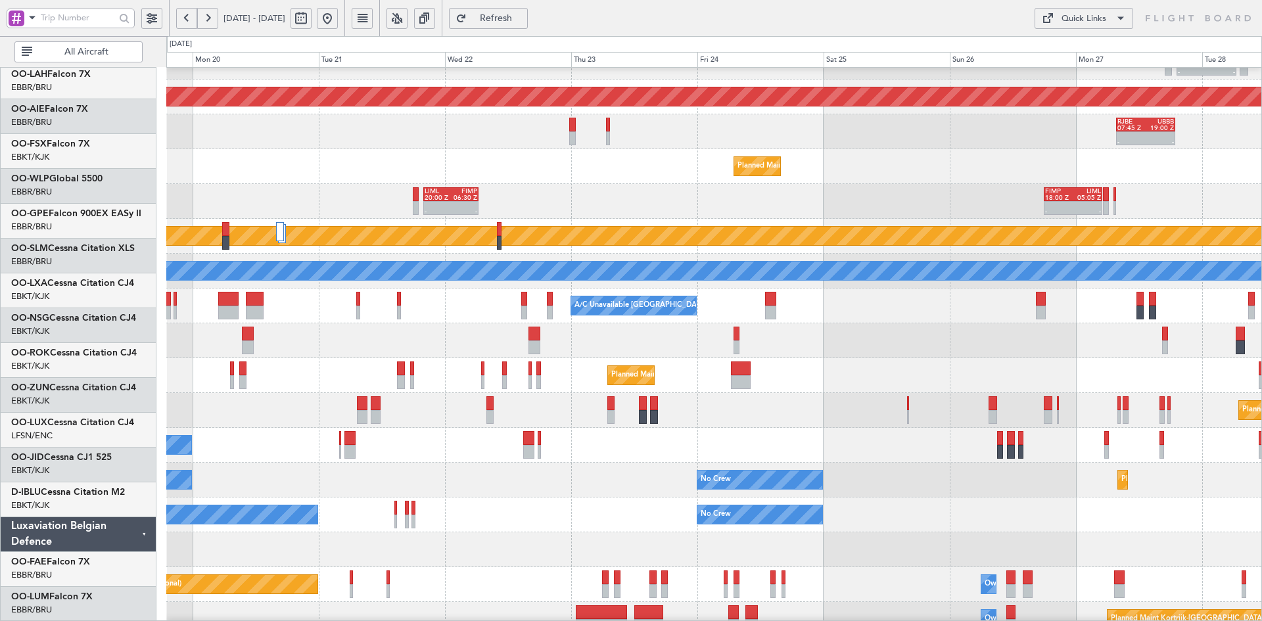
scroll to position [127, 0]
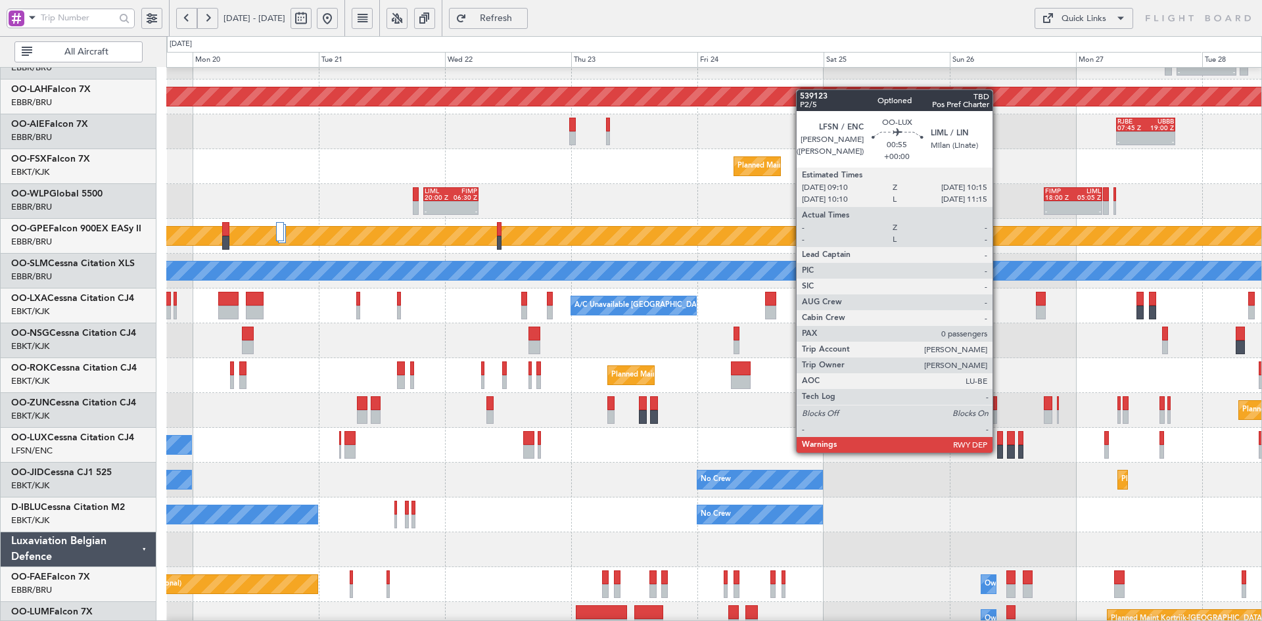
click at [998, 451] on div at bounding box center [1000, 452] width 6 height 14
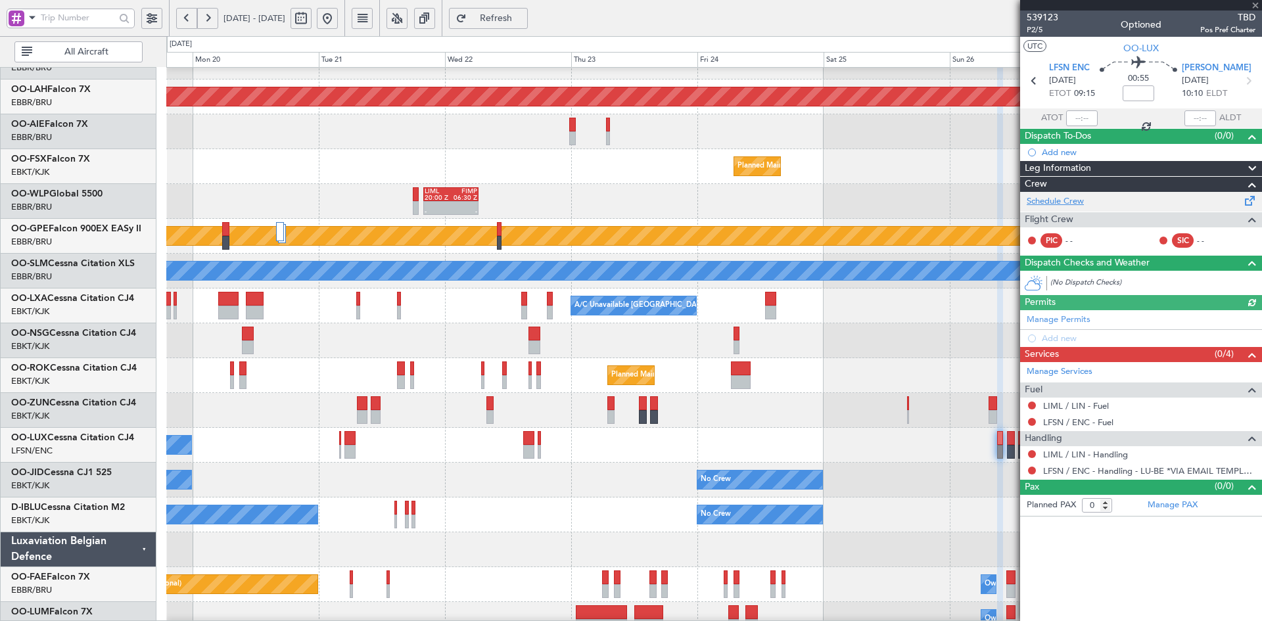
click at [1078, 203] on link "Schedule Crew" at bounding box center [1054, 201] width 57 height 13
click at [1256, 5] on span at bounding box center [1254, 6] width 13 height 12
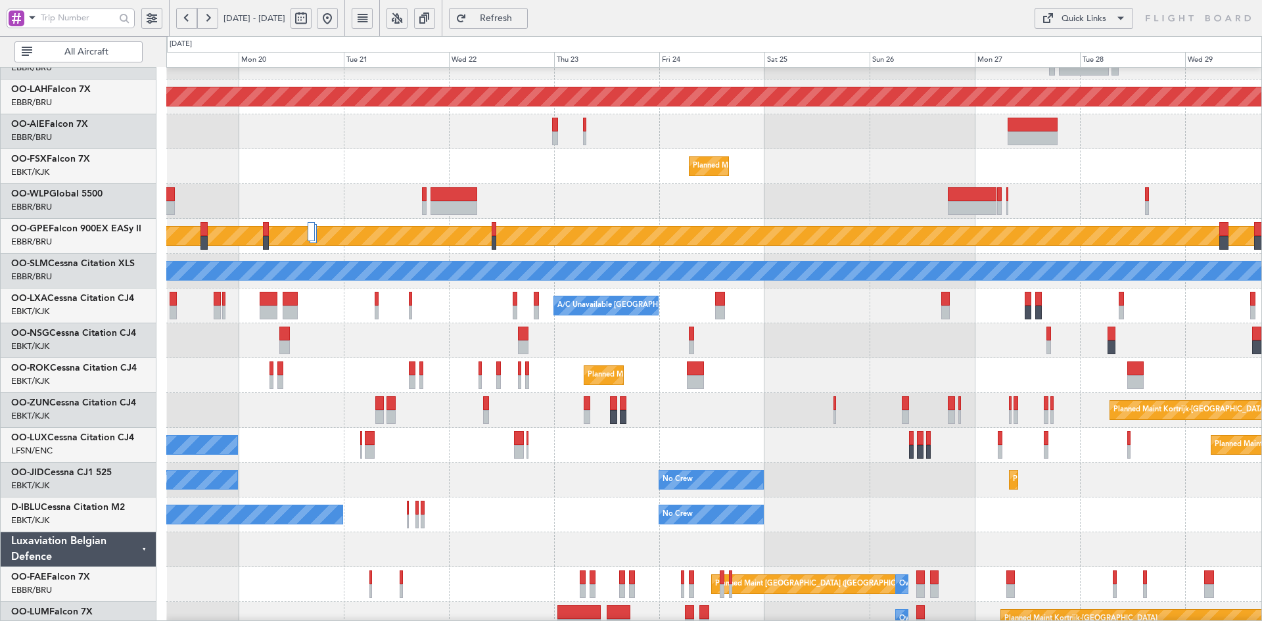
click at [338, 18] on button at bounding box center [327, 18] width 21 height 21
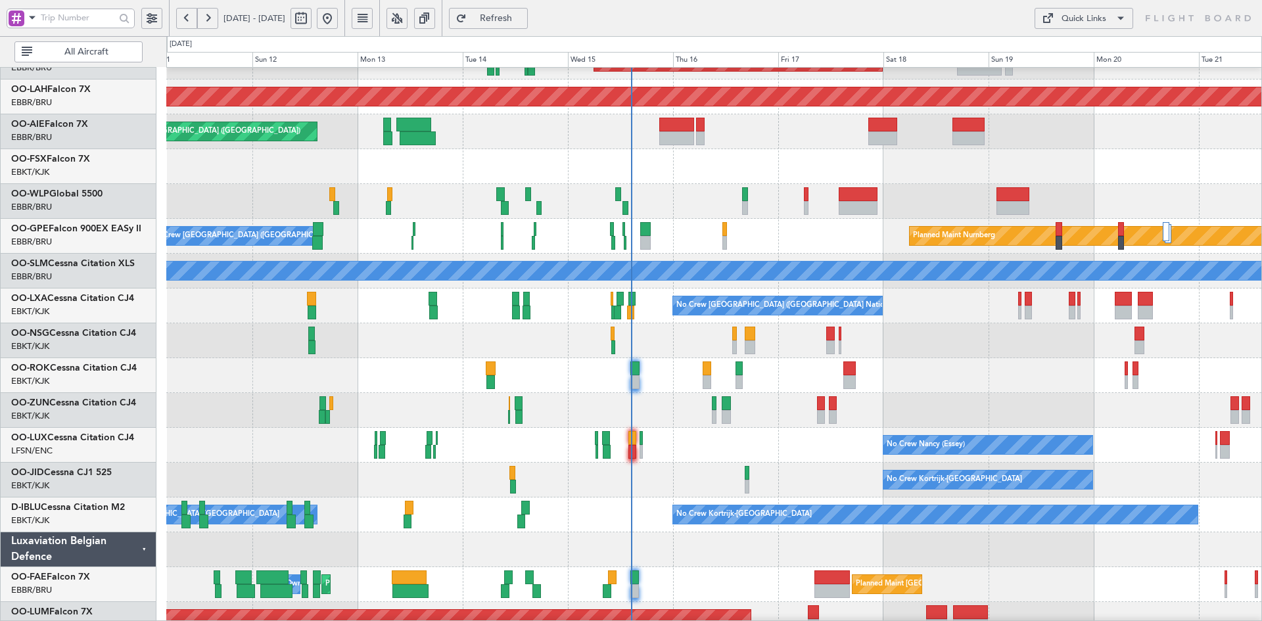
click at [1004, 347] on div at bounding box center [713, 340] width 1095 height 35
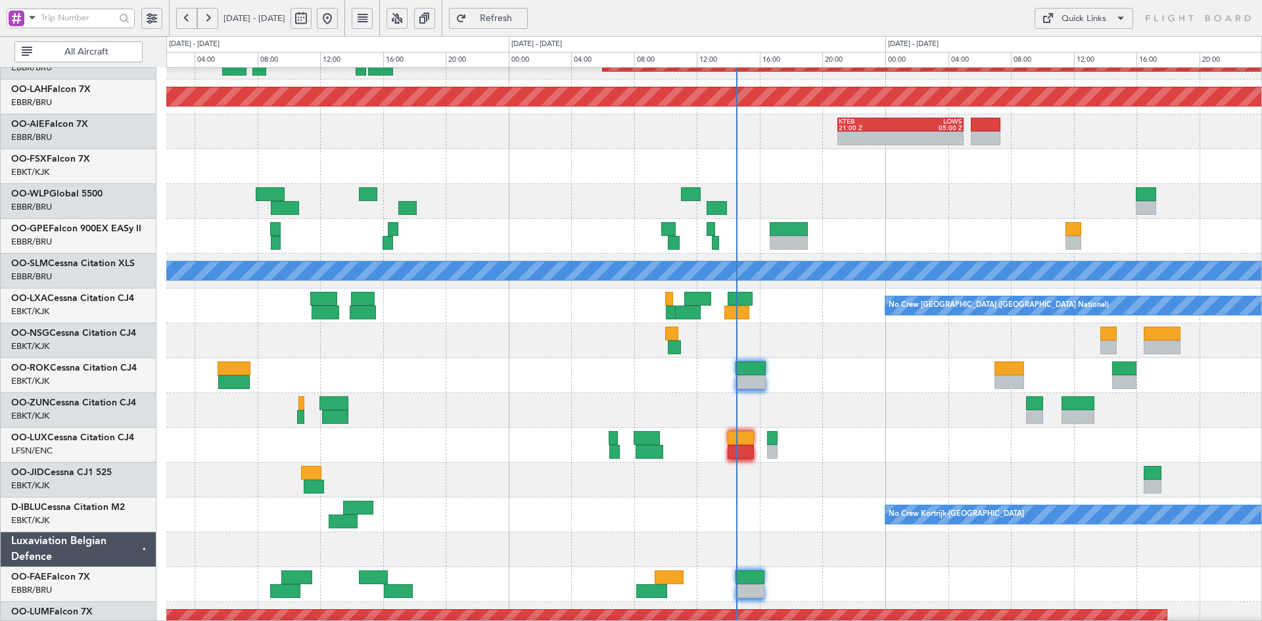
scroll to position [124, 0]
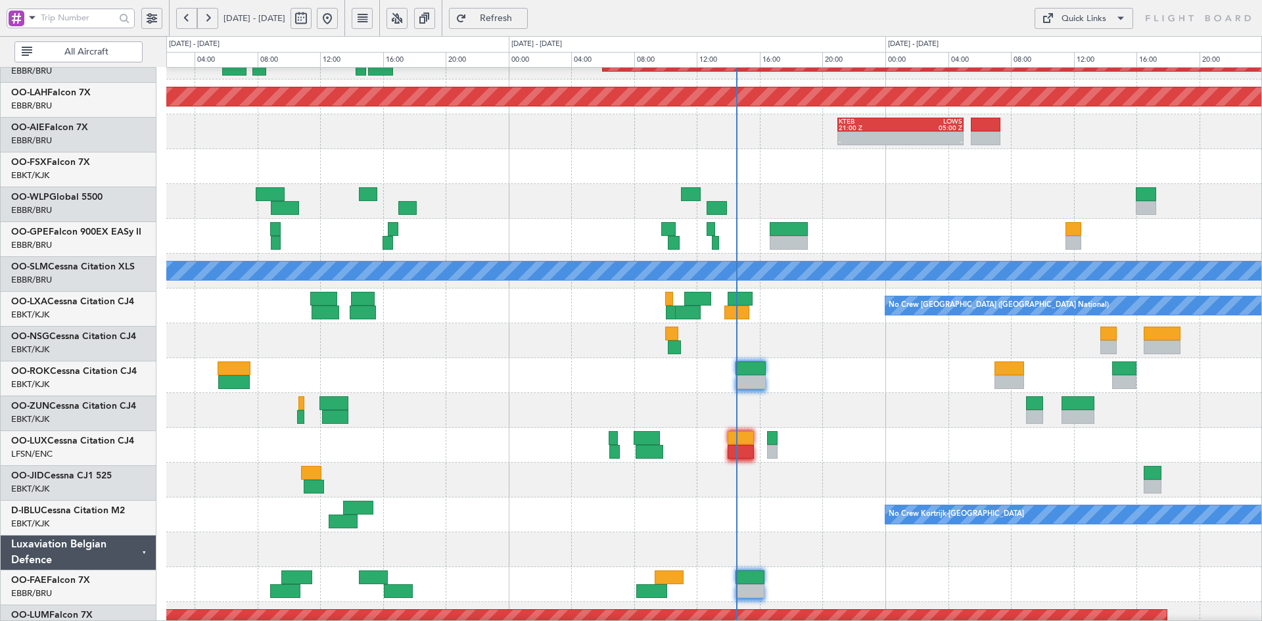
click at [732, 346] on div at bounding box center [713, 340] width 1095 height 35
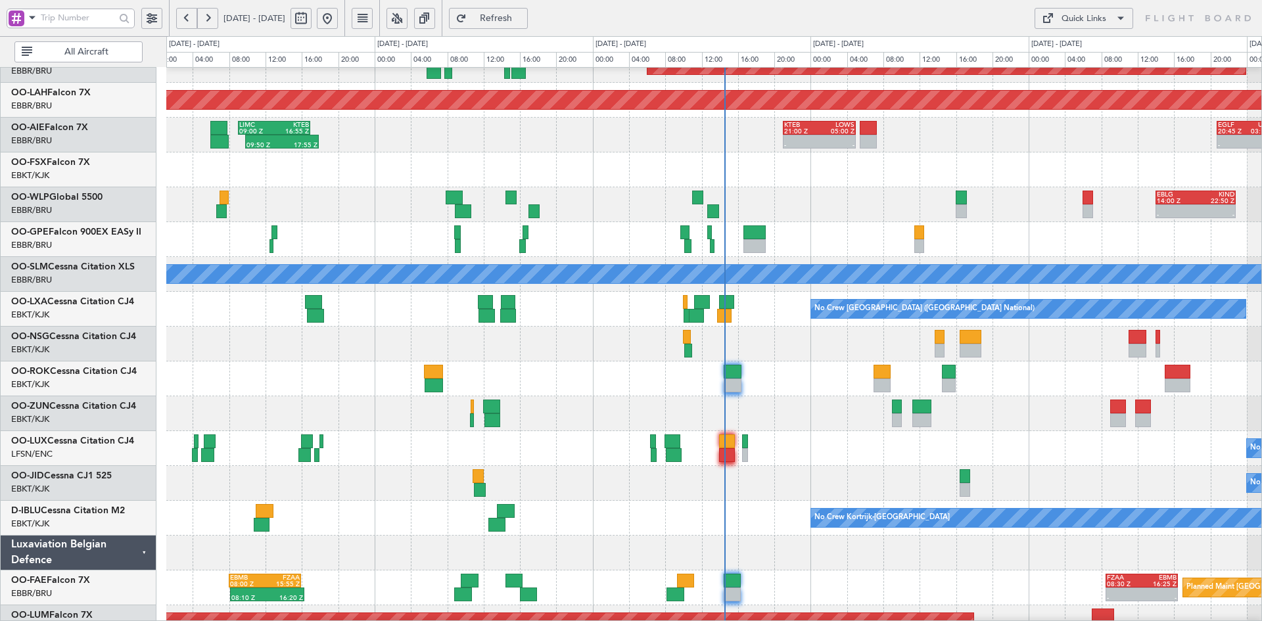
scroll to position [123, 0]
click at [886, 440] on div "No Crew Nancy (Essey)" at bounding box center [713, 448] width 1095 height 35
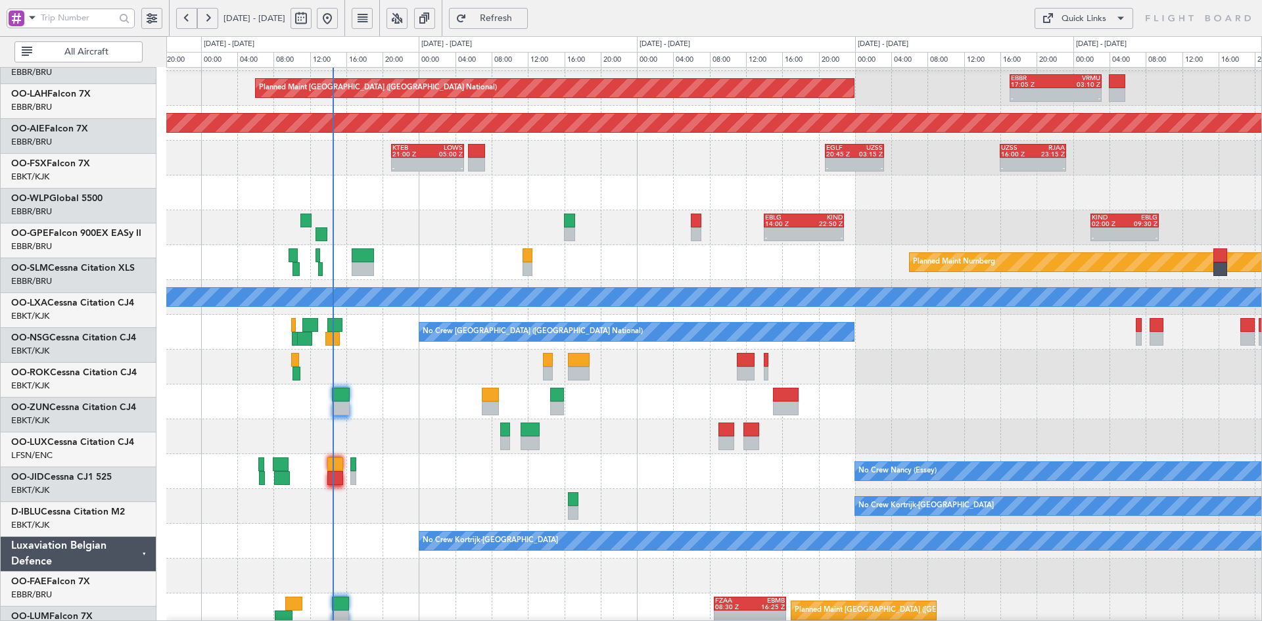
scroll to position [101, 0]
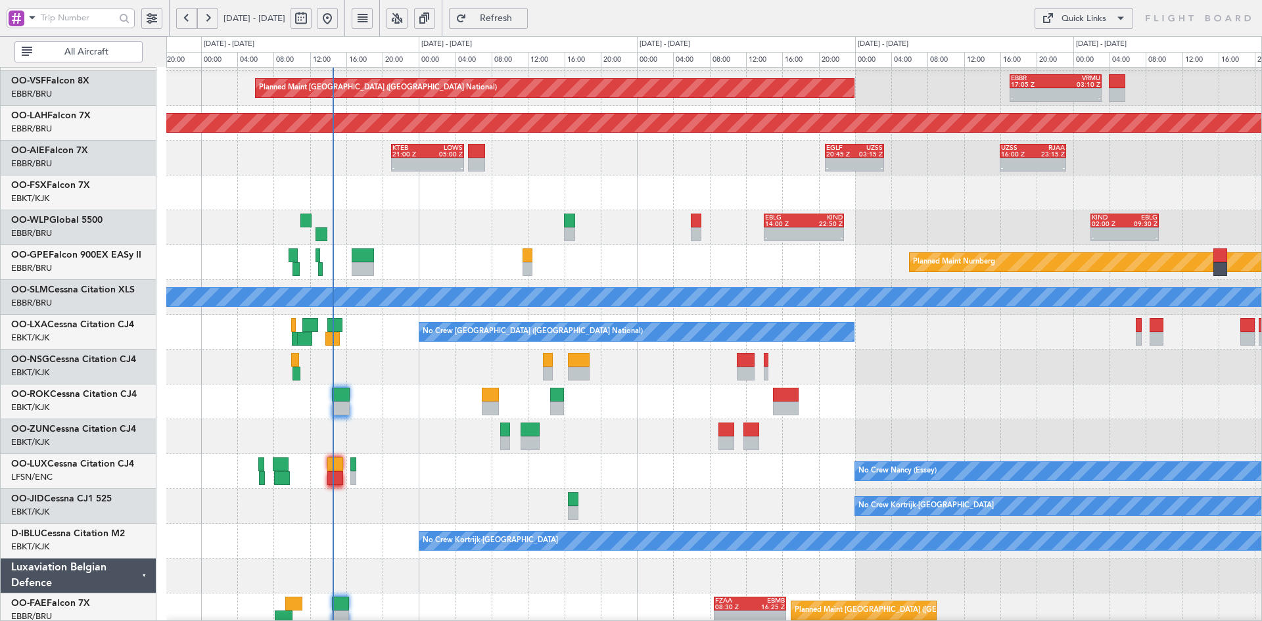
click at [1036, 403] on div at bounding box center [713, 401] width 1095 height 35
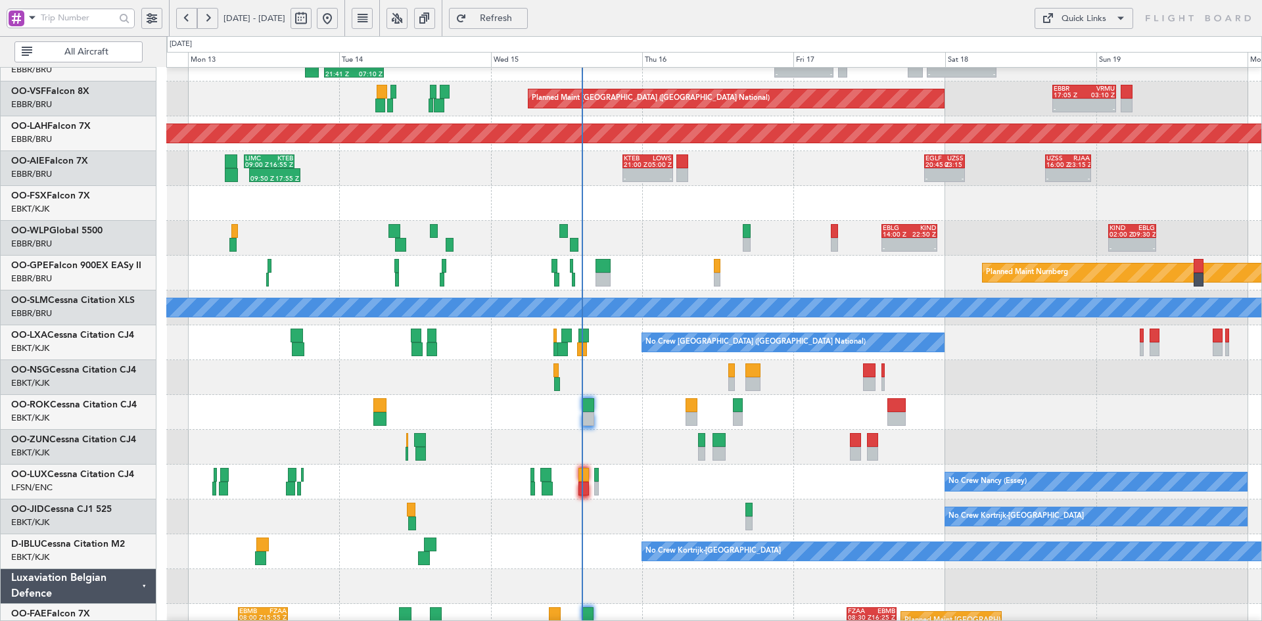
click at [1048, 413] on div at bounding box center [713, 412] width 1095 height 35
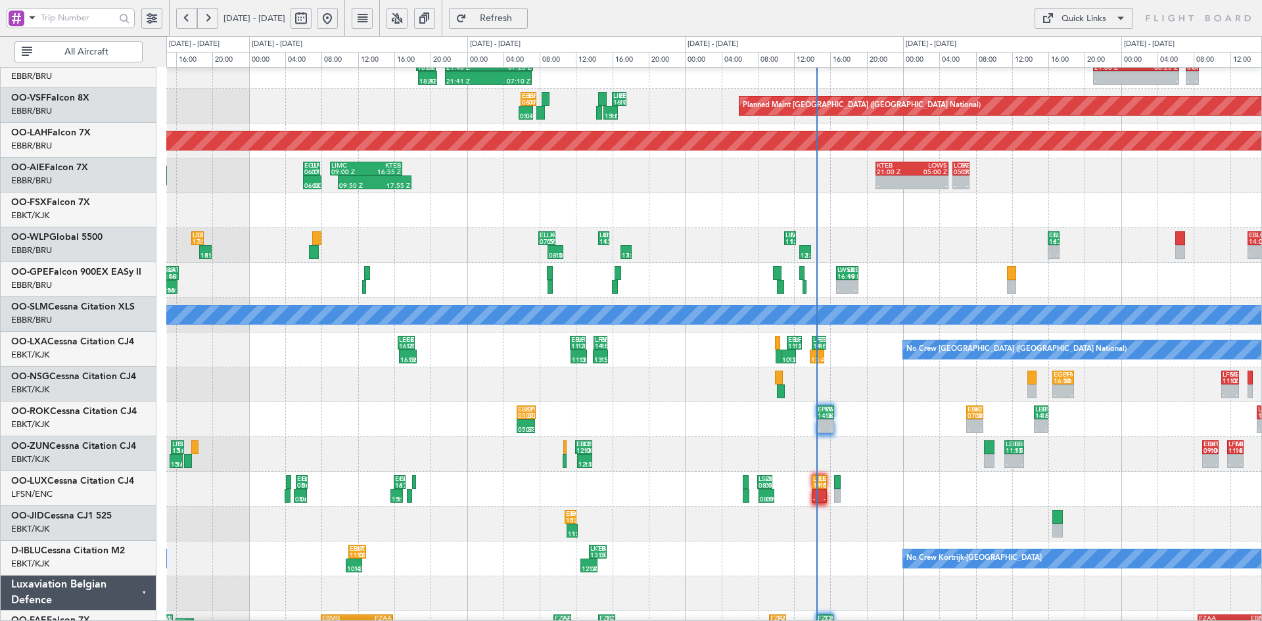
click at [869, 236] on div "LIML 11:00 Z EBLG 12:15 Z 12:40 Z 13:55 Z 17:00 Z 18:10 Z LIRN 14:30 Z LIML 15:…" at bounding box center [713, 245] width 1095 height 35
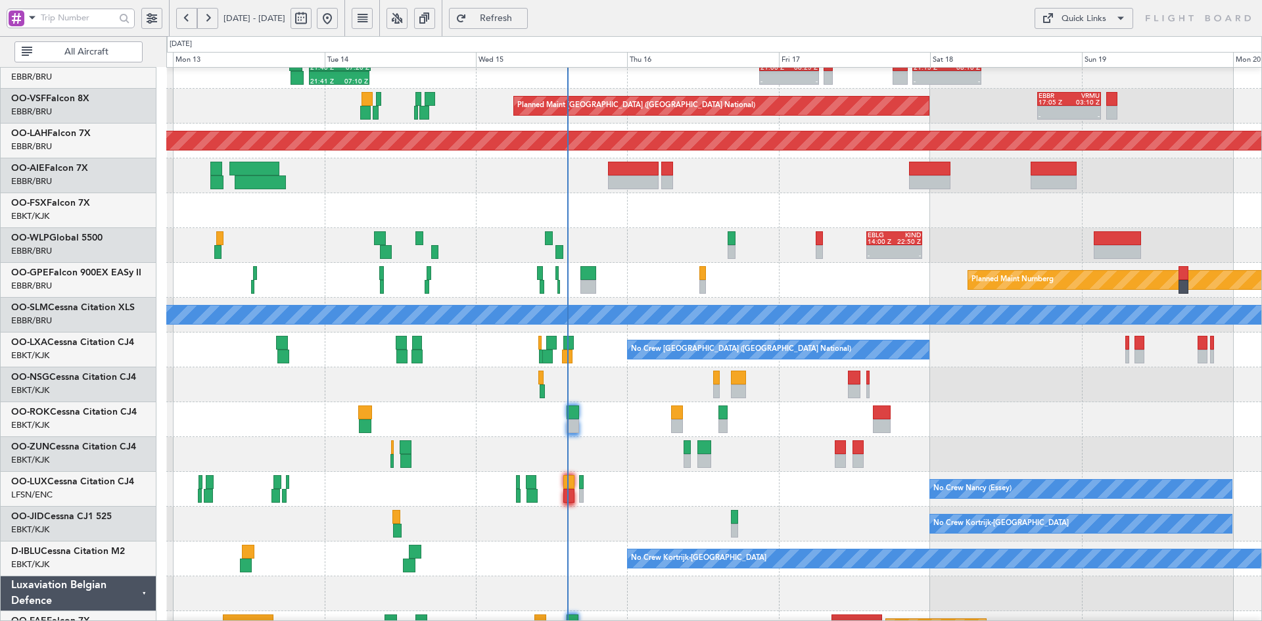
scroll to position [87, 0]
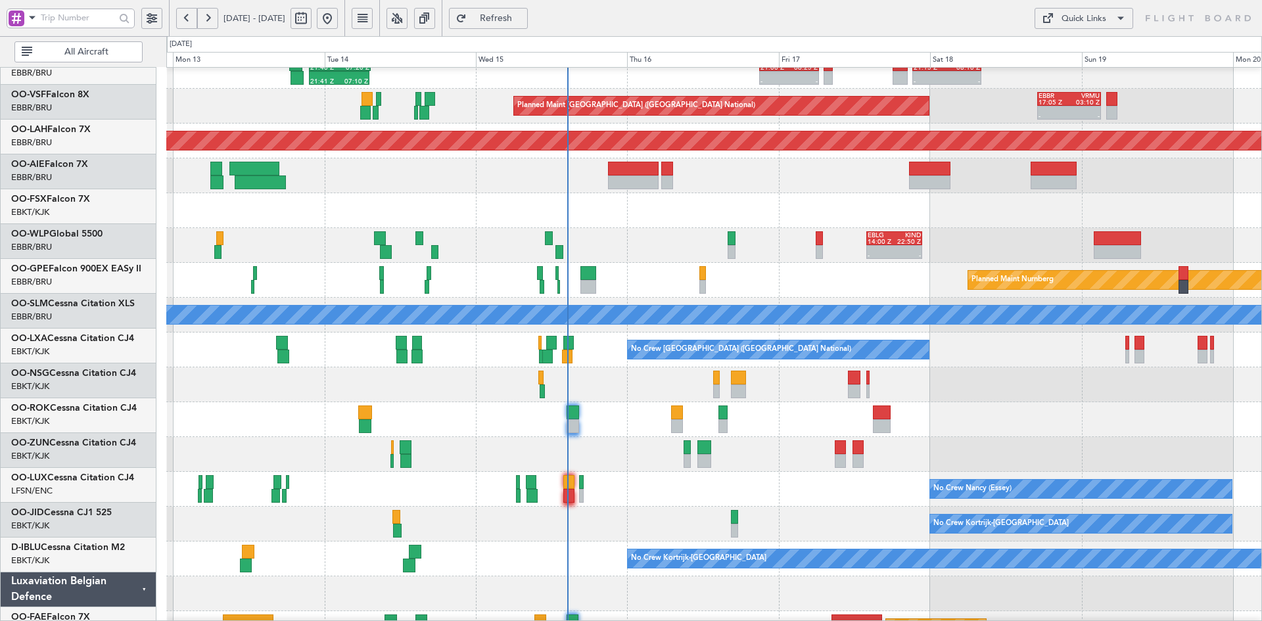
click at [654, 216] on div at bounding box center [713, 210] width 1095 height 35
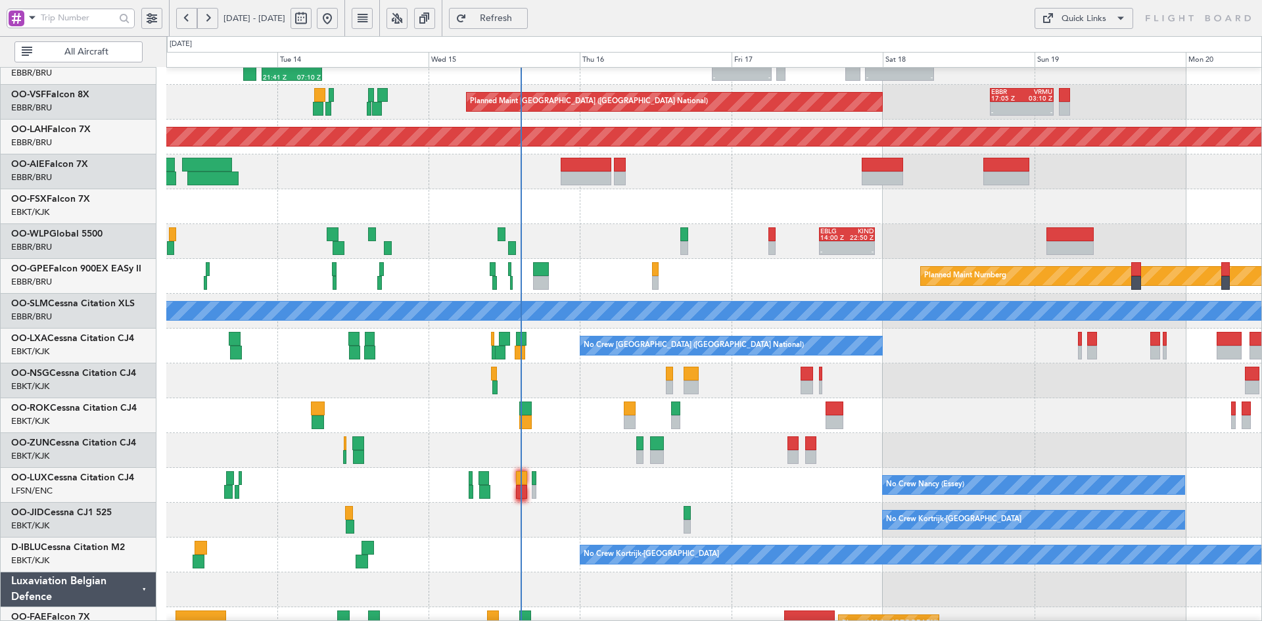
click at [210, 398] on div at bounding box center [713, 415] width 1095 height 35
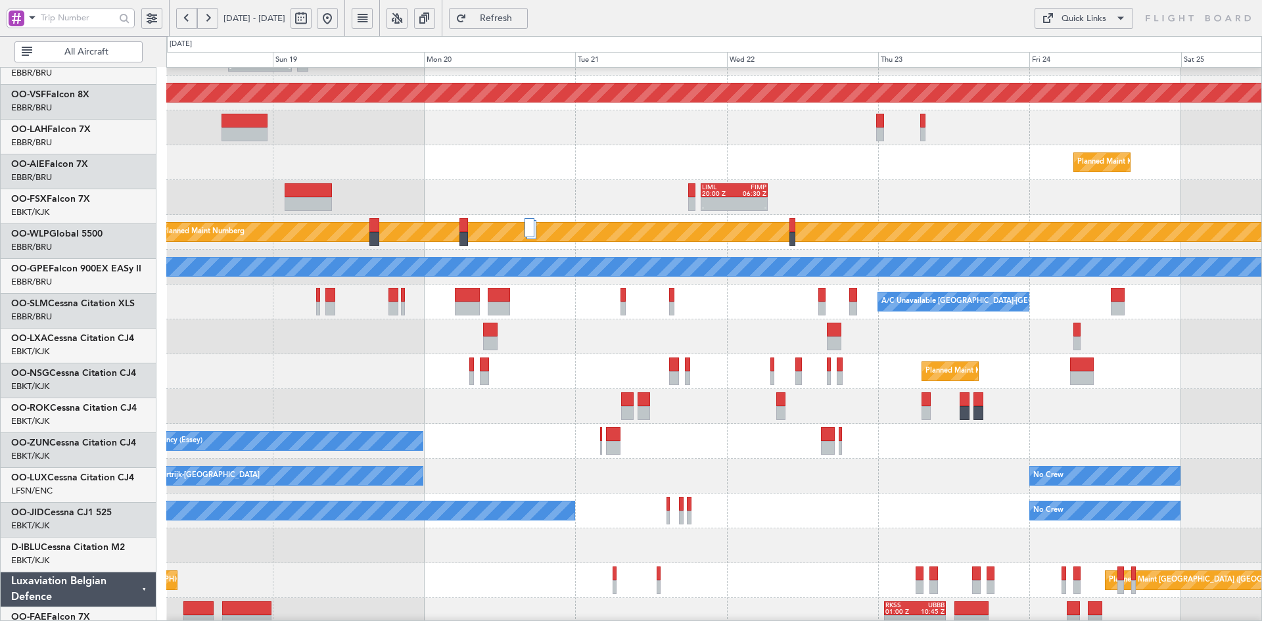
scroll to position [131, 0]
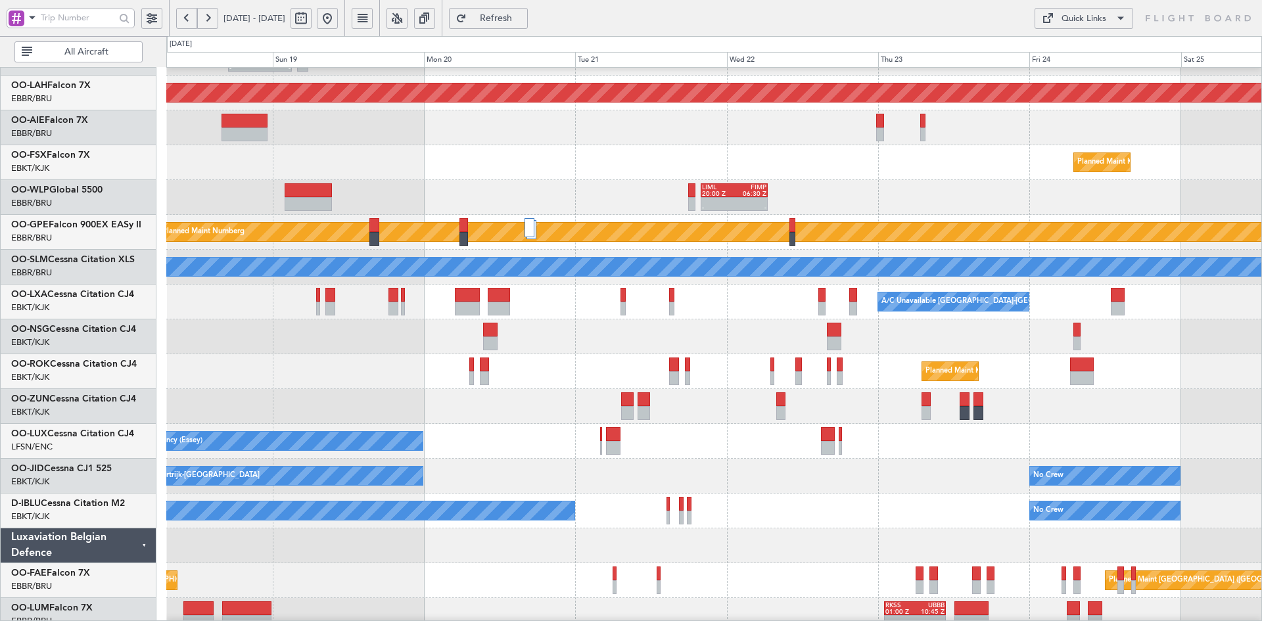
click at [951, 442] on div "No Crew Nancy (Essey)" at bounding box center [713, 441] width 1095 height 35
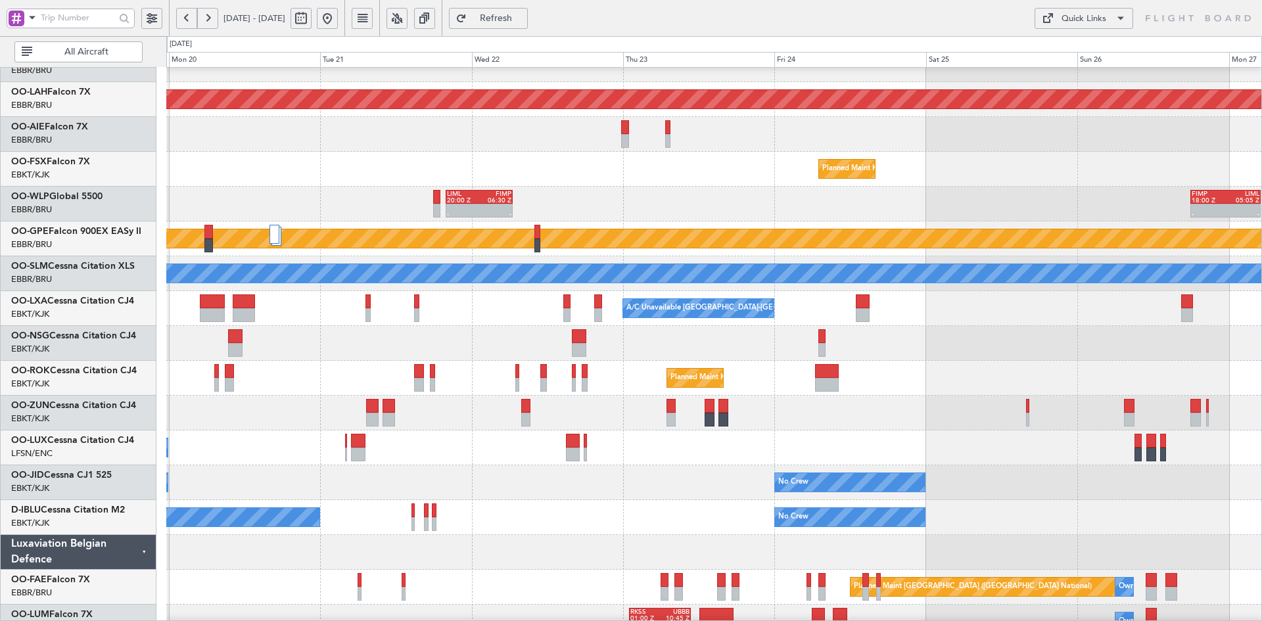
scroll to position [143, 0]
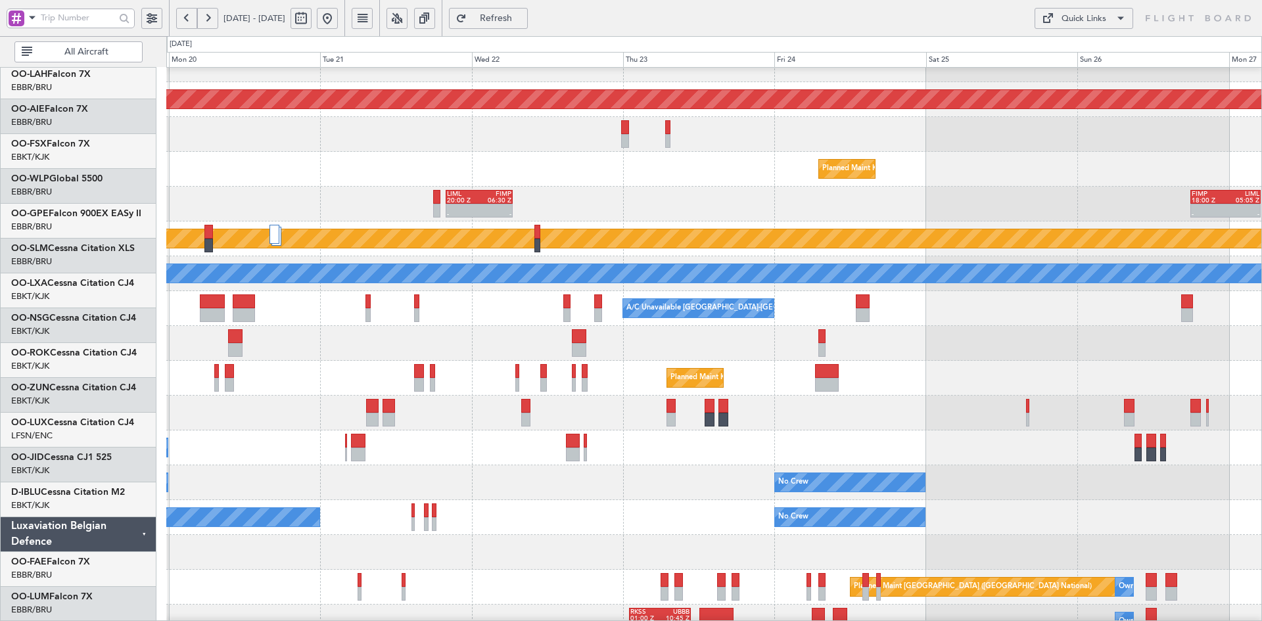
click at [691, 361] on div "Planned Maint Kortrijk-[GEOGRAPHIC_DATA]" at bounding box center [713, 378] width 1095 height 35
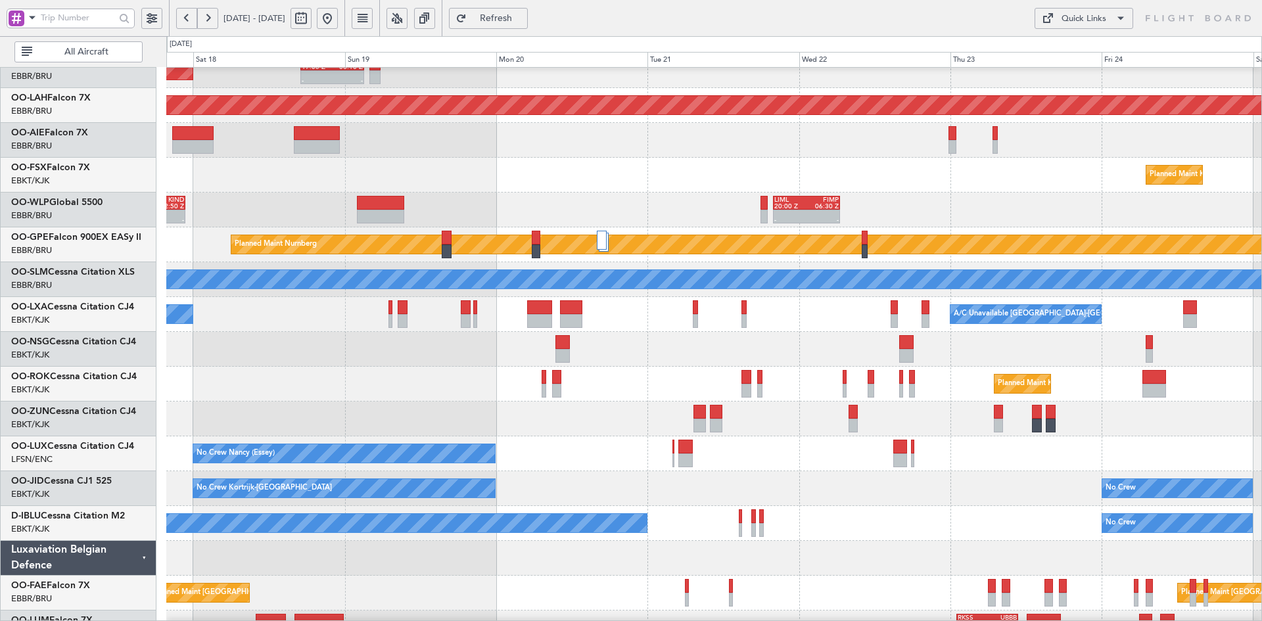
scroll to position [118, 0]
click at [1112, 166] on div "Planned Maint Kortrijk-[GEOGRAPHIC_DATA]" at bounding box center [713, 175] width 1095 height 35
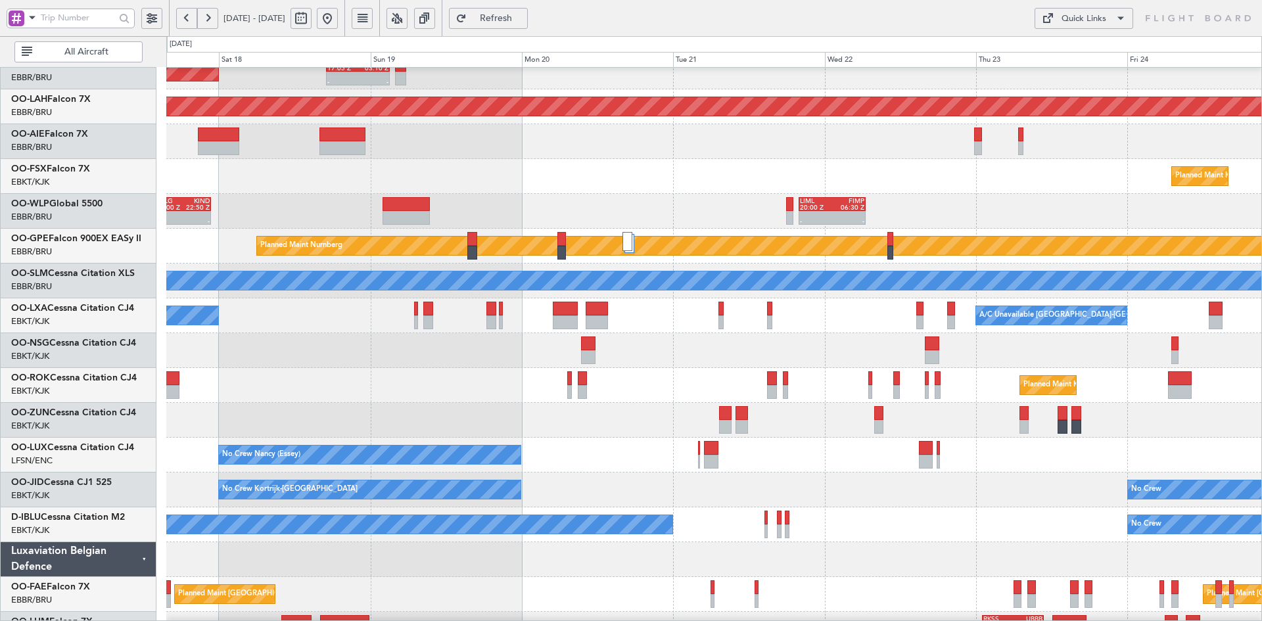
click at [737, 198] on div "- - LIML 20:00 Z FIMP 06:30 Z EBLG 14:00 Z KIND 22:50 Z - -" at bounding box center [713, 211] width 1095 height 35
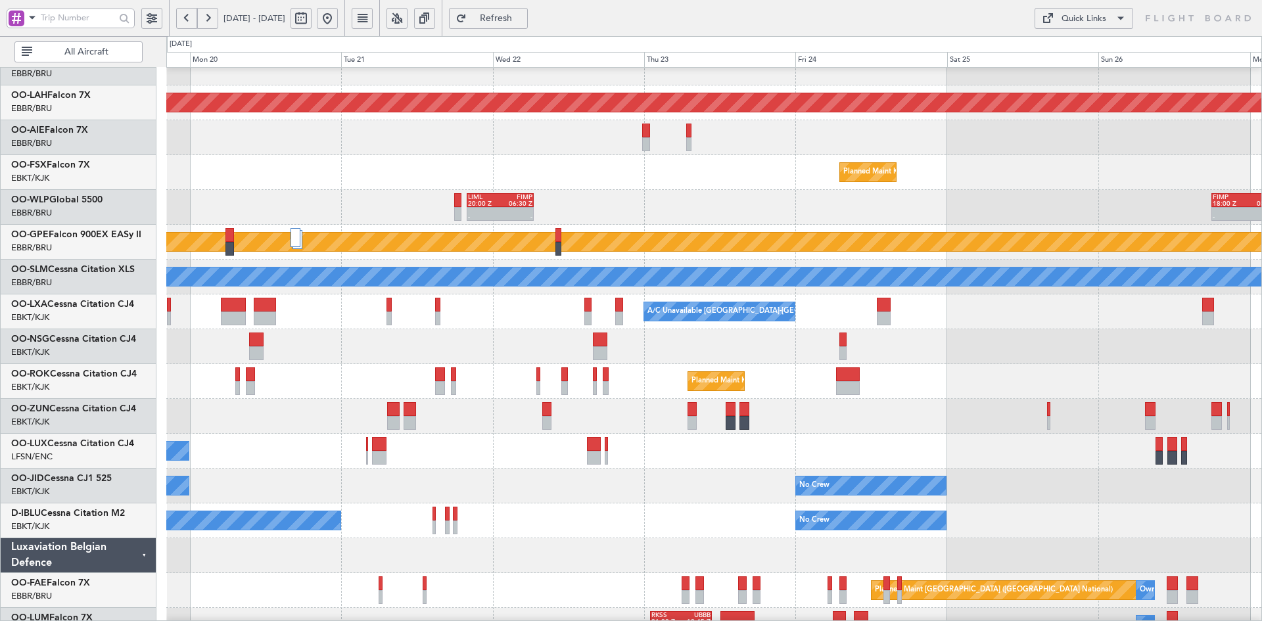
click at [791, 190] on div "Planned Maint Kortrijk-[GEOGRAPHIC_DATA]" at bounding box center [713, 172] width 1095 height 35
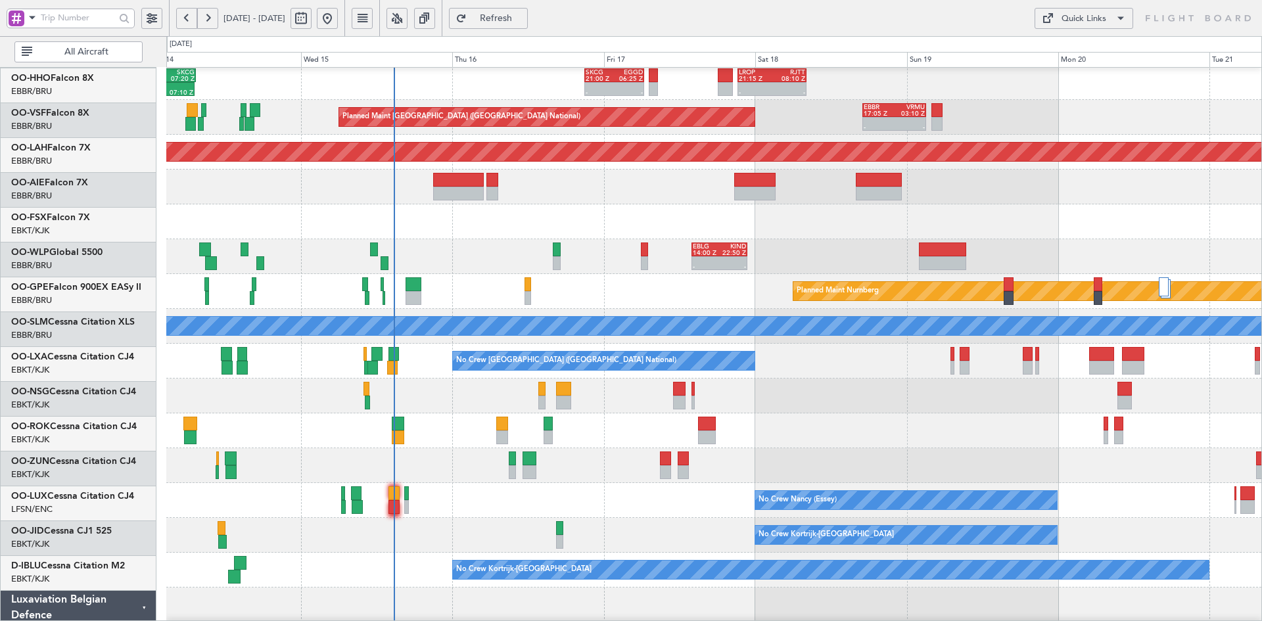
scroll to position [72, 0]
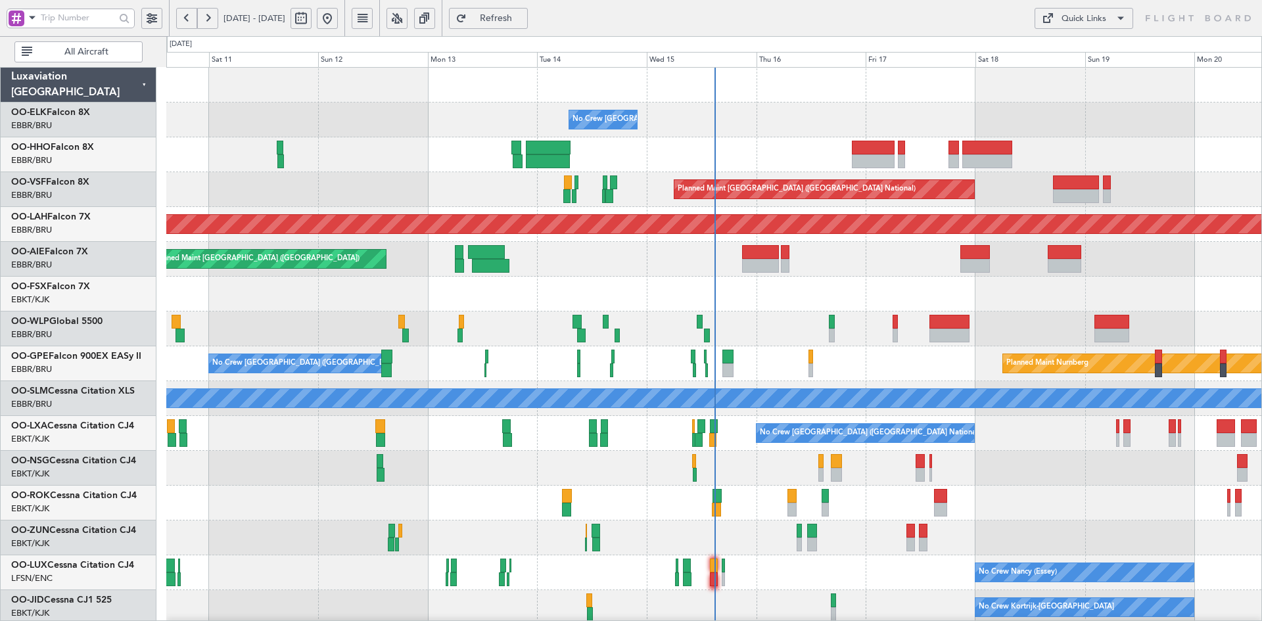
scroll to position [2, 0]
click at [1103, 289] on div "Planned Maint Kortrijk-[GEOGRAPHIC_DATA]" at bounding box center [713, 294] width 1095 height 35
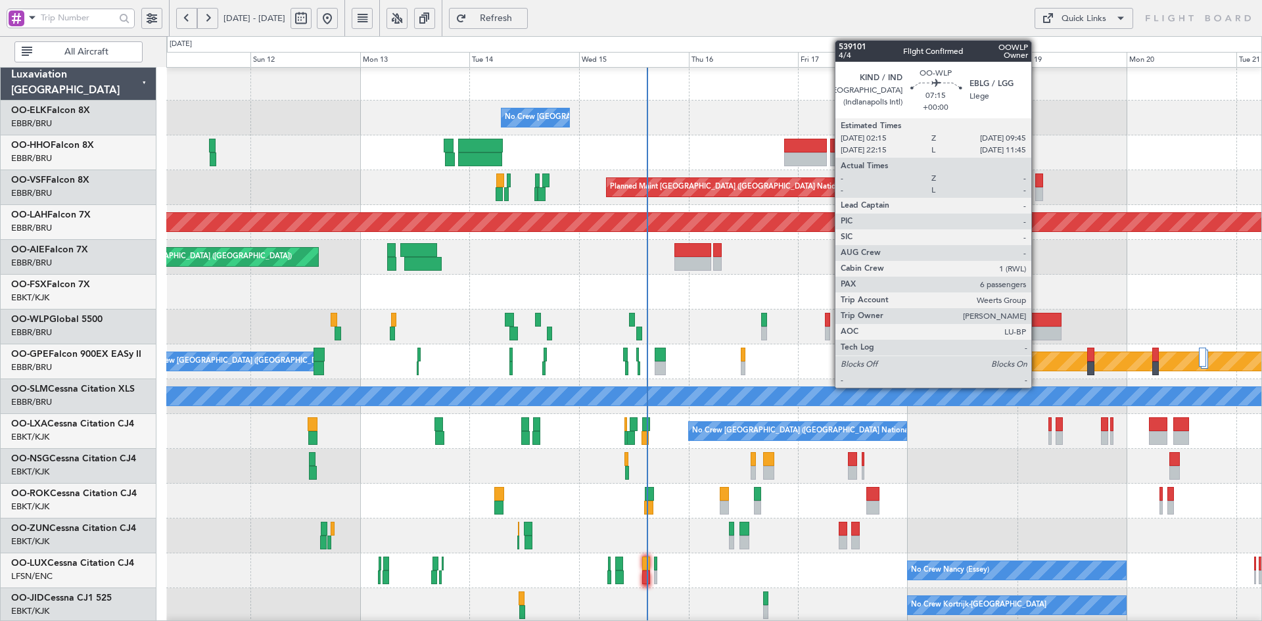
click at [1037, 337] on div at bounding box center [1043, 334] width 35 height 14
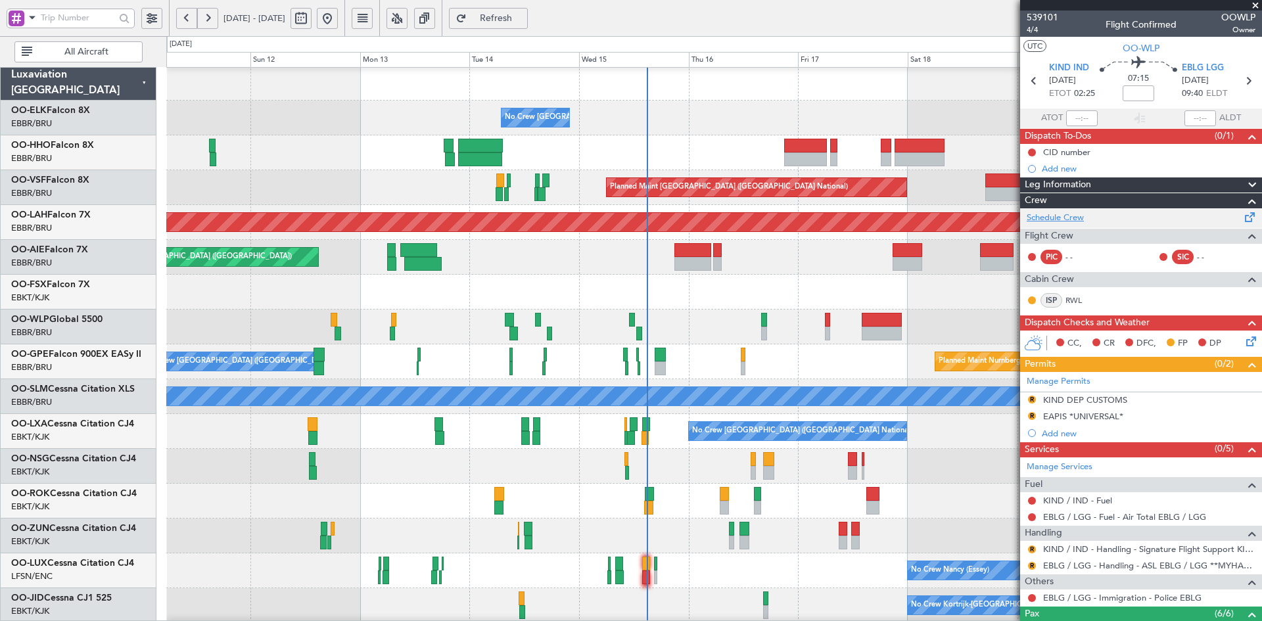
click at [1072, 217] on link "Schedule Crew" at bounding box center [1054, 218] width 57 height 13
click at [1258, 4] on span at bounding box center [1254, 6] width 13 height 12
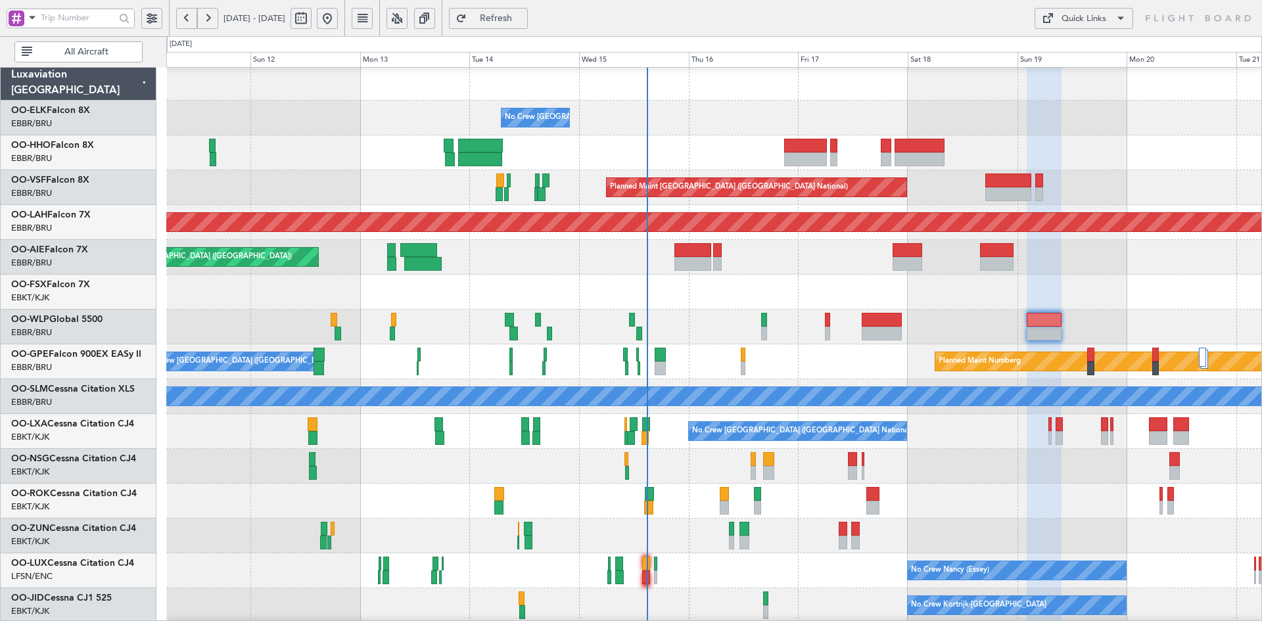
type input "0"
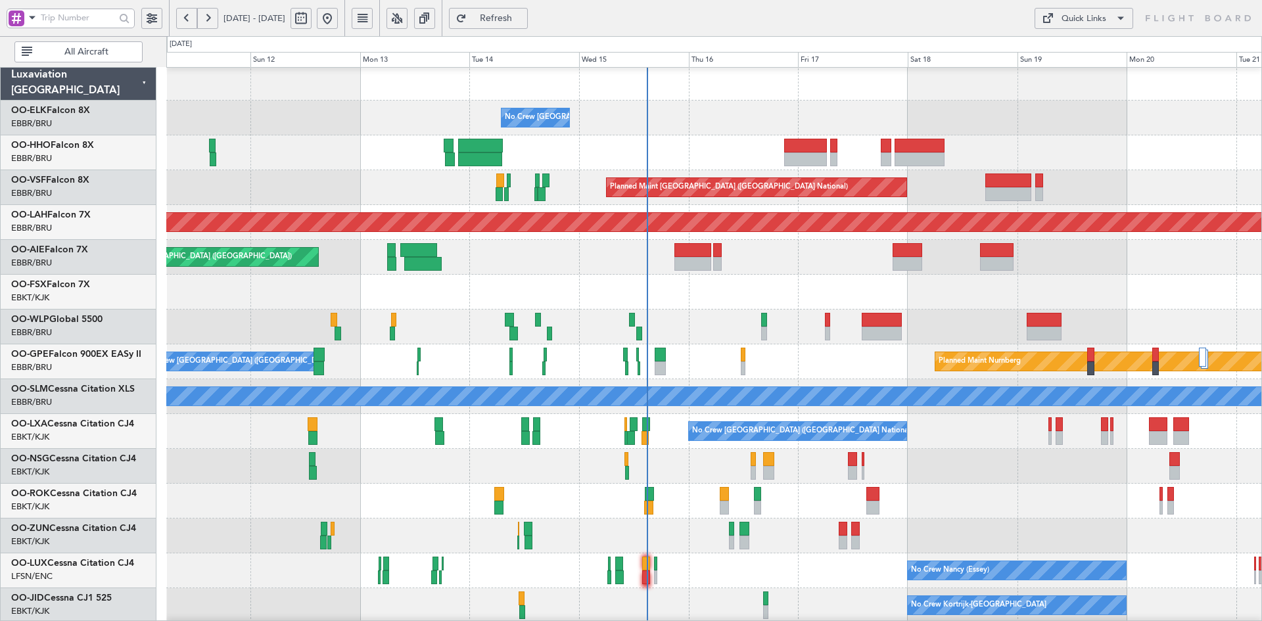
scroll to position [3, 0]
click at [1053, 291] on div "Planned Maint Kortrijk-[GEOGRAPHIC_DATA]" at bounding box center [713, 292] width 1095 height 35
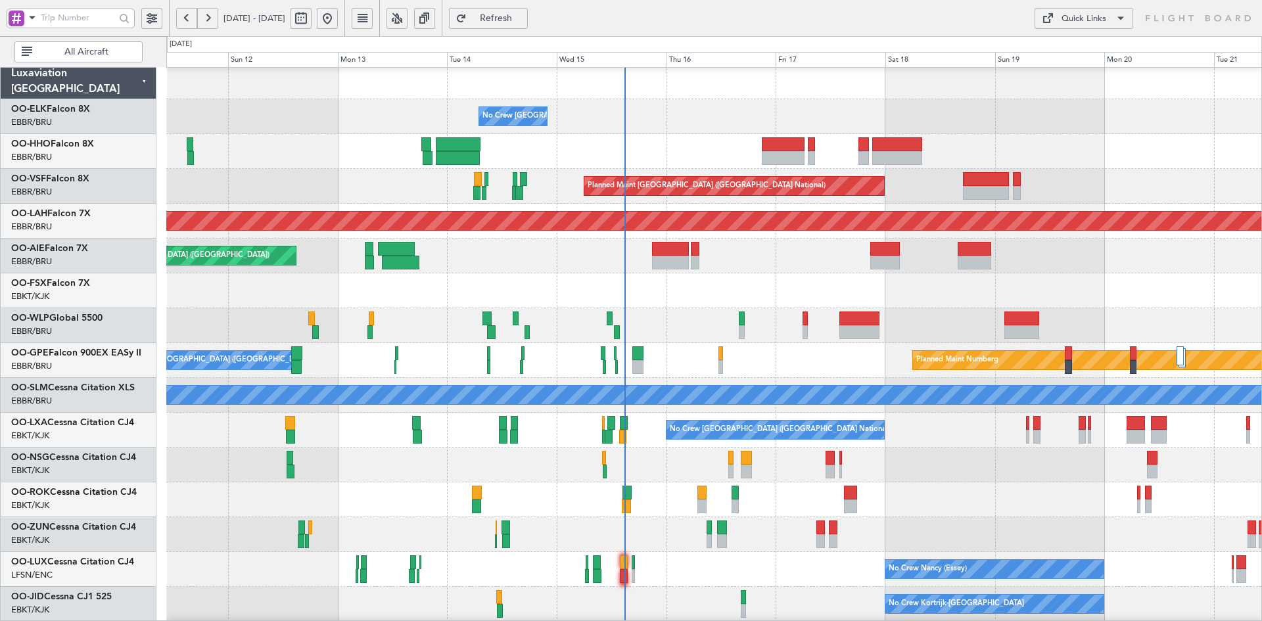
scroll to position [28, 0]
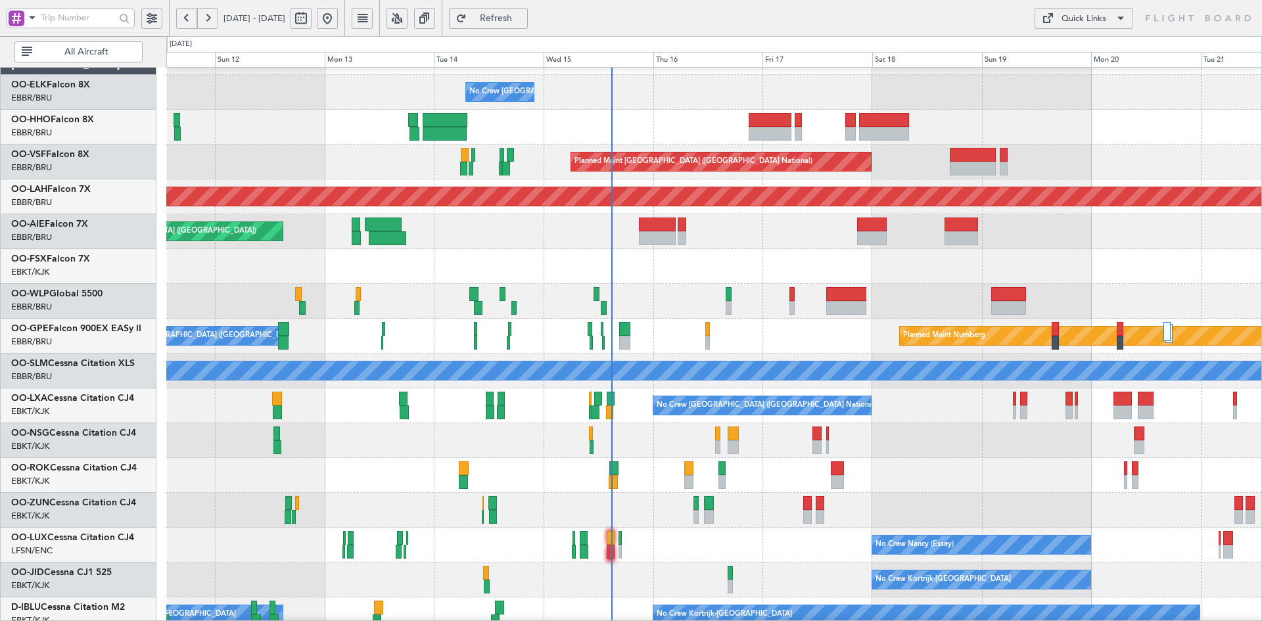
click at [1149, 252] on div "Planned Maint Kortrijk-[GEOGRAPHIC_DATA]" at bounding box center [713, 266] width 1095 height 35
click at [727, 250] on div "Planned Maint Kortrijk-[GEOGRAPHIC_DATA]" at bounding box center [713, 266] width 1095 height 35
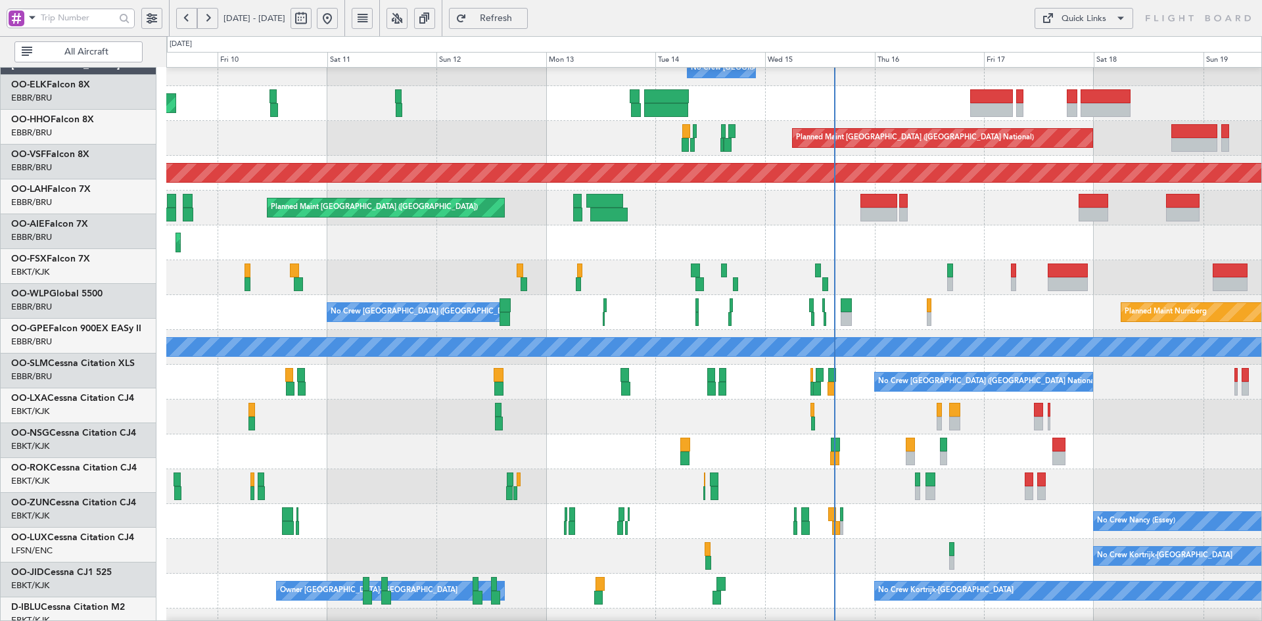
scroll to position [51, 0]
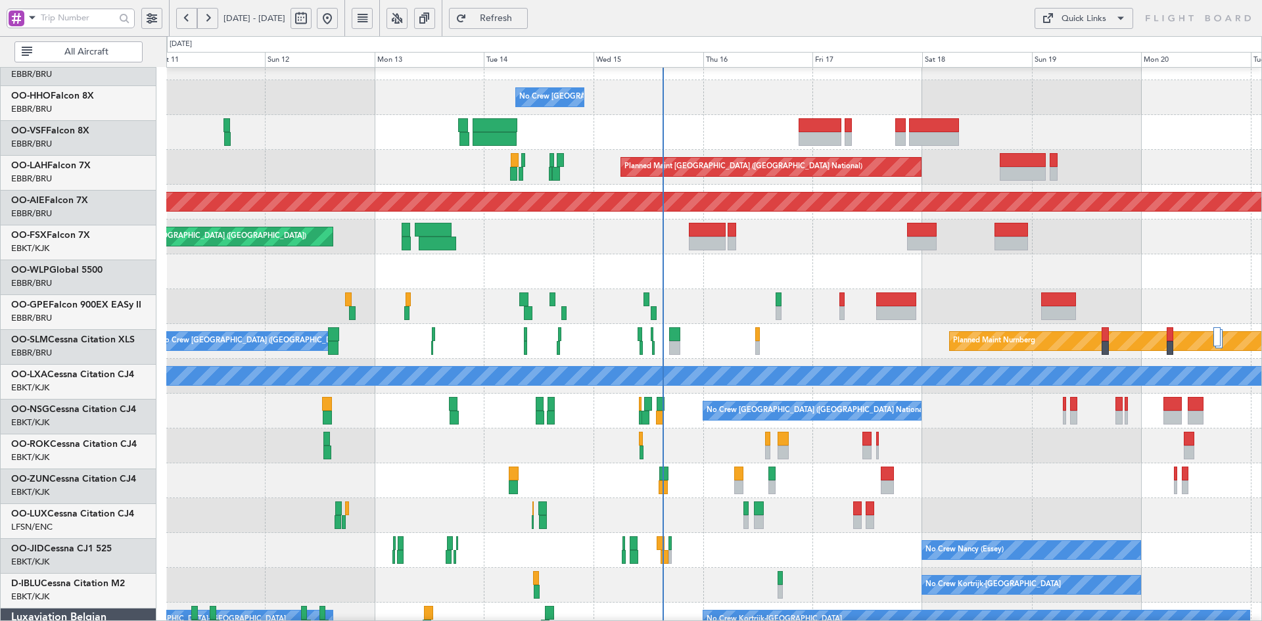
click at [722, 269] on div "Planned Maint Kortrijk-[GEOGRAPHIC_DATA]" at bounding box center [713, 271] width 1095 height 35
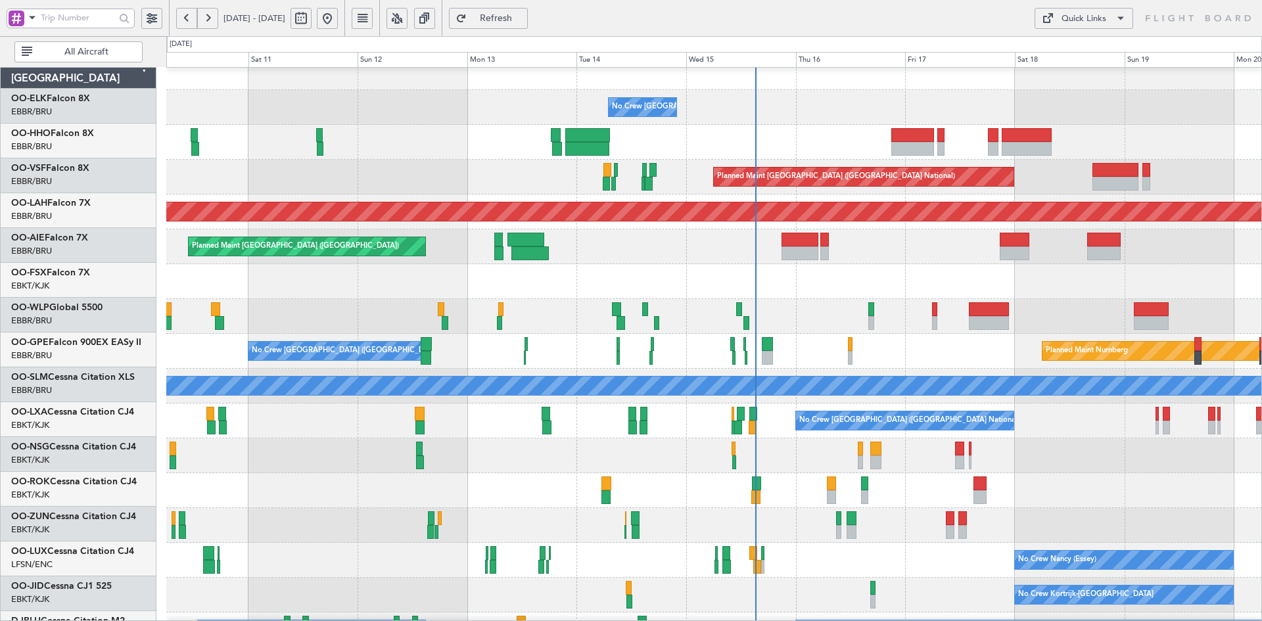
scroll to position [5, 0]
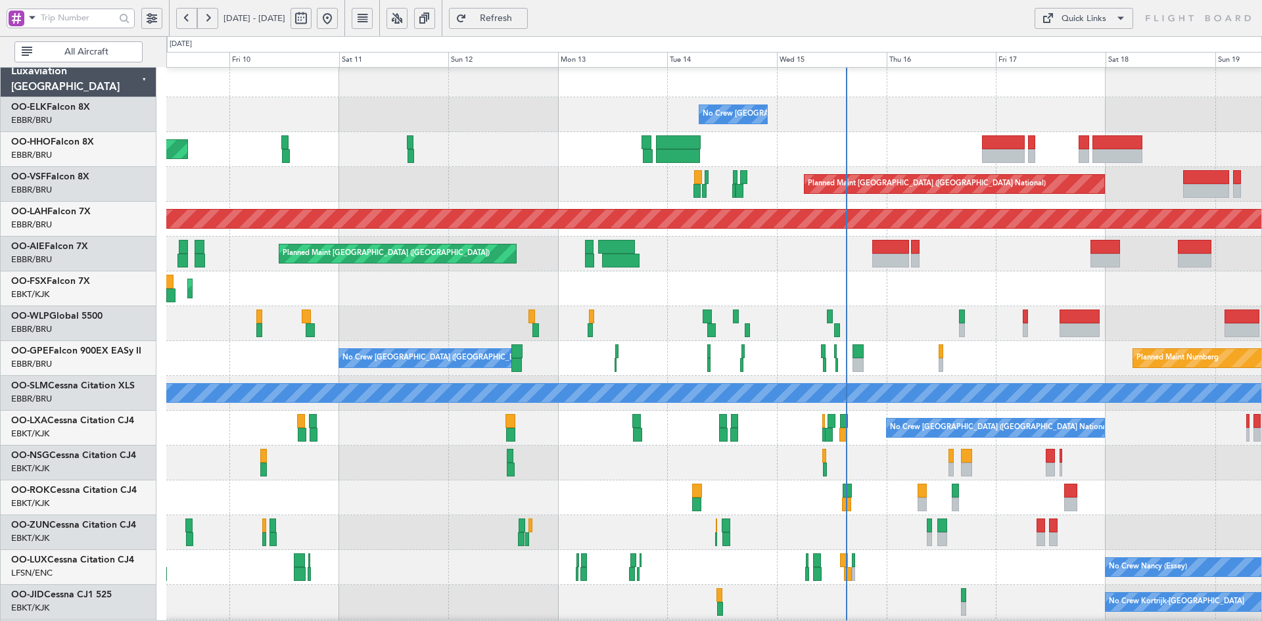
click at [957, 285] on div "Planned Maint Kortrijk-[GEOGRAPHIC_DATA]" at bounding box center [713, 288] width 1095 height 35
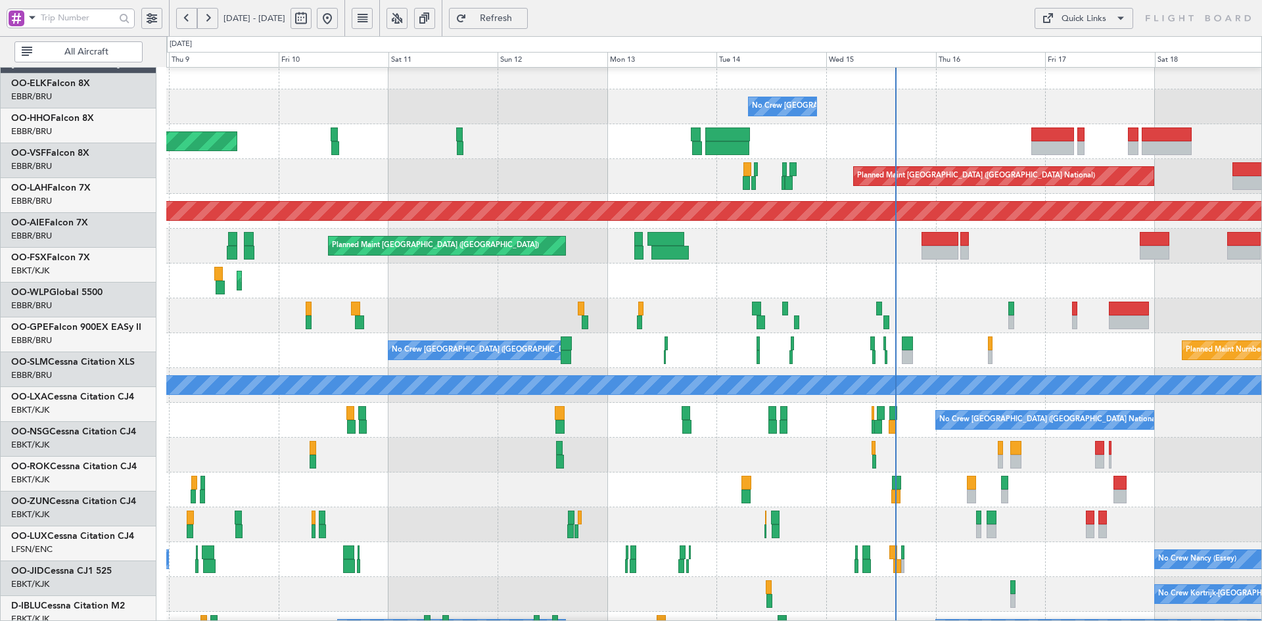
scroll to position [0, 0]
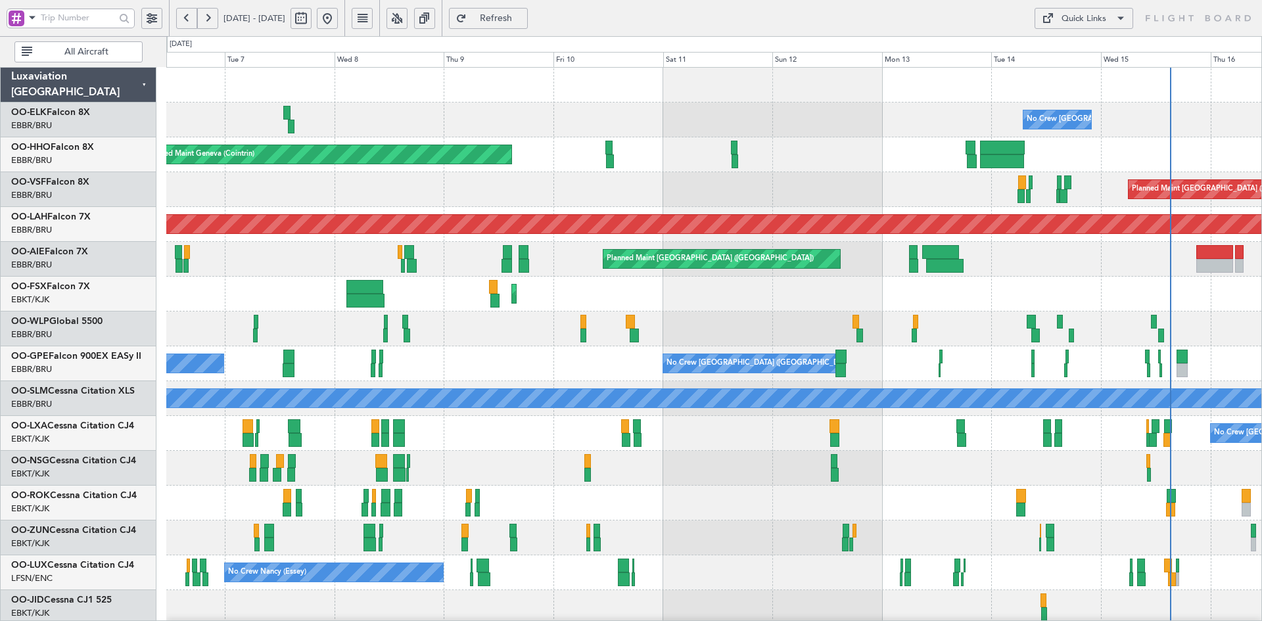
click at [1260, 309] on div "Planned Maint Kortrijk-[GEOGRAPHIC_DATA]" at bounding box center [713, 294] width 1095 height 35
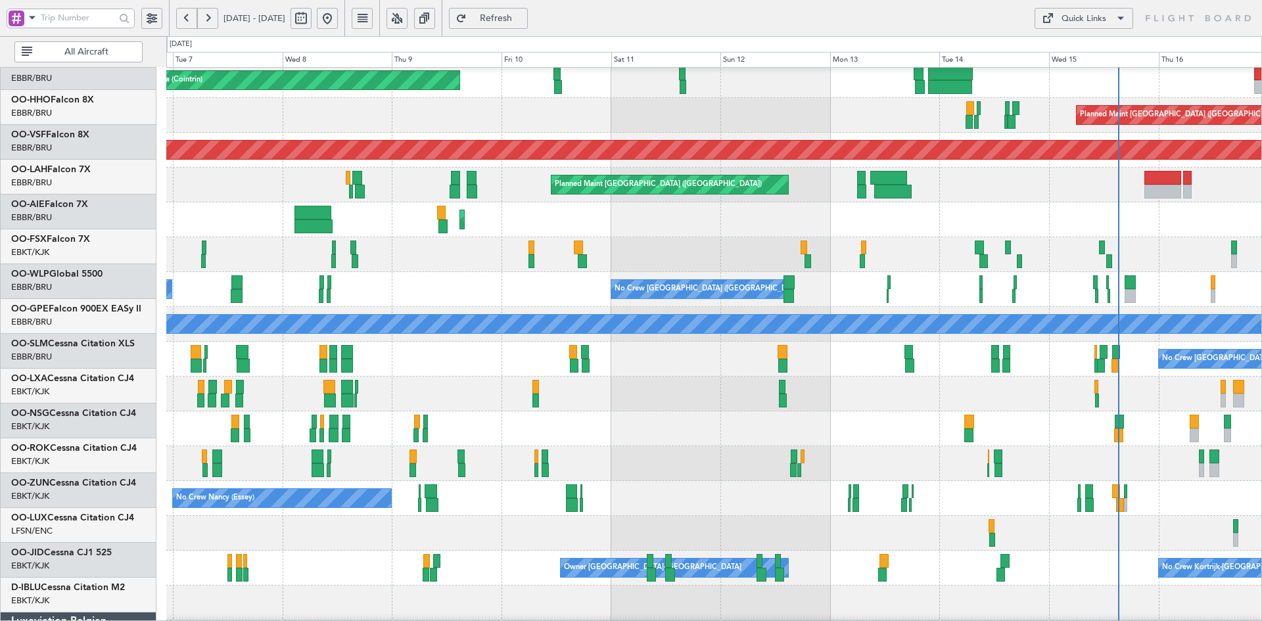
scroll to position [85, 0]
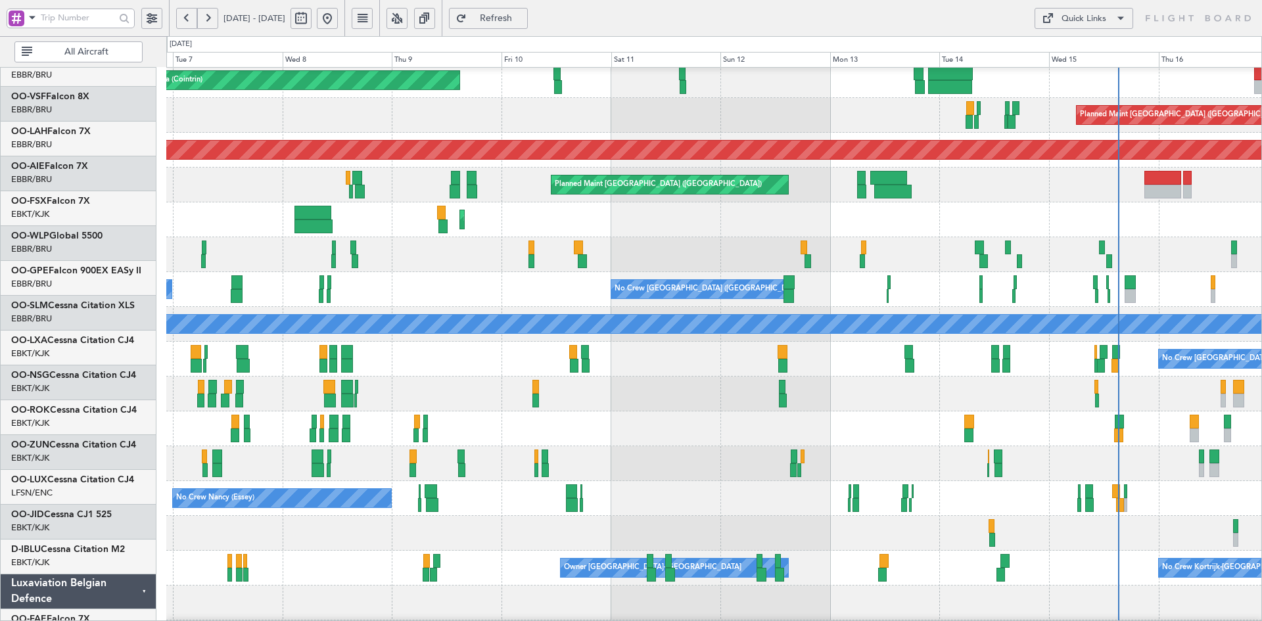
click at [252, 286] on div "No Crew Malaga No Crew Brussels (Brussels National) Planned Maint Nurnberg" at bounding box center [713, 289] width 1095 height 35
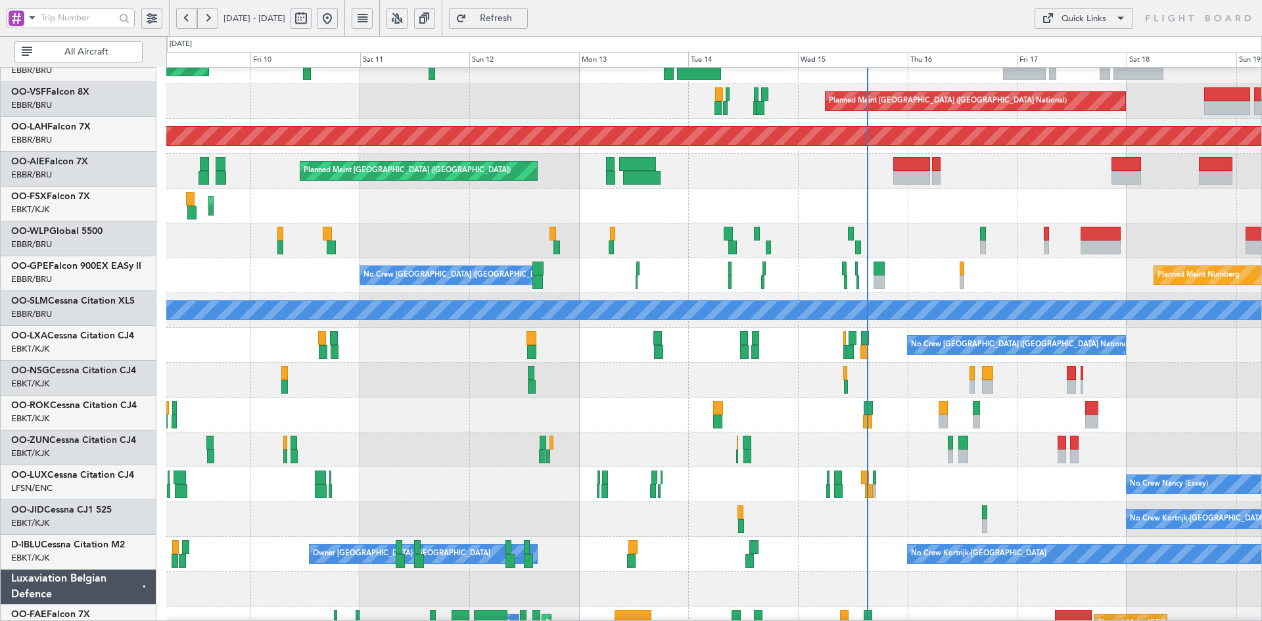
scroll to position [88, 0]
click at [596, 200] on div "Planned Maint Geneva (Cointrin) Planned Maint Brussels (Brussels National) Plan…" at bounding box center [713, 328] width 1095 height 696
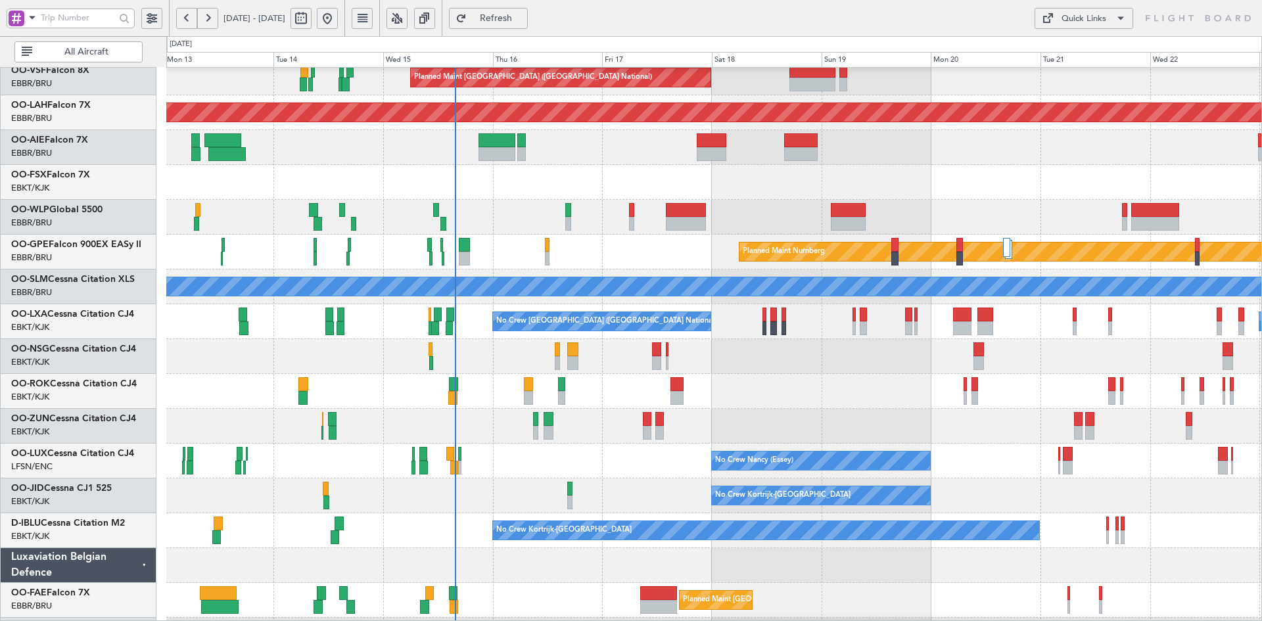
click at [1039, 421] on div "Planned Maint Brussels (Brussels National) Planned Maint Alton-st Louis (St Lou…" at bounding box center [713, 304] width 1095 height 696
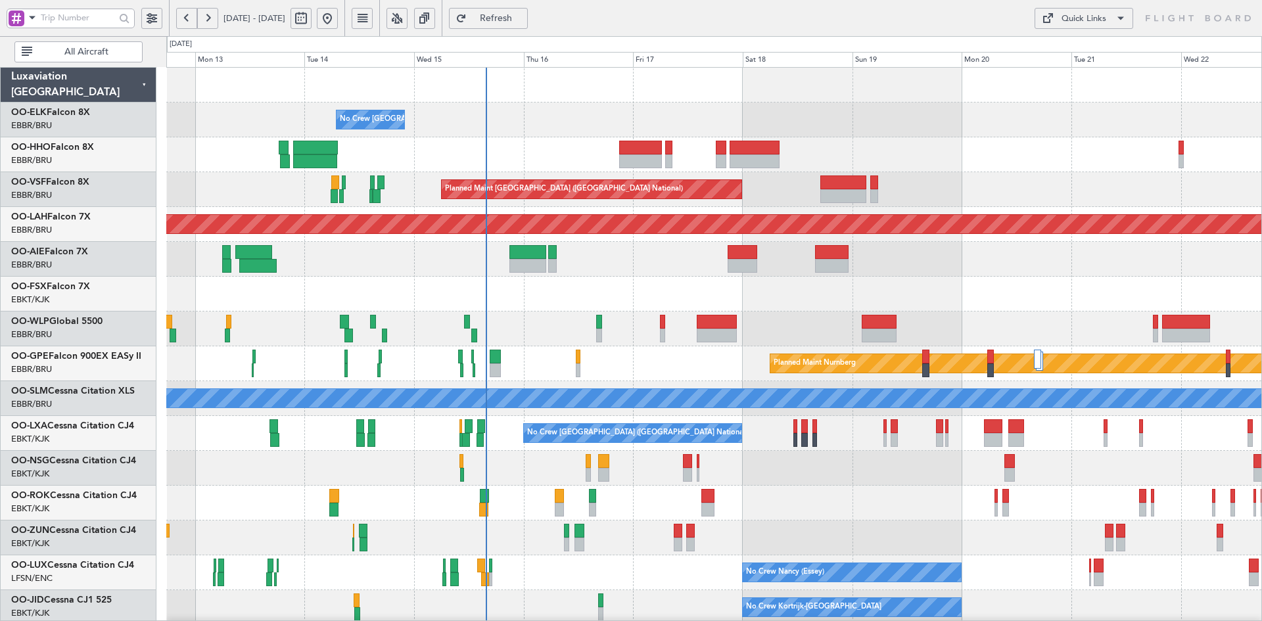
click at [622, 277] on div "Planned Maint Kortrijk-[GEOGRAPHIC_DATA]" at bounding box center [713, 294] width 1095 height 35
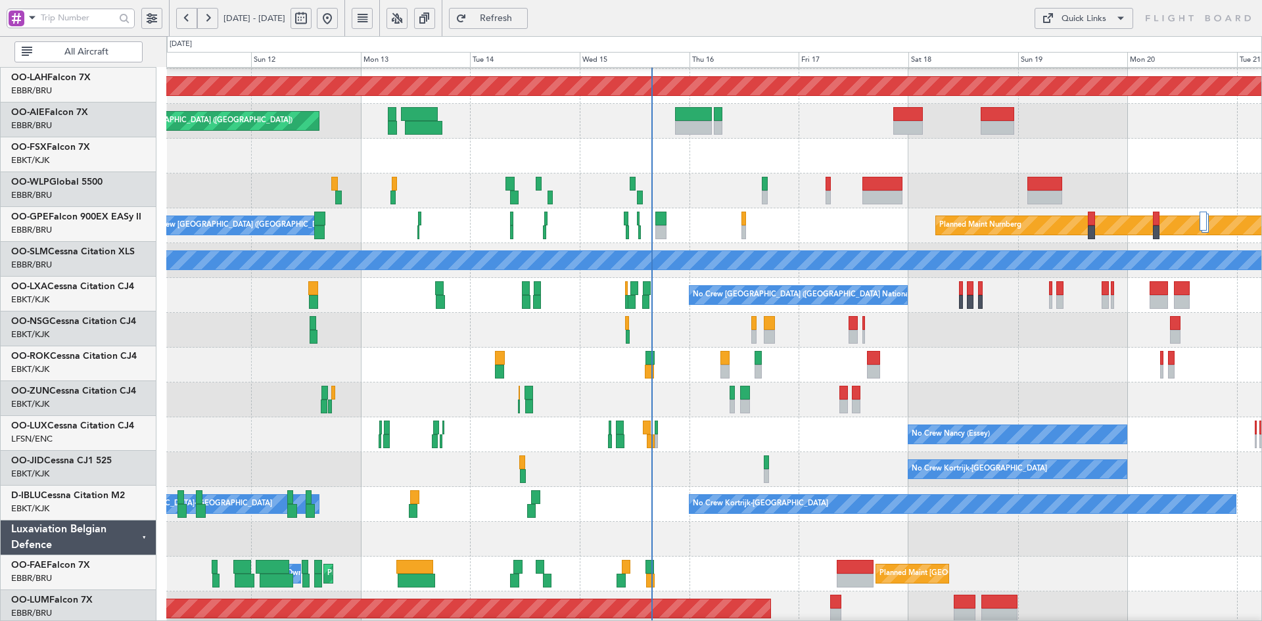
scroll to position [138, 0]
click at [947, 378] on div "Planned Maint Kortrijk-[GEOGRAPHIC_DATA]" at bounding box center [713, 365] width 1095 height 35
click at [1026, 230] on div "Planned Maint Brussels (Brussels National) Planned Maint Alton-st Louis (St Lou…" at bounding box center [713, 278] width 1095 height 696
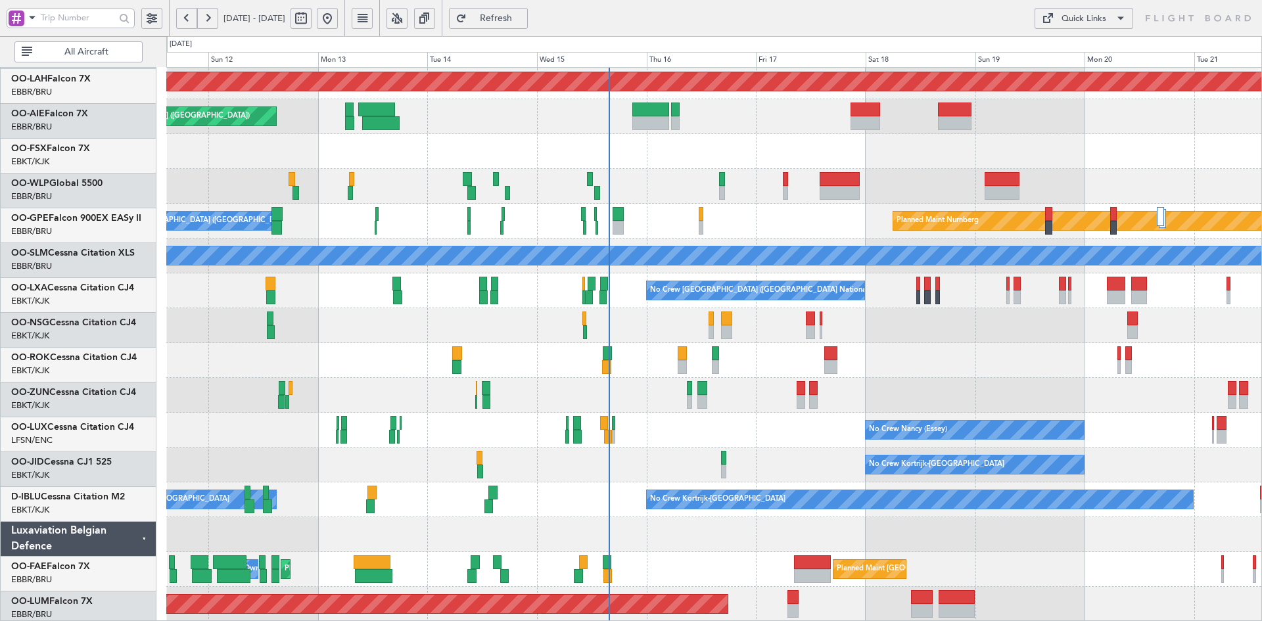
scroll to position [143, 0]
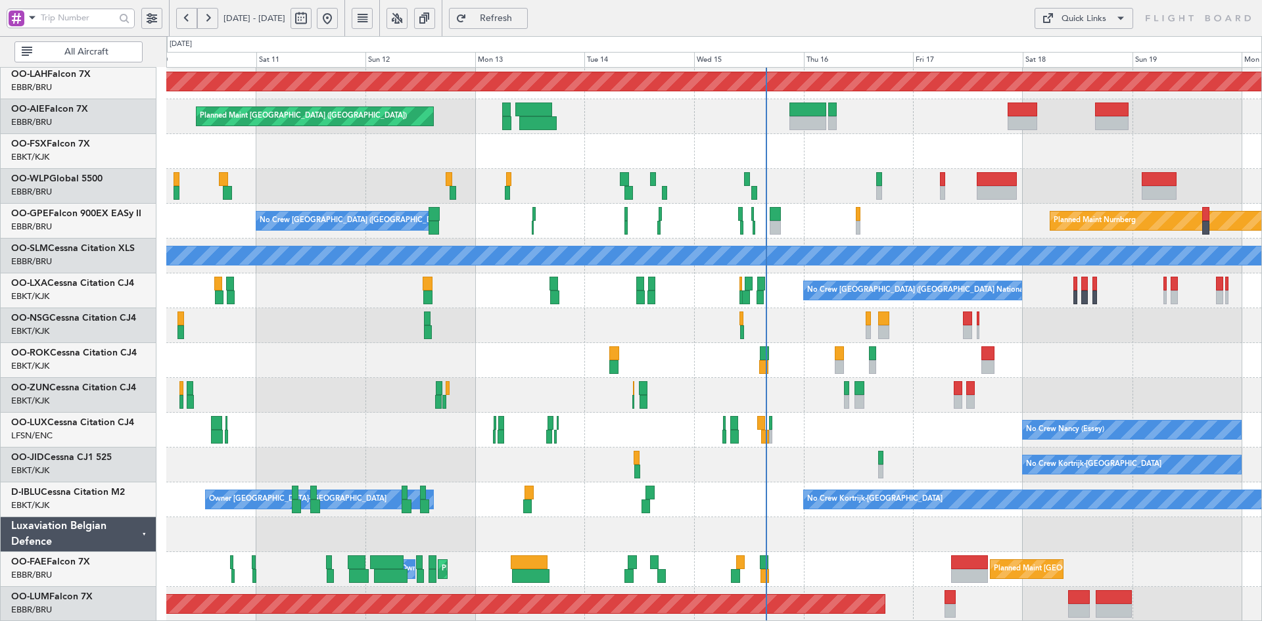
click at [1089, 392] on div at bounding box center [713, 395] width 1095 height 35
click at [859, 169] on div "Planned Maint Kortrijk-[GEOGRAPHIC_DATA]" at bounding box center [713, 151] width 1095 height 35
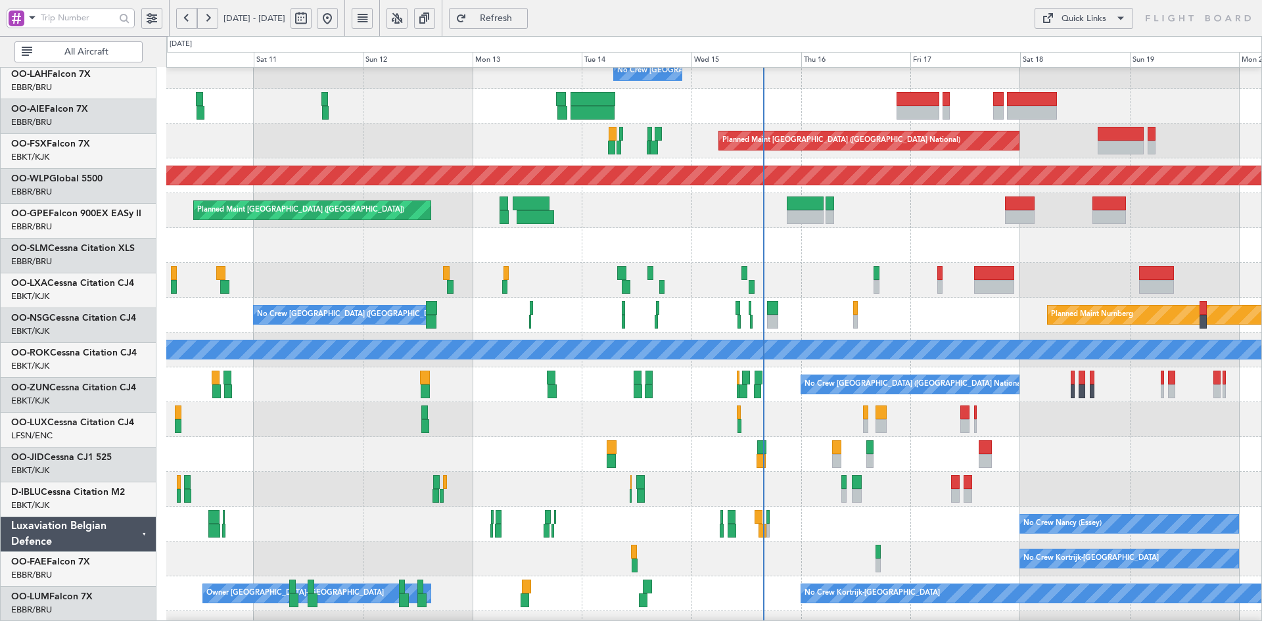
scroll to position [49, 0]
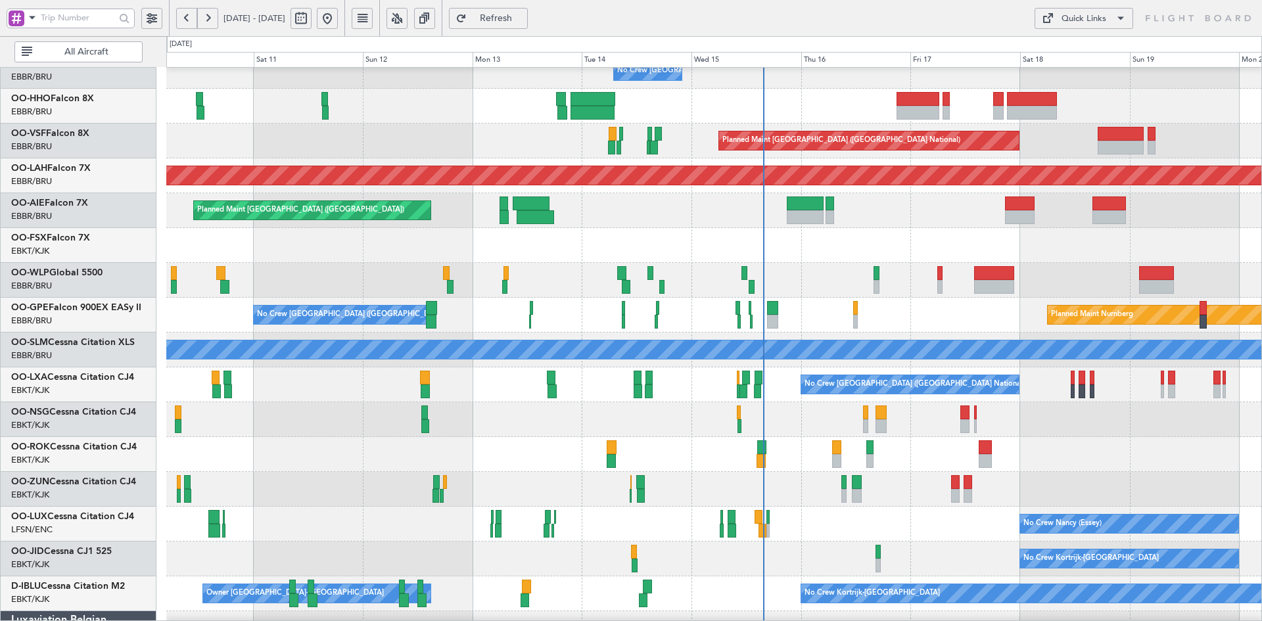
click at [860, 163] on div "No Crew Brussels (Brussels National) Planned Maint Geneva (Cointrin) Planned Ma…" at bounding box center [713, 367] width 1095 height 696
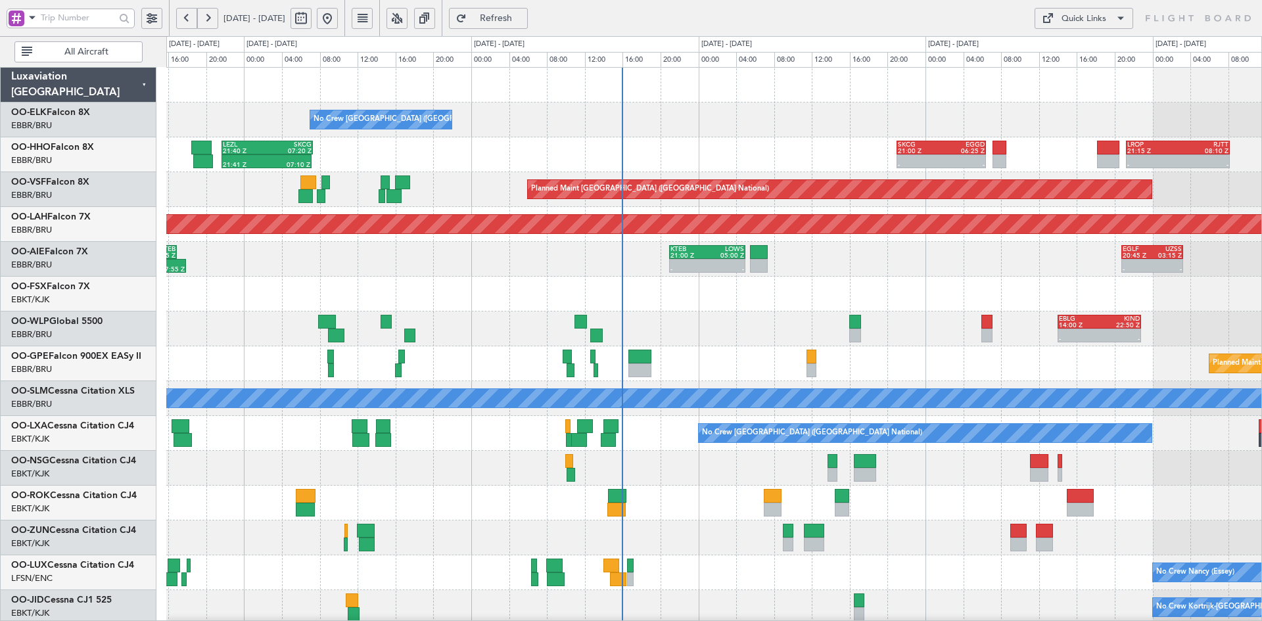
scroll to position [24, 0]
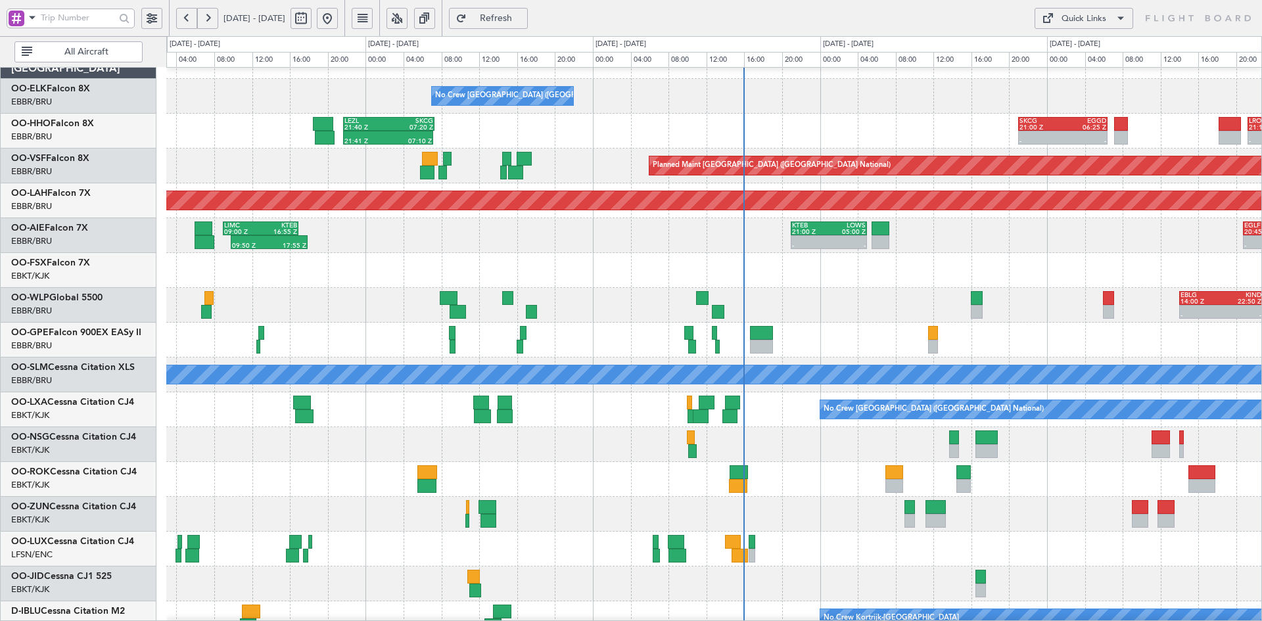
click at [980, 265] on div at bounding box center [713, 270] width 1095 height 35
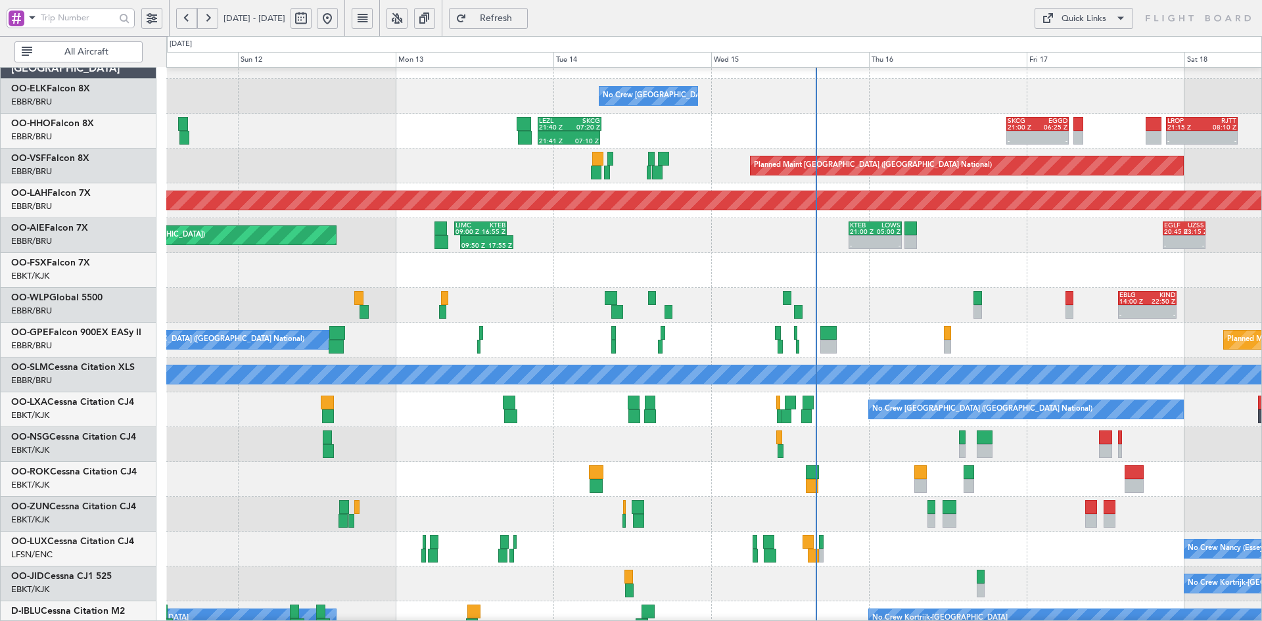
scroll to position [34, 0]
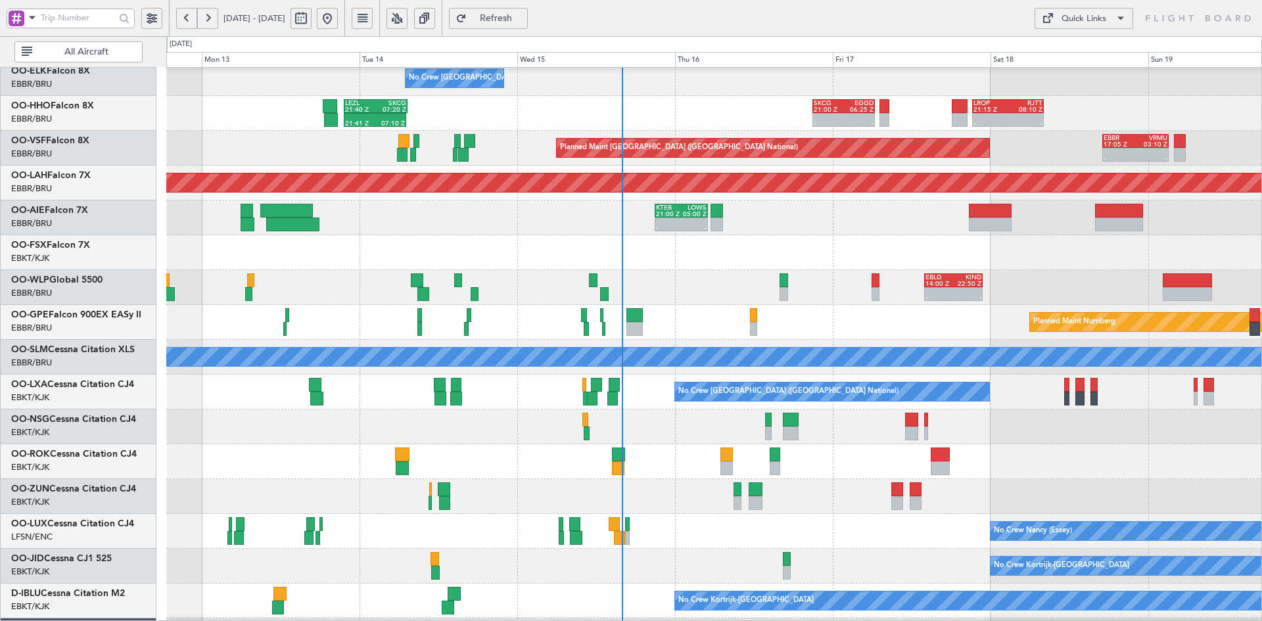
click at [988, 291] on div "- - EBLG 14:00 Z KIND 22:50 Z" at bounding box center [713, 287] width 1095 height 35
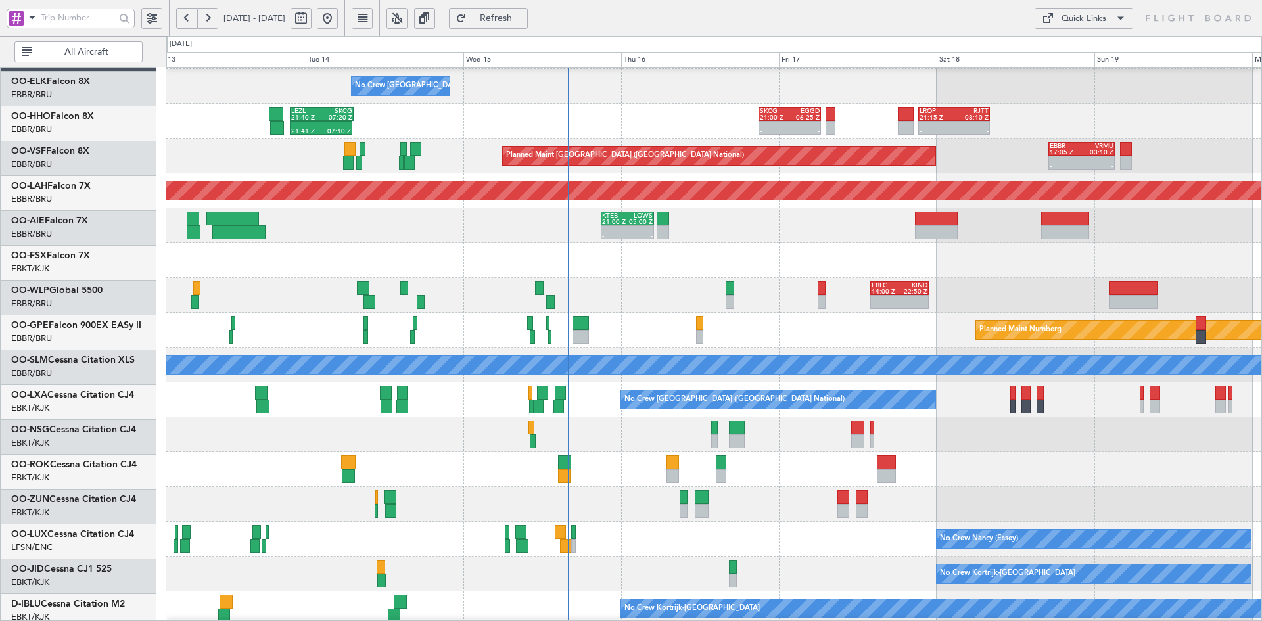
scroll to position [34, 0]
click at [751, 300] on div "- - EBLG 14:00 Z KIND 22:50 Z" at bounding box center [713, 295] width 1095 height 35
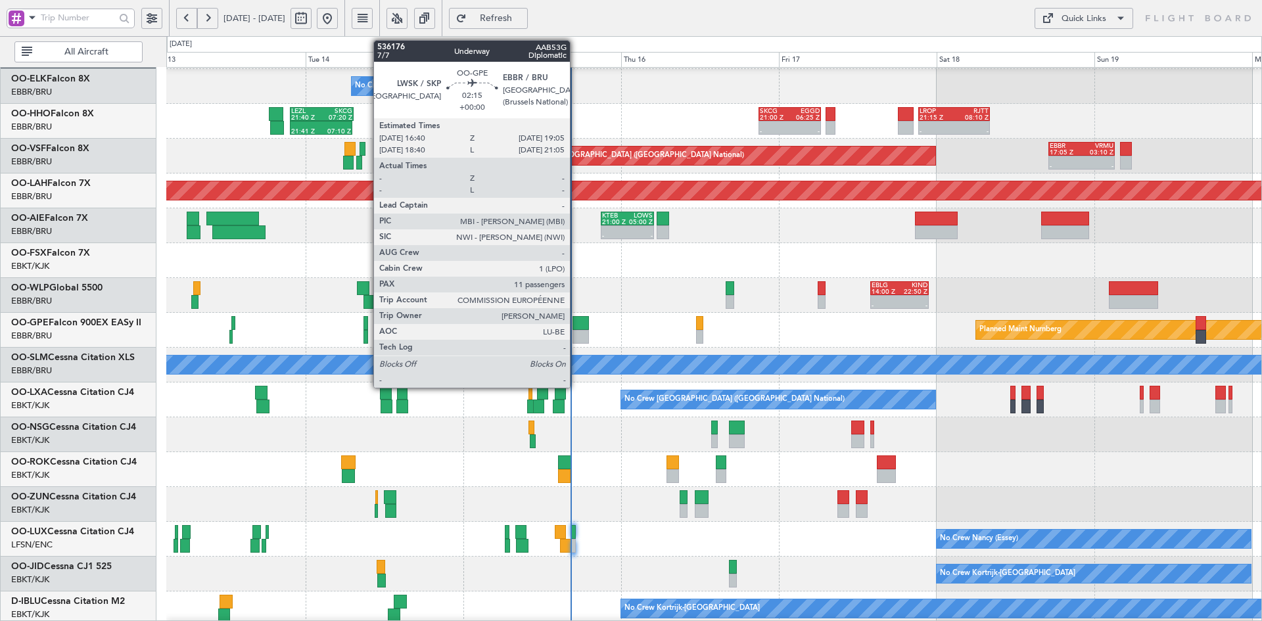
click at [576, 336] on div at bounding box center [580, 337] width 16 height 14
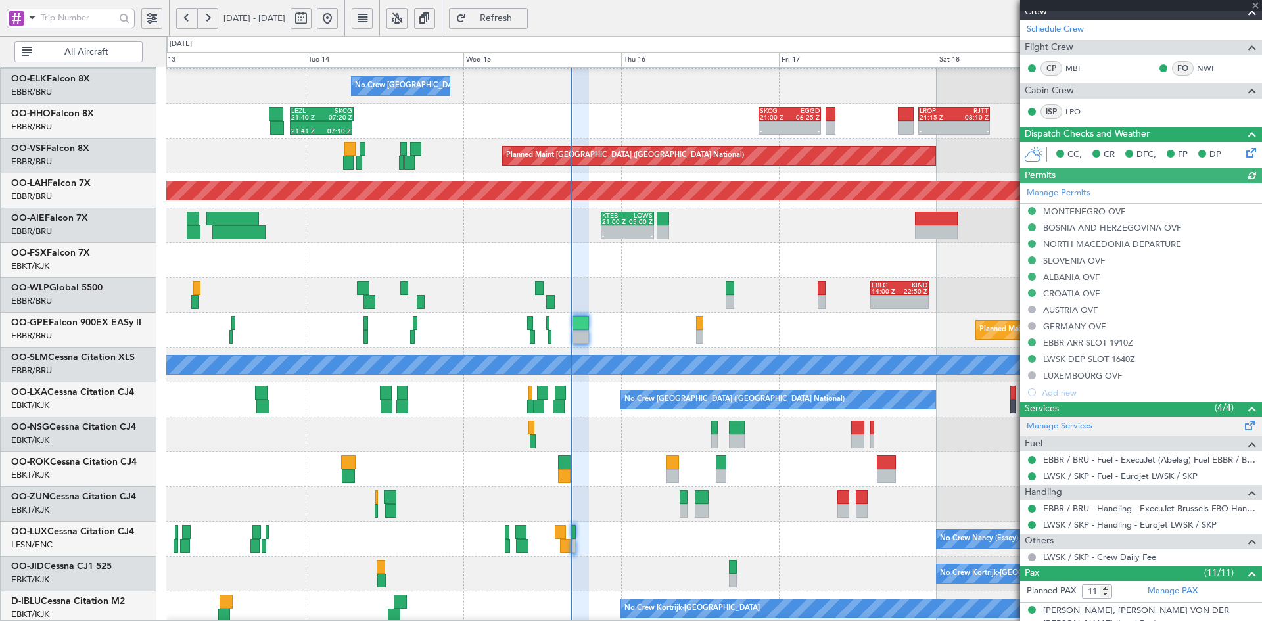
scroll to position [263, 0]
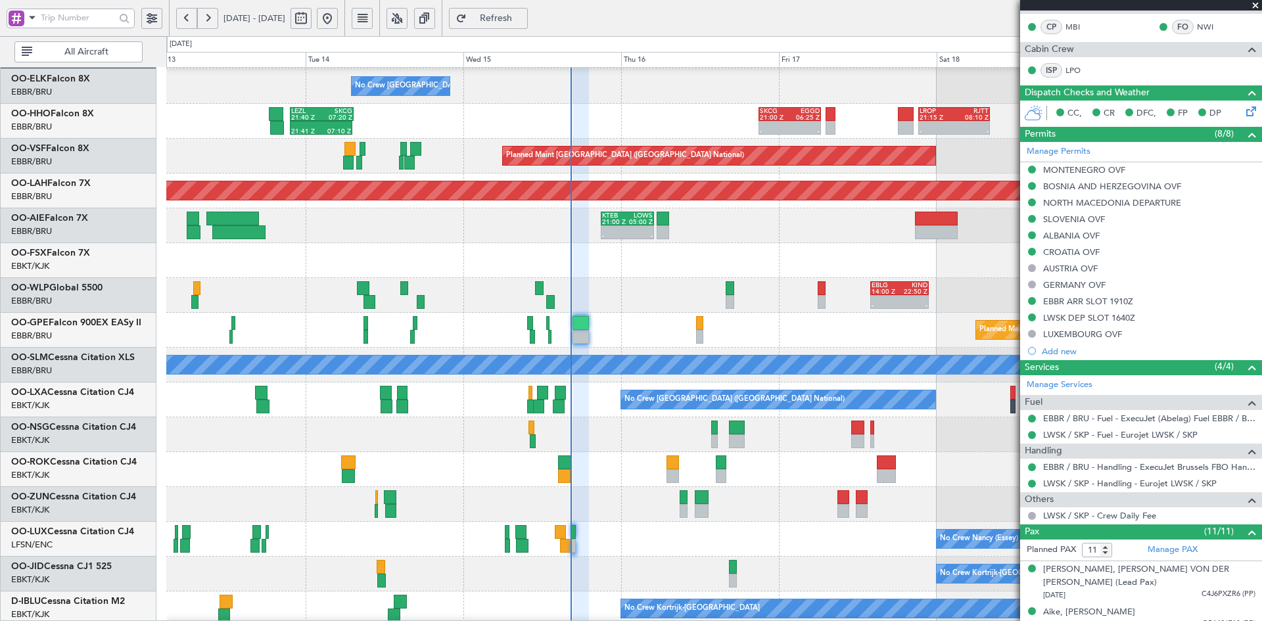
click at [1254, 4] on span at bounding box center [1254, 6] width 13 height 12
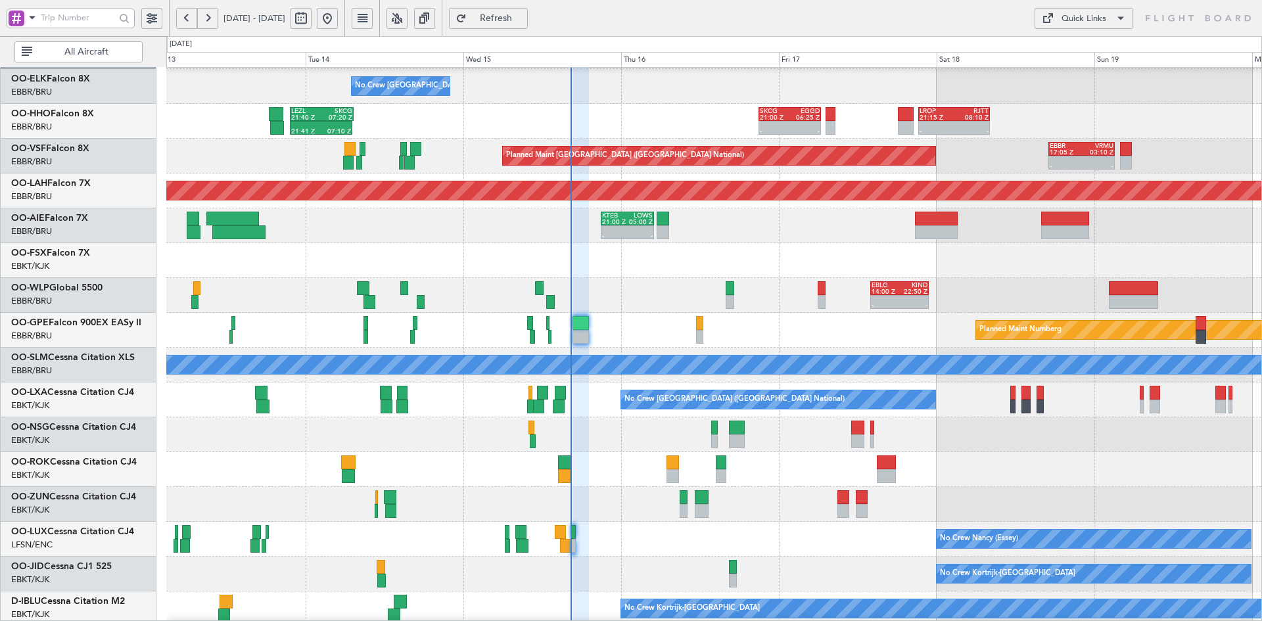
type input "0"
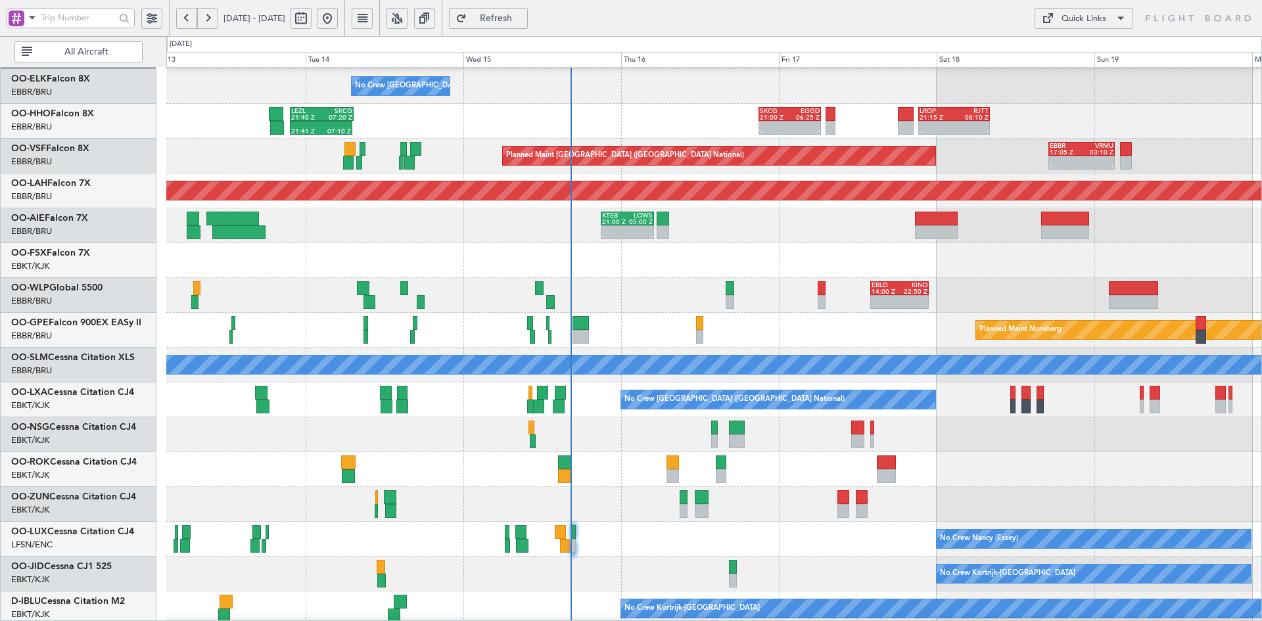
scroll to position [0, 0]
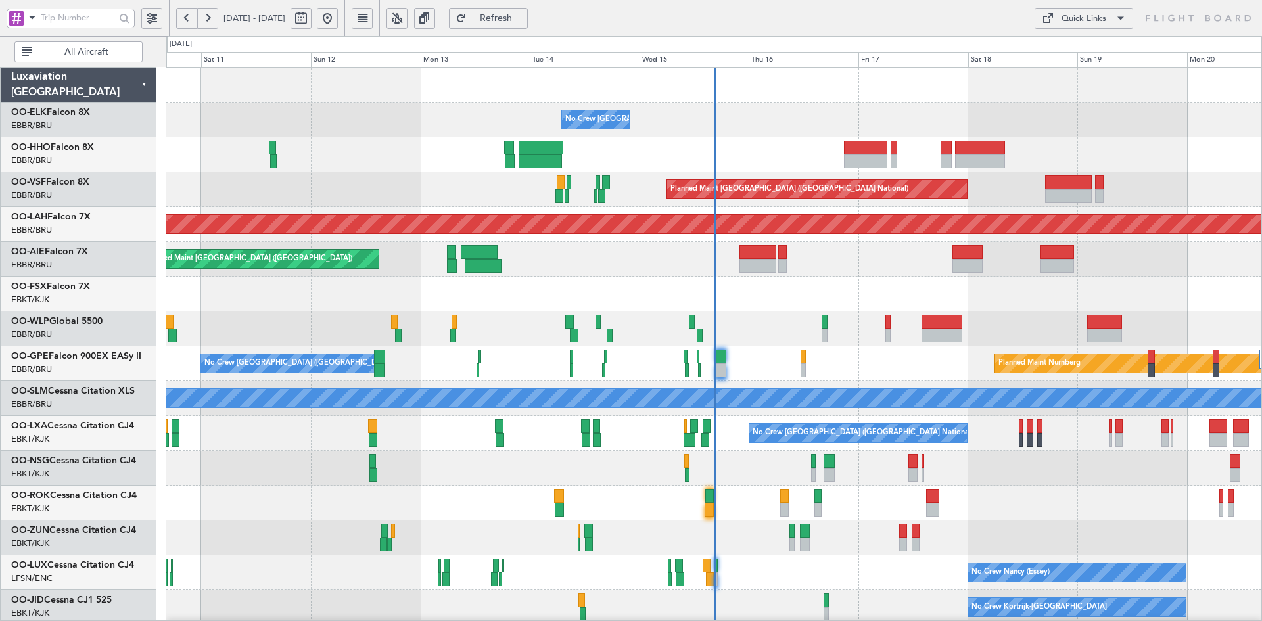
click at [1019, 495] on div at bounding box center [713, 503] width 1095 height 35
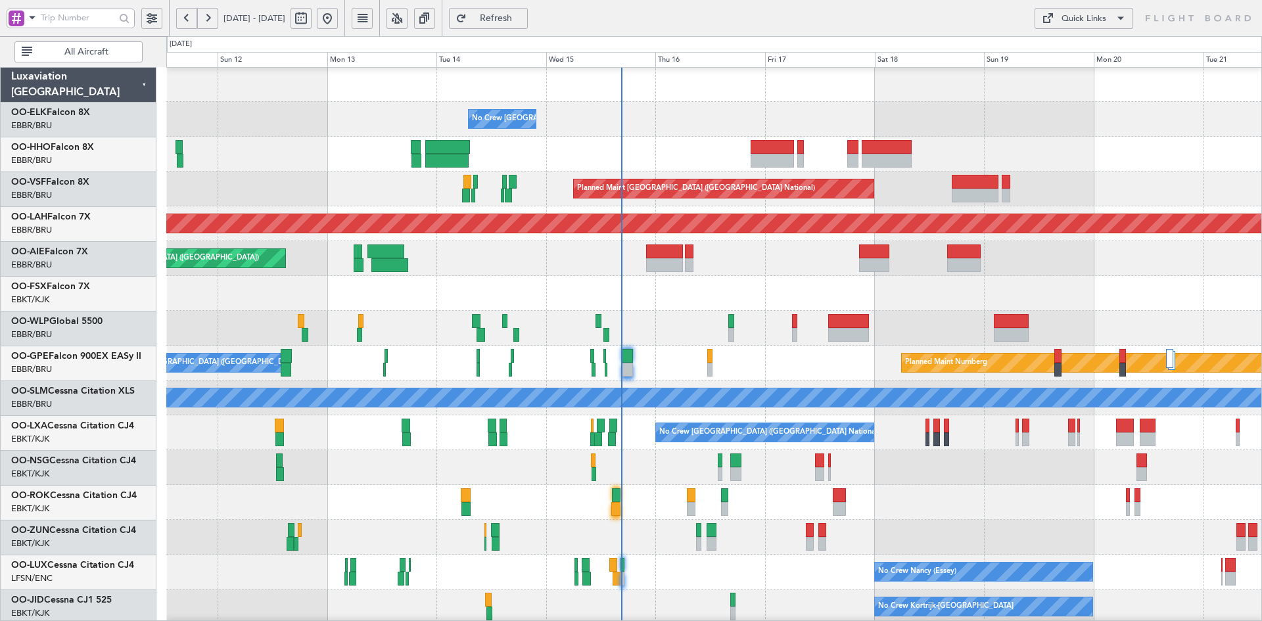
scroll to position [1, 0]
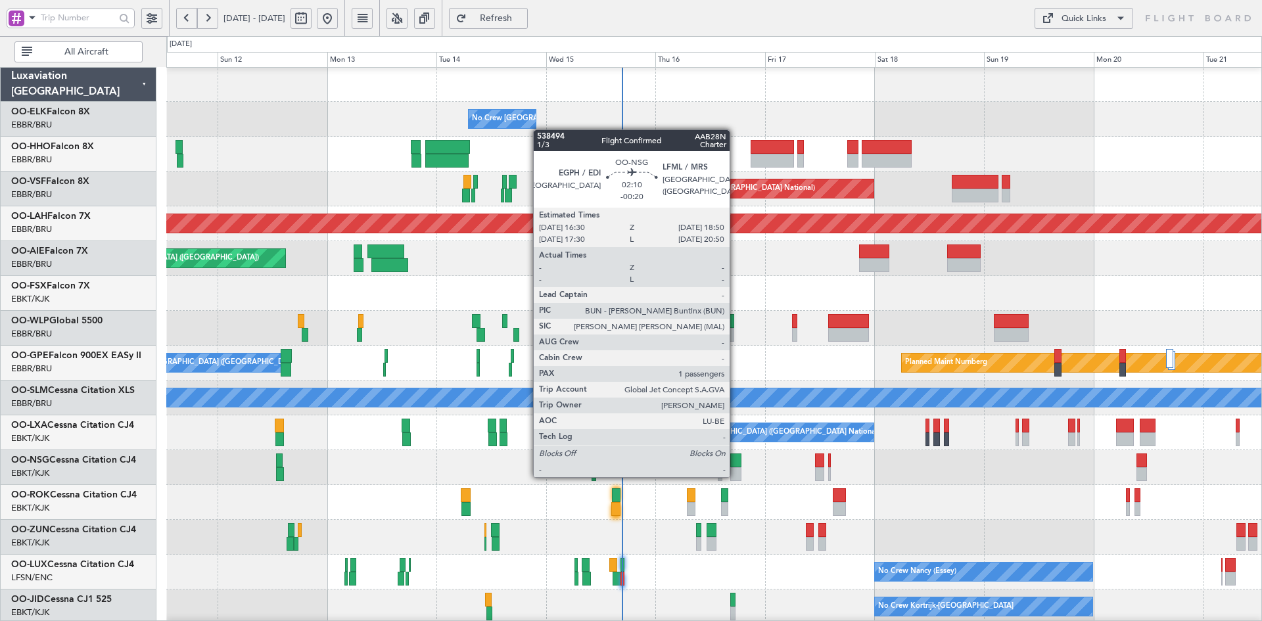
click at [735, 476] on div at bounding box center [735, 474] width 11 height 14
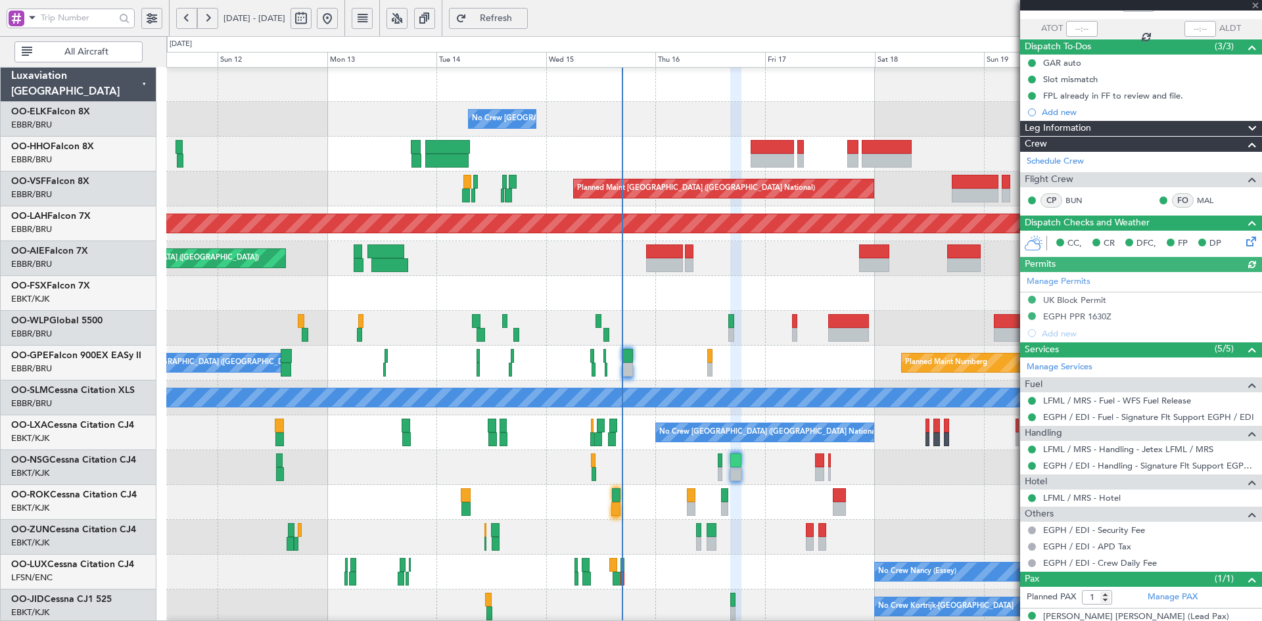
scroll to position [106, 0]
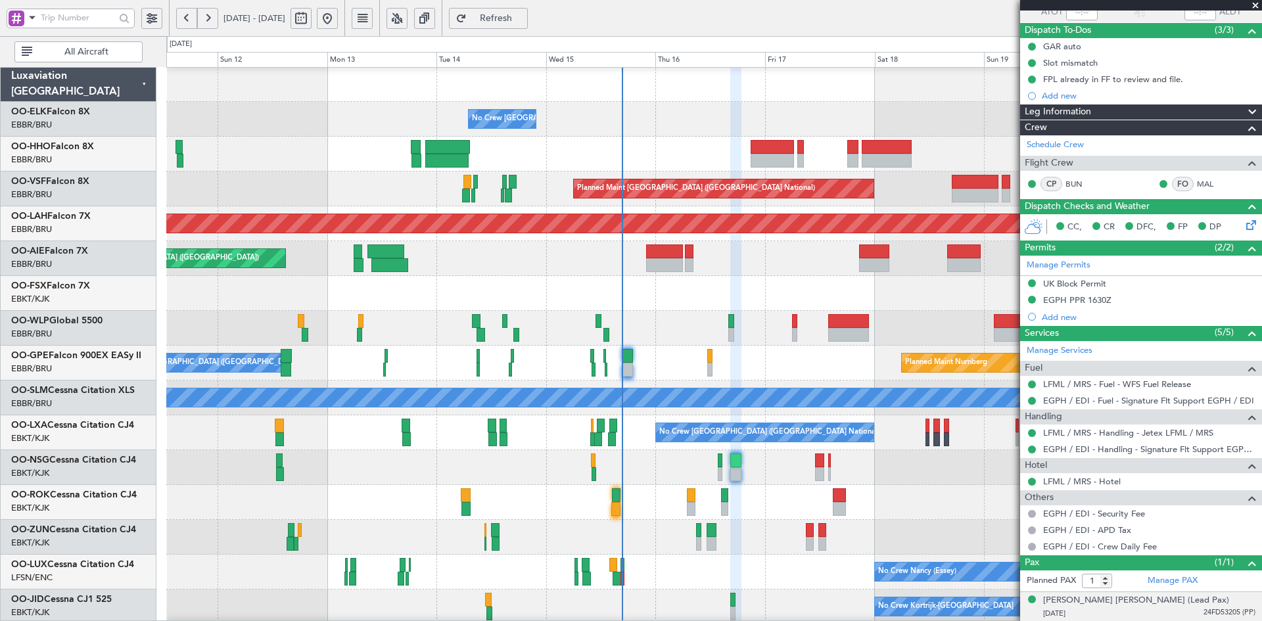
click at [1189, 618] on div "[DATE] 24FD53205 (PP)" at bounding box center [1149, 613] width 212 height 13
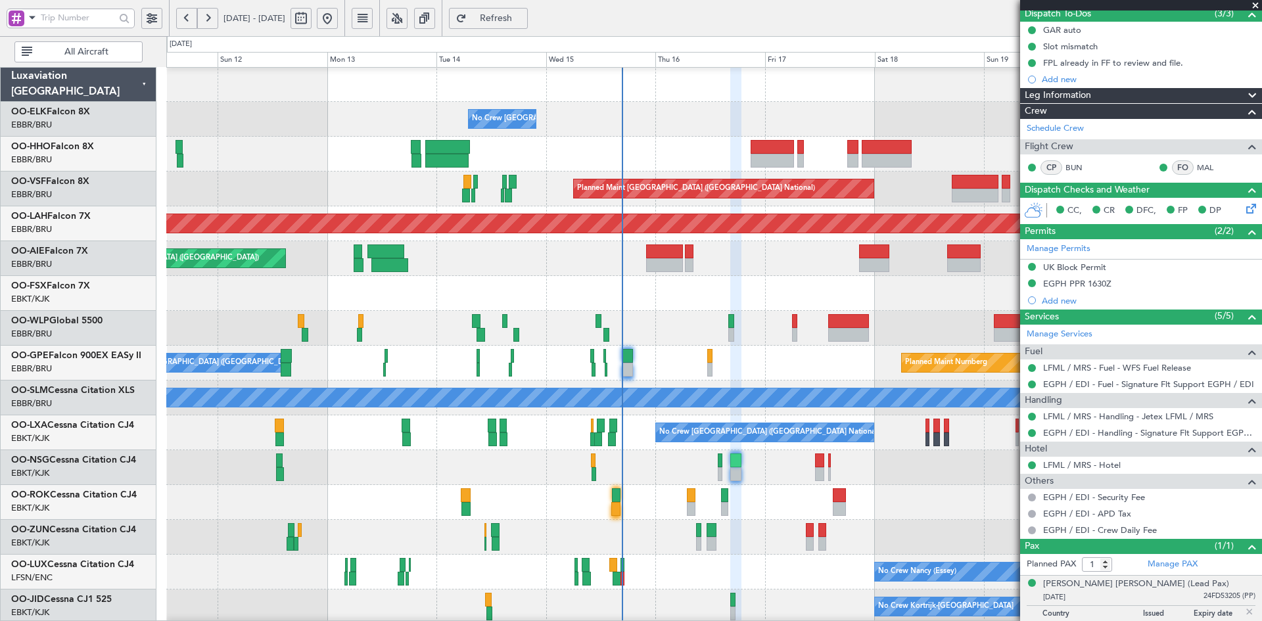
scroll to position [138, 0]
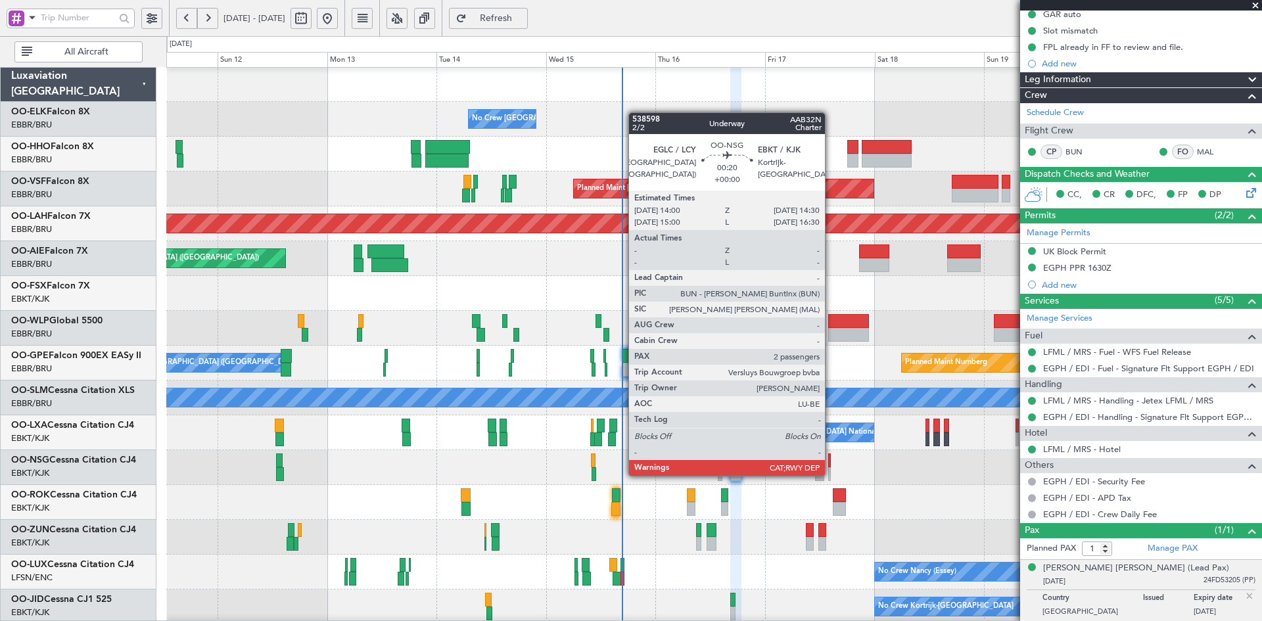
click at [831, 474] on div at bounding box center [829, 474] width 3 height 14
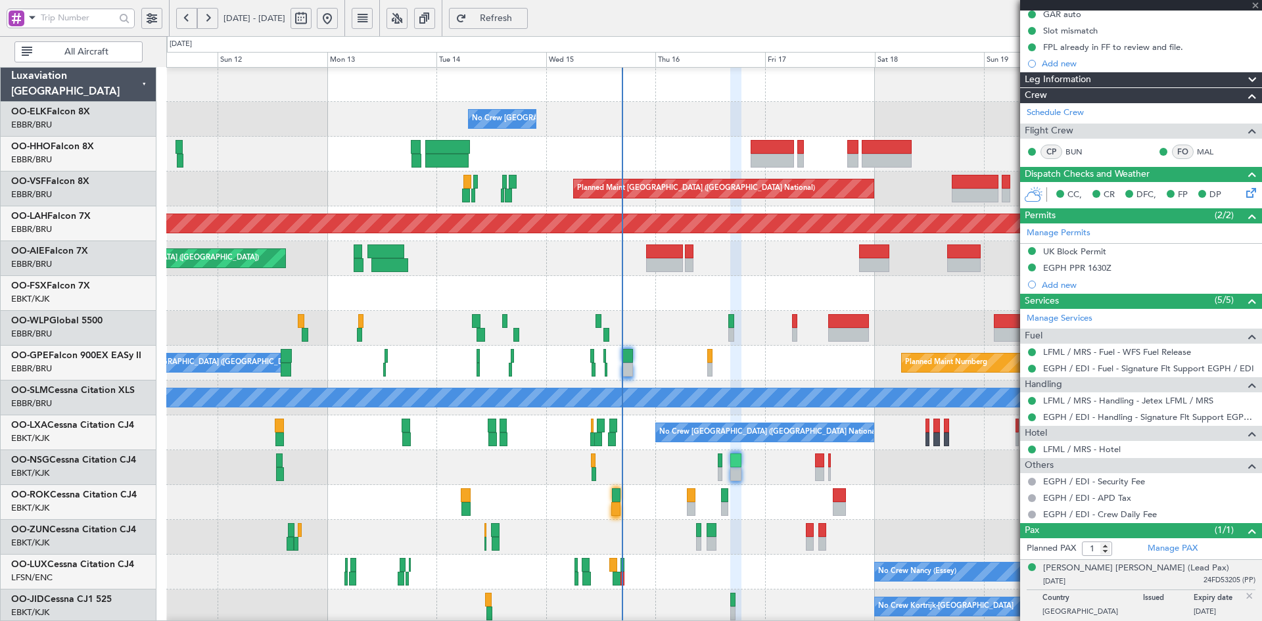
type input "2"
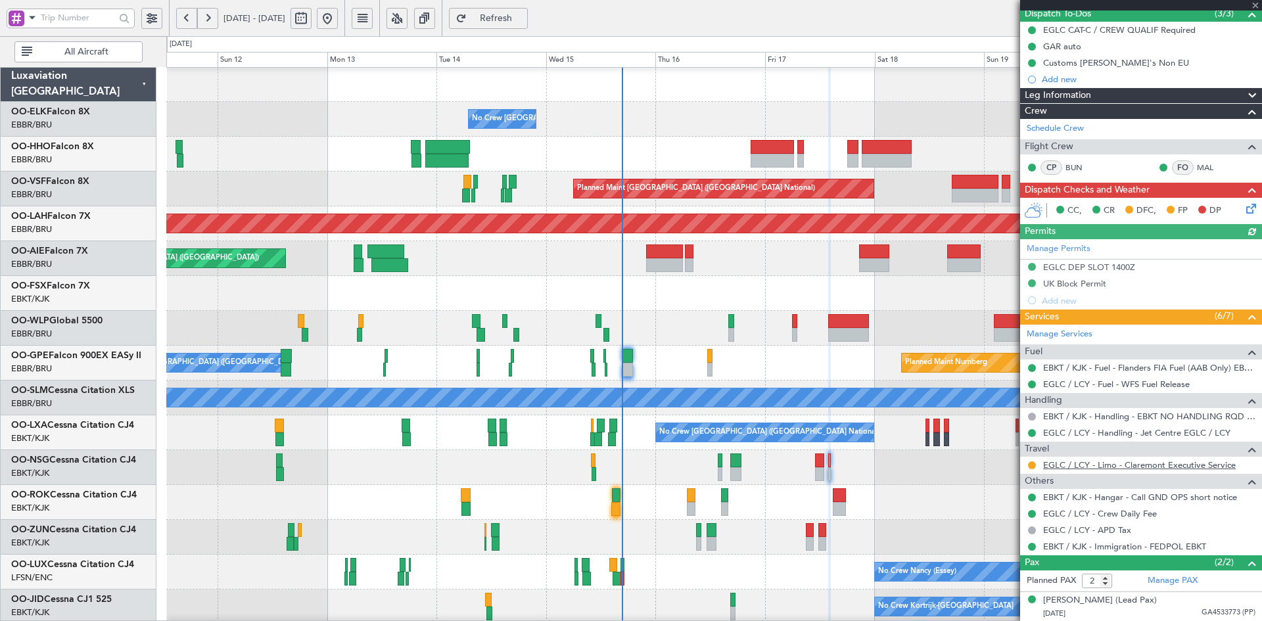
scroll to position [152, 0]
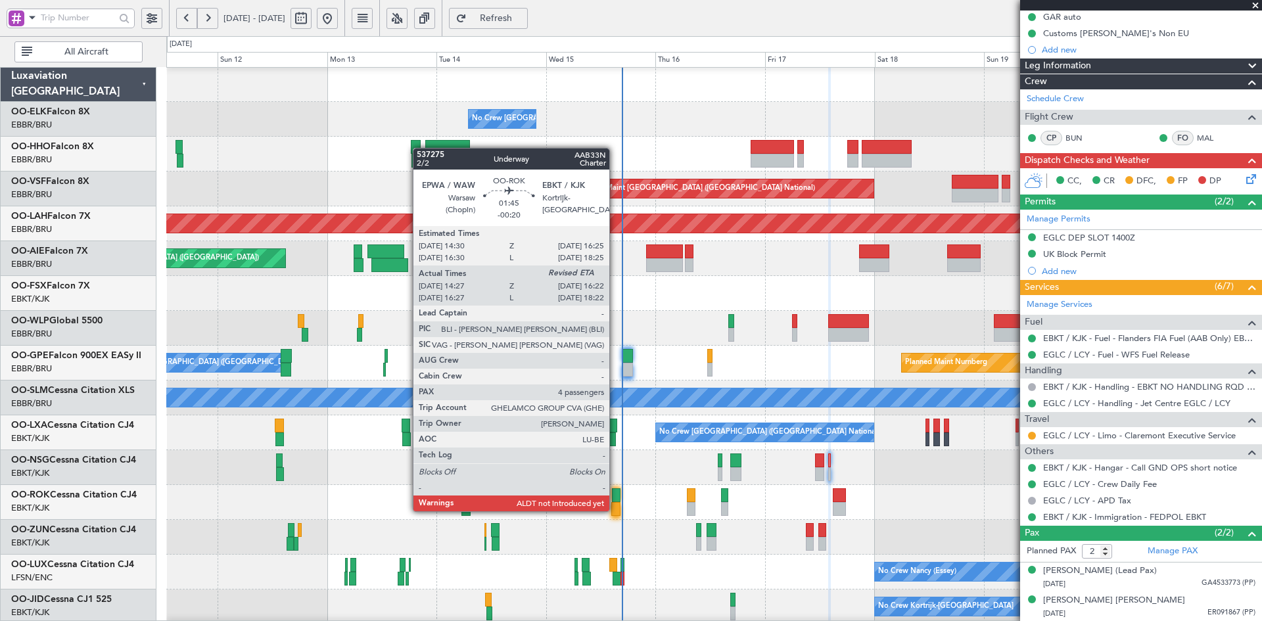
click at [615, 510] on div at bounding box center [615, 509] width 9 height 14
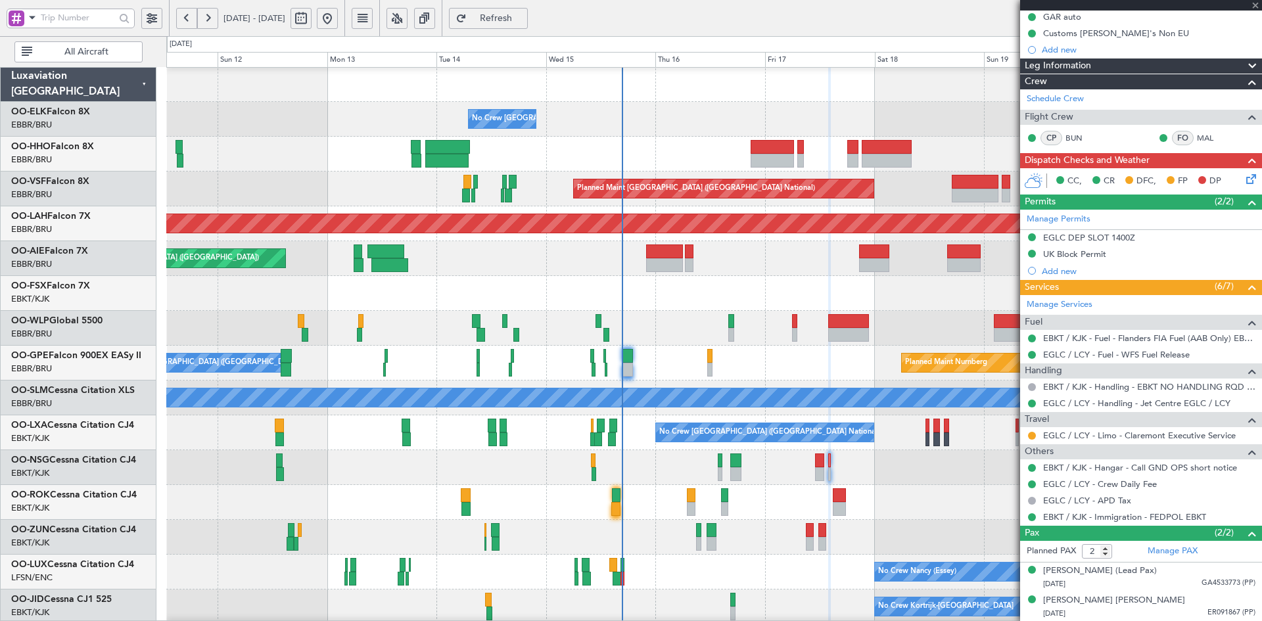
type input "-00:20"
type input "14:32"
type input "4"
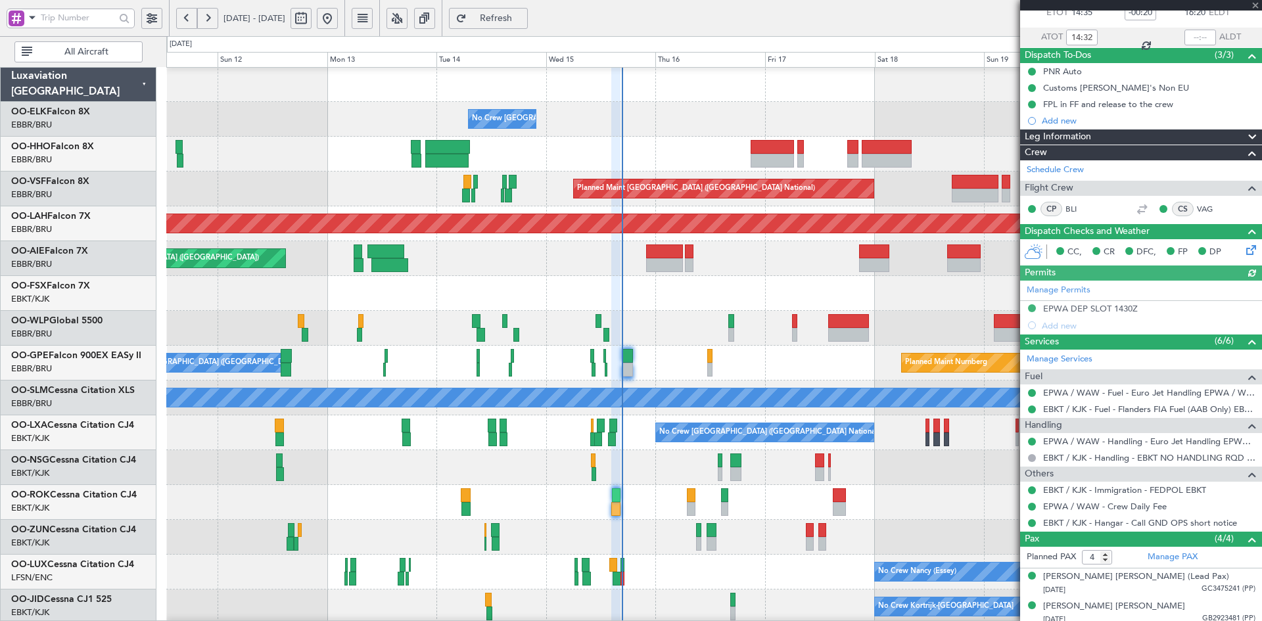
scroll to position [146, 0]
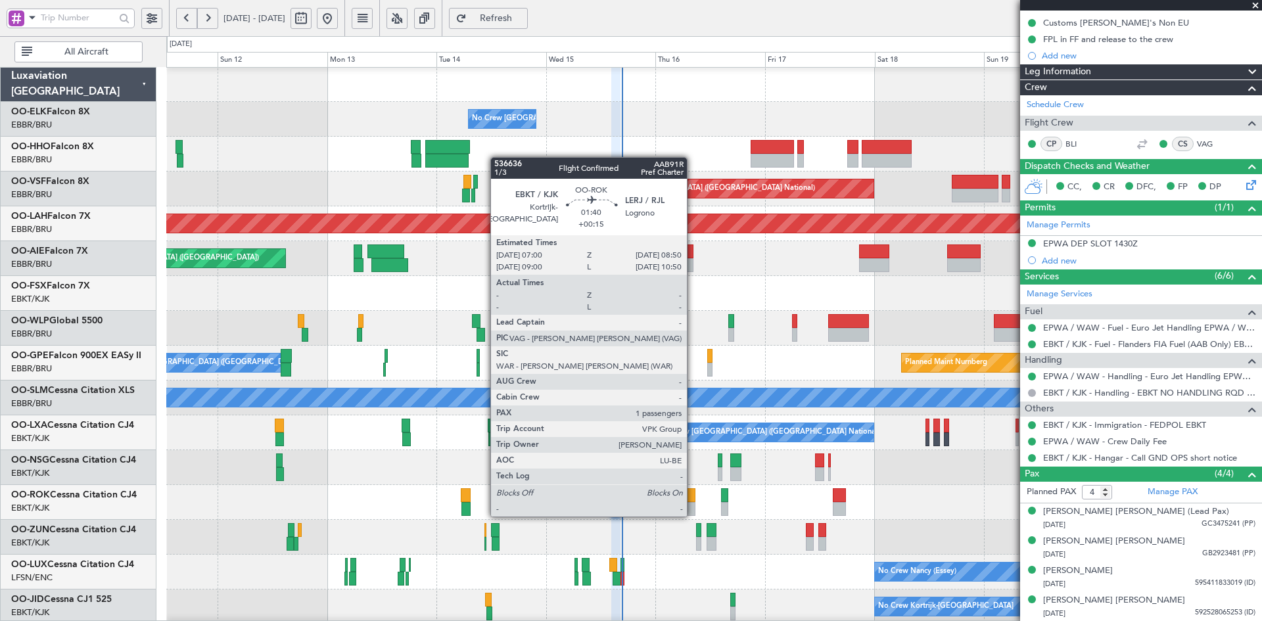
click at [693, 503] on div at bounding box center [691, 509] width 9 height 14
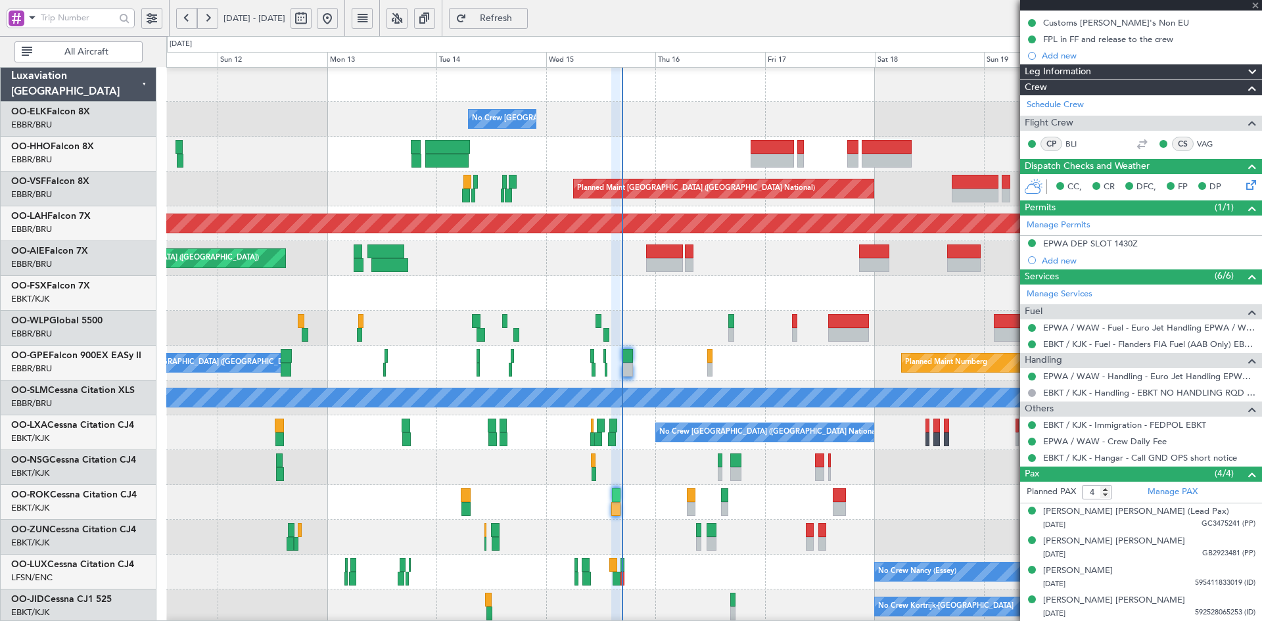
type input "+00:15"
type input "1"
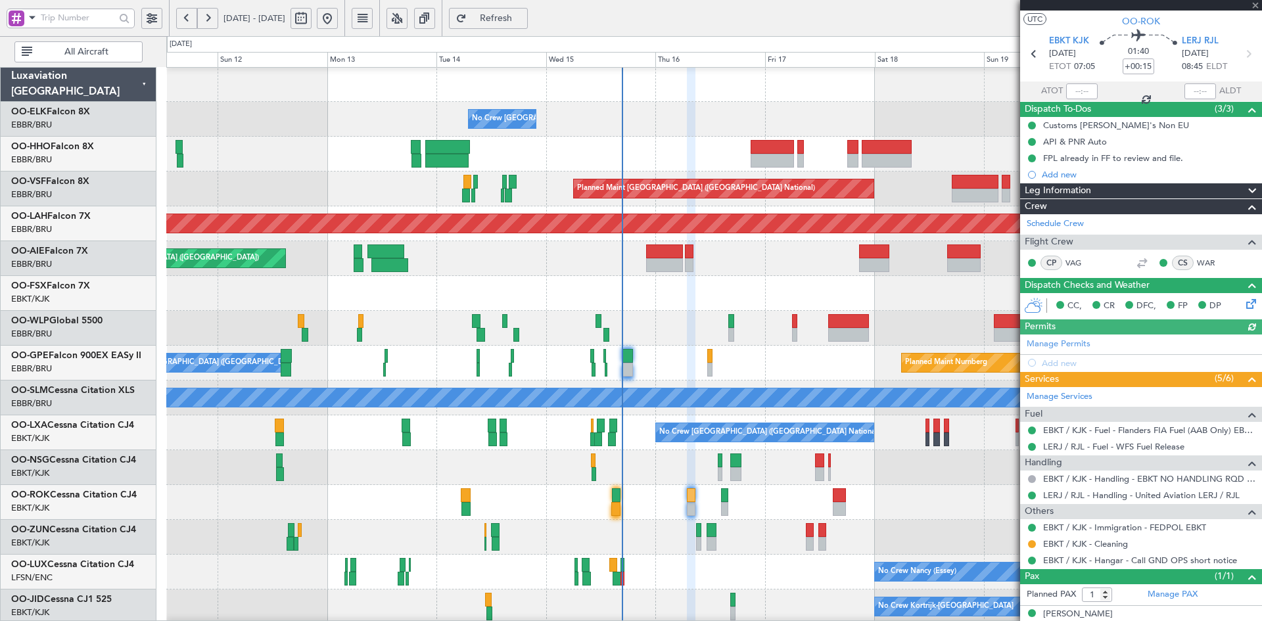
scroll to position [41, 0]
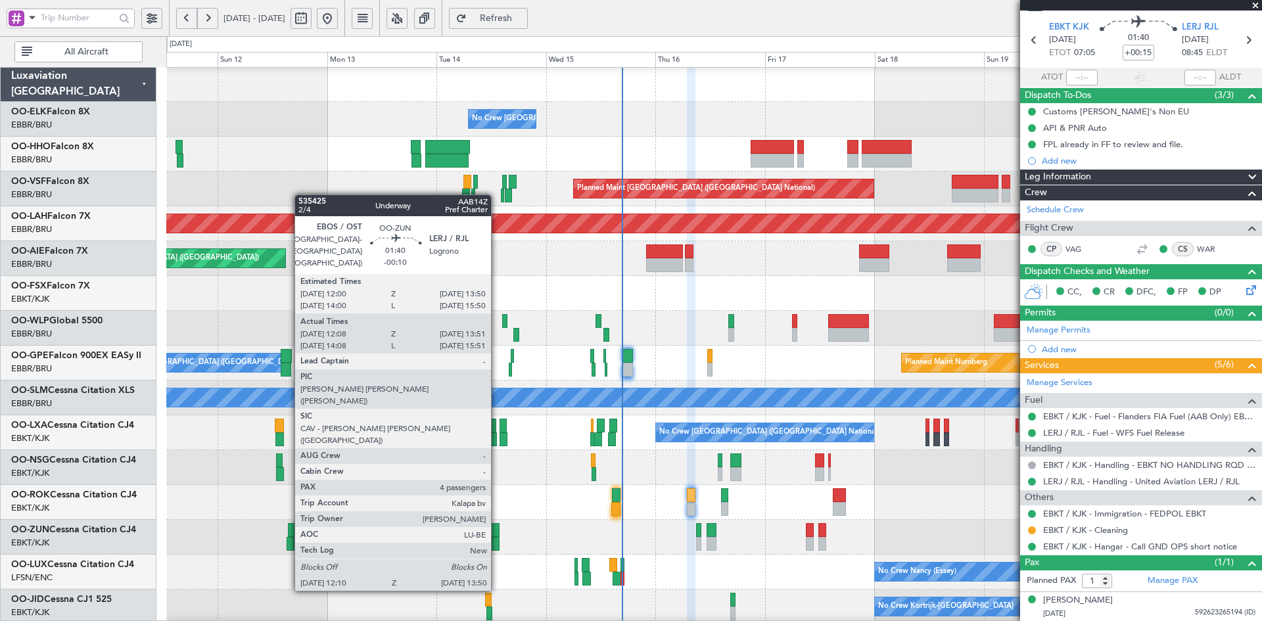
click at [497, 541] on div at bounding box center [495, 544] width 8 height 14
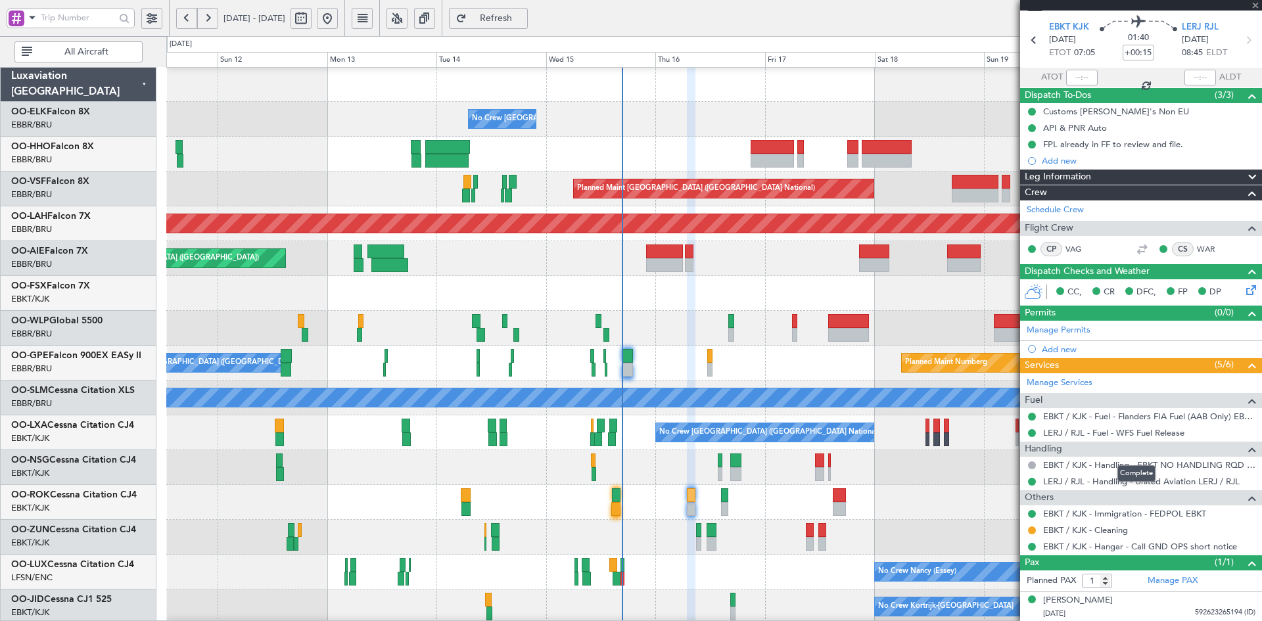
type input "-00:10"
type input "12:13"
type input "13:46"
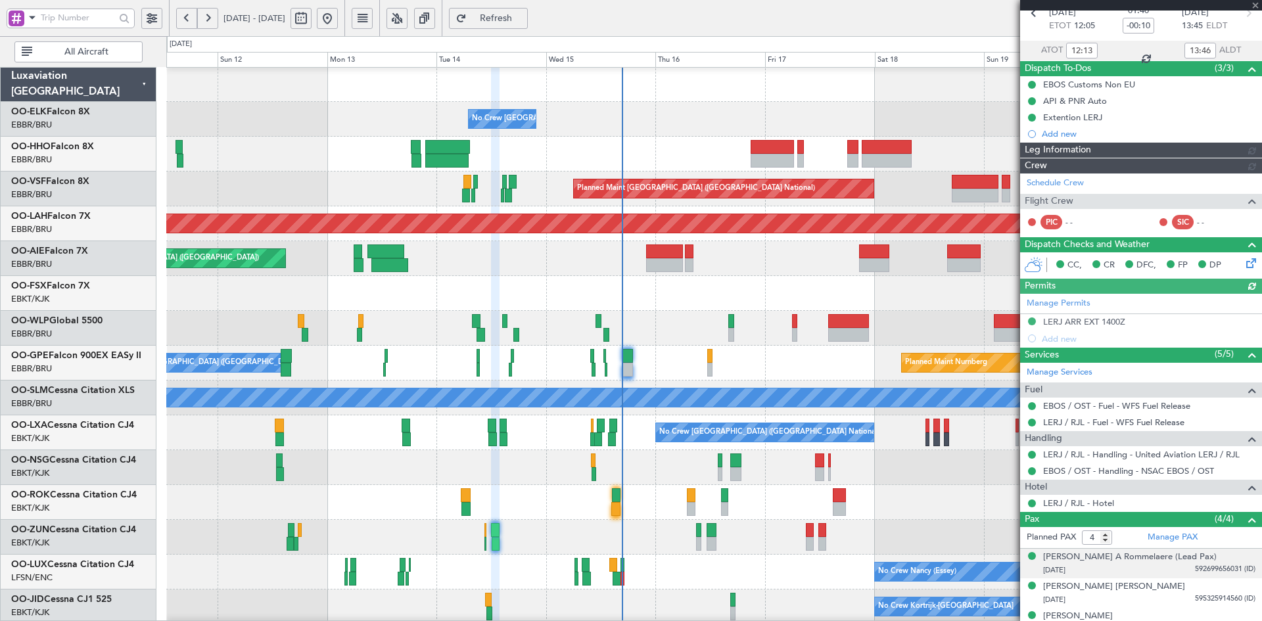
scroll to position [113, 0]
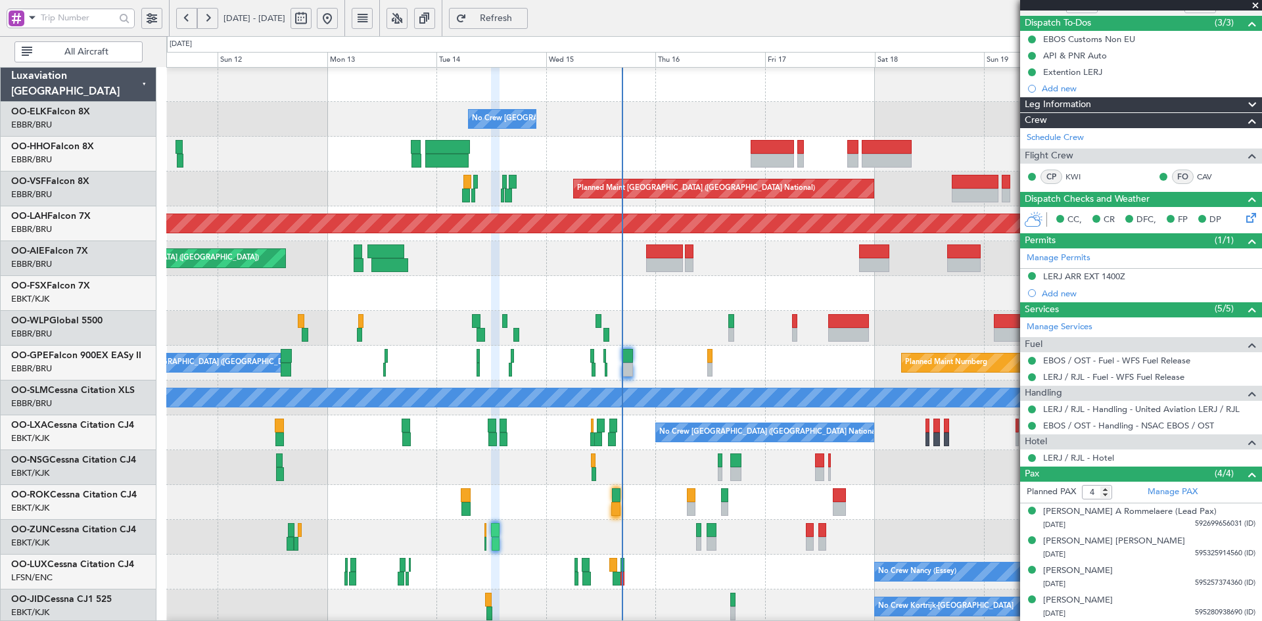
click at [1253, 5] on span at bounding box center [1254, 6] width 13 height 12
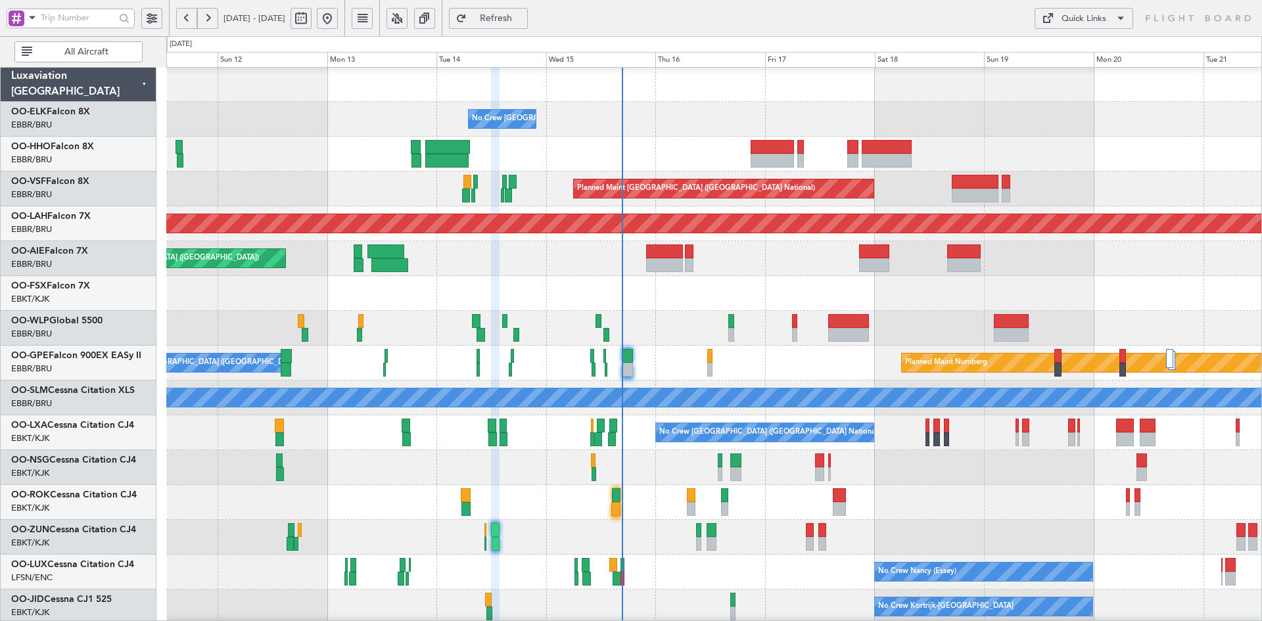
type input "0"
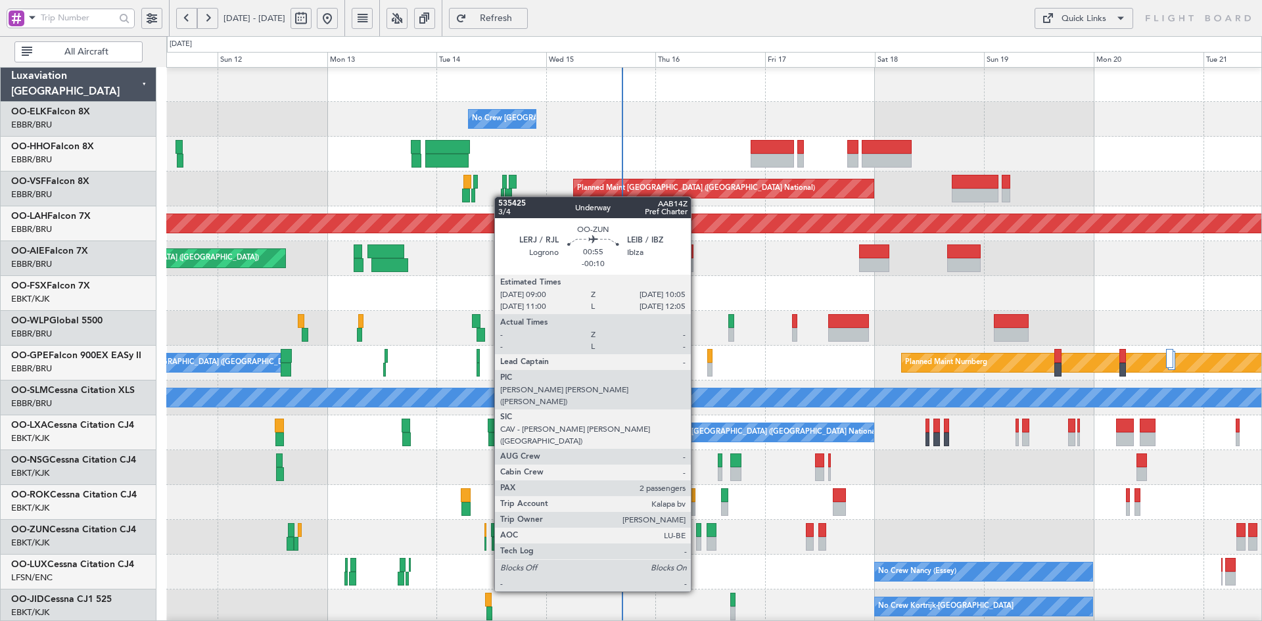
click at [696, 543] on div at bounding box center [698, 544] width 5 height 14
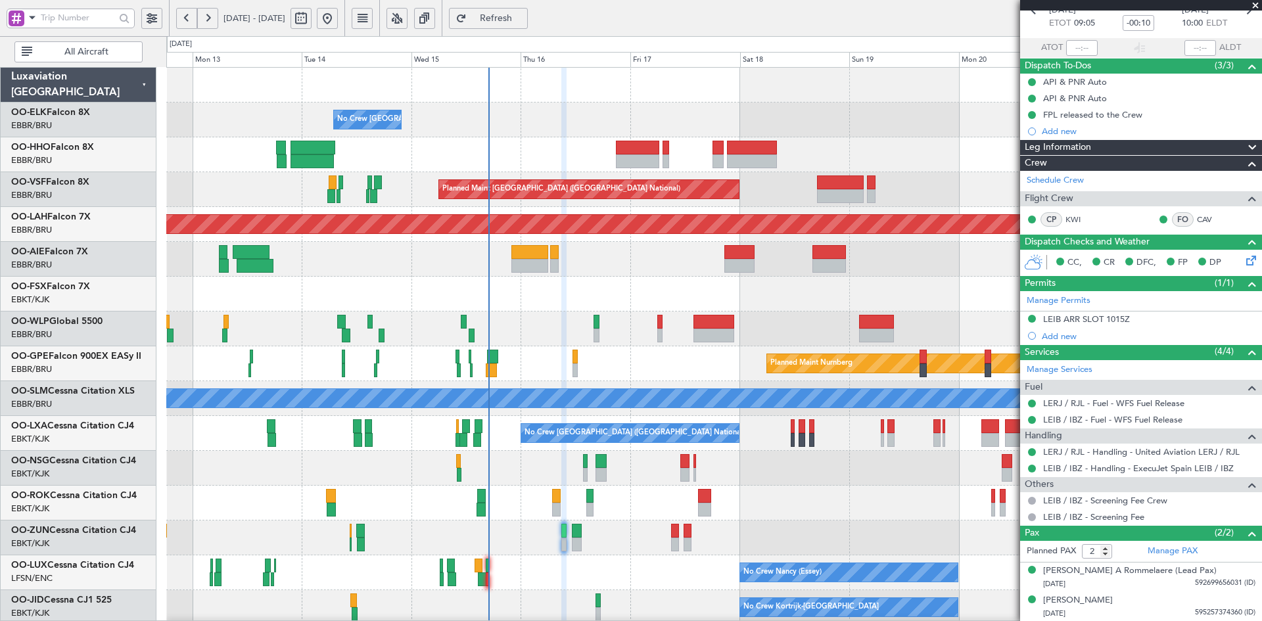
click at [604, 325] on div "No Crew [GEOGRAPHIC_DATA] ([GEOGRAPHIC_DATA] National) Planned Maint [GEOGRAPHI…" at bounding box center [713, 416] width 1095 height 696
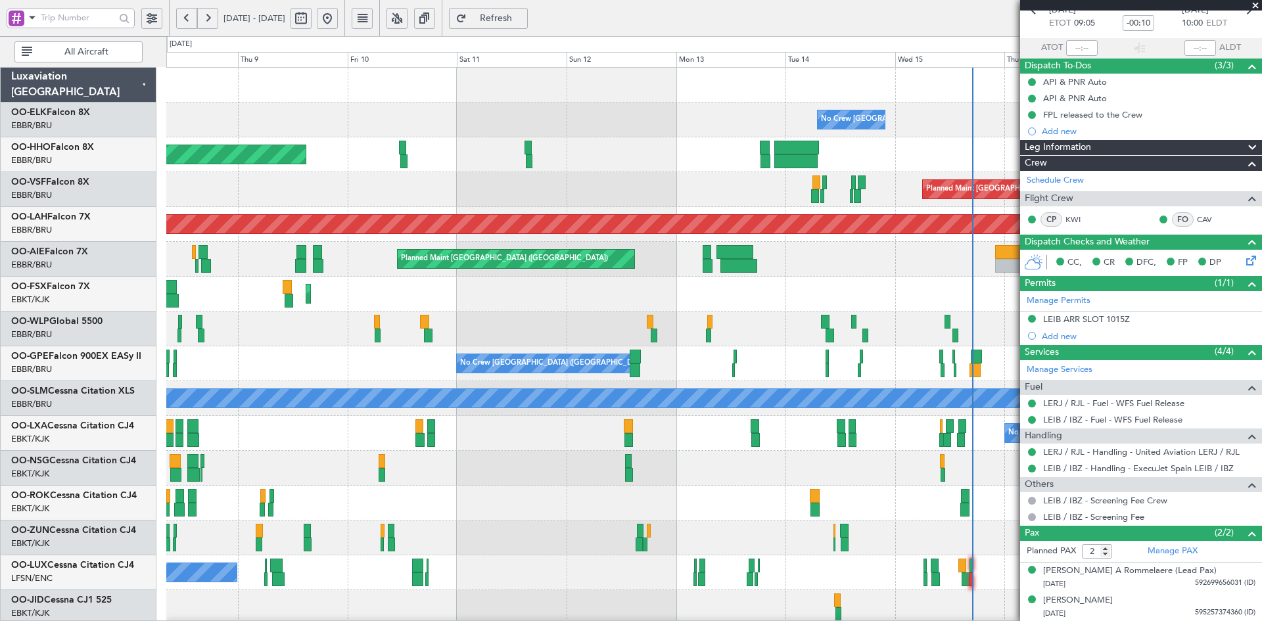
click at [1026, 363] on fb-app "[DATE] - [DATE] Refresh Quick Links All Aircraft No Crew [GEOGRAPHIC_DATA] (Bru…" at bounding box center [631, 318] width 1262 height 605
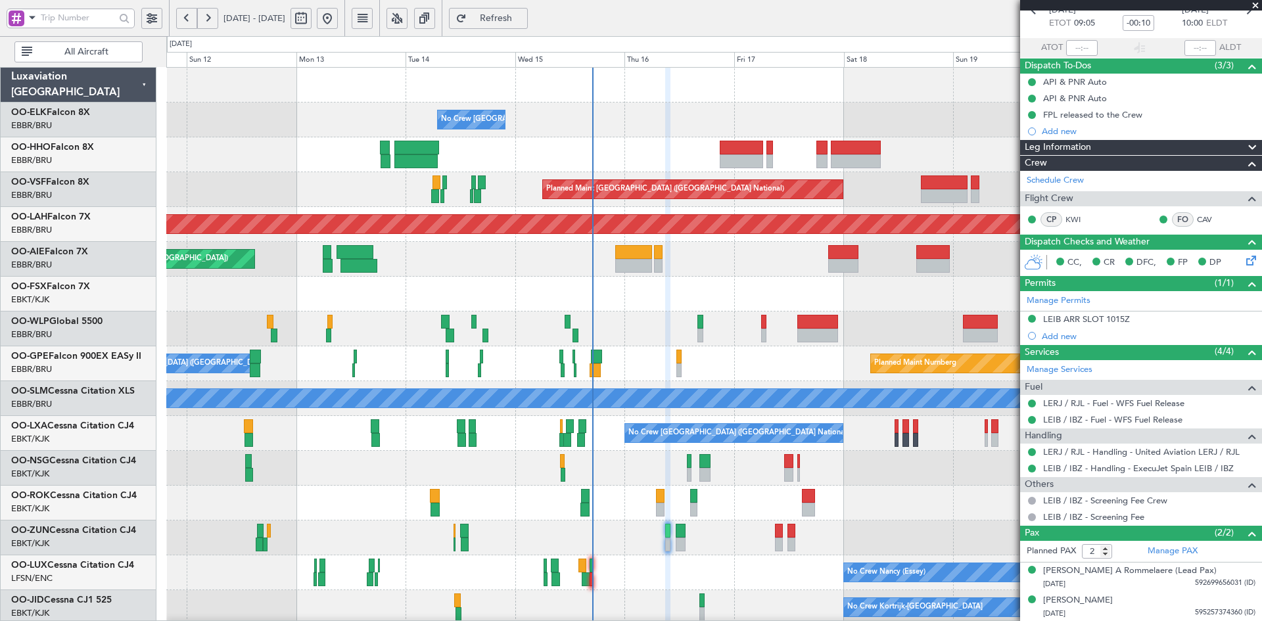
click at [534, 306] on div "Planned Maint Kortrijk-[GEOGRAPHIC_DATA] Planned Maint [GEOGRAPHIC_DATA]-[GEOGR…" at bounding box center [713, 294] width 1095 height 35
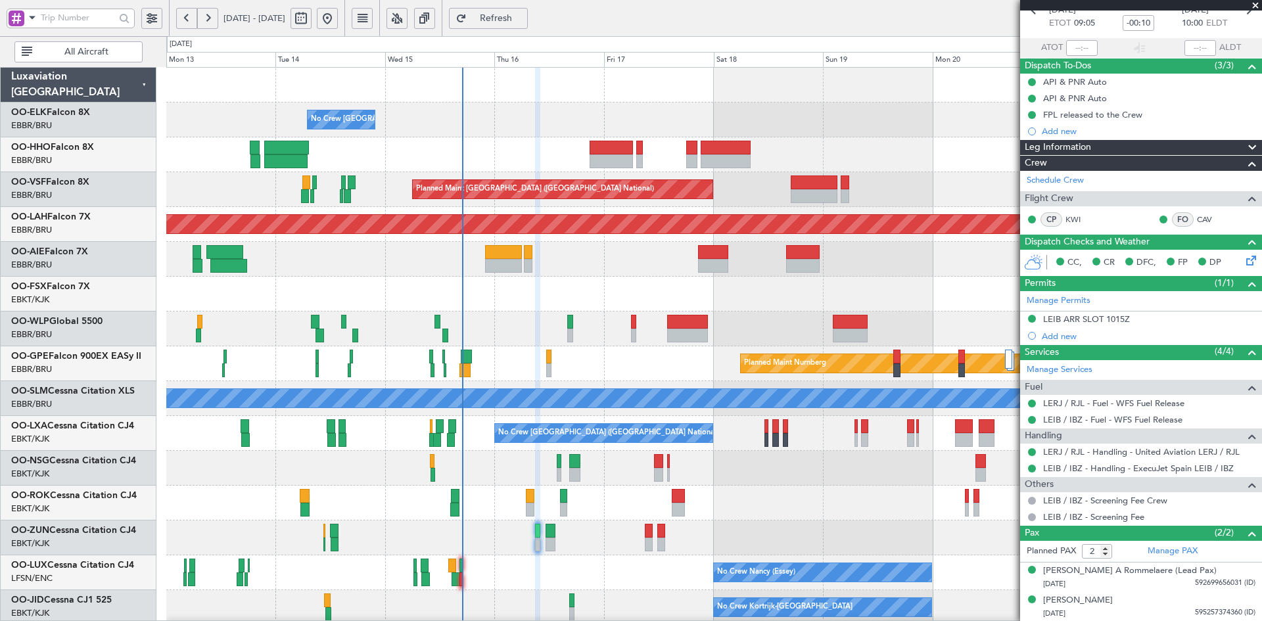
click at [1256, 7] on span at bounding box center [1254, 6] width 13 height 12
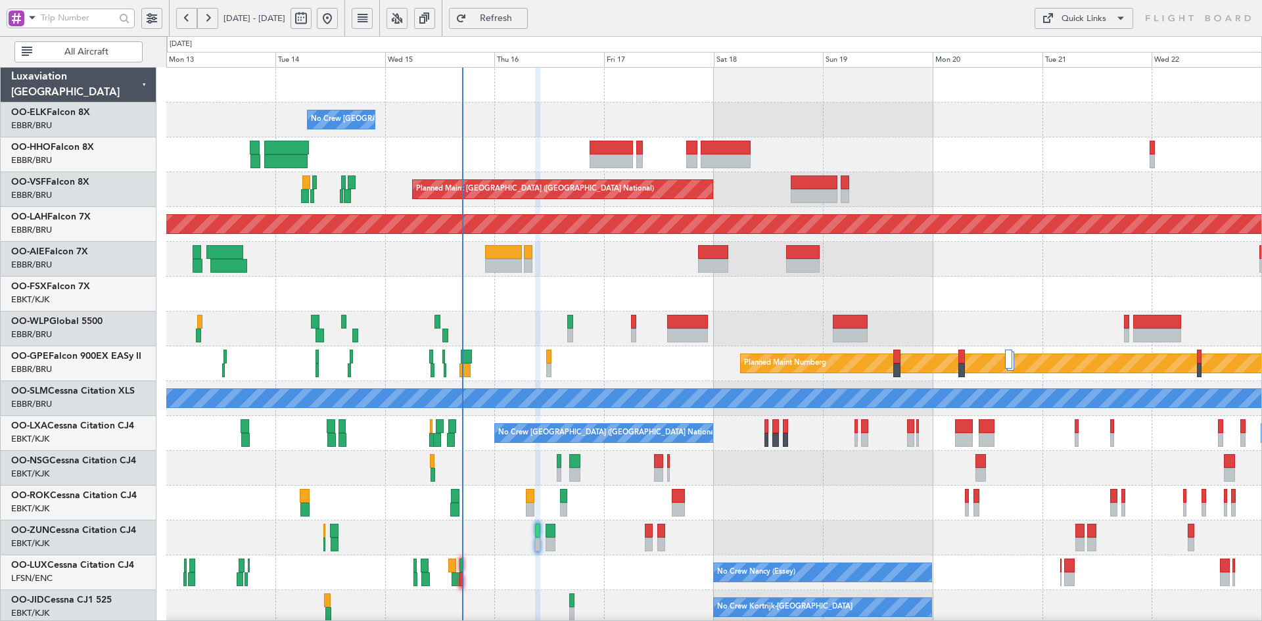
type input "0"
